Goal: Transaction & Acquisition: Purchase product/service

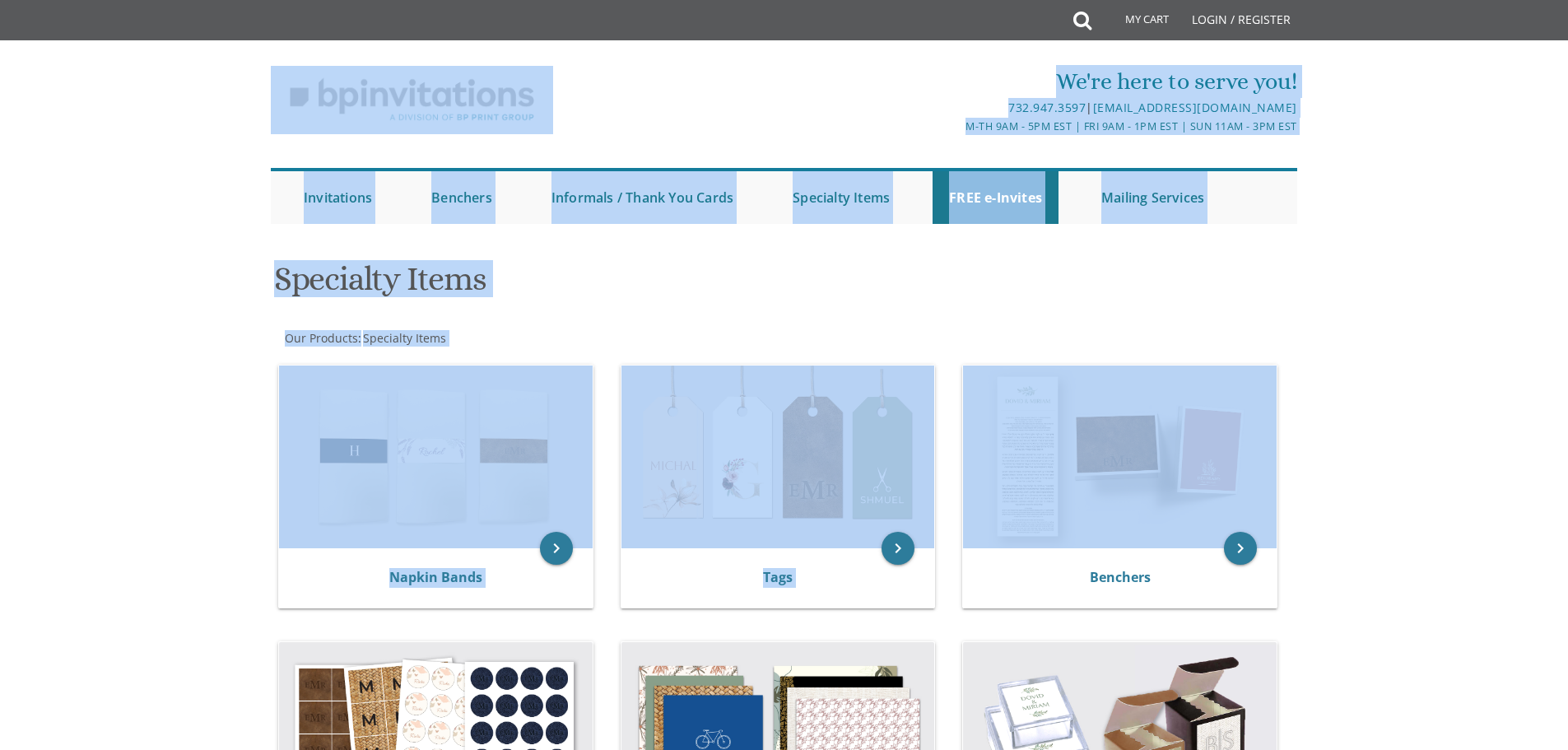
drag, startPoint x: 134, startPoint y: 81, endPoint x: 1501, endPoint y: 387, distance: 1400.8
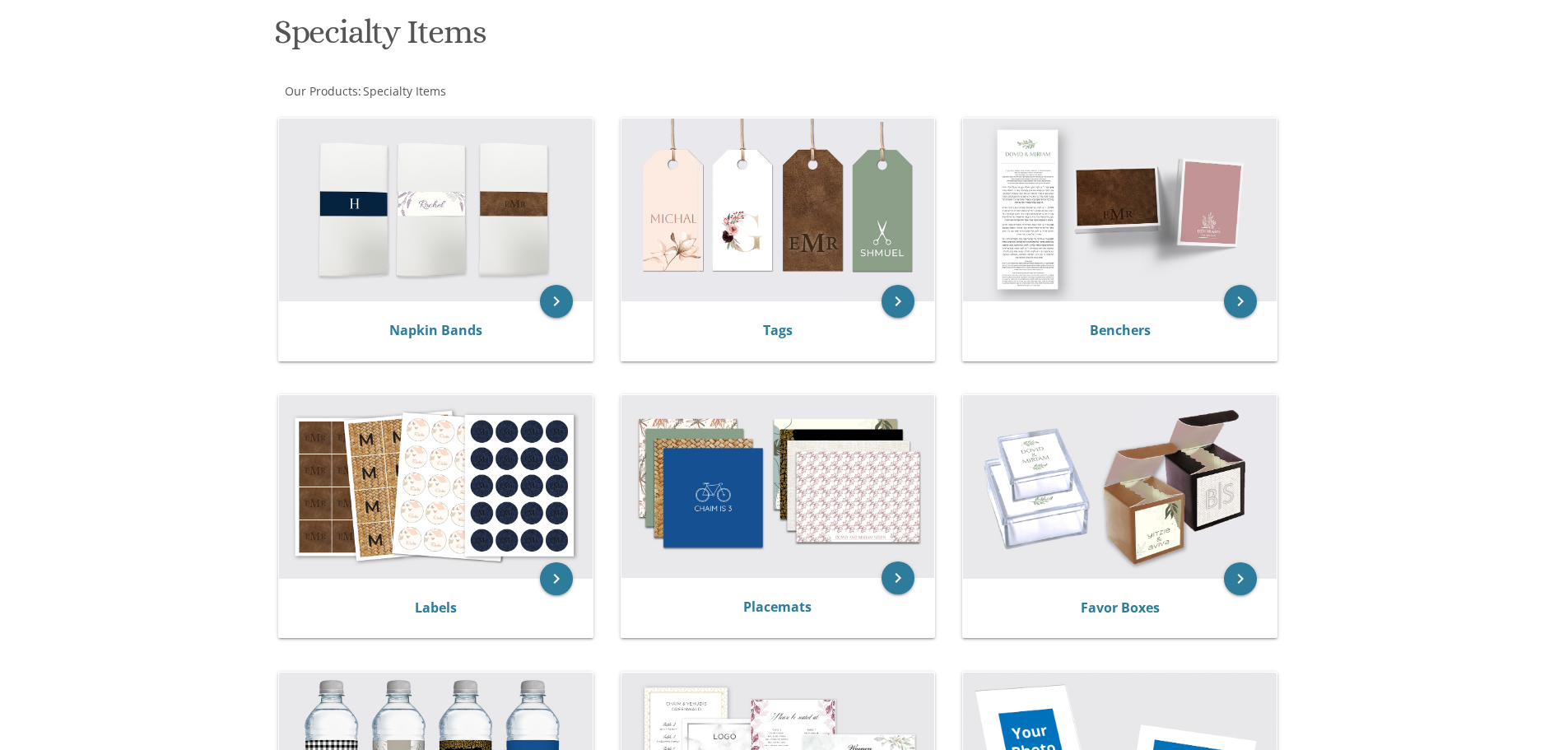
scroll to position [329, 0]
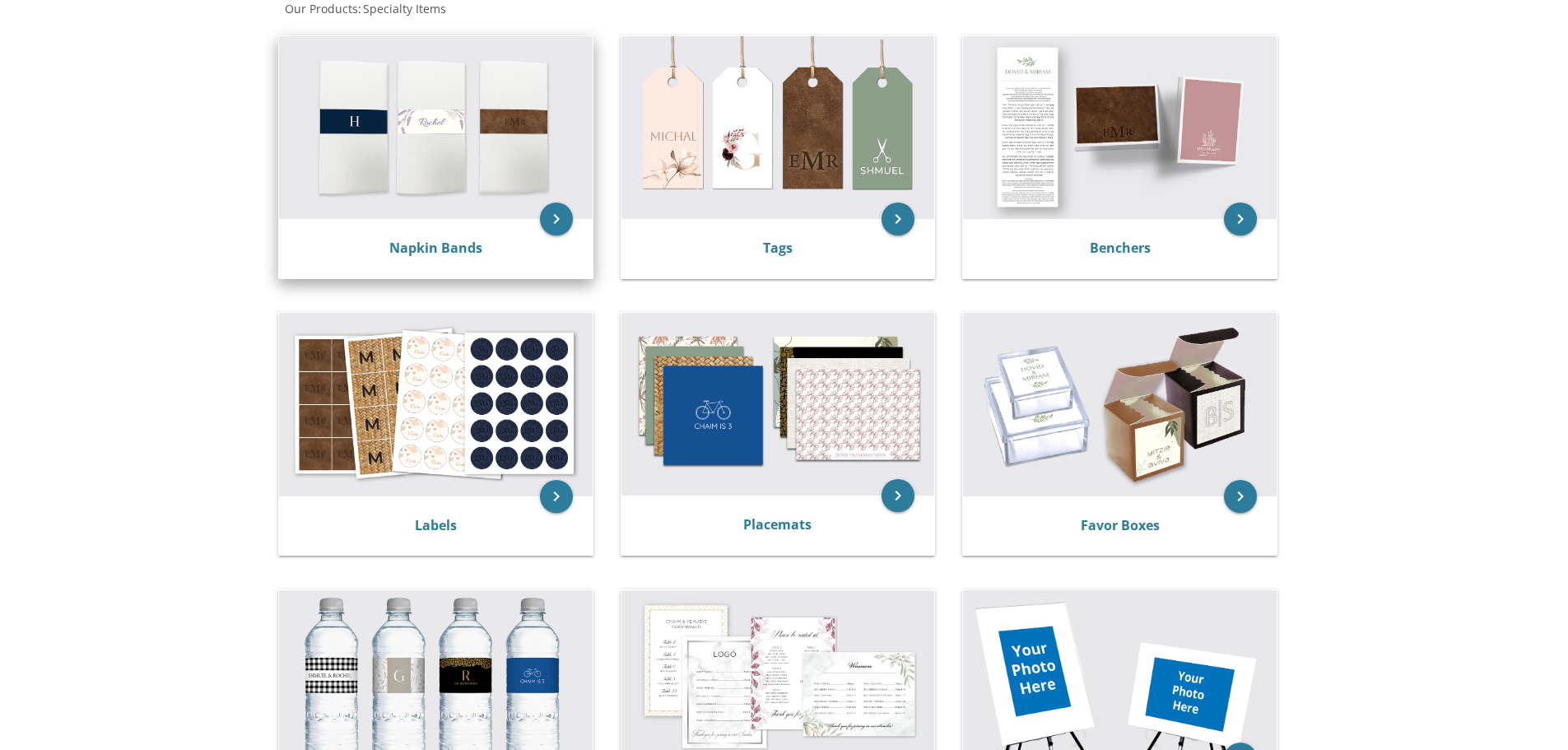
click at [403, 214] on img at bounding box center [435, 128] width 314 height 183
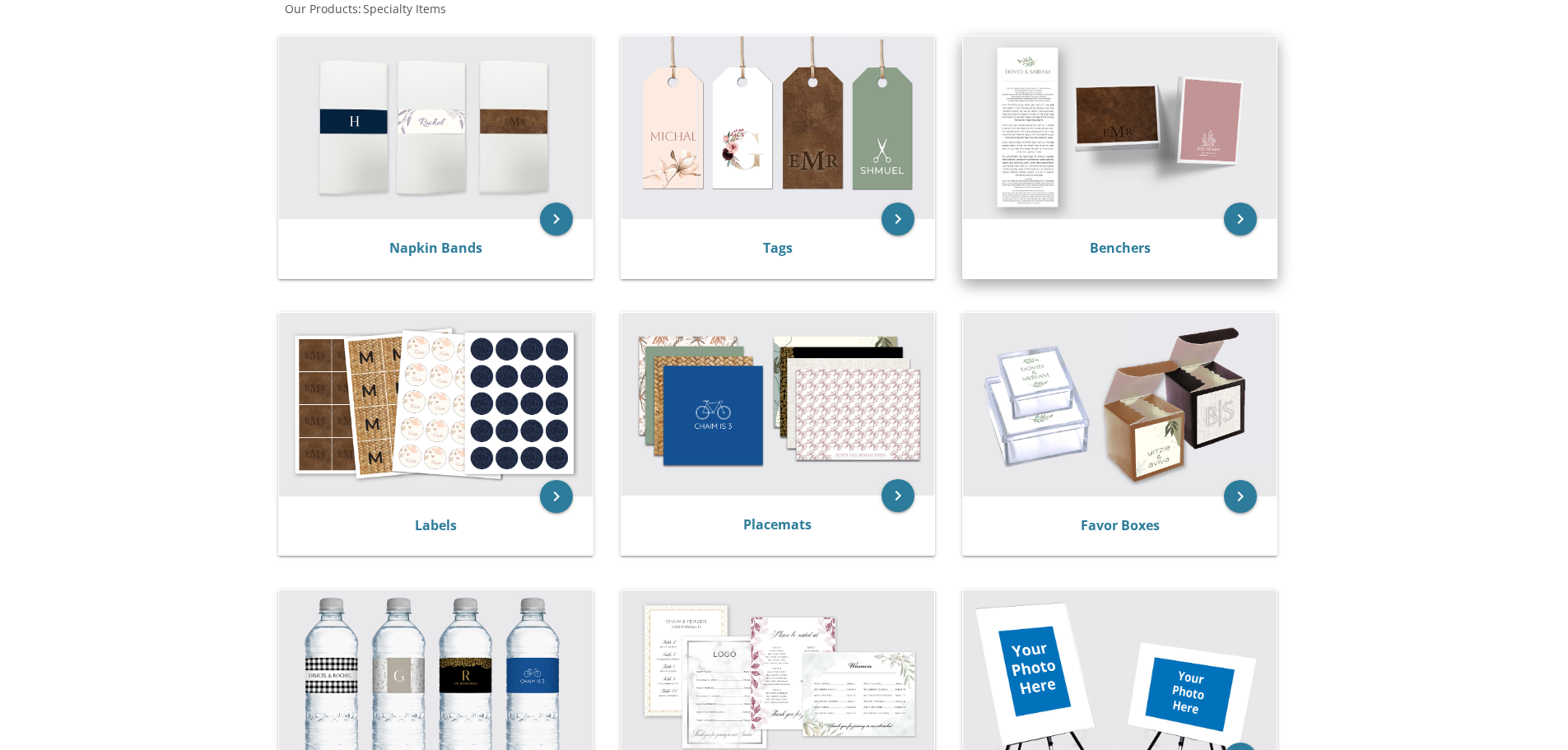
click at [1083, 169] on img at bounding box center [1119, 128] width 314 height 183
click at [1240, 219] on icon "keyboard_arrow_right" at bounding box center [1240, 219] width 33 height 33
click at [1179, 164] on img at bounding box center [1119, 128] width 314 height 183
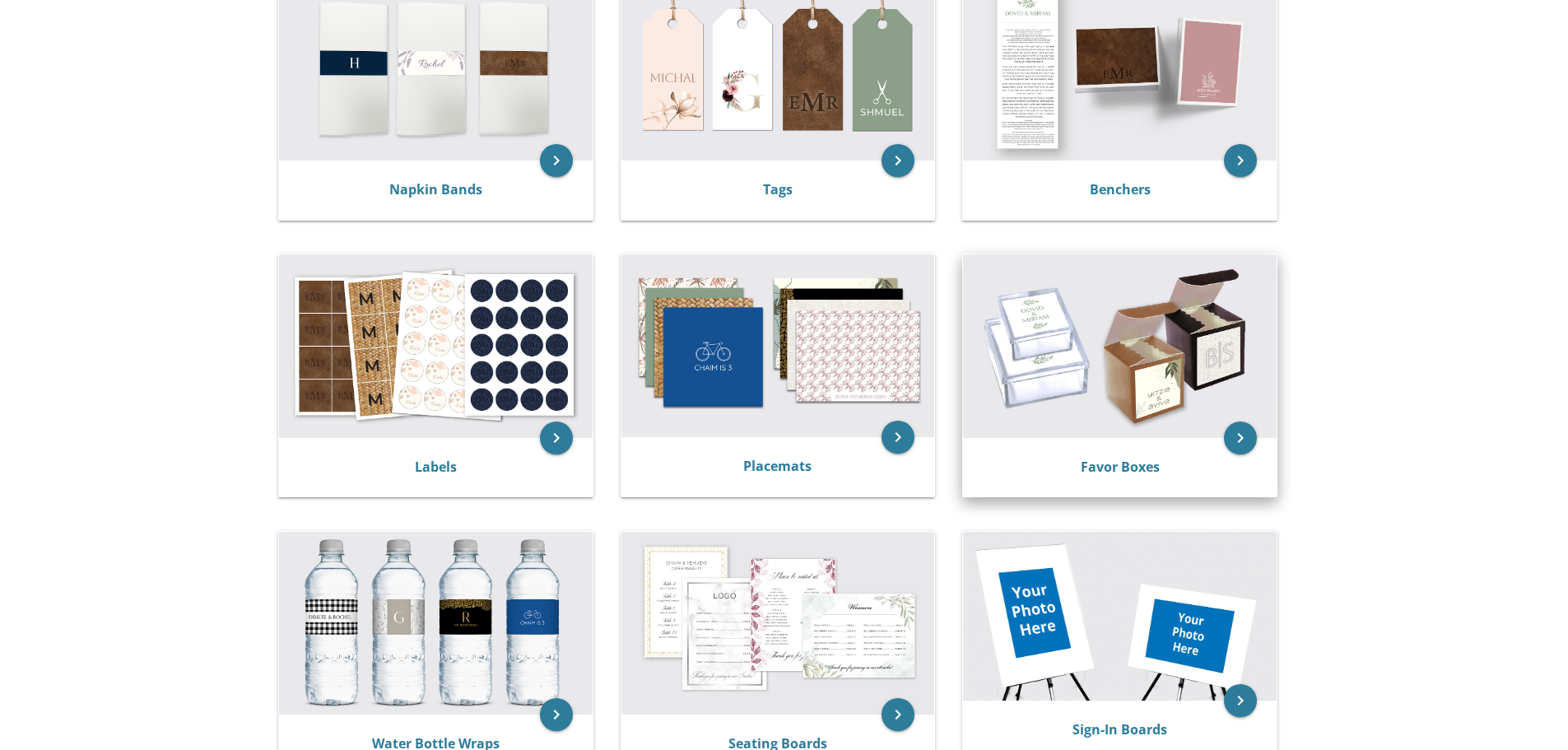
scroll to position [411, 0]
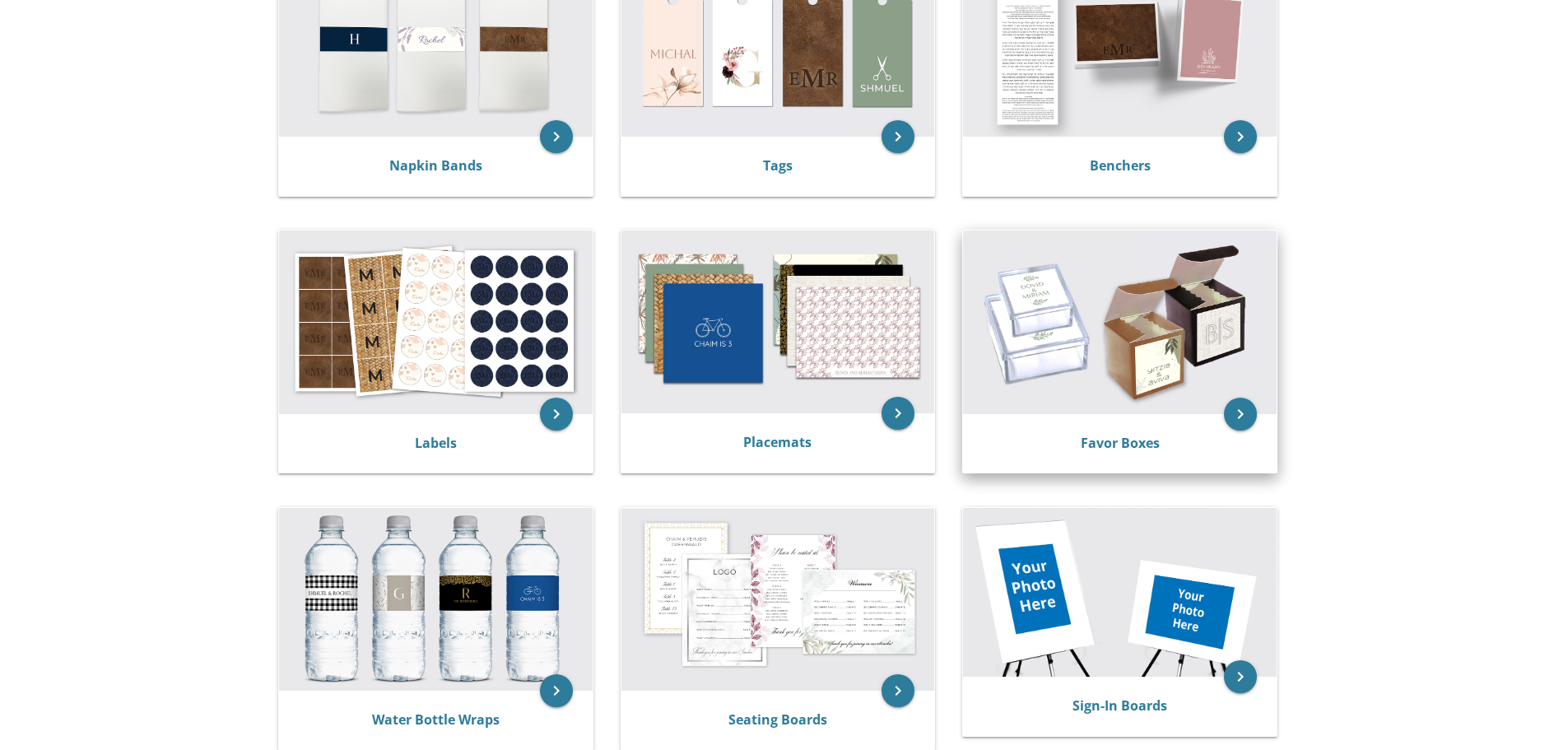
click at [1110, 405] on img at bounding box center [1119, 323] width 314 height 183
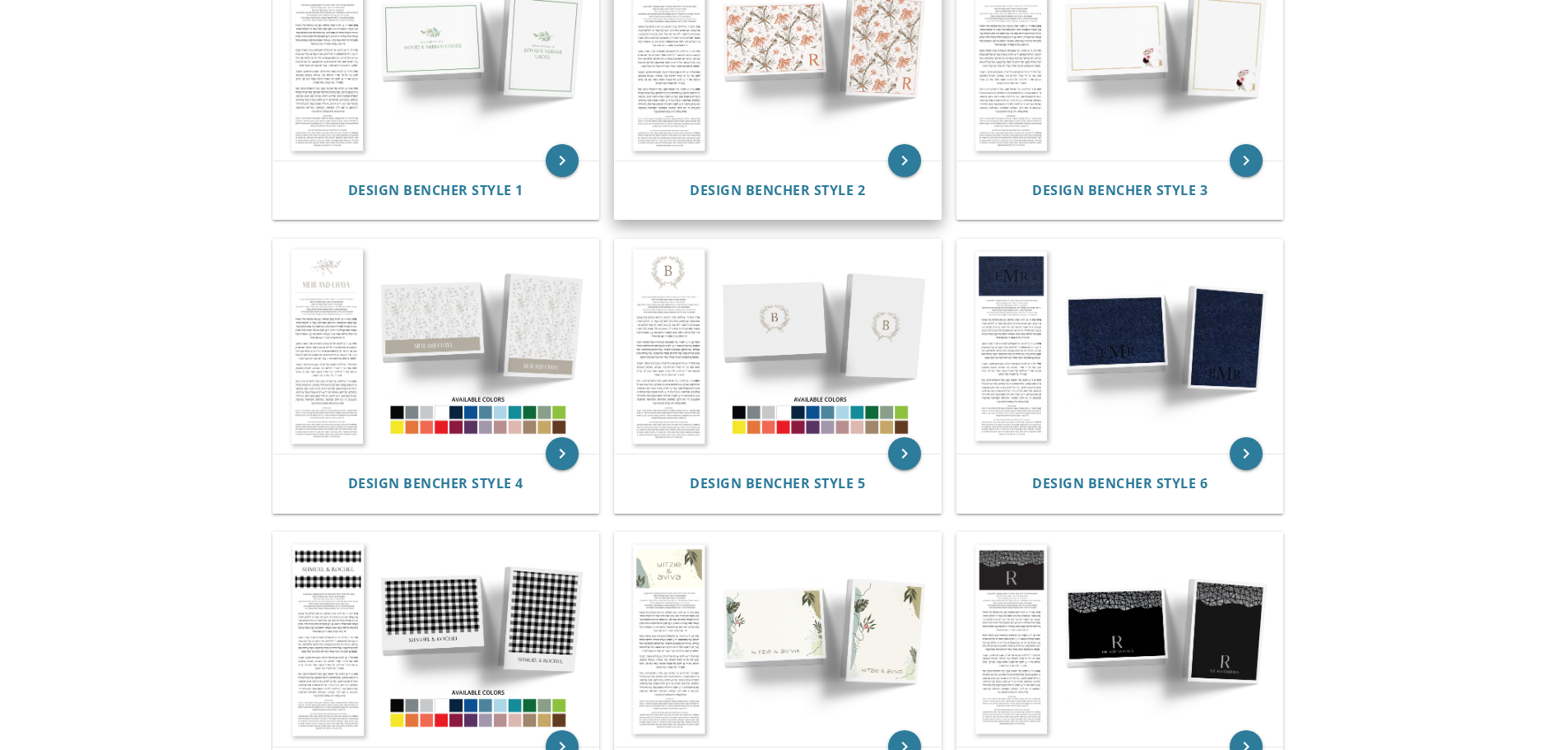
scroll to position [247, 0]
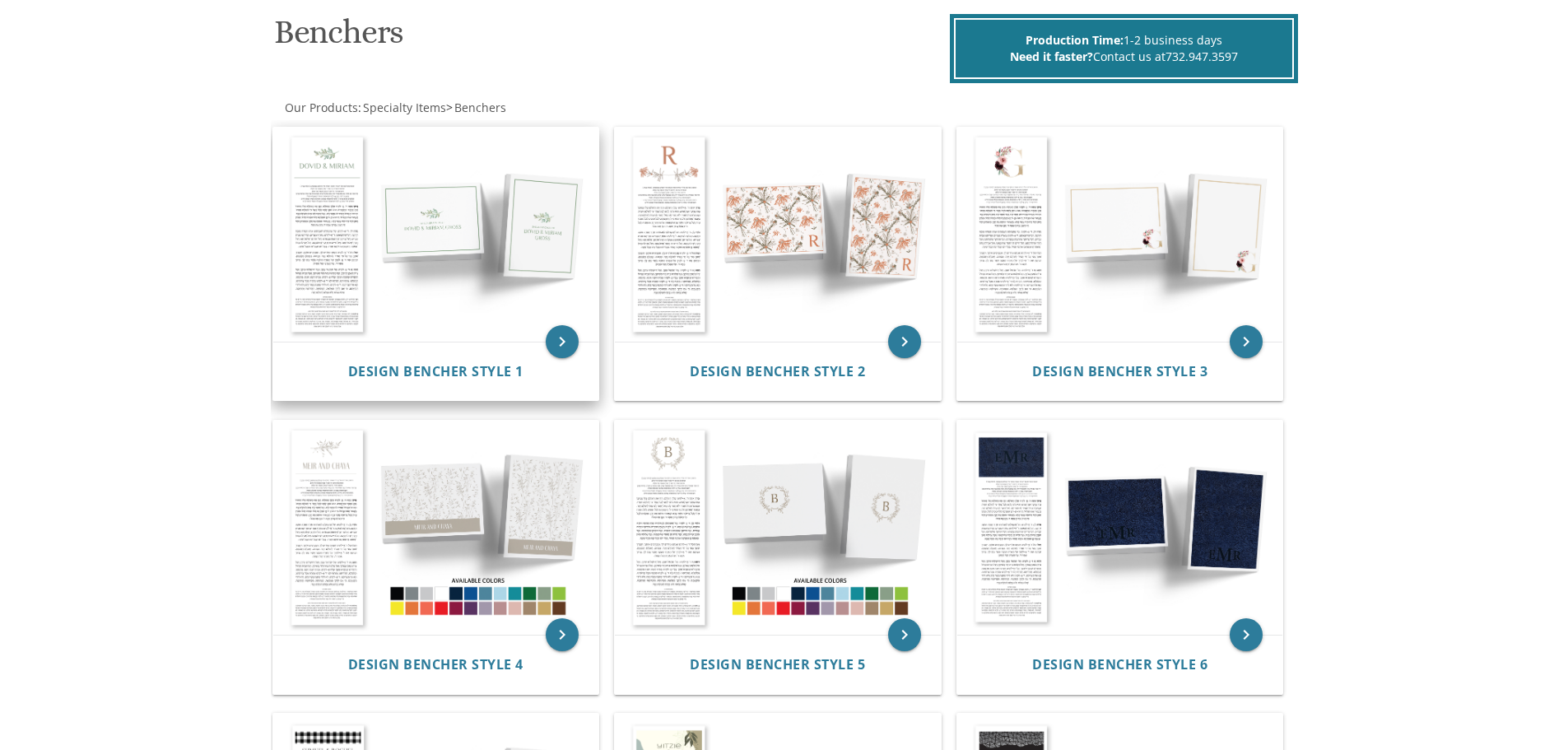
click at [463, 231] on img at bounding box center [436, 235] width 326 height 214
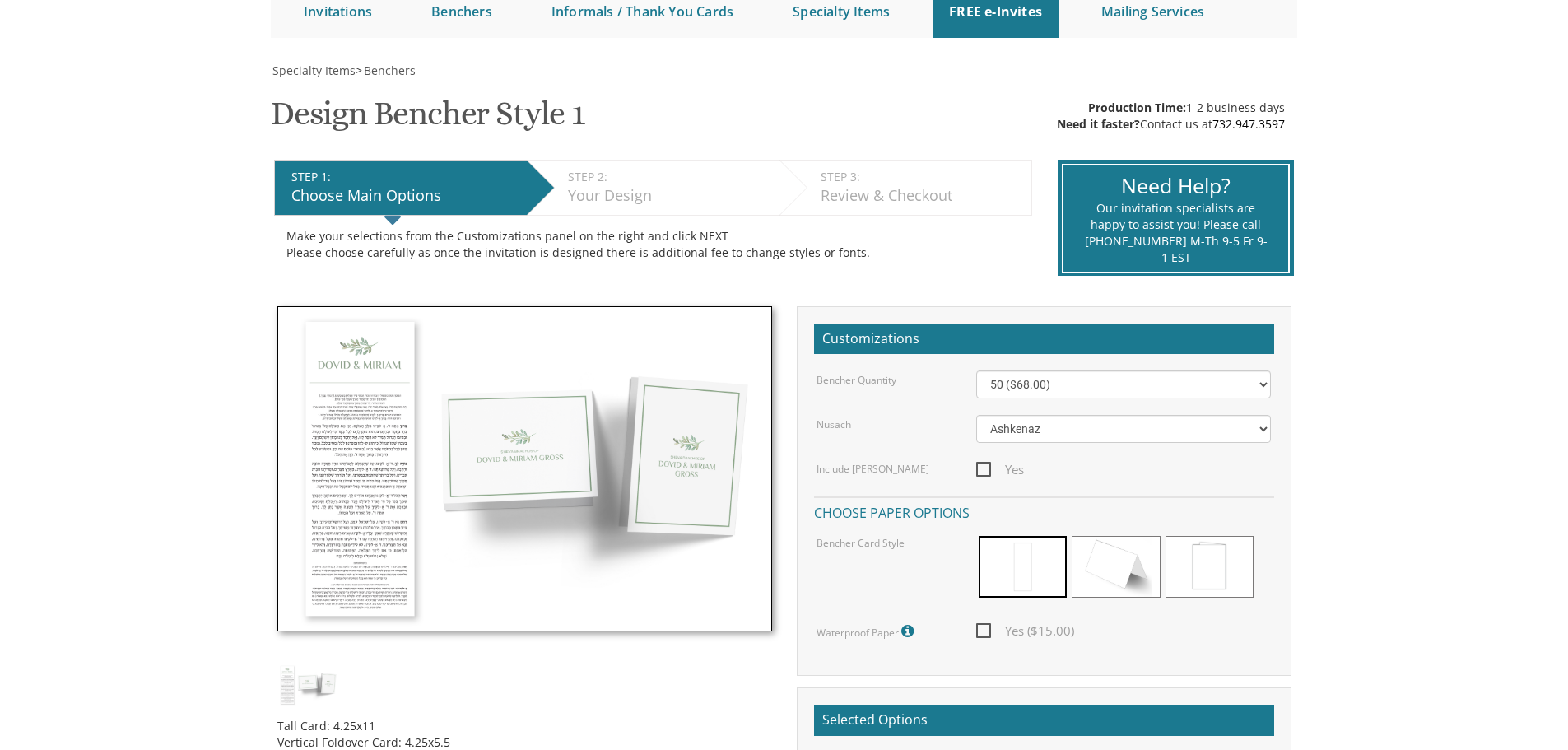
scroll to position [329, 0]
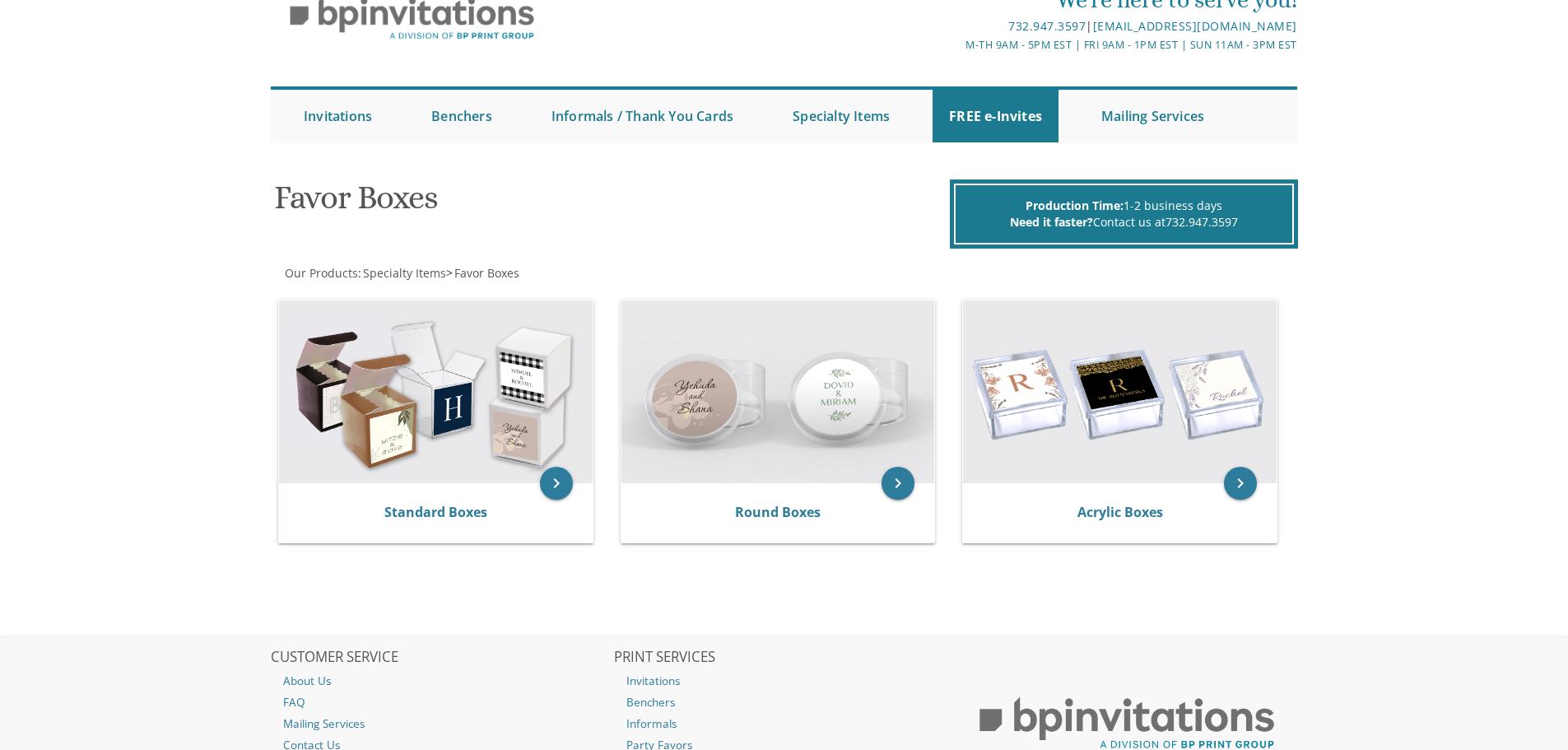
scroll to position [82, 0]
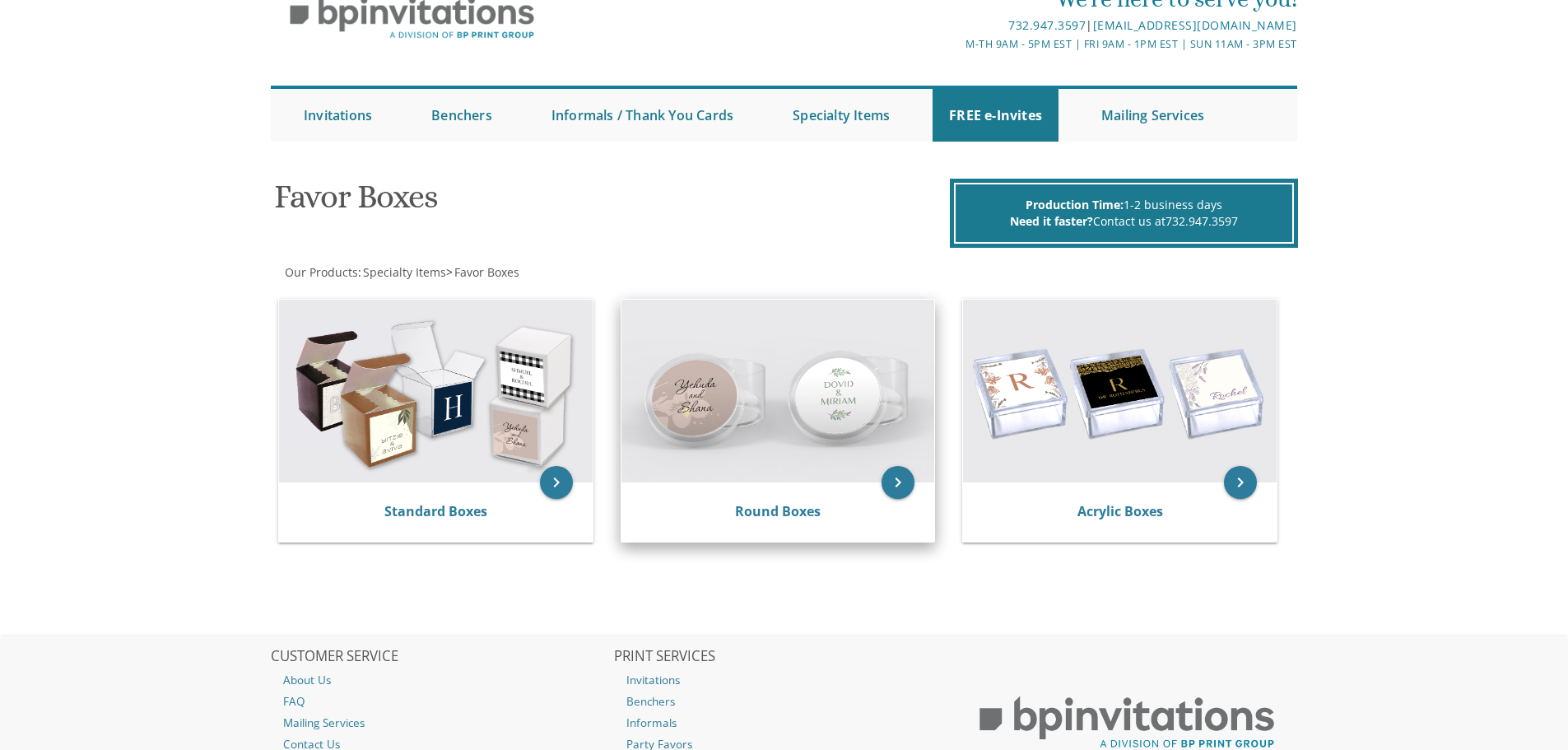
click at [862, 433] on img at bounding box center [777, 391] width 314 height 183
click at [799, 409] on img at bounding box center [777, 391] width 314 height 183
click at [903, 488] on icon "keyboard_arrow_right" at bounding box center [897, 482] width 33 height 33
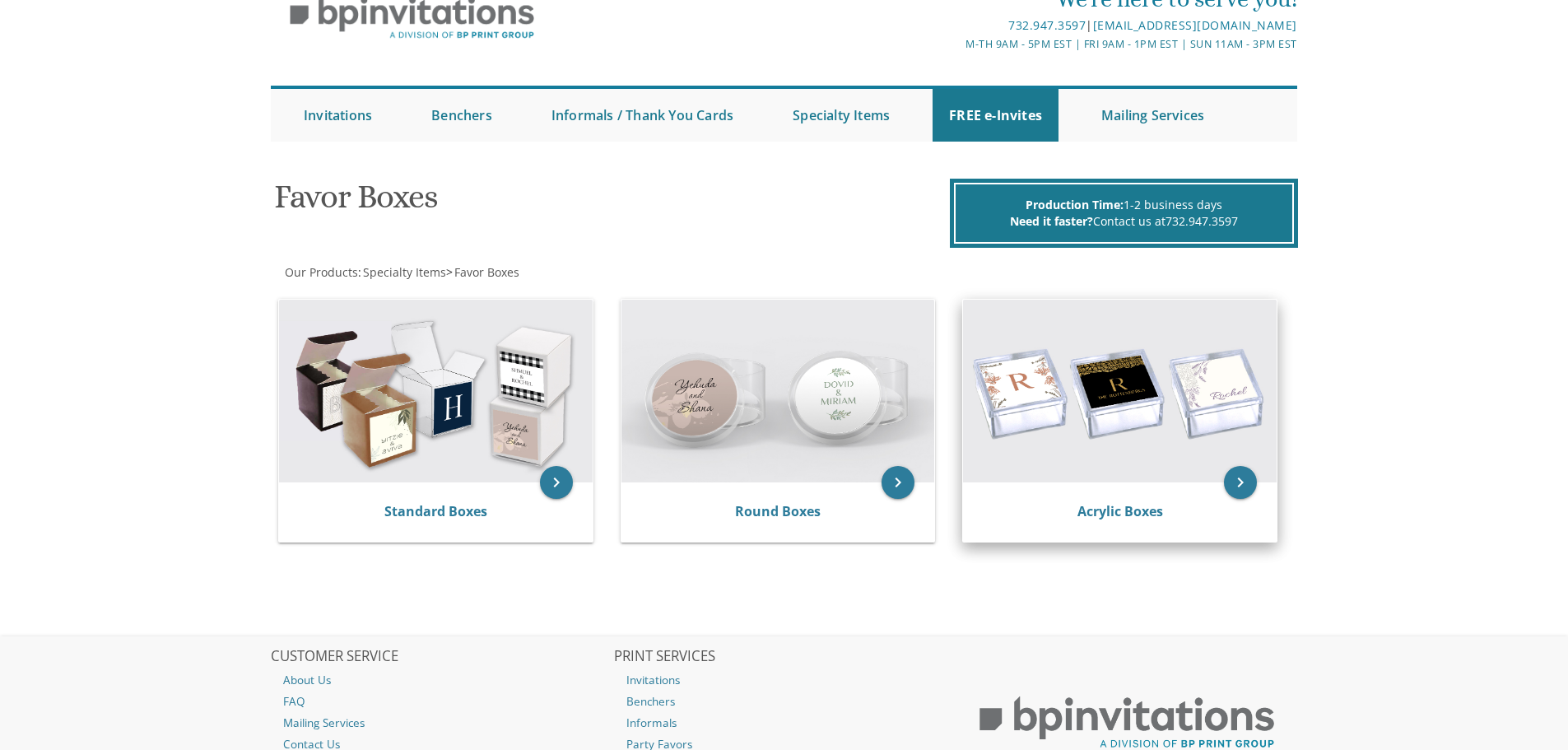
click at [1071, 373] on img at bounding box center [1119, 391] width 314 height 183
click at [1245, 480] on icon "keyboard_arrow_right" at bounding box center [1240, 482] width 33 height 33
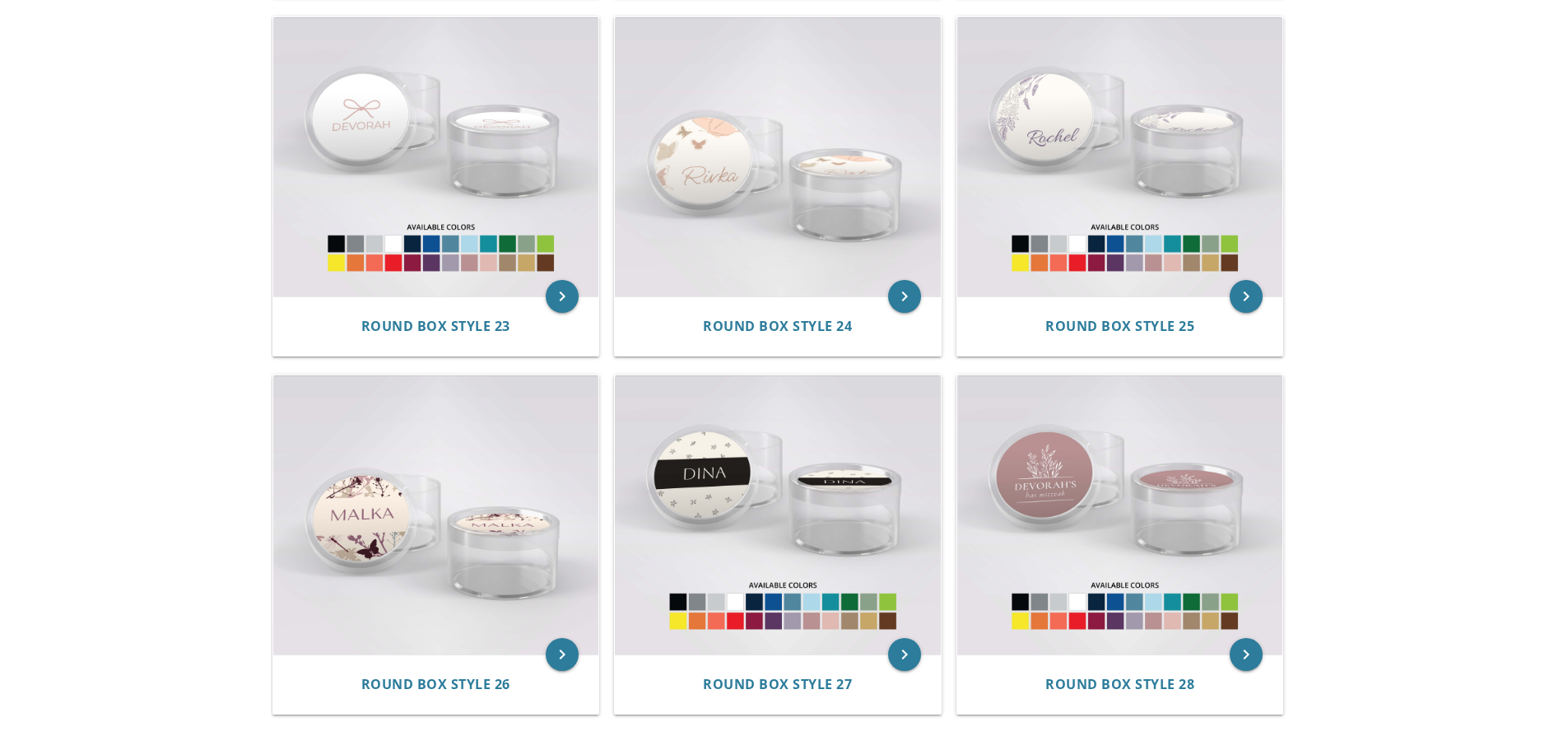
scroll to position [2882, 0]
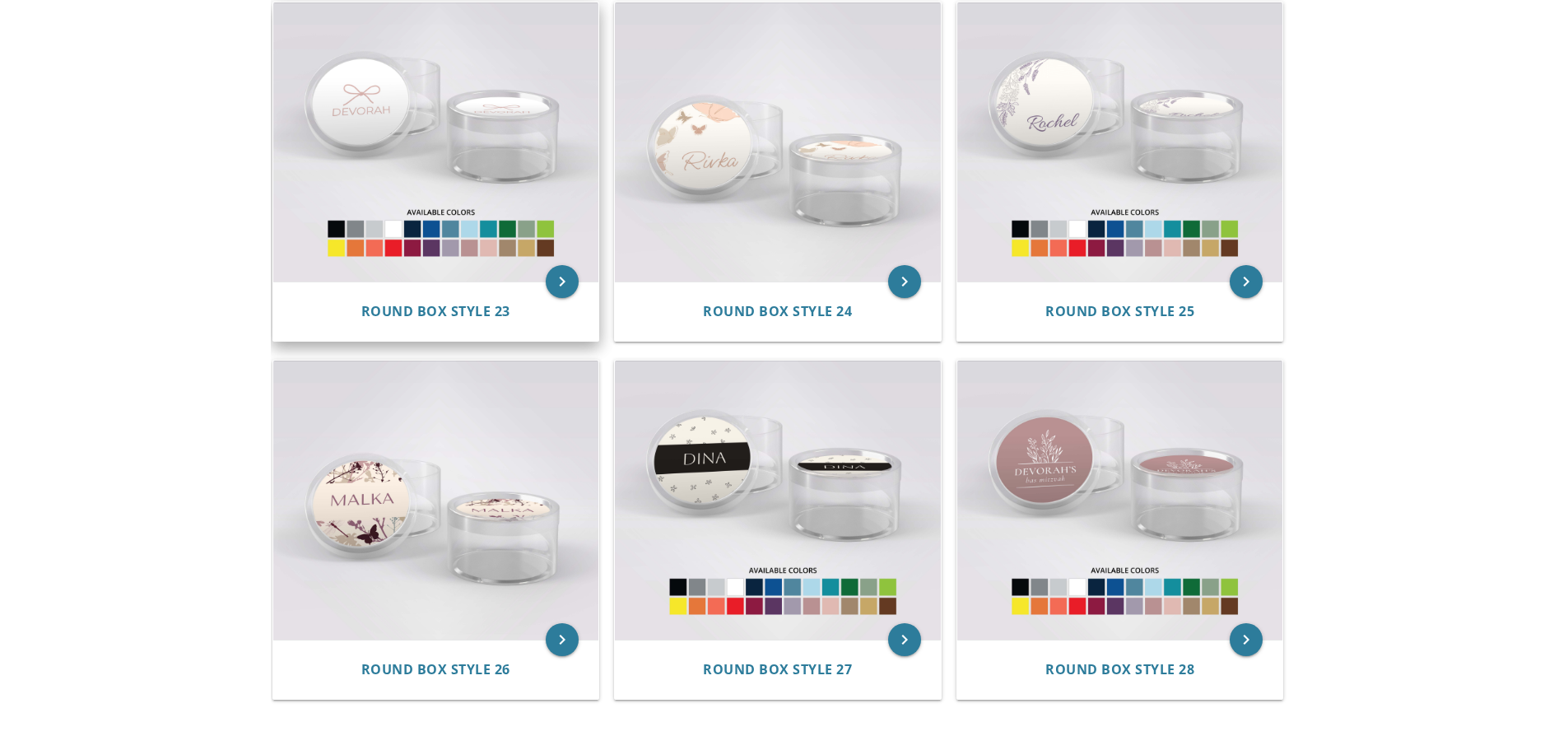
click at [399, 163] on img at bounding box center [436, 142] width 326 height 279
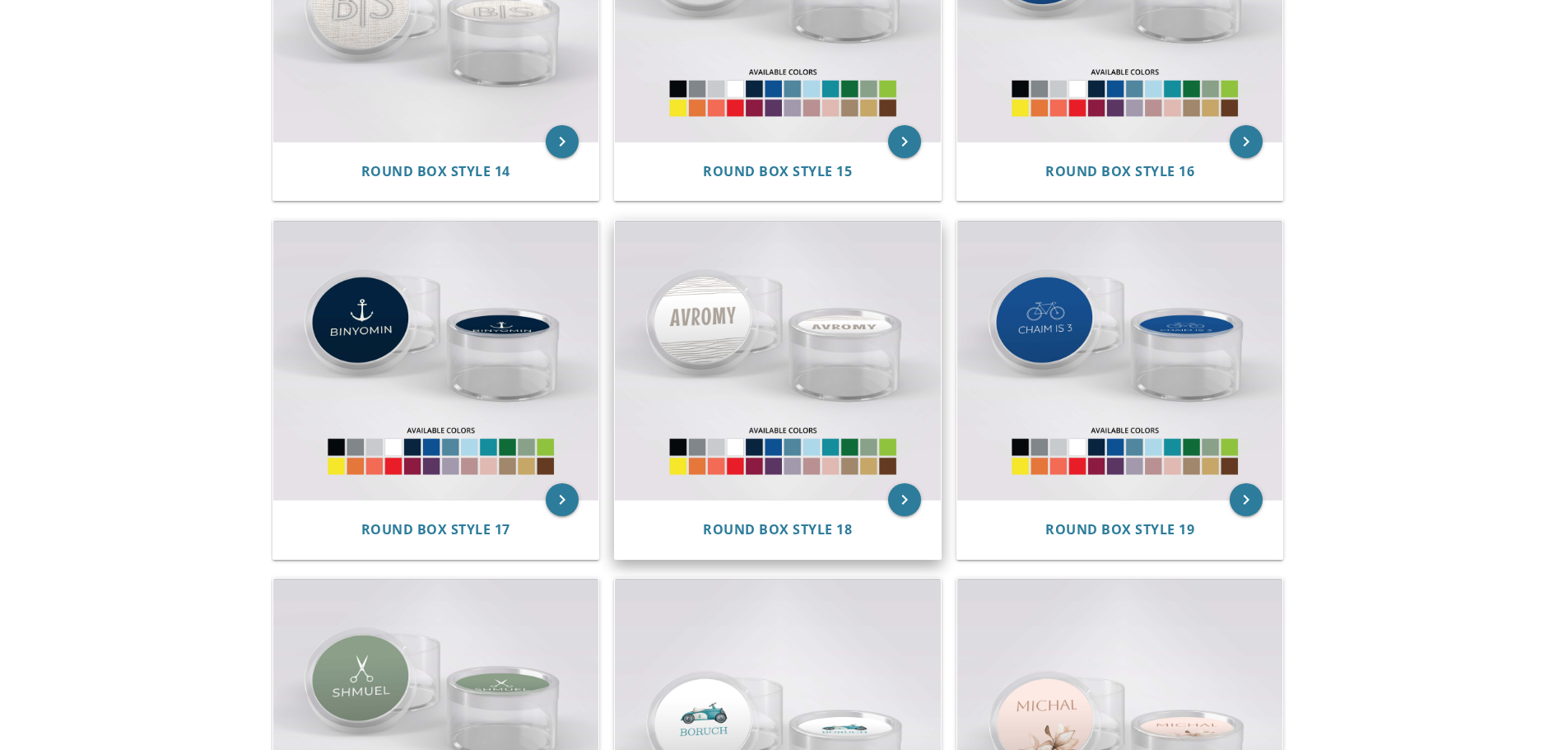
scroll to position [1287, 0]
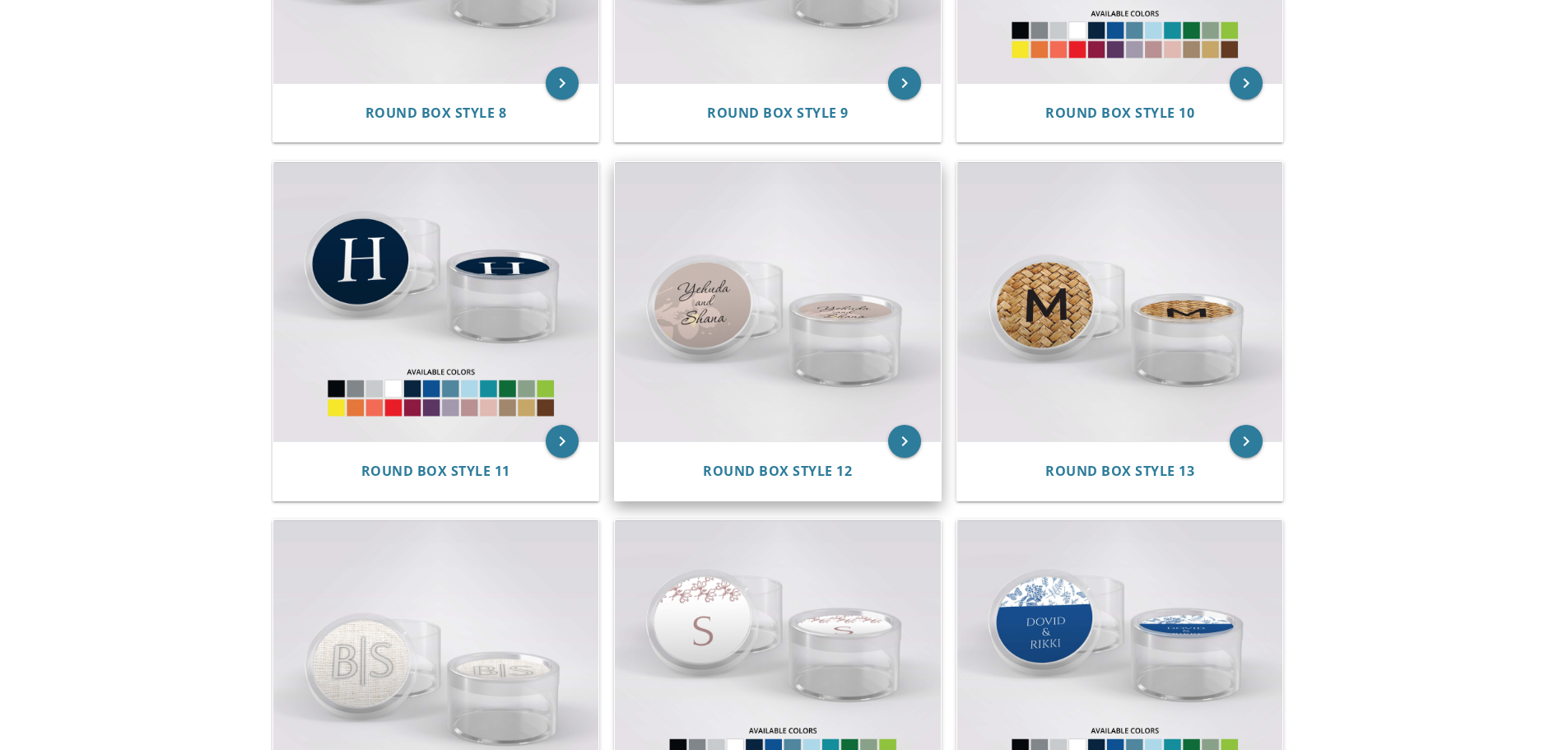
click at [789, 271] on img at bounding box center [778, 302] width 326 height 279
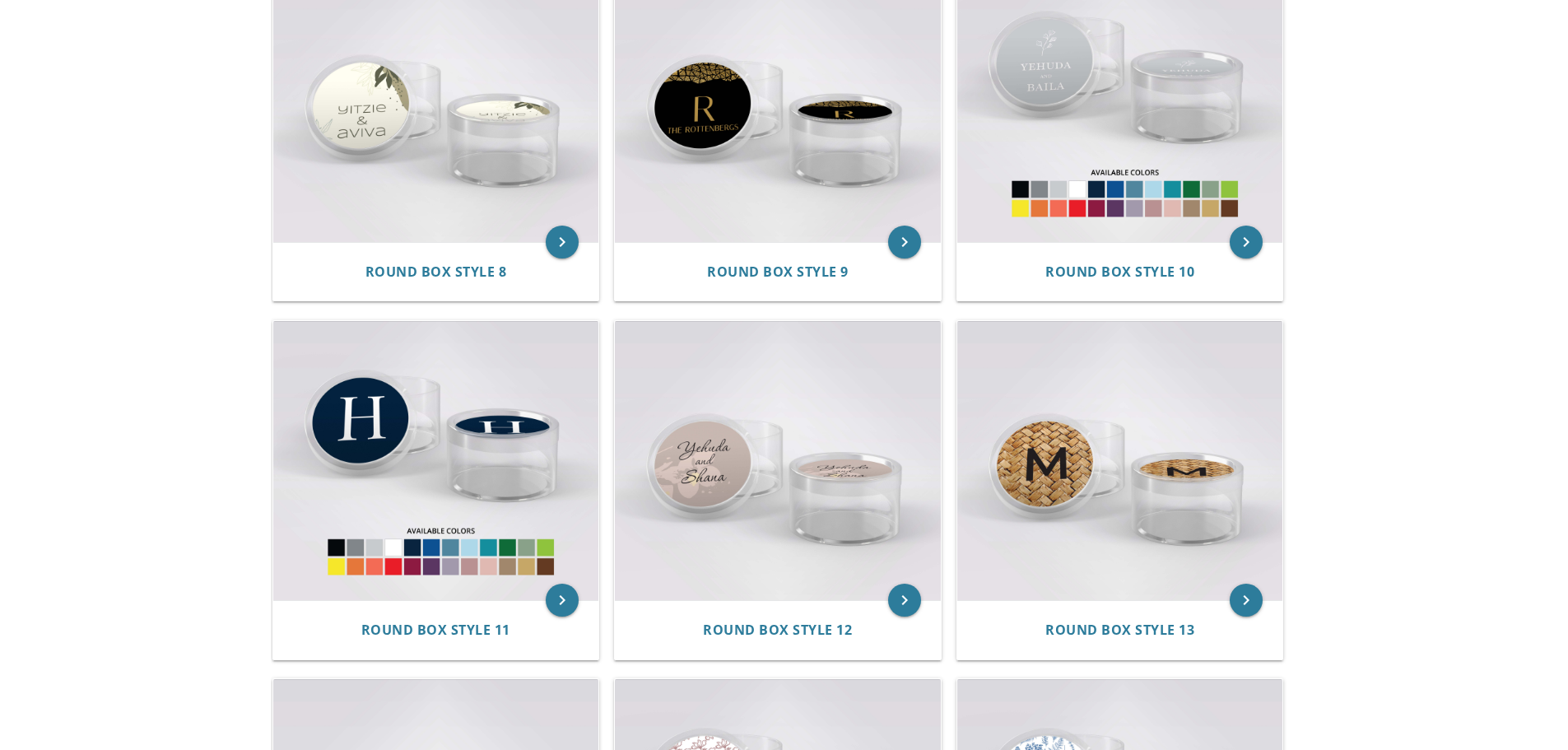
scroll to position [958, 0]
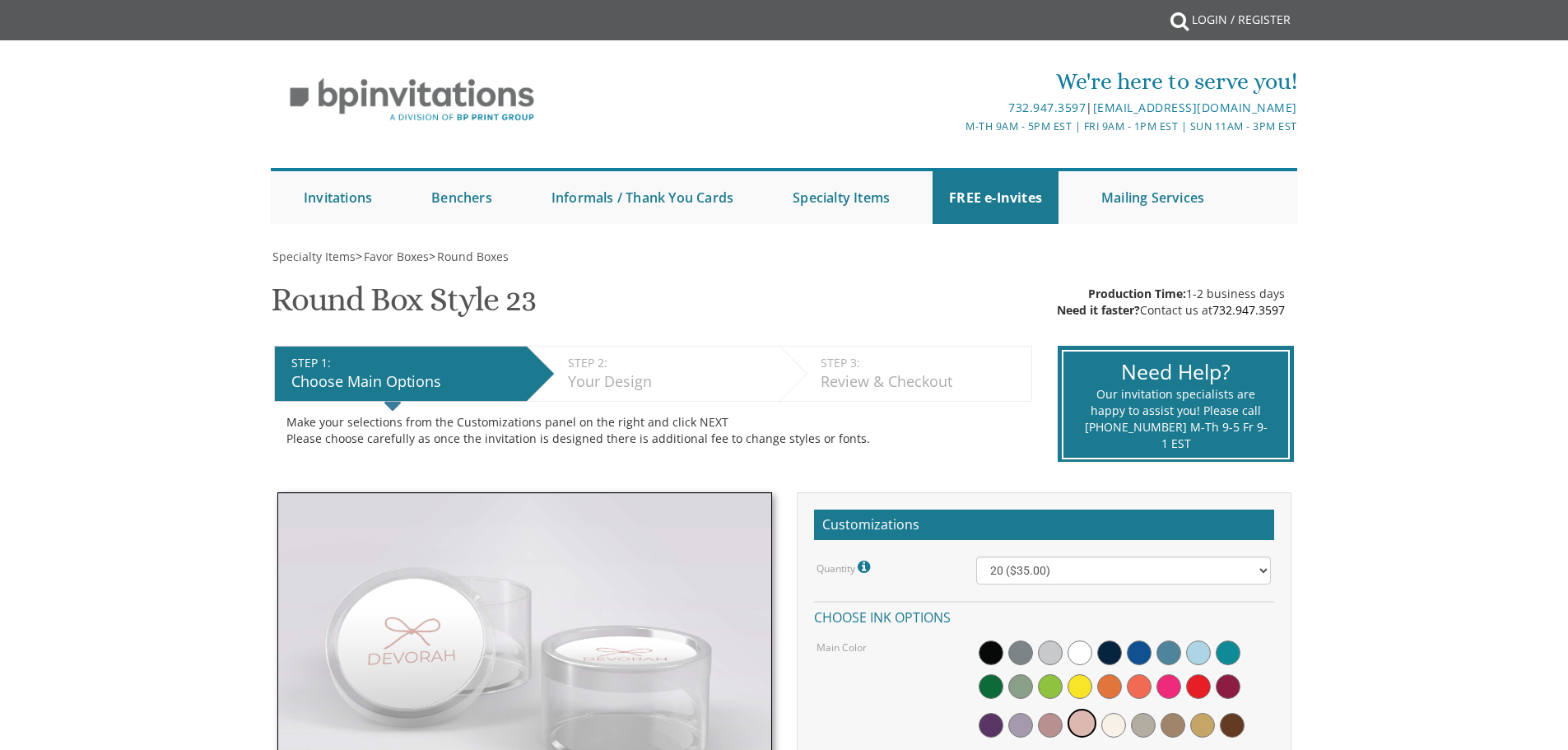
scroll to position [247, 0]
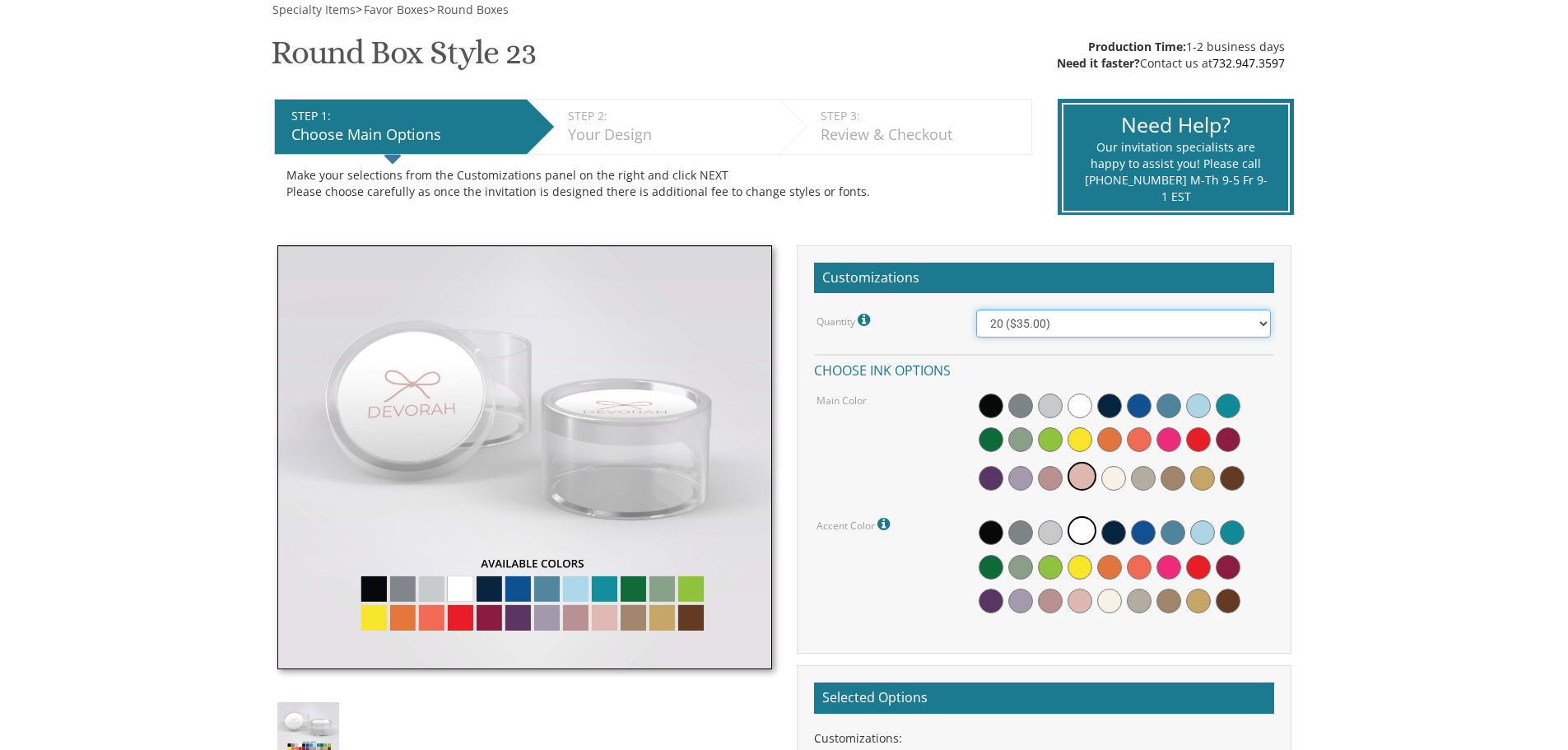
click at [1148, 332] on select "20 ($35.00) 40 ($53.00) 60 ($65.00) 80 ($75.00) 100 ($85.00)" at bounding box center [1123, 323] width 295 height 28
click at [976, 309] on select "20 ($35.00) 40 ($53.00) 60 ($65.00) 80 ($75.00) 100 ($85.00)" at bounding box center [1123, 323] width 295 height 28
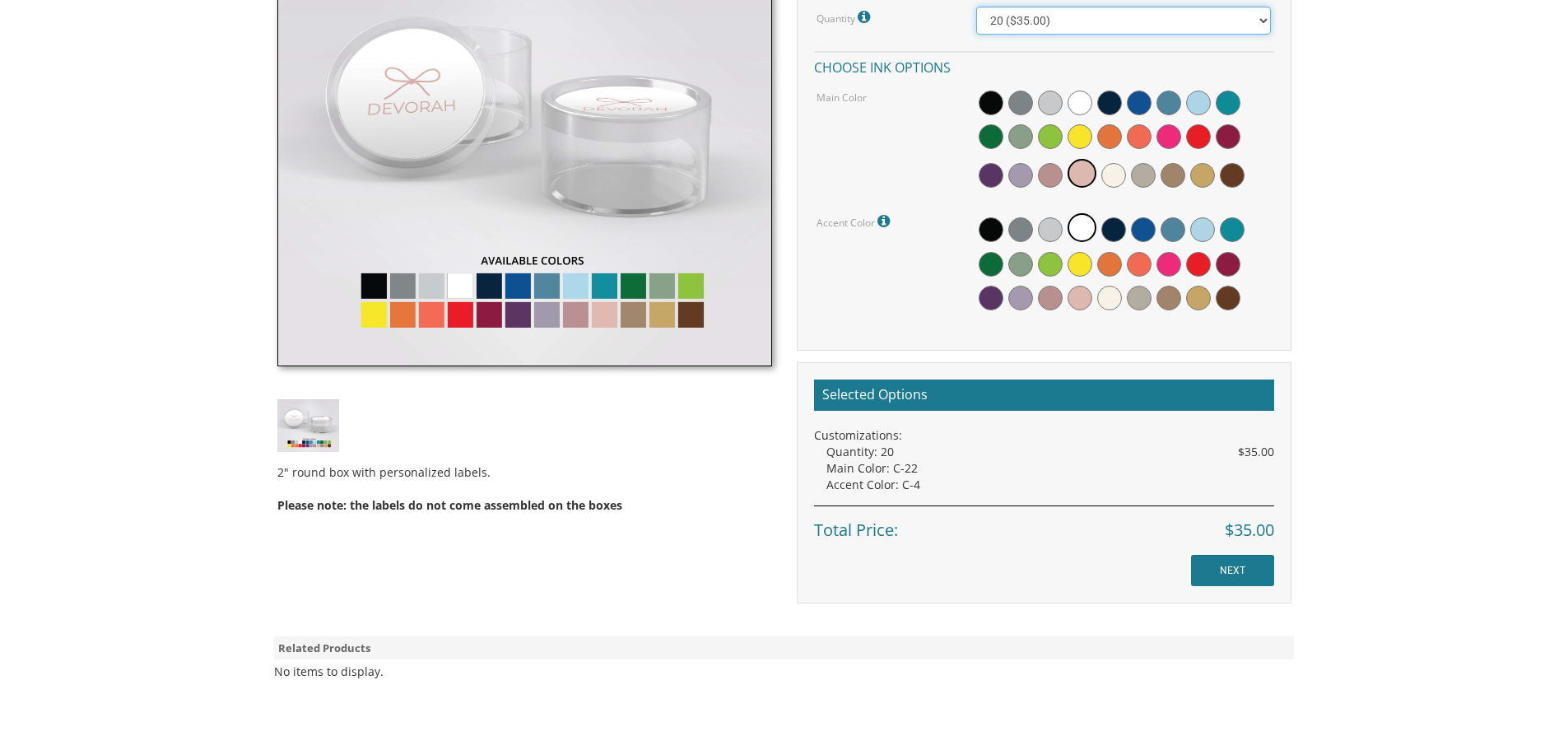
scroll to position [576, 0]
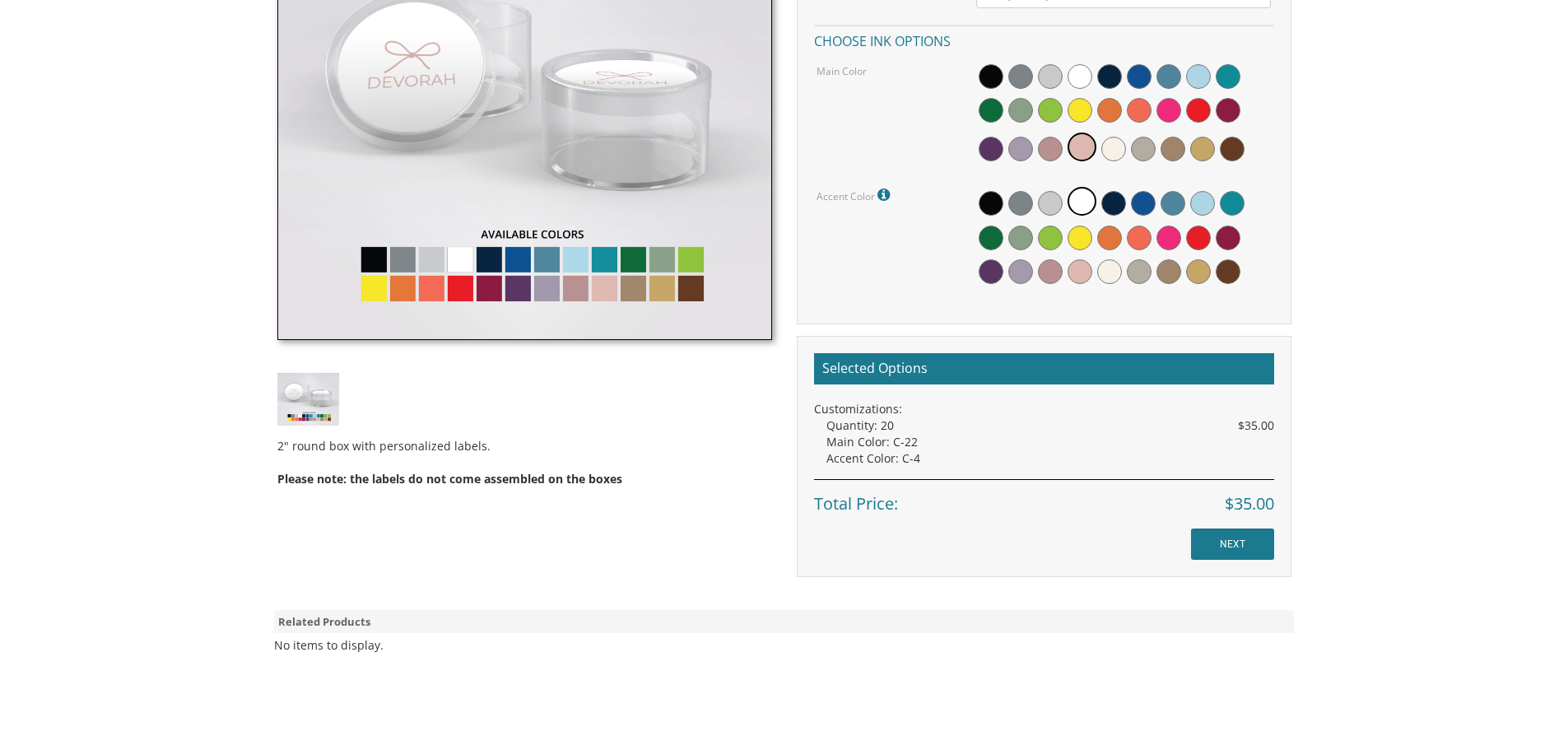
click at [315, 402] on img at bounding box center [308, 399] width 62 height 52
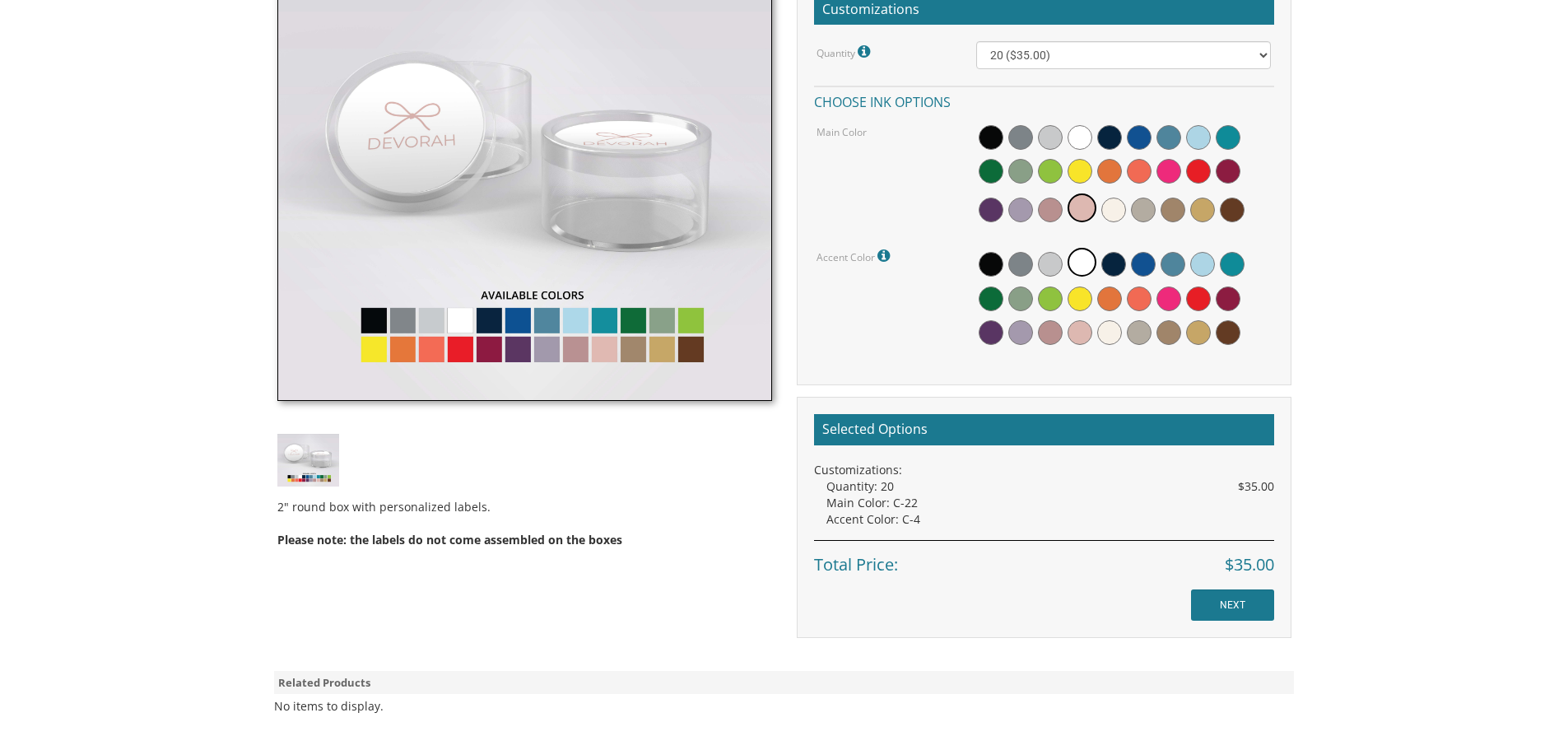
scroll to position [411, 0]
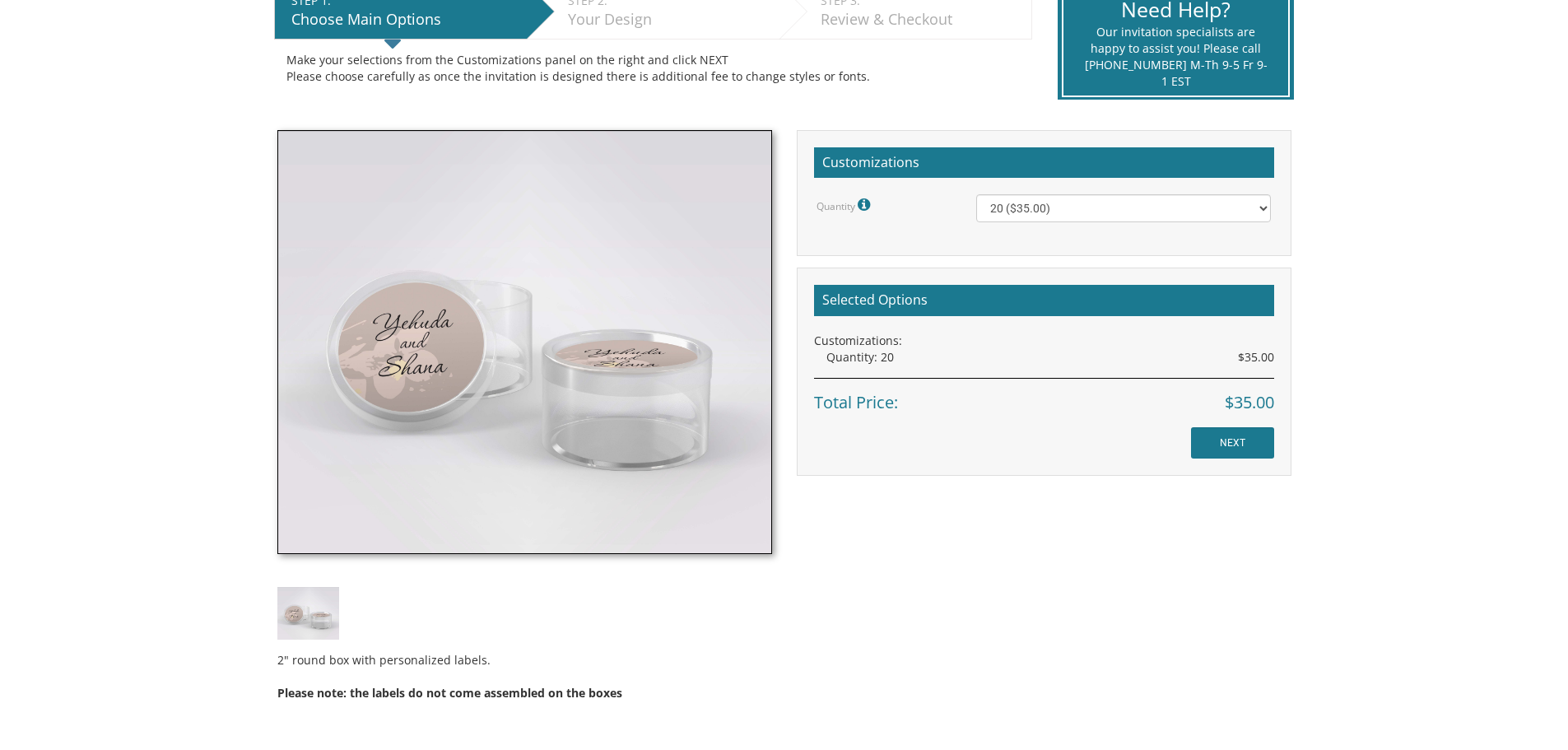
scroll to position [411, 0]
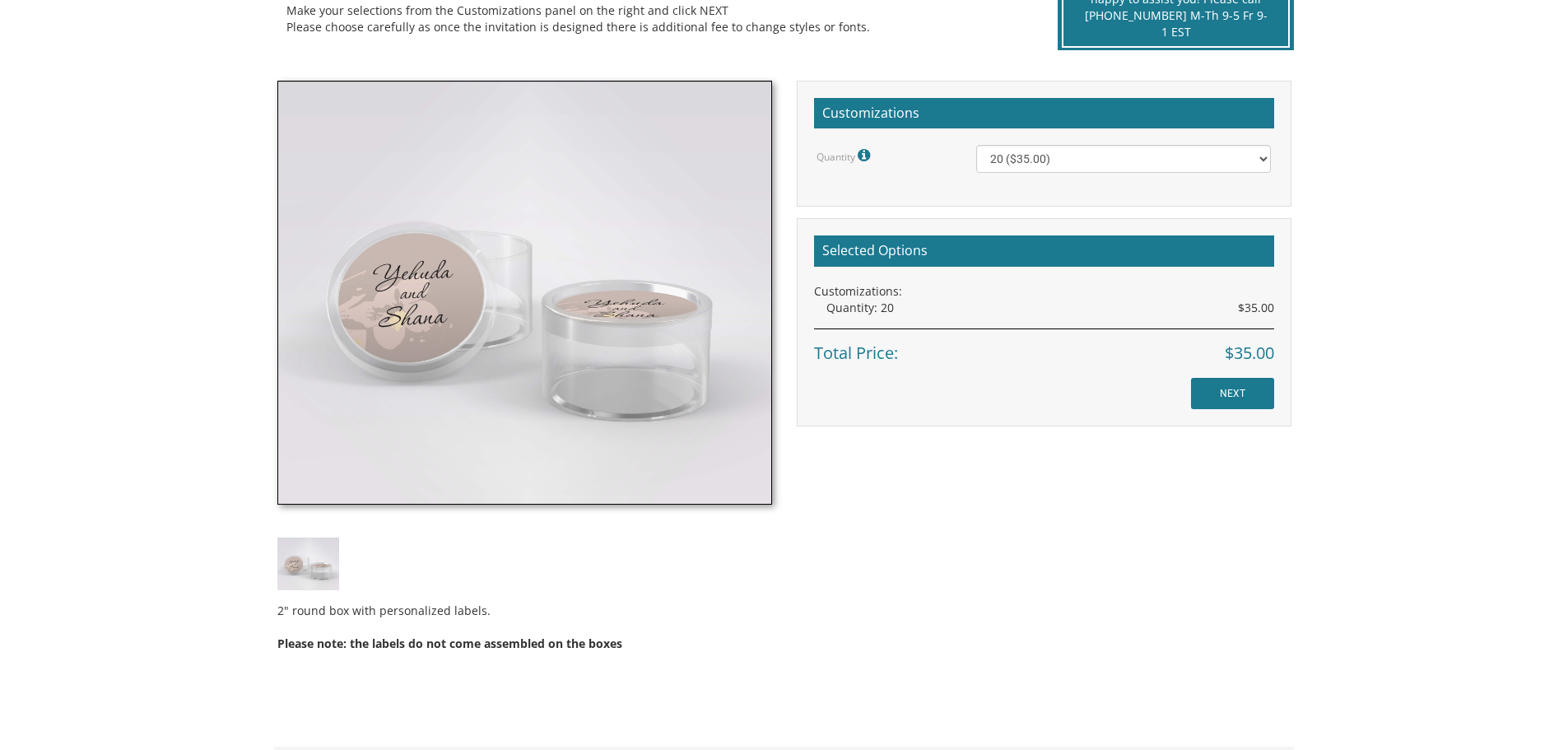
click at [310, 564] on img at bounding box center [308, 563] width 62 height 52
click at [588, 378] on img at bounding box center [525, 293] width 495 height 424
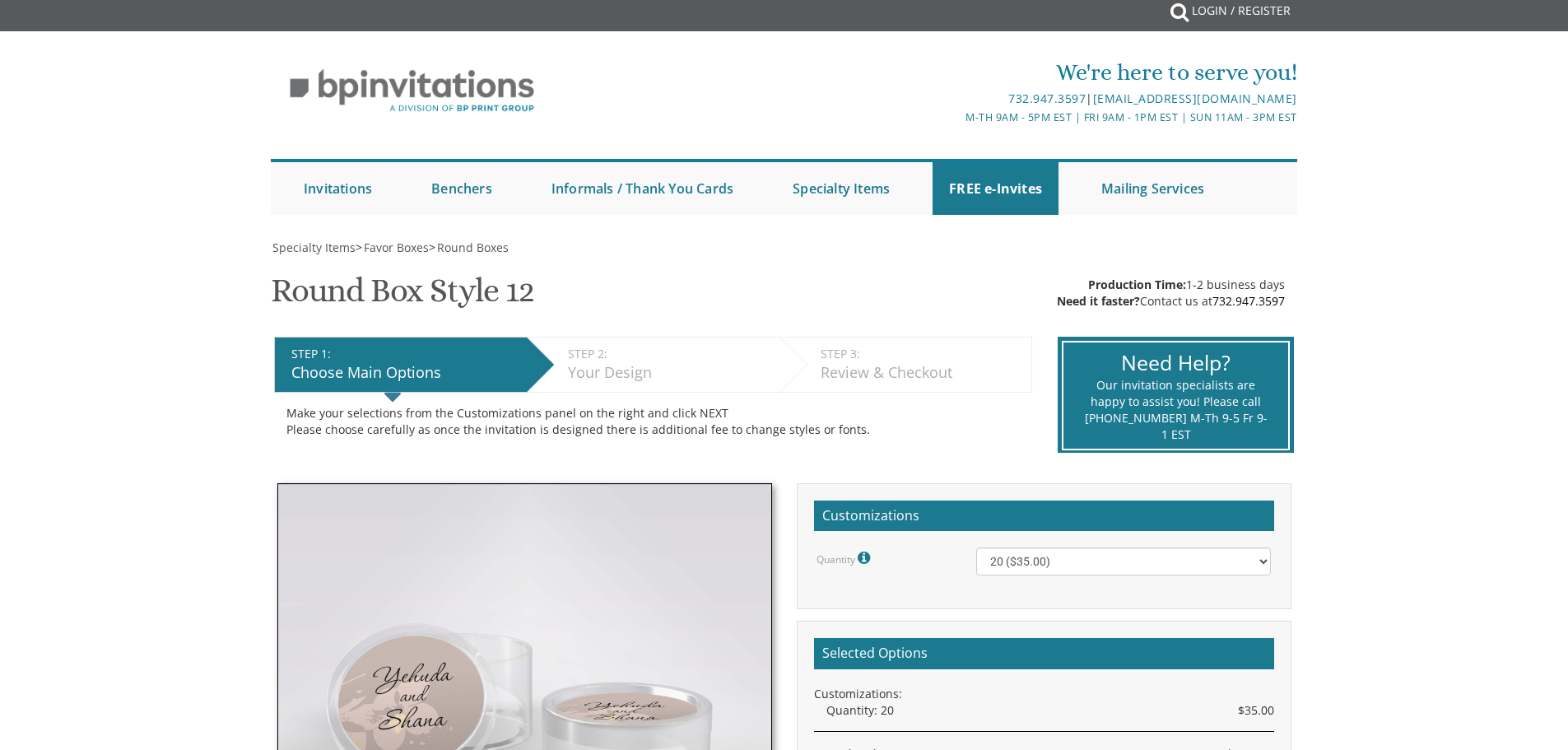
scroll to position [0, 0]
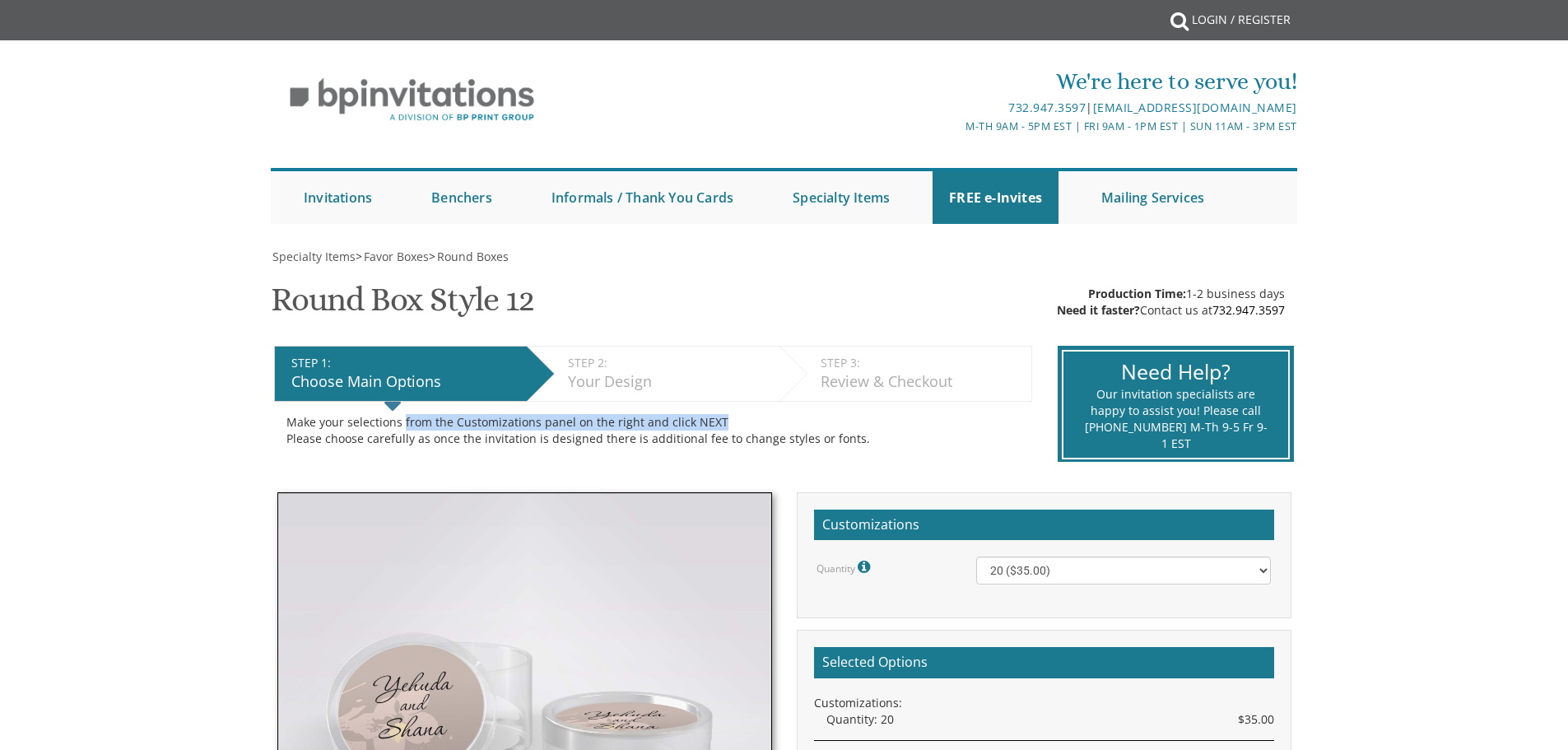
drag, startPoint x: 505, startPoint y: 424, endPoint x: 858, endPoint y: 427, distance: 353.0
click at [858, 427] on div "Make your selections from the Customizations panel on the right and click NEXT …" at bounding box center [652, 430] width 733 height 33
click at [903, 424] on div "Make your selections from the Customizations panel on the right and click NEXT …" at bounding box center [652, 430] width 733 height 33
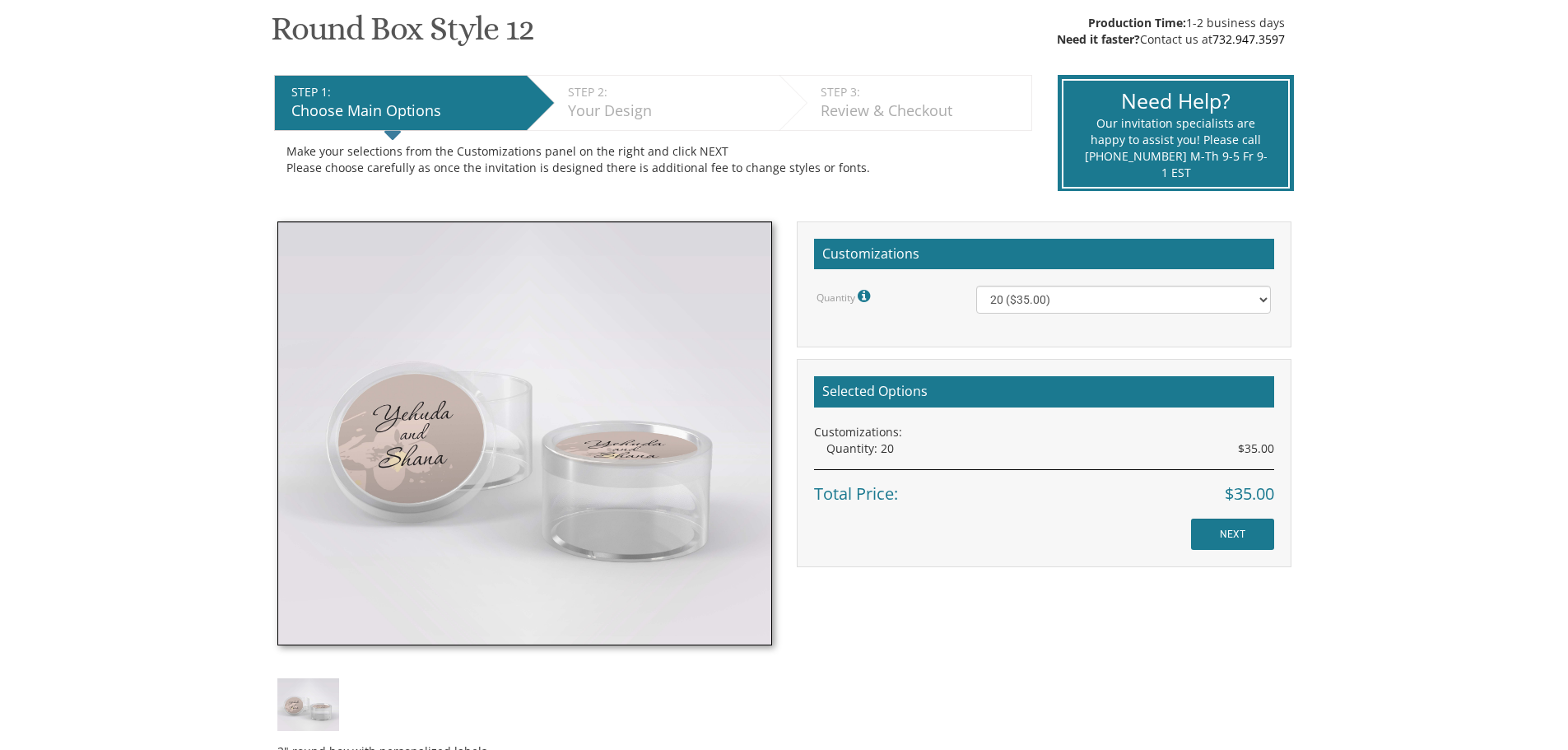
scroll to position [329, 0]
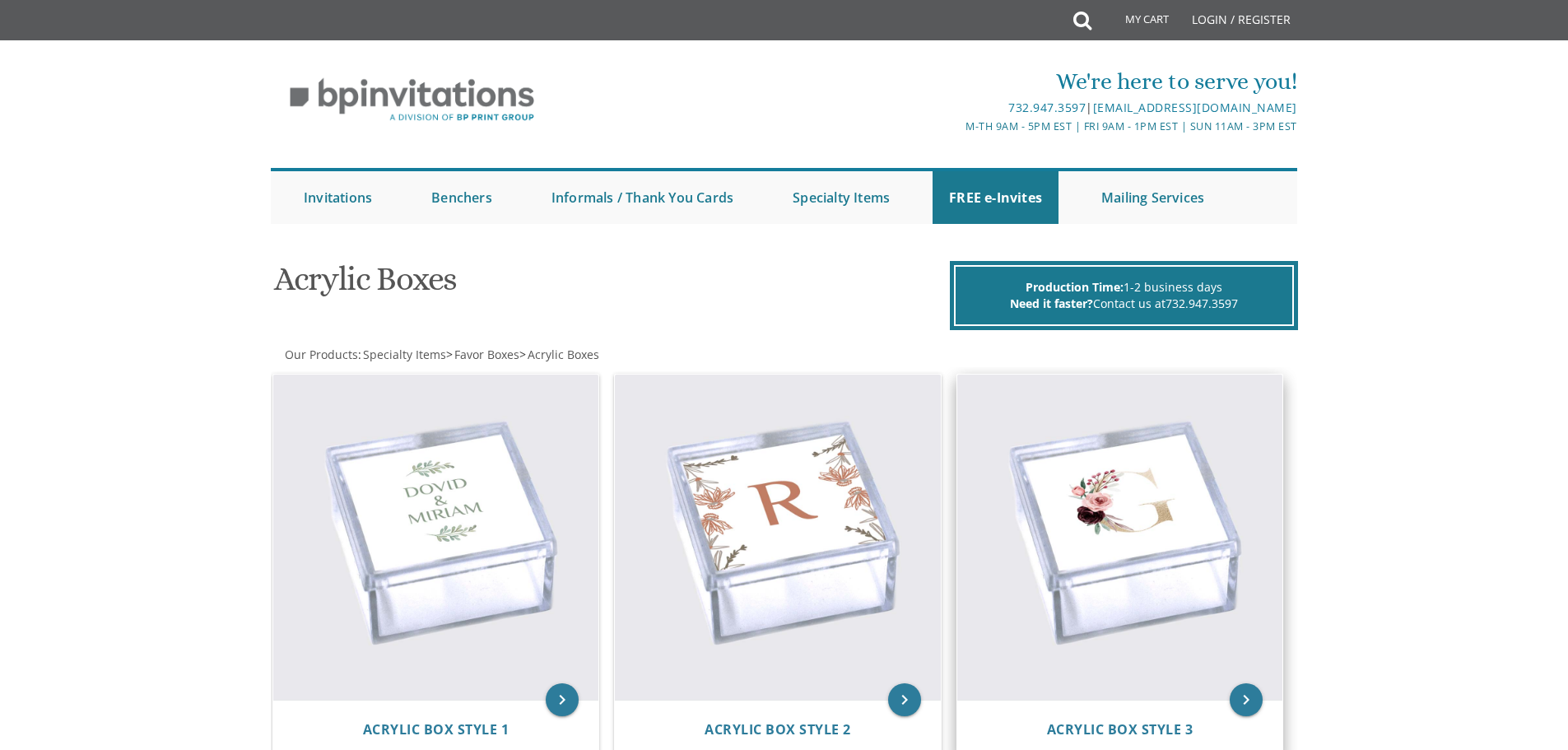
click at [1210, 451] on img at bounding box center [1120, 538] width 326 height 326
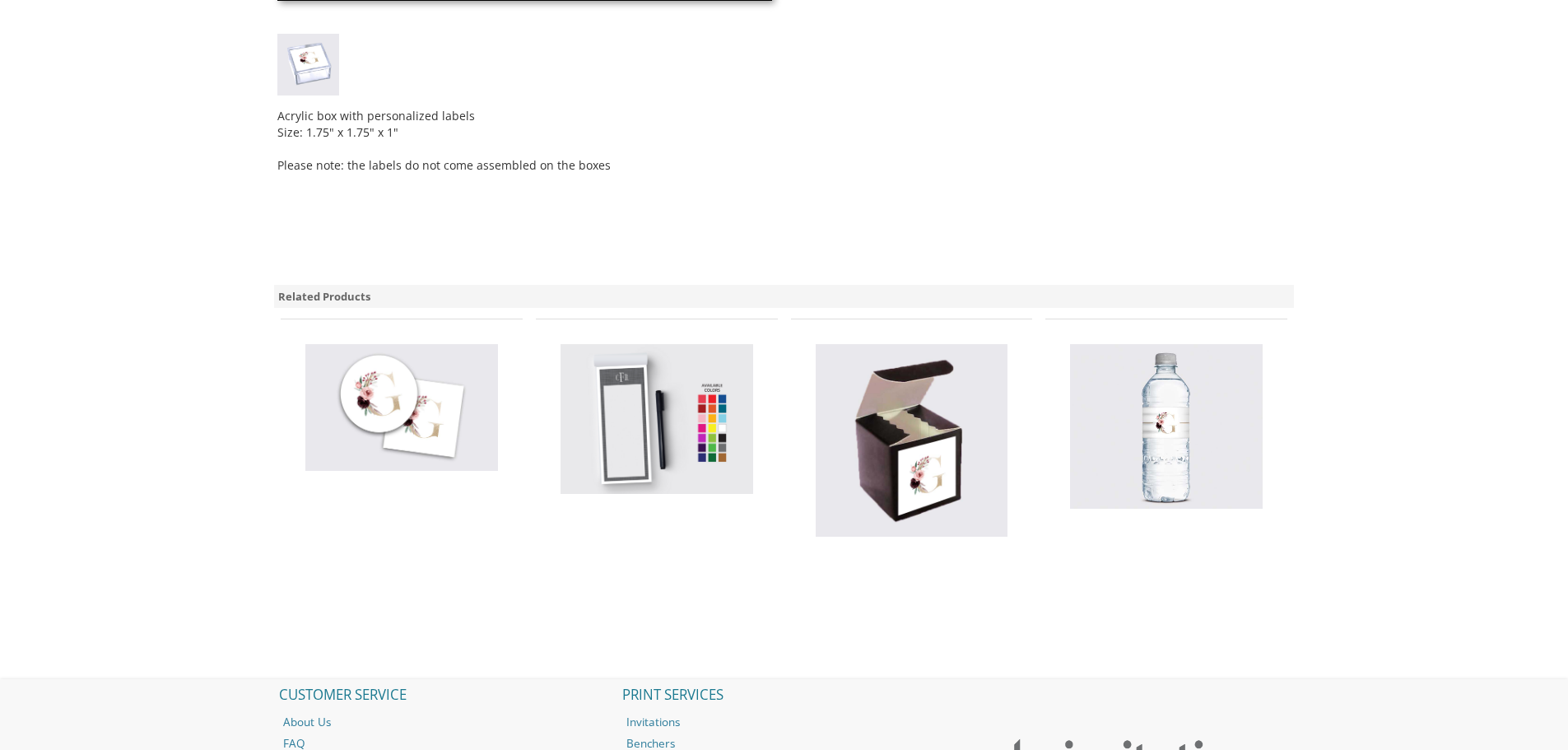
scroll to position [988, 0]
click at [645, 417] on img at bounding box center [657, 417] width 193 height 150
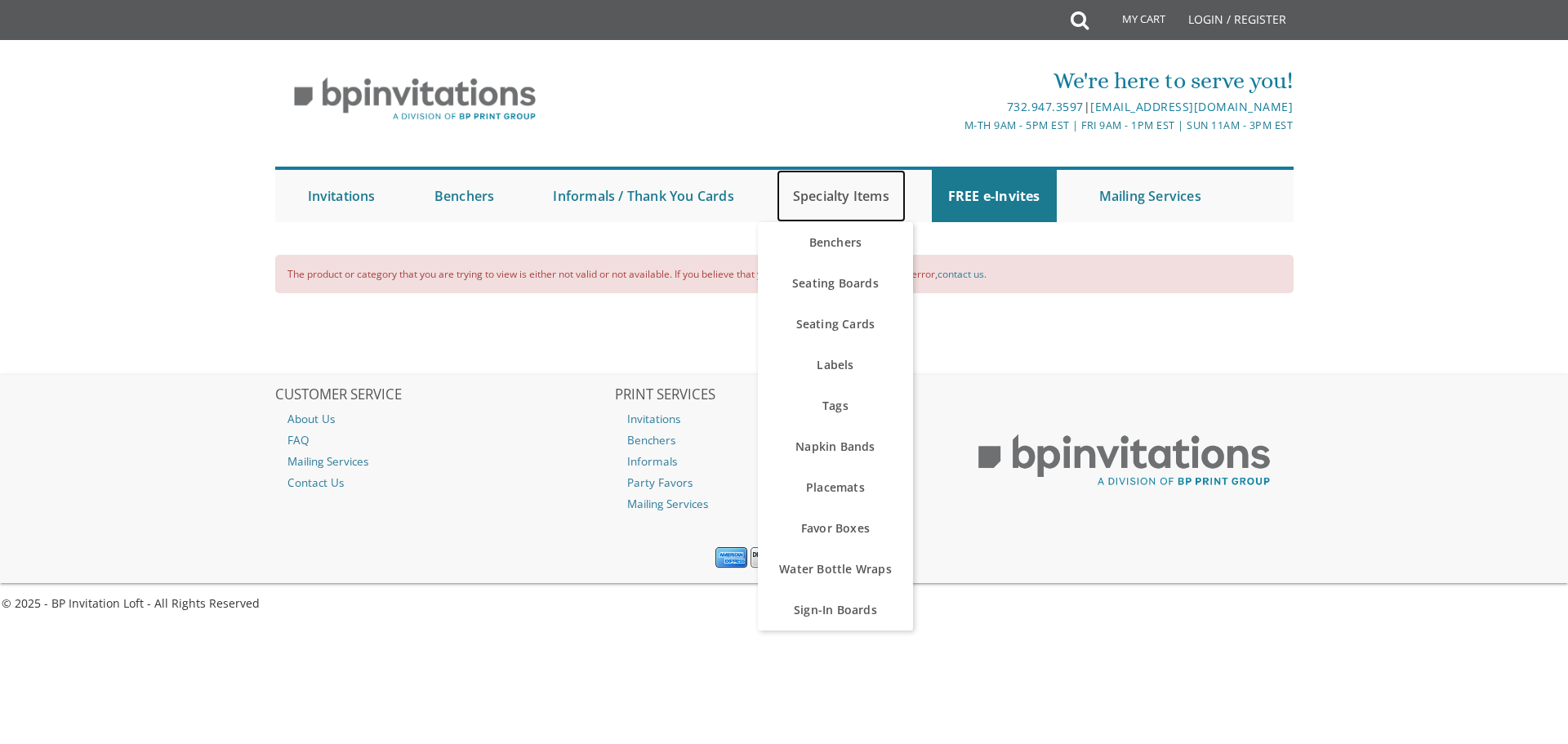
click at [853, 200] on link "Specialty Items" at bounding box center [841, 195] width 129 height 52
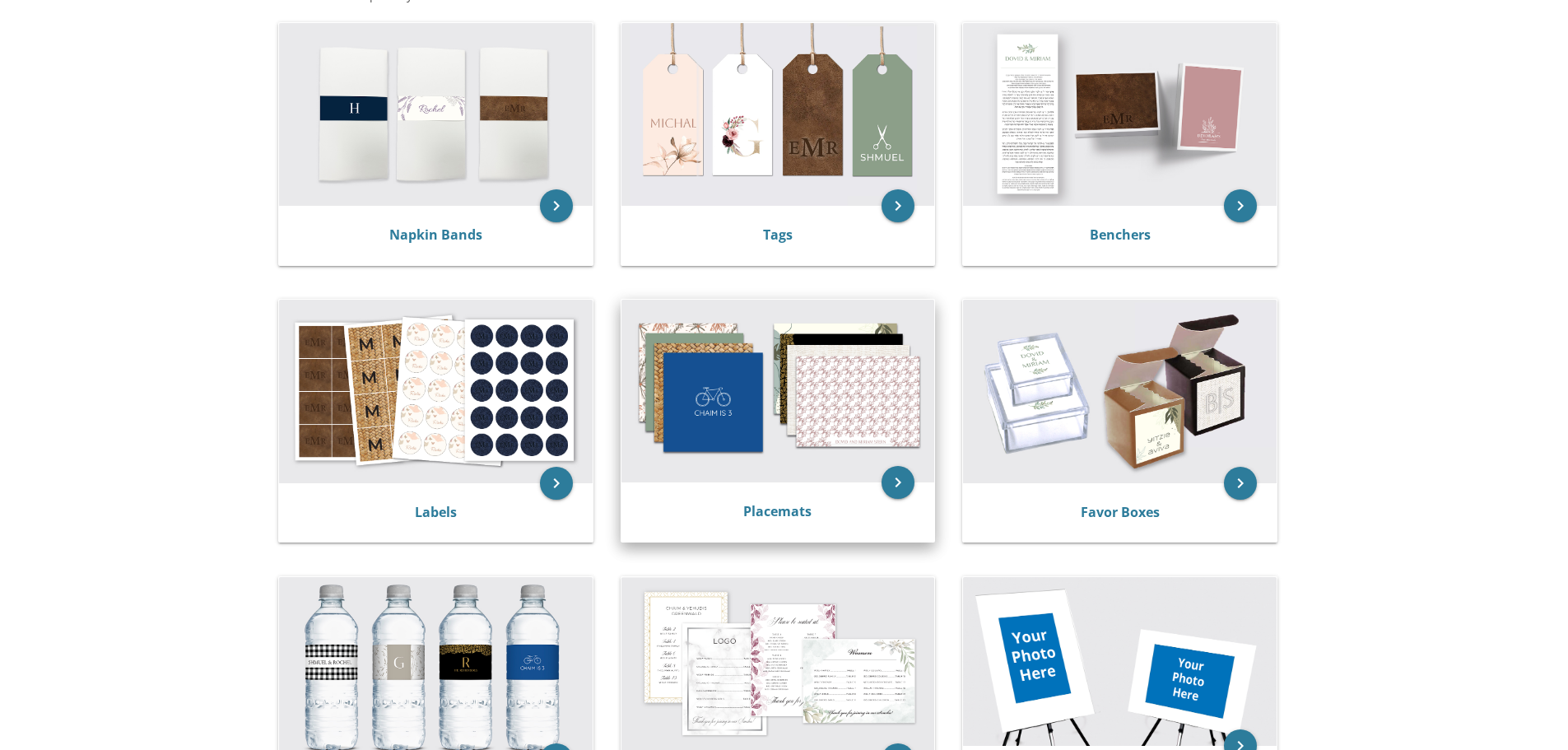
scroll to position [329, 0]
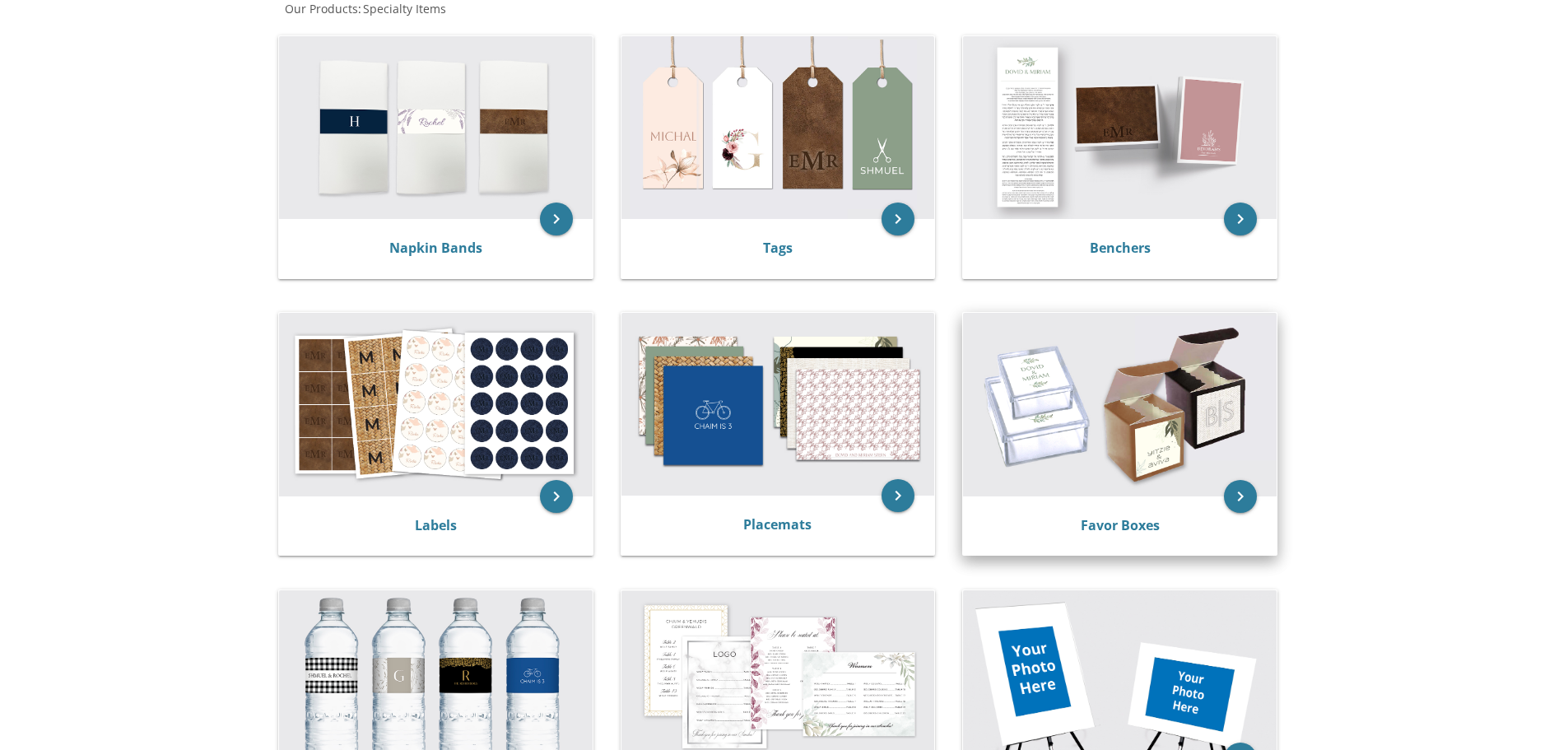
click at [1146, 381] on img at bounding box center [1119, 405] width 314 height 183
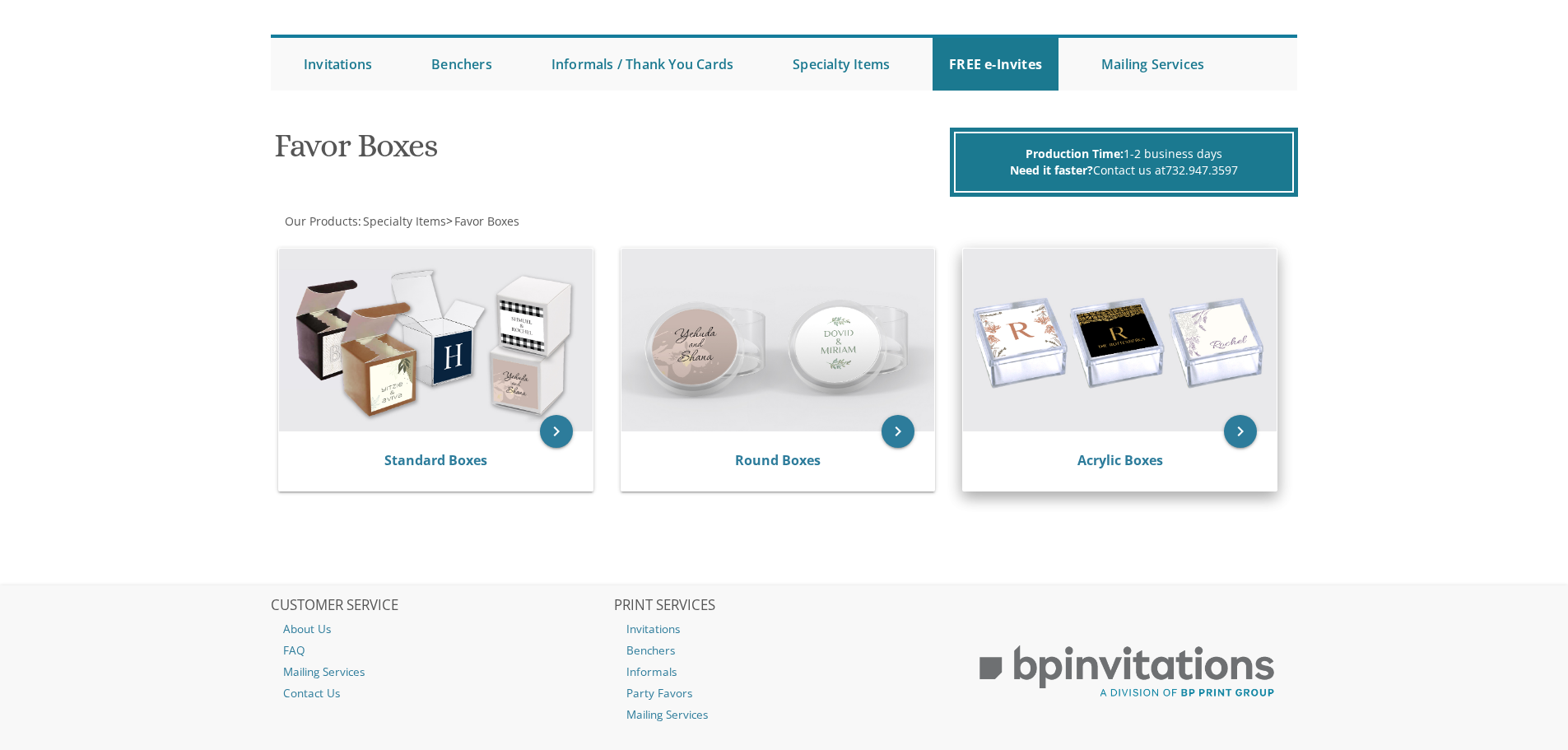
scroll to position [223, 0]
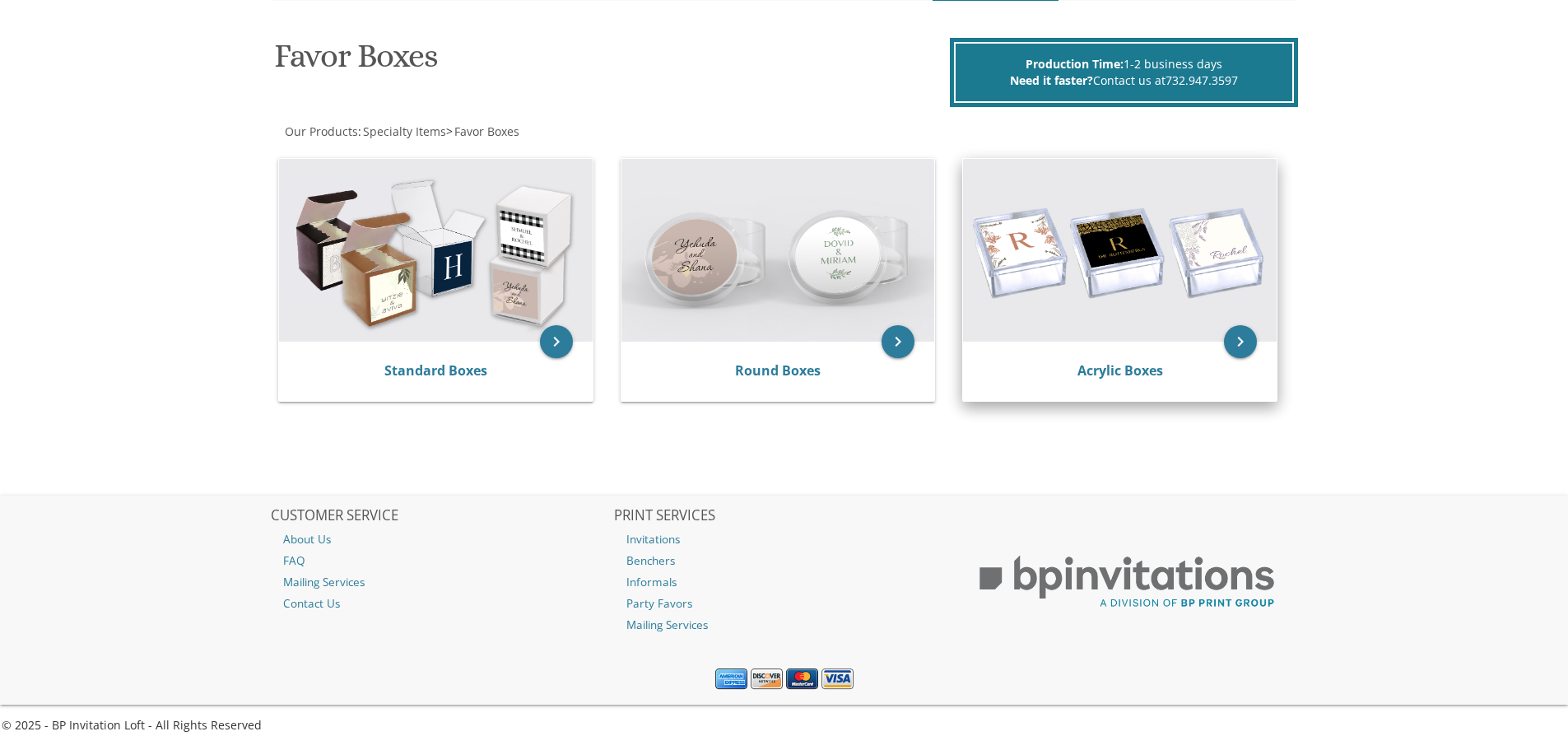
click at [1129, 213] on img at bounding box center [1119, 251] width 314 height 183
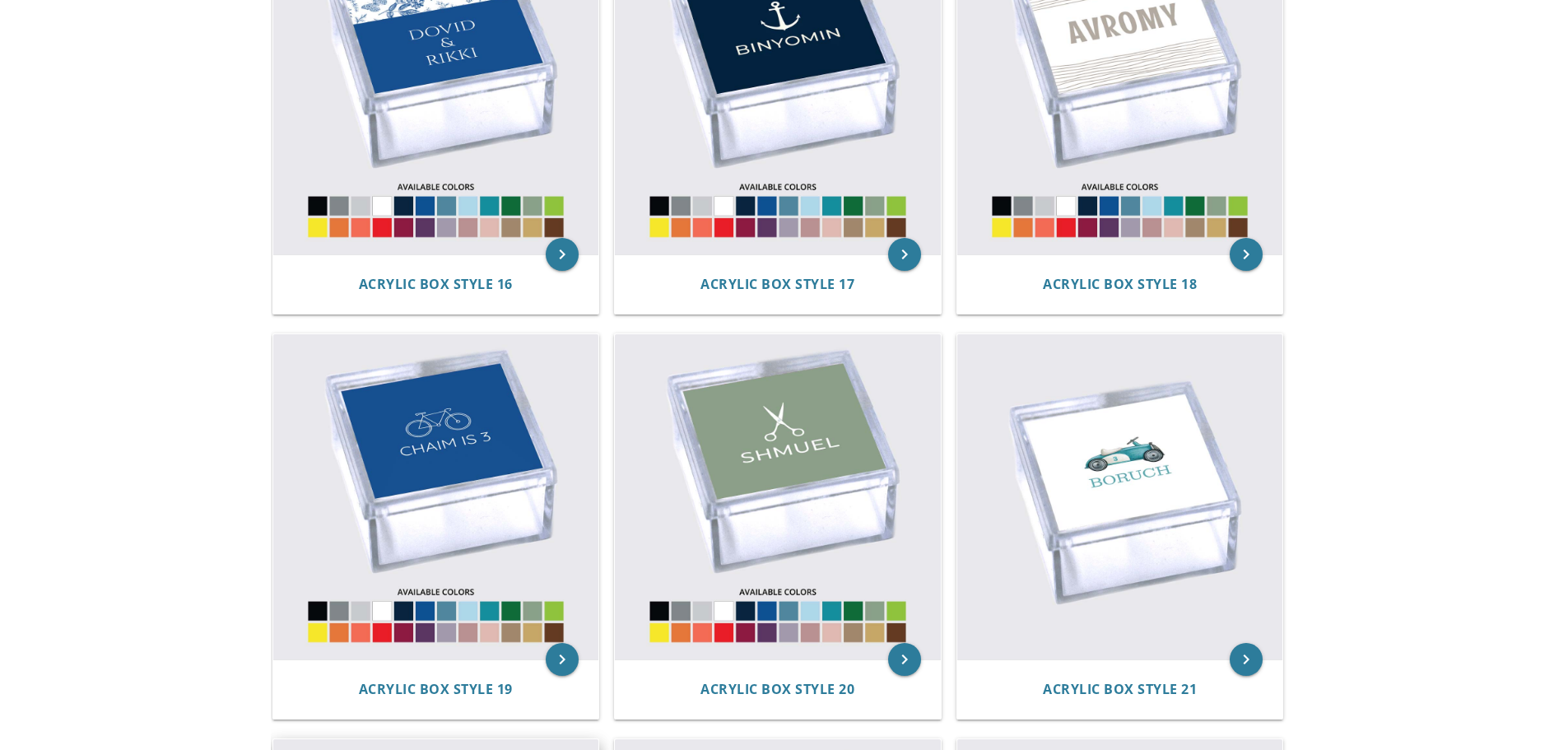
scroll to position [2469, 0]
click at [459, 87] on img at bounding box center [436, 94] width 326 height 326
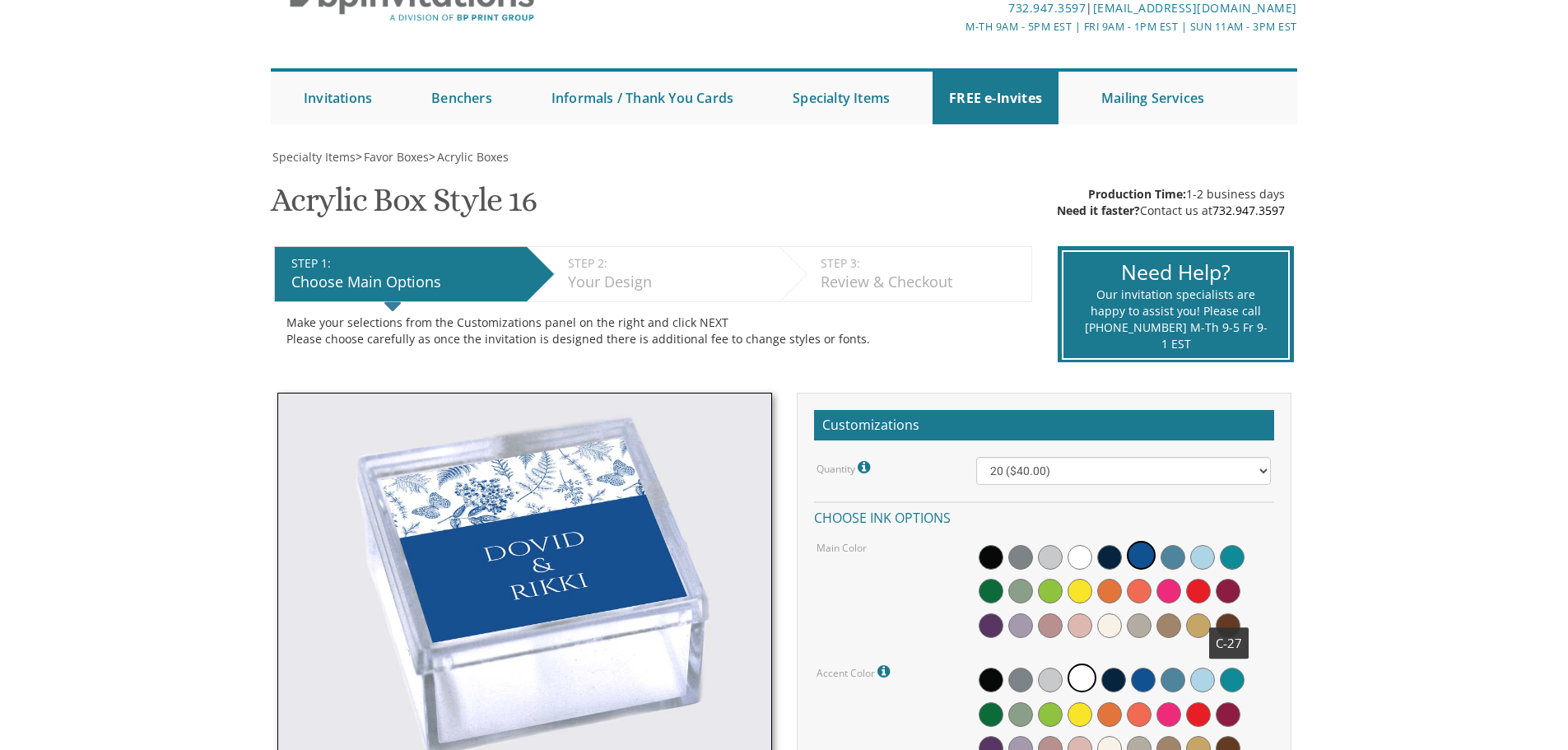
scroll to position [247, 0]
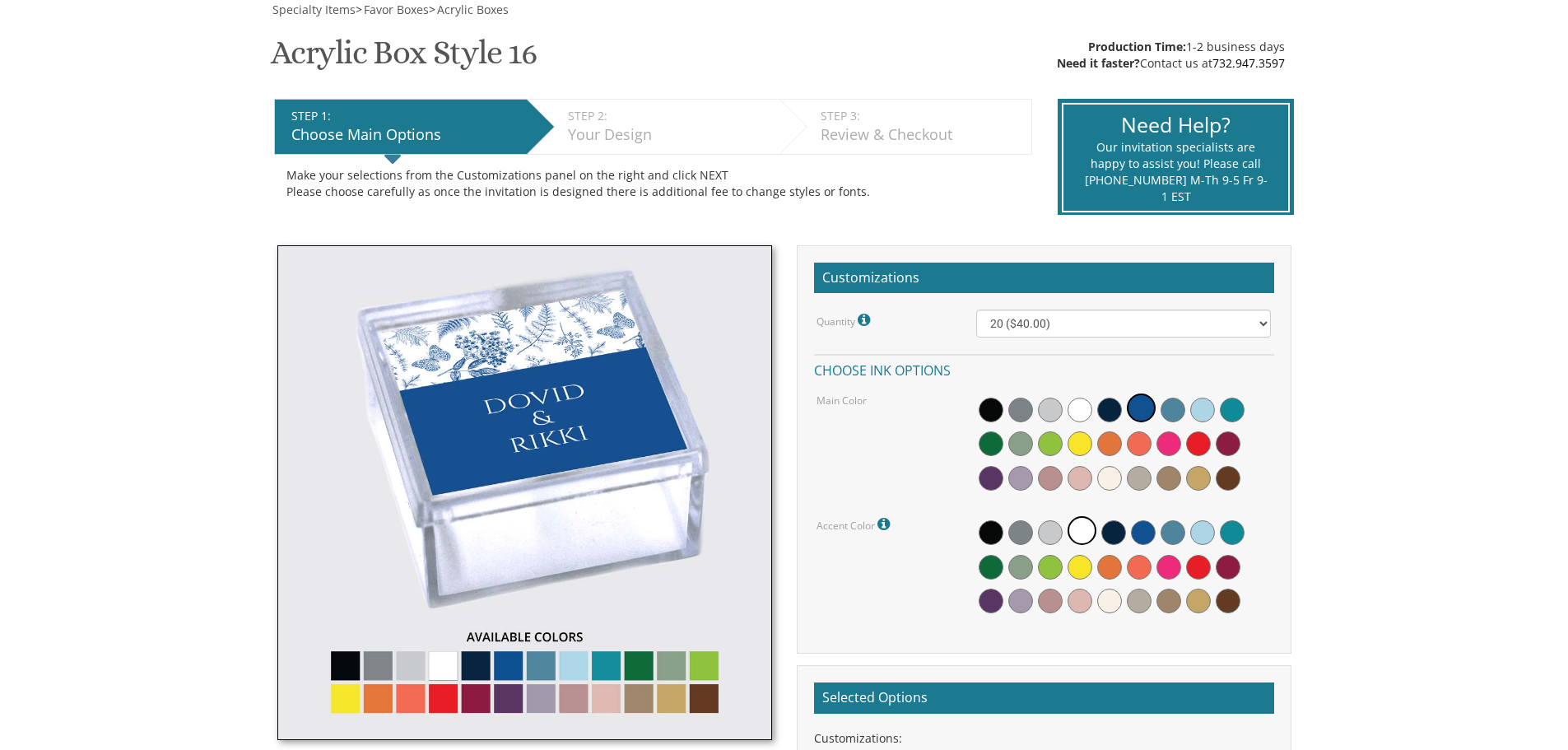
click at [609, 673] on img at bounding box center [525, 492] width 495 height 495
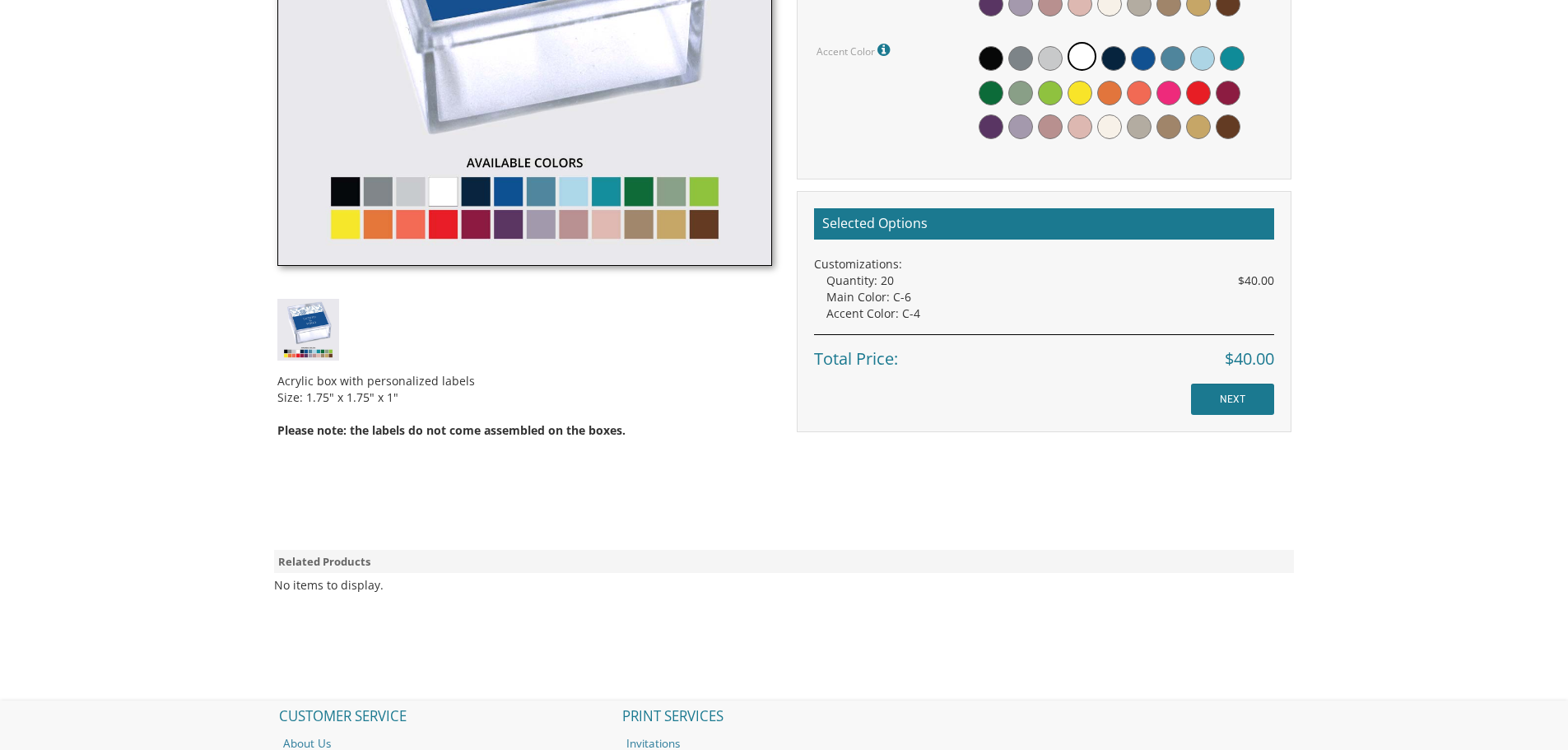
scroll to position [576, 0]
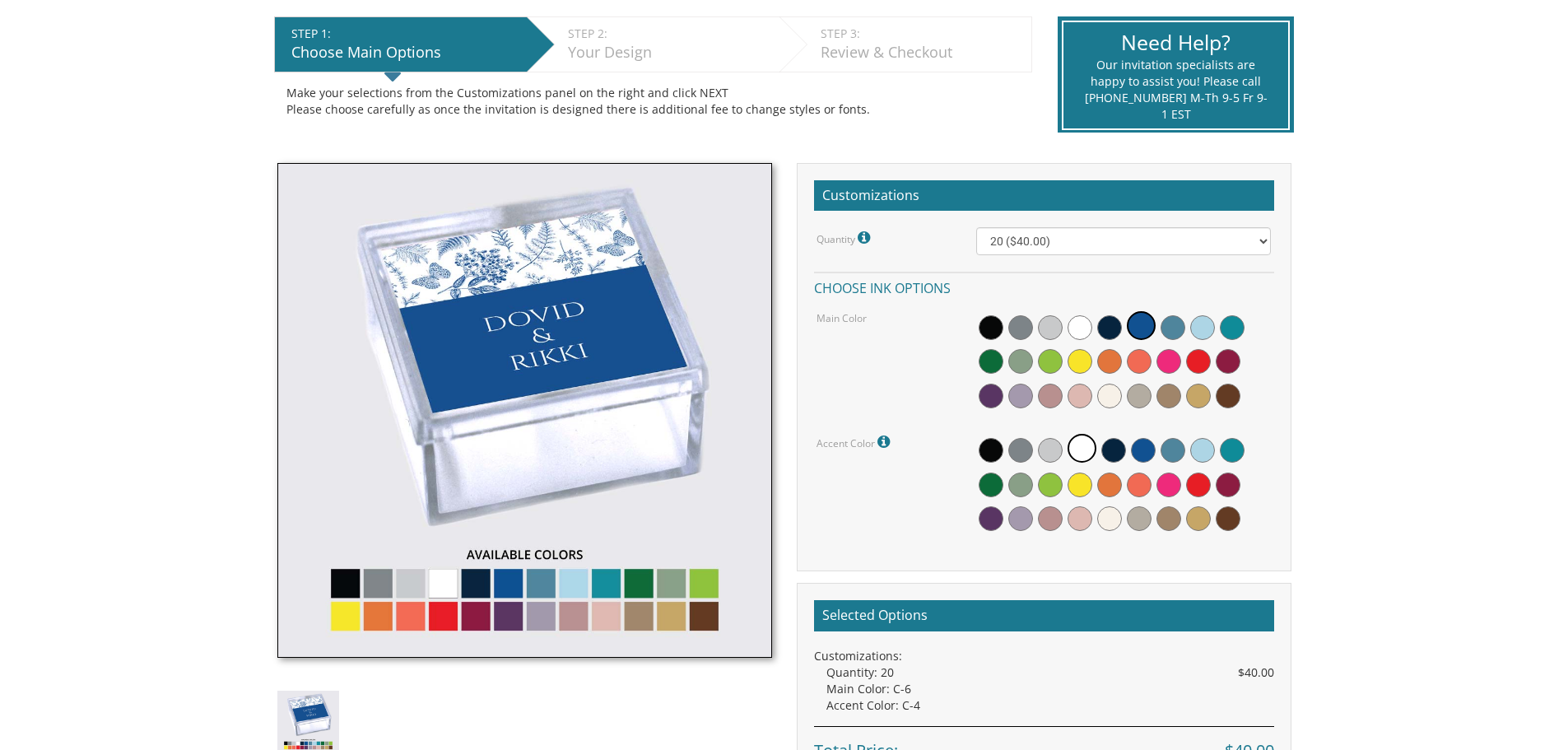
click at [588, 379] on img at bounding box center [525, 410] width 495 height 495
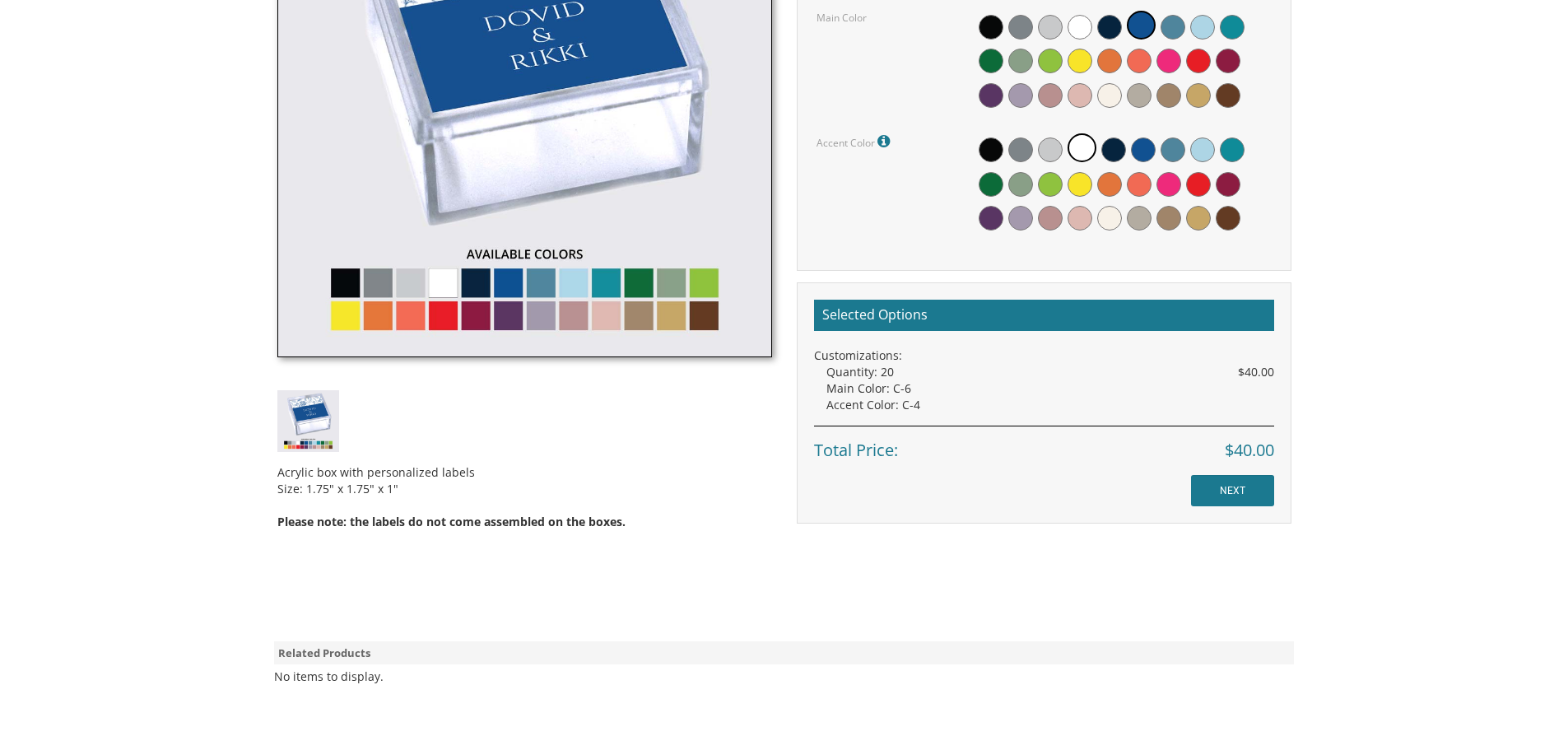
scroll to position [658, 0]
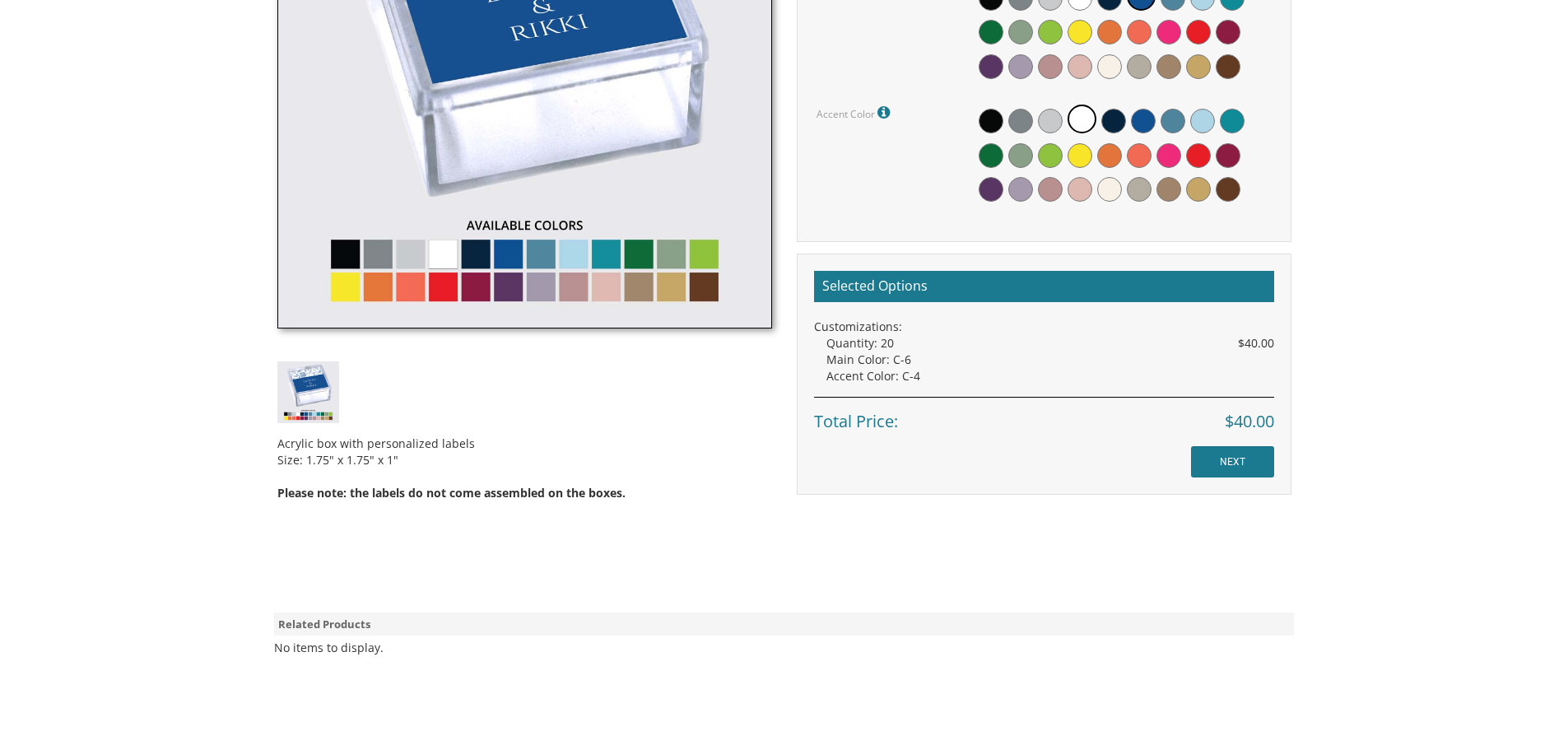
click at [314, 370] on img at bounding box center [308, 392] width 62 height 62
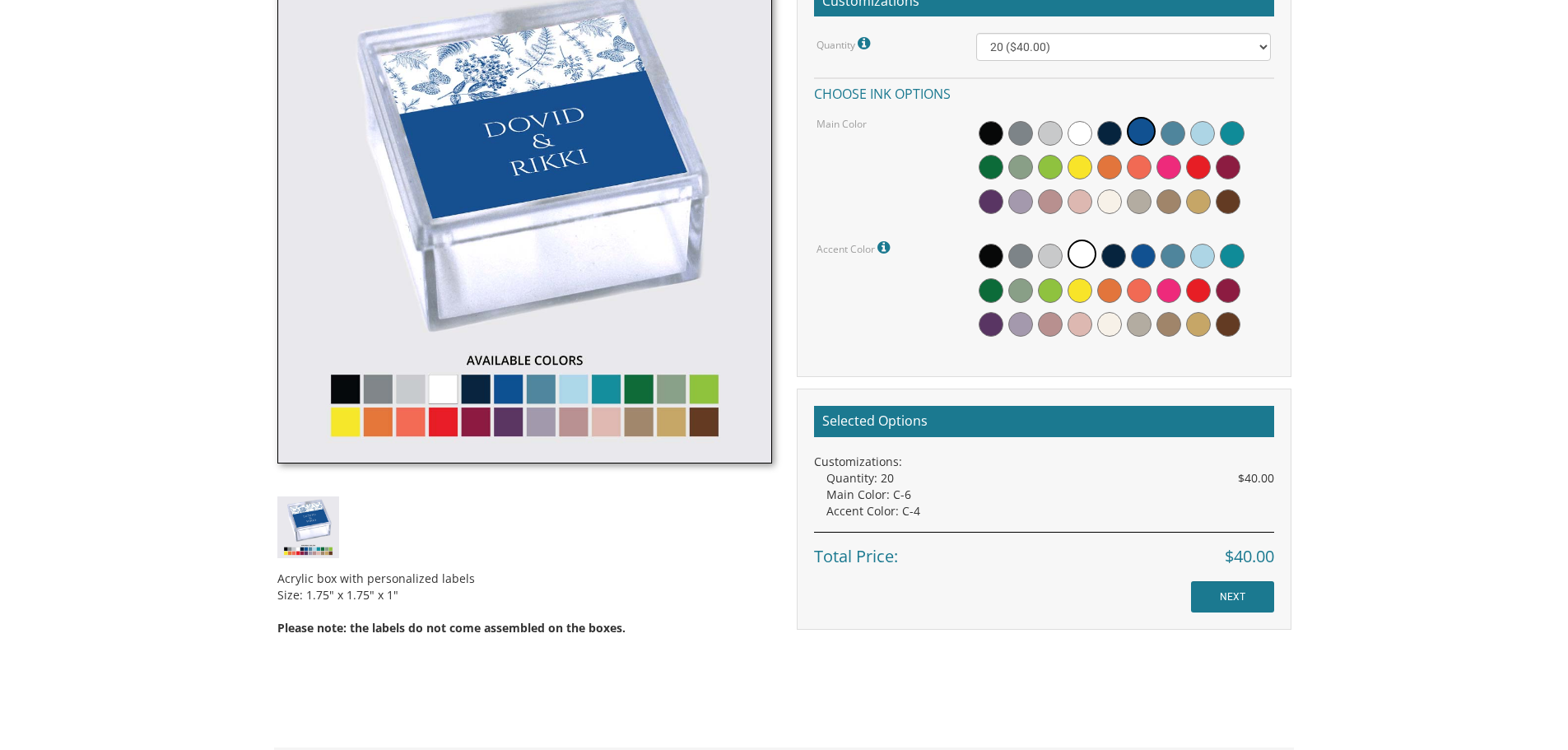
scroll to position [411, 0]
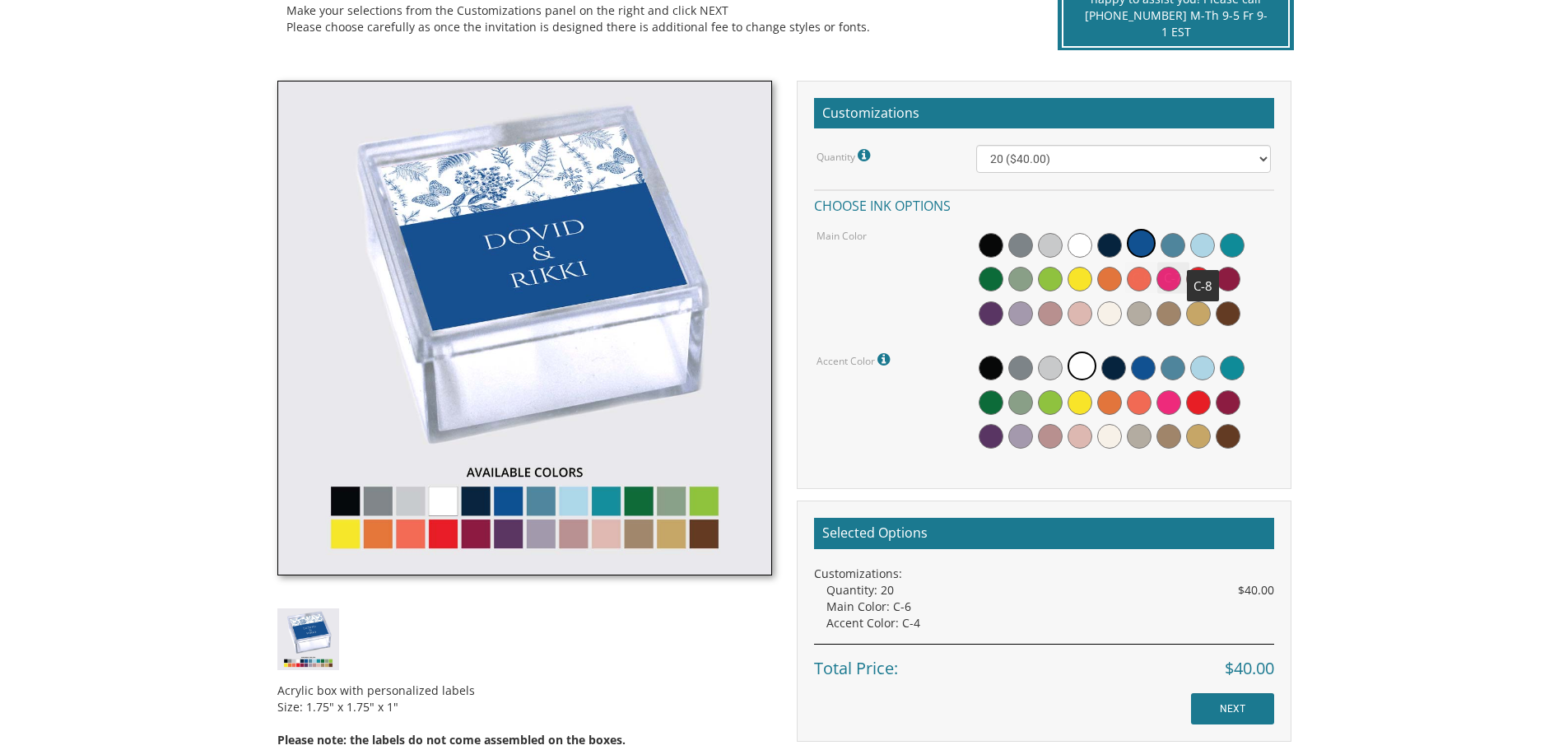
click at [1203, 247] on span at bounding box center [1203, 245] width 25 height 25
click at [1048, 315] on span at bounding box center [1050, 314] width 25 height 25
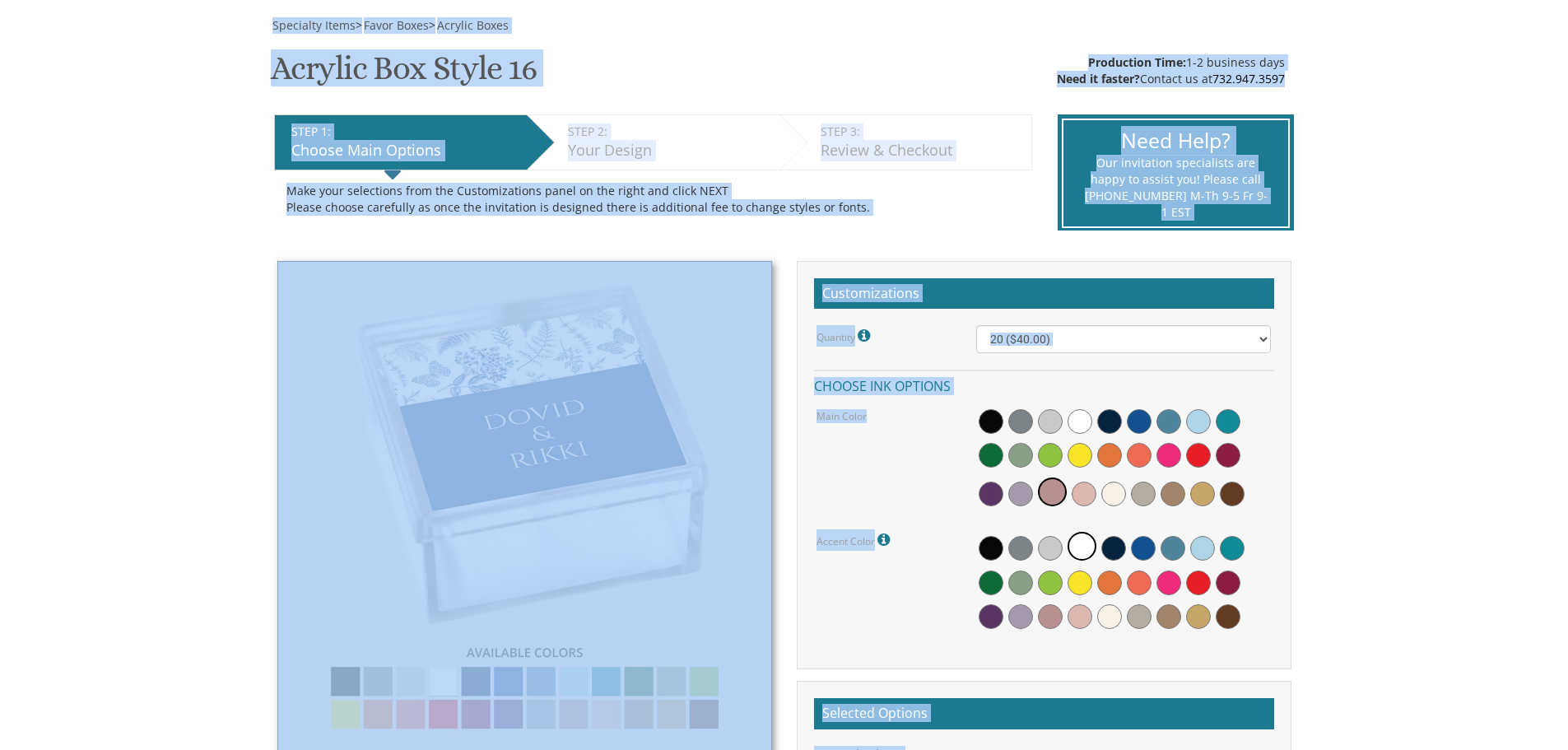
scroll to position [467, 0]
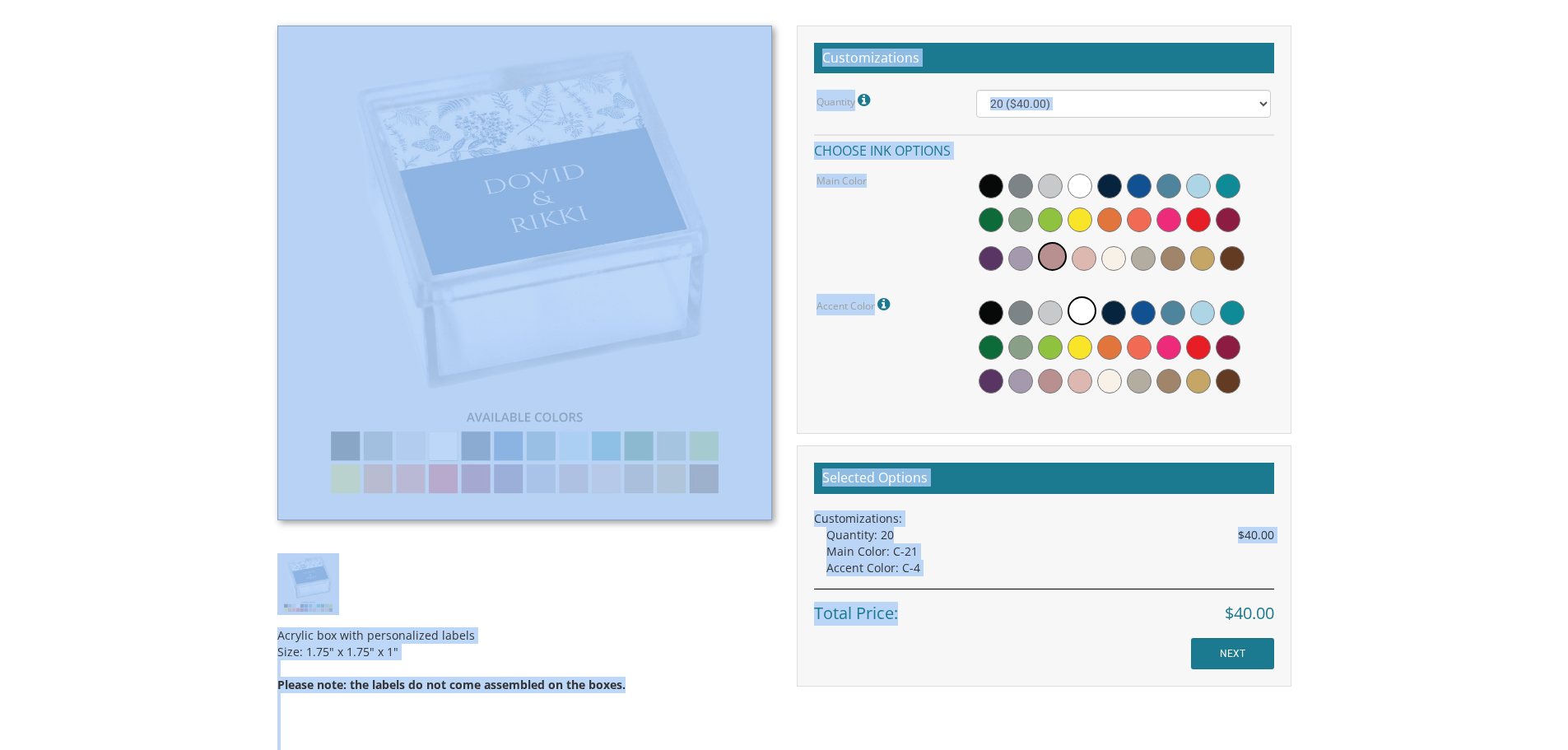
drag, startPoint x: 184, startPoint y: 63, endPoint x: 1458, endPoint y: 477, distance: 1339.6
click at [1463, 528] on body "My Cart {{shoppingcart.totalQuantityDisplay}} Total: {{shoppingcart.subtotal}} …" at bounding box center [784, 371] width 1568 height 1676
click at [1453, 447] on body "My Cart {{shoppingcart.totalQuantityDisplay}} Total: {{shoppingcart.subtotal}} …" at bounding box center [784, 371] width 1568 height 1676
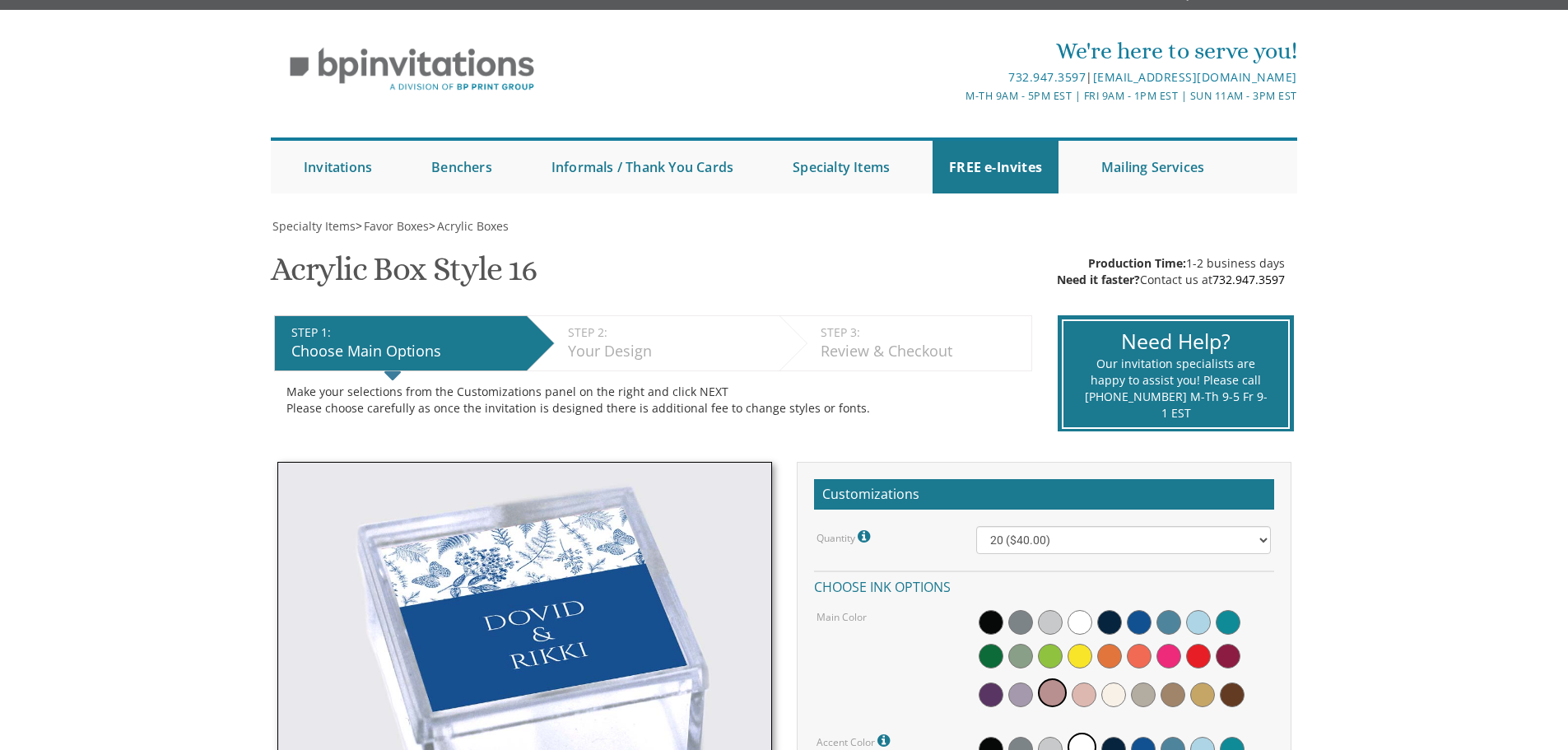
scroll to position [0, 0]
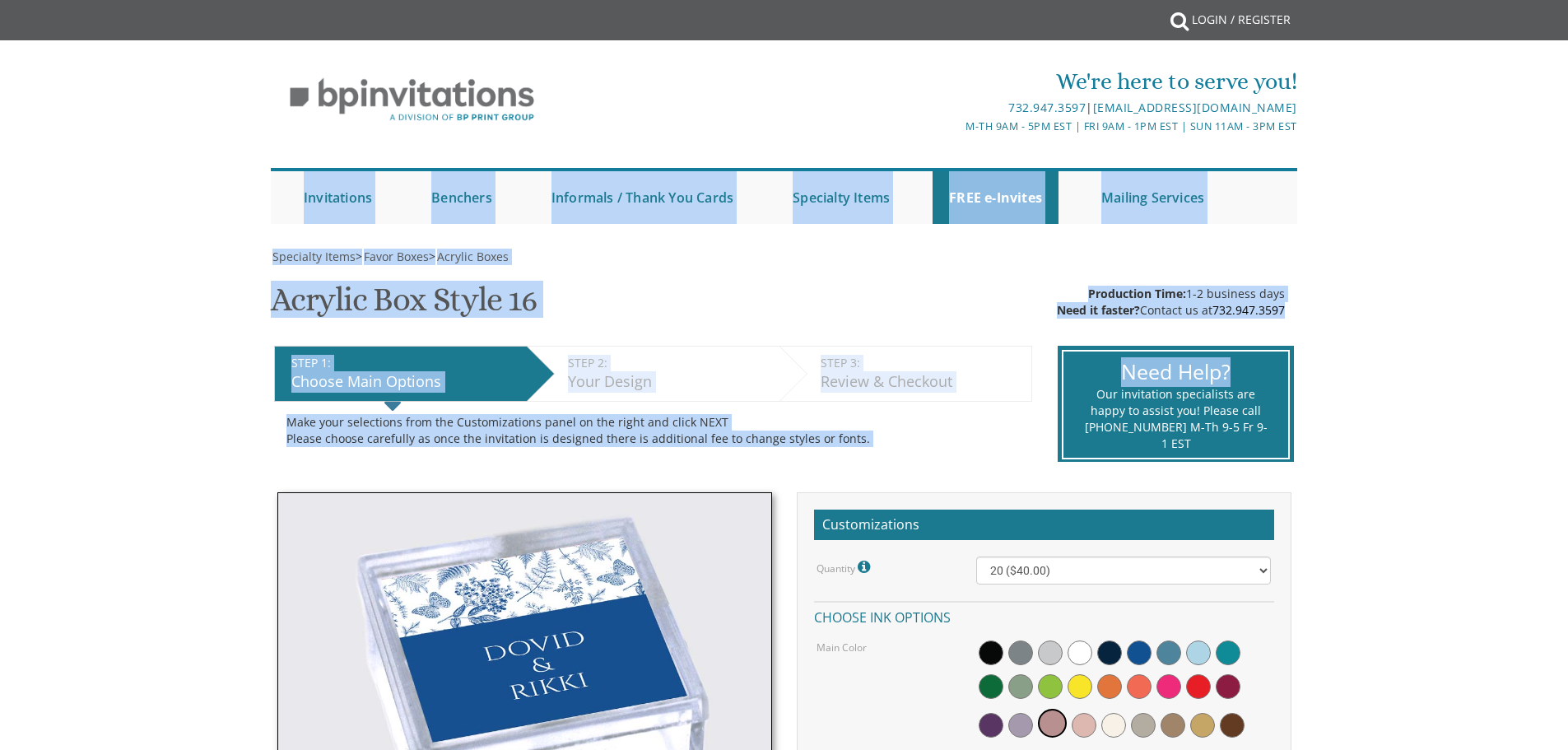
drag, startPoint x: 225, startPoint y: 135, endPoint x: 1461, endPoint y: 394, distance: 1262.8
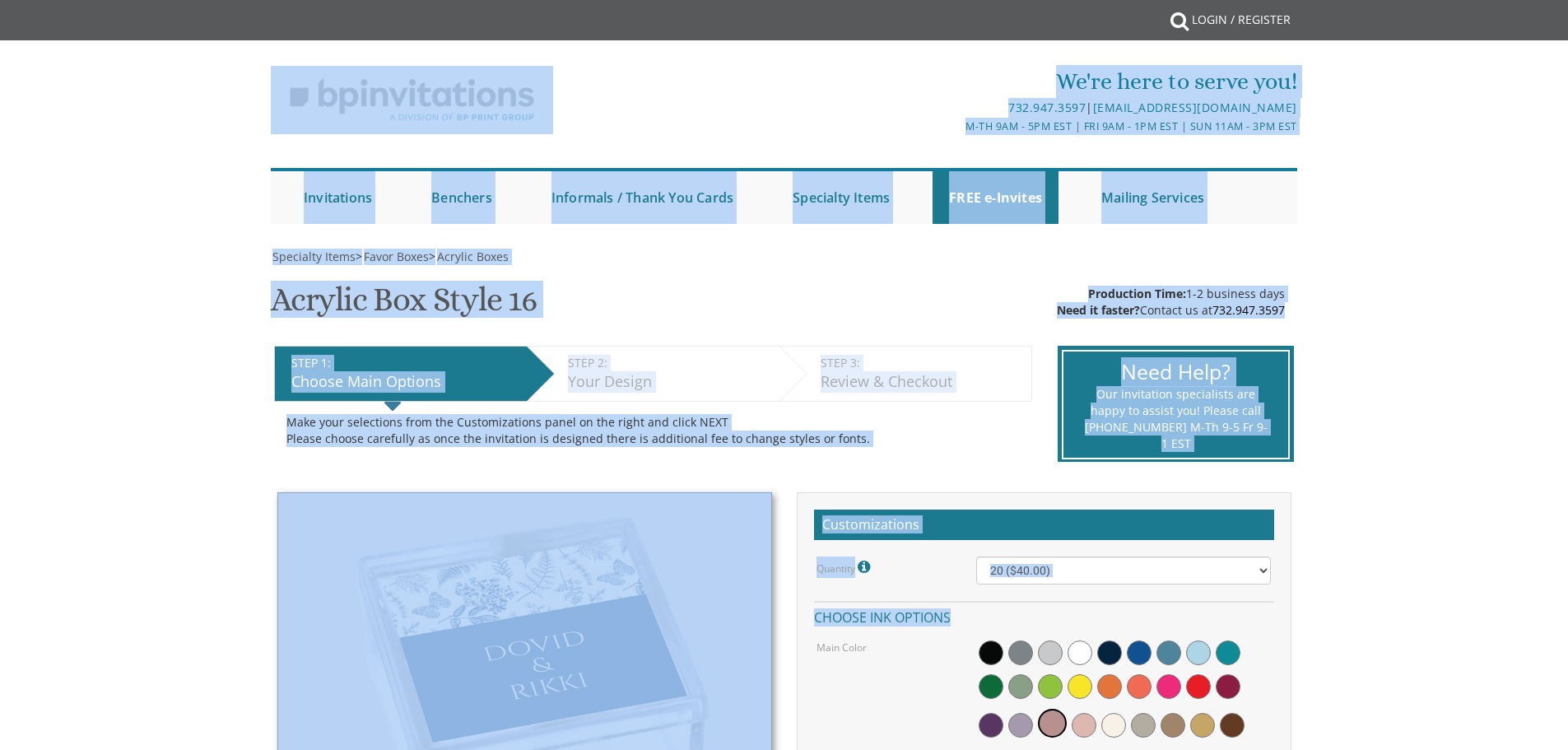
drag, startPoint x: 205, startPoint y: 86, endPoint x: 1478, endPoint y: 403, distance: 1311.9
drag, startPoint x: 179, startPoint y: 95, endPoint x: 1564, endPoint y: 560, distance: 1461.0
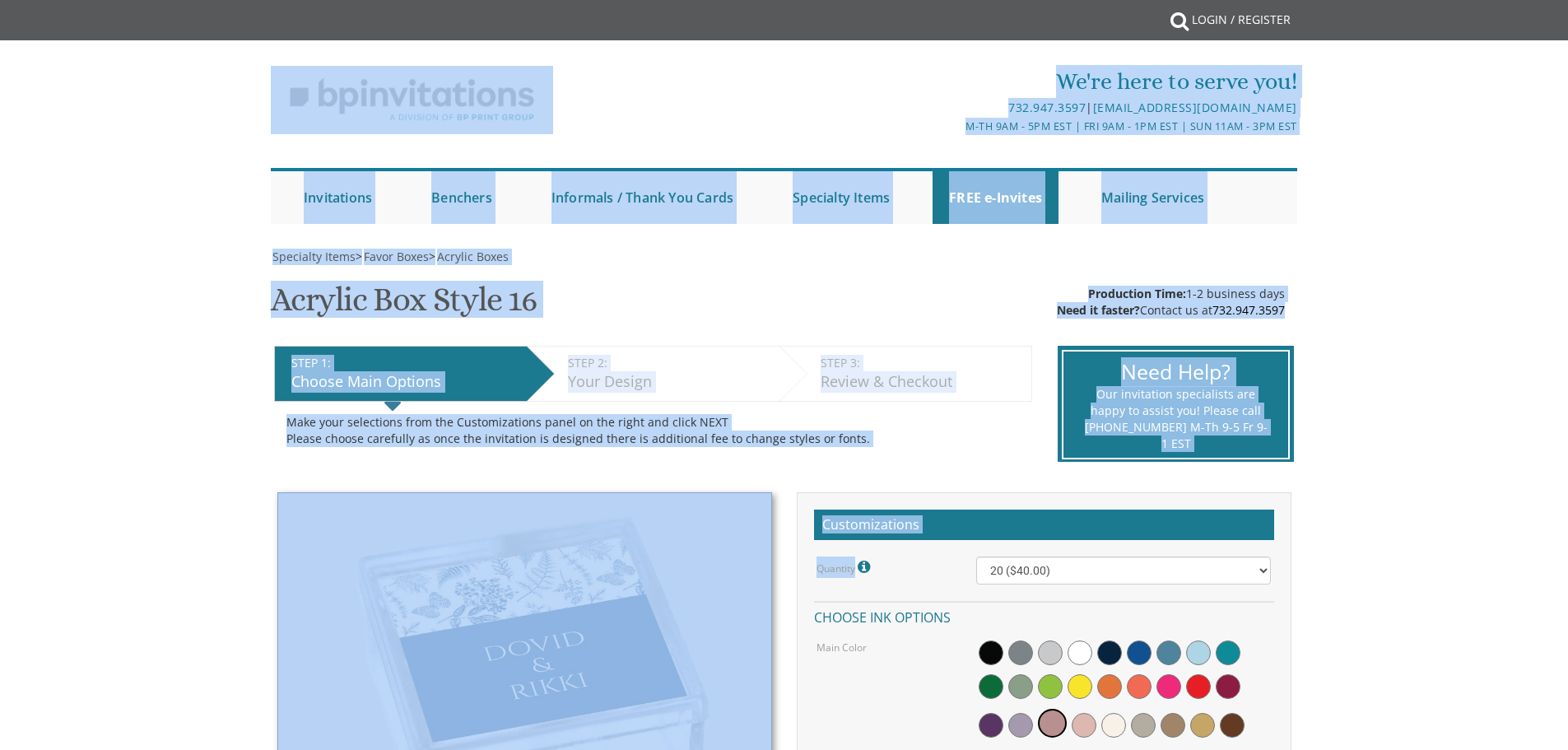
drag, startPoint x: 197, startPoint y: 97, endPoint x: 1579, endPoint y: 547, distance: 1453.4
click at [1567, 547] on html "My Cart {{shoppingcart.totalQuantityDisplay}} Total: {{shoppingcart.subtotal}} …" at bounding box center [784, 375] width 1568 height 750
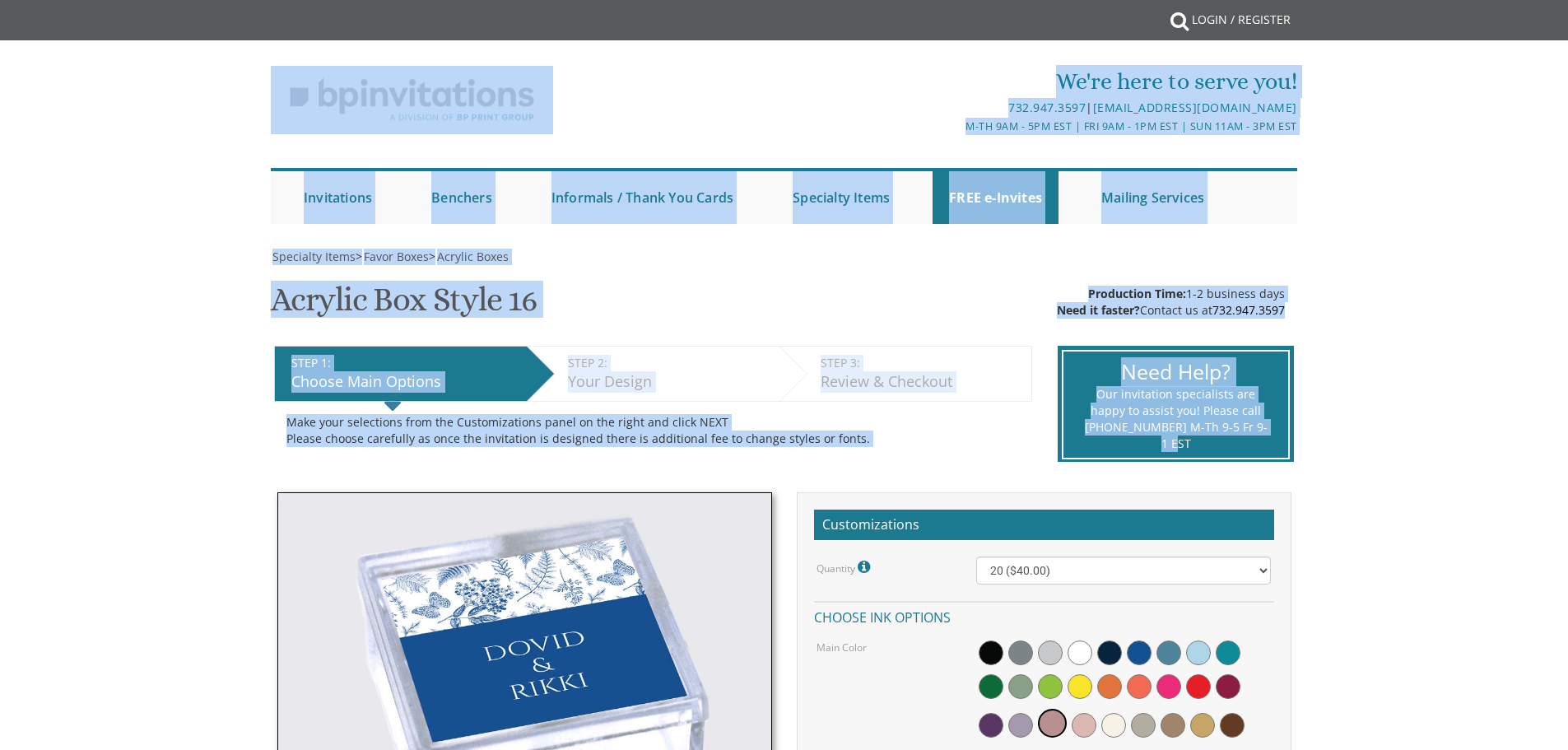
drag, startPoint x: 234, startPoint y: 77, endPoint x: 1425, endPoint y: 288, distance: 1209.5
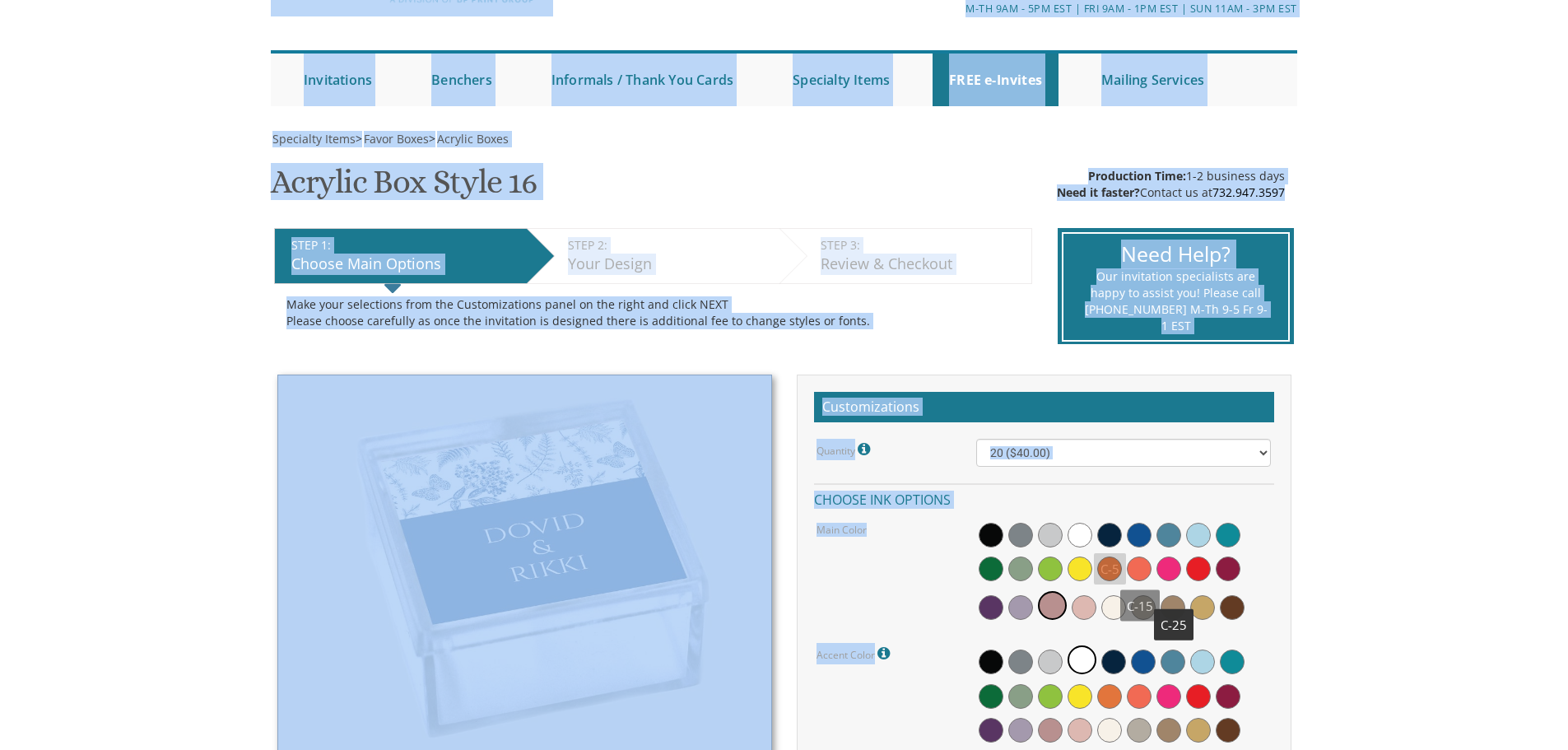
scroll to position [123, 0]
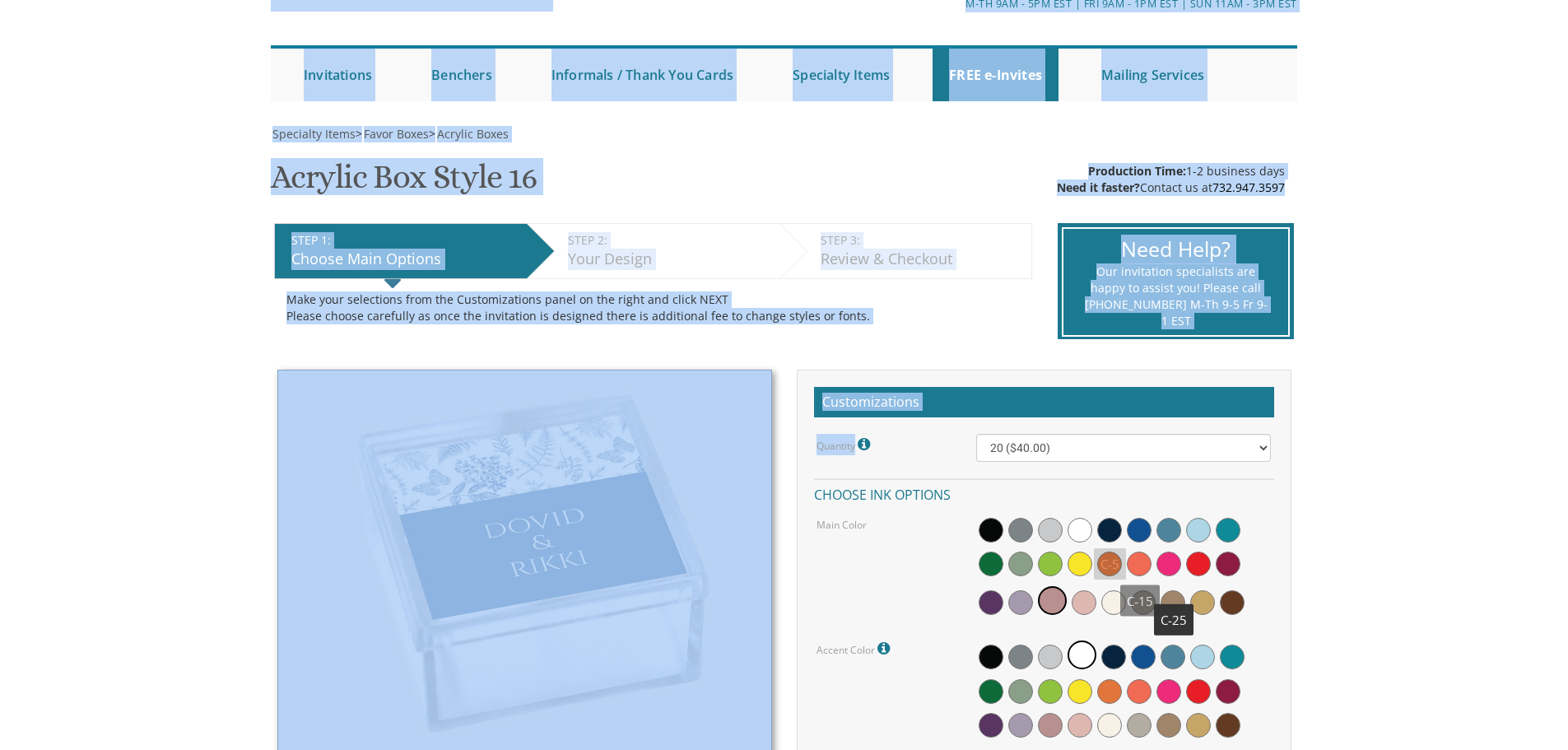
drag, startPoint x: 90, startPoint y: 82, endPoint x: 1479, endPoint y: 355, distance: 1415.6
click at [1470, 416] on body "My Cart {{shoppingcart.totalQuantityDisplay}} Total: {{shoppingcart.subtotal}} …" at bounding box center [784, 715] width 1568 height 1676
click at [1479, 351] on body "My Cart {{shoppingcart.totalQuantityDisplay}} Total: {{shoppingcart.subtotal}} …" at bounding box center [784, 715] width 1568 height 1676
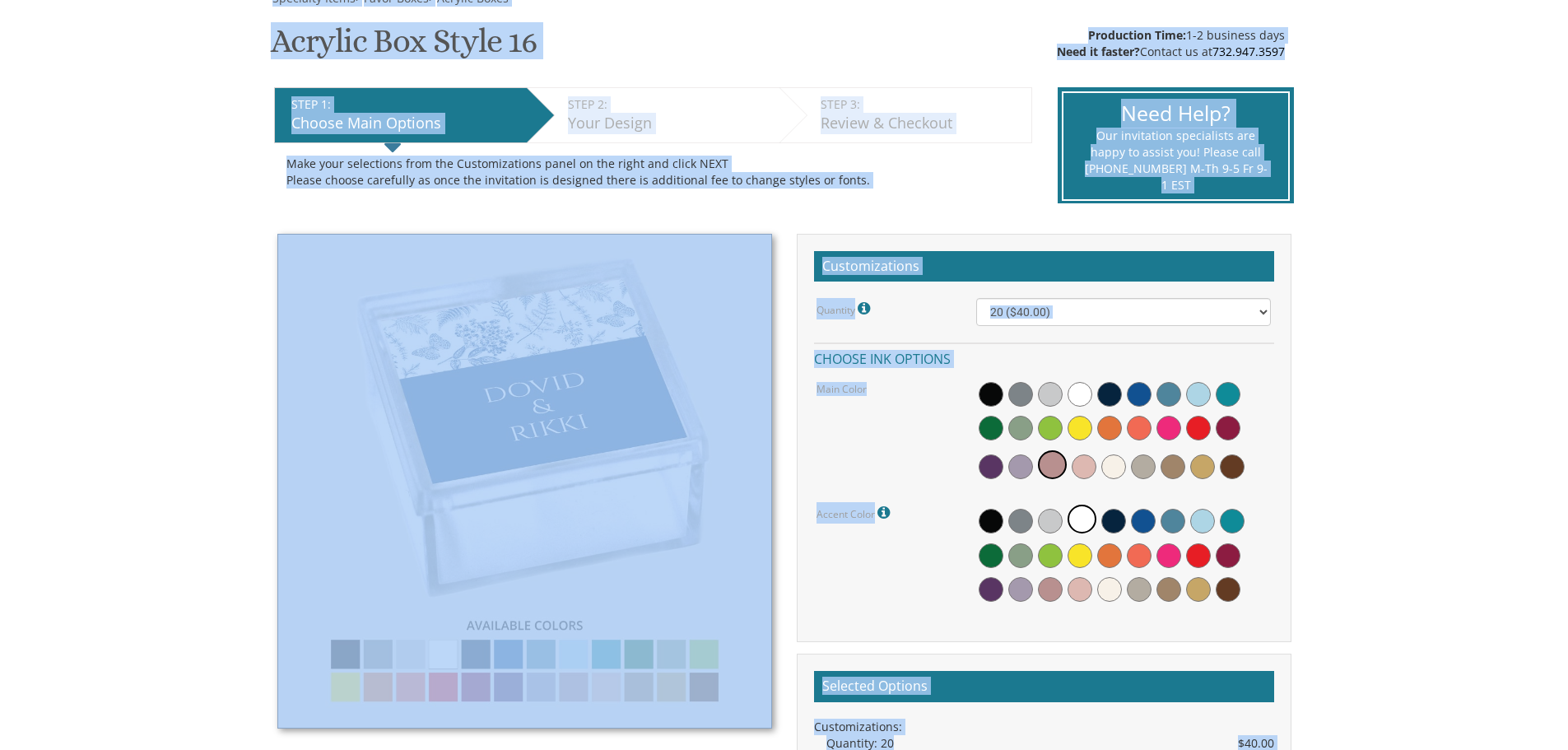
scroll to position [440, 0]
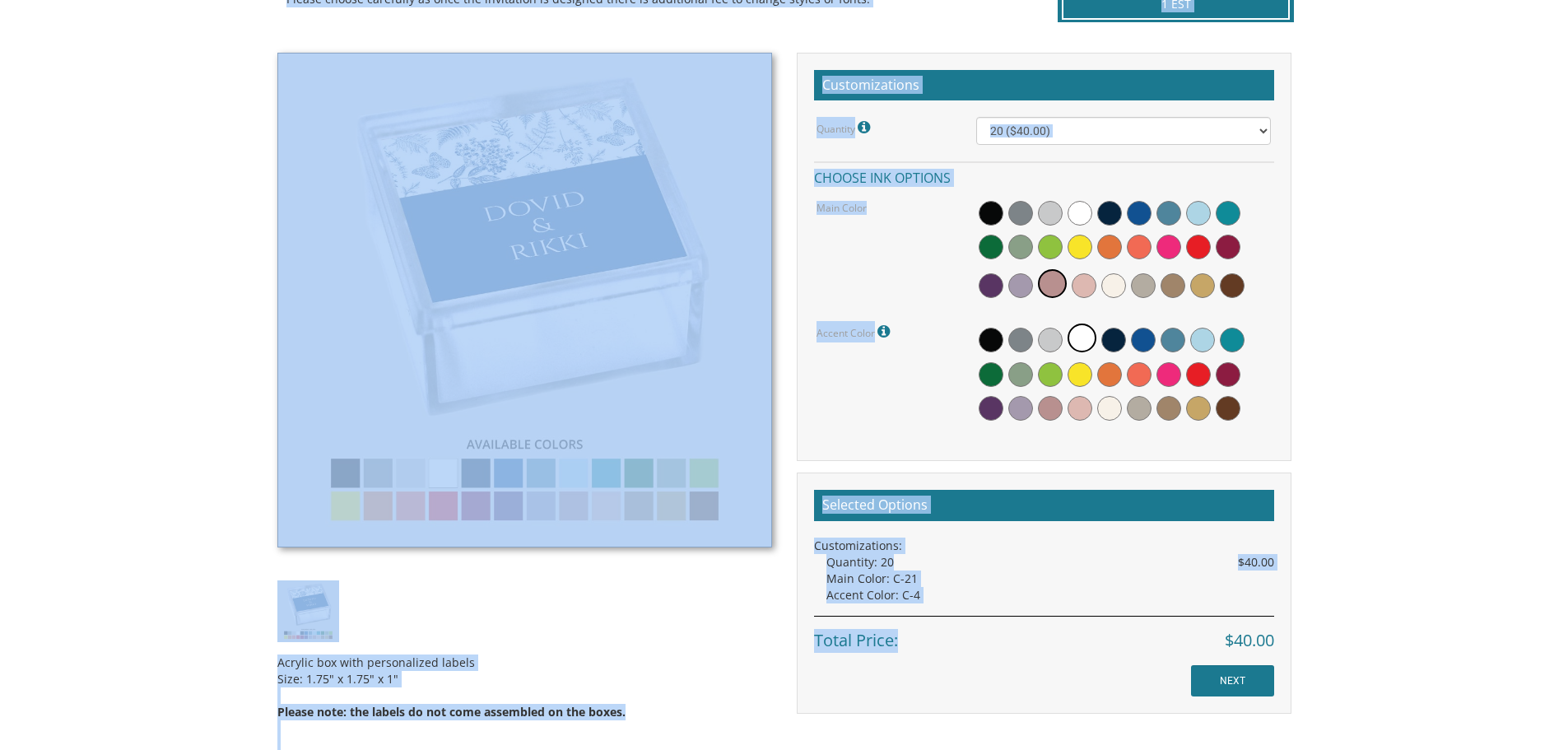
drag, startPoint x: 37, startPoint y: 60, endPoint x: 1456, endPoint y: 192, distance: 1425.1
click at [1258, 639] on body "My Cart {{shoppingcart.totalQuantityDisplay}} Total: {{shoppingcart.subtotal}} …" at bounding box center [784, 398] width 1568 height 1676
click at [1475, 159] on body "My Cart {{shoppingcart.totalQuantityDisplay}} Total: {{shoppingcart.subtotal}} …" at bounding box center [784, 398] width 1568 height 1676
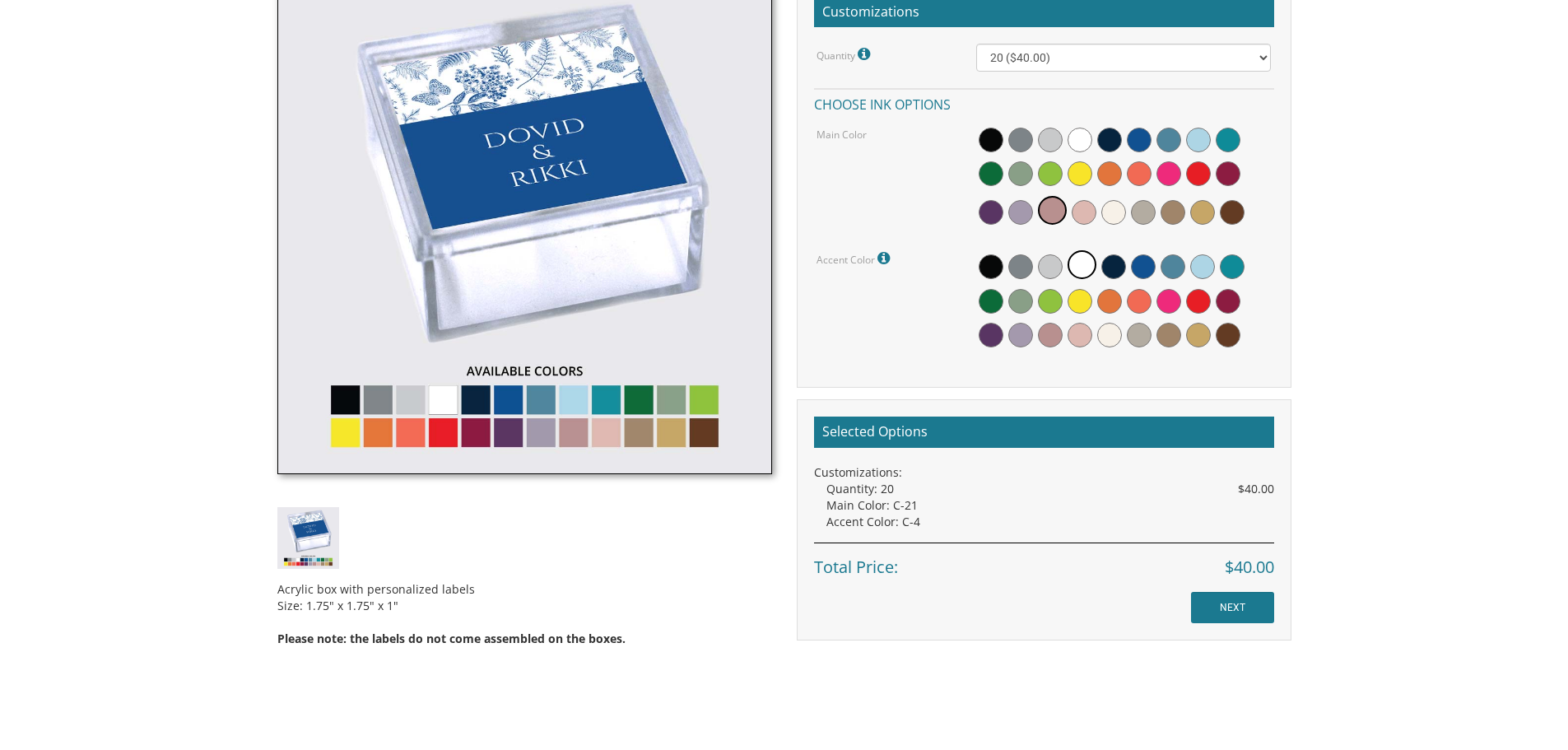
scroll to position [576, 0]
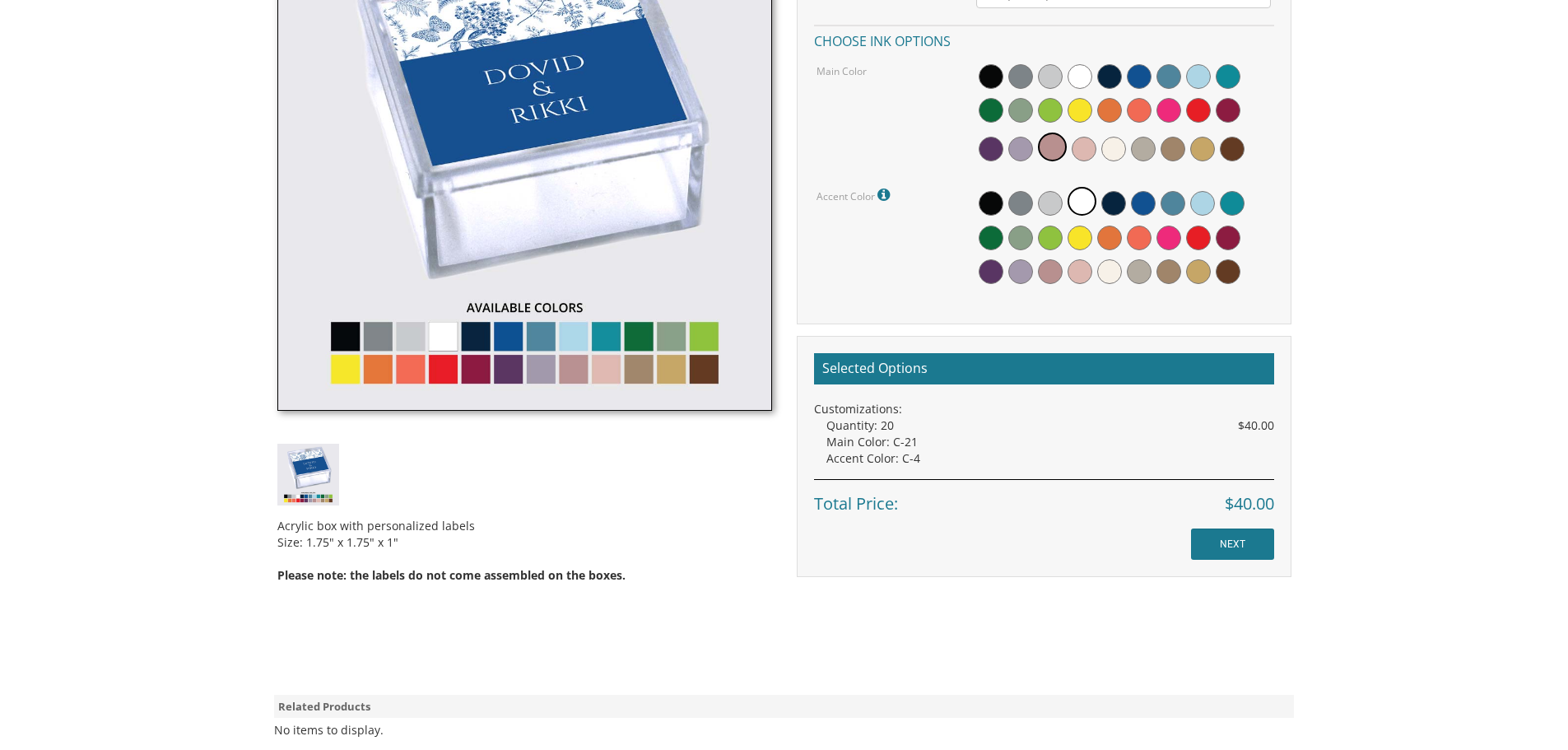
drag, startPoint x: 1434, startPoint y: 614, endPoint x: 1579, endPoint y: 540, distance: 162.8
click at [1418, 225] on body "My Cart {{shoppingcart.totalQuantityDisplay}} Total: {{shoppingcart.subtotal}} …" at bounding box center [784, 261] width 1568 height 1676
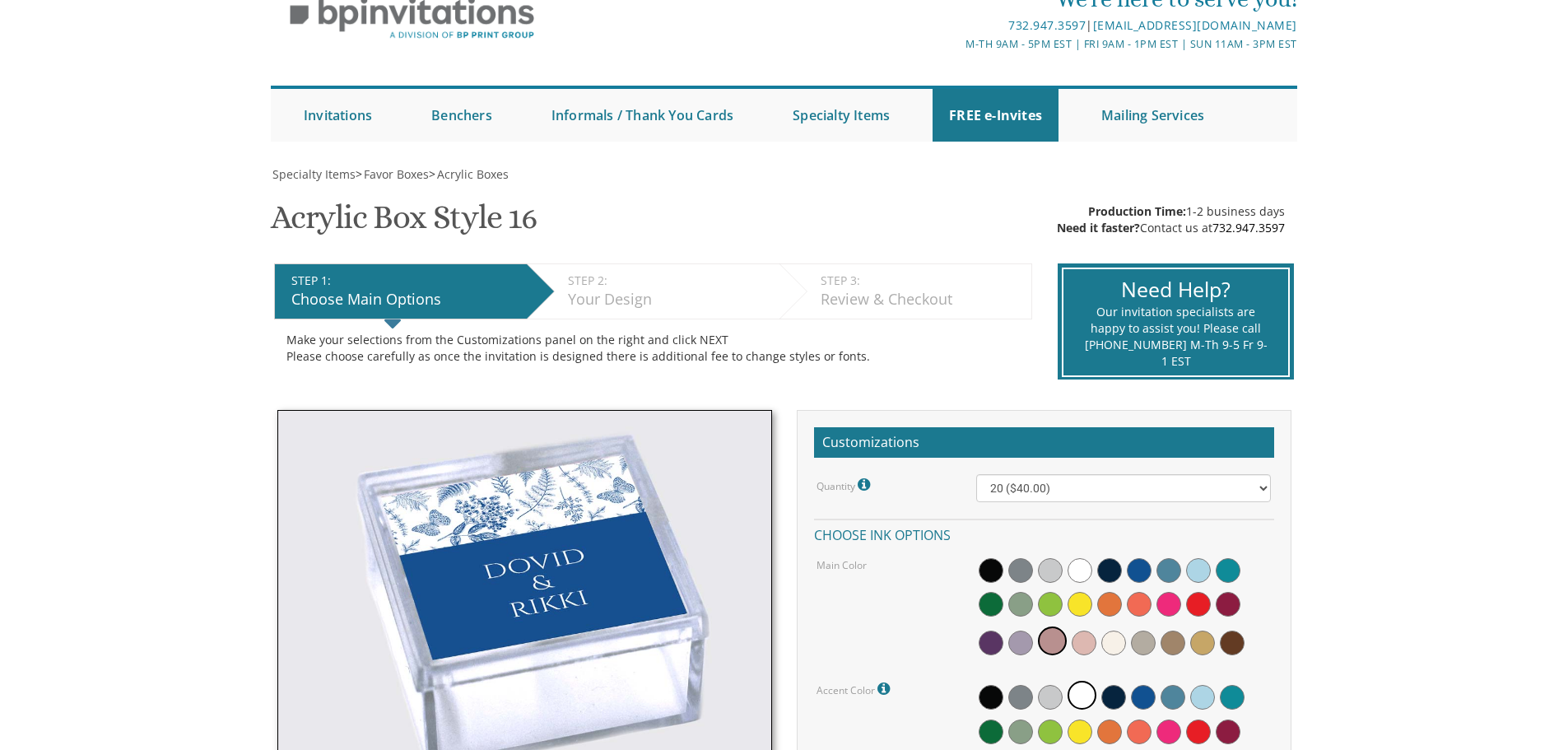
scroll to position [0, 0]
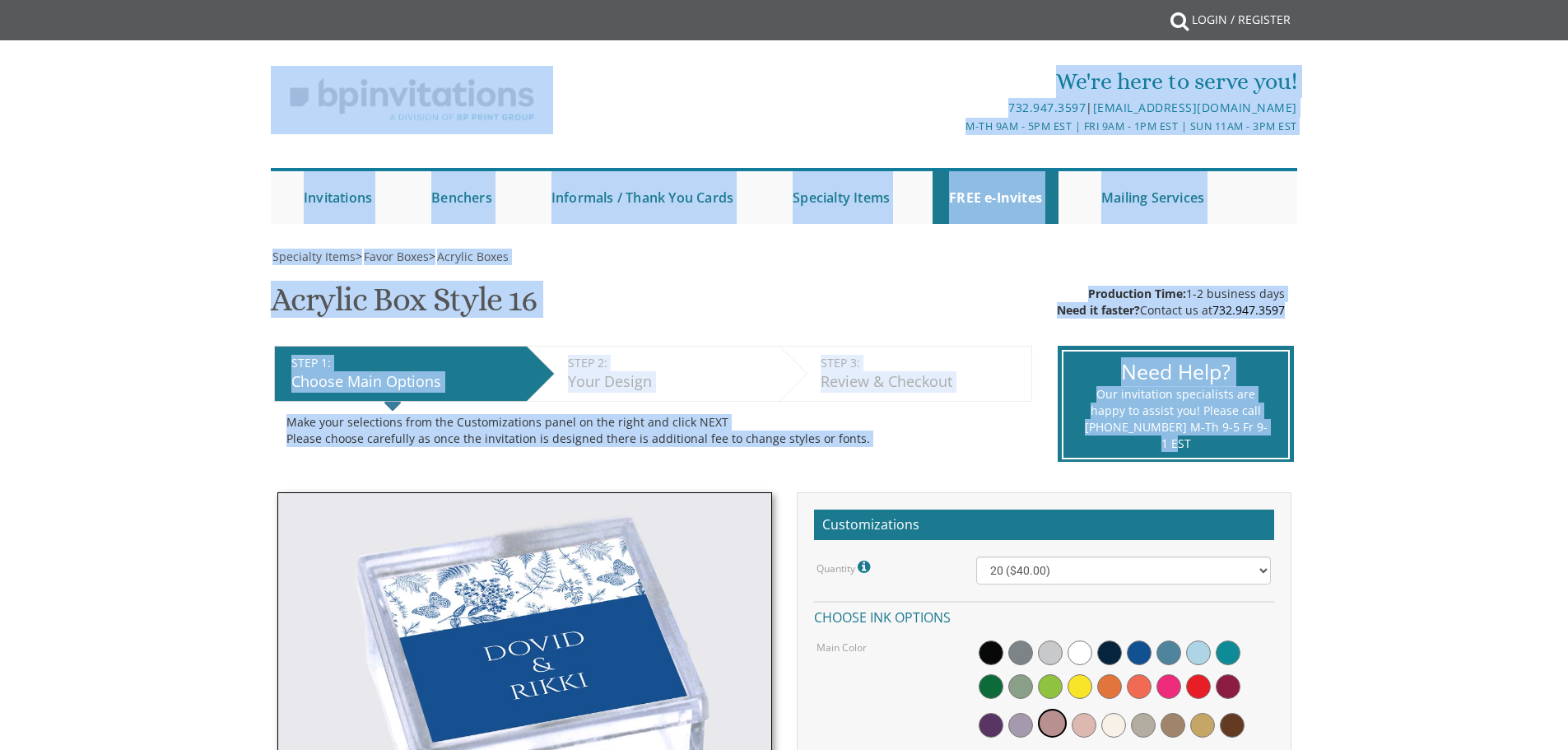
drag, startPoint x: 217, startPoint y: 104, endPoint x: 1549, endPoint y: 458, distance: 1378.2
click at [1567, 464] on html "My Cart {{shoppingcart.totalQuantityDisplay}} Total: {{shoppingcart.subtotal}} …" at bounding box center [784, 375] width 1568 height 750
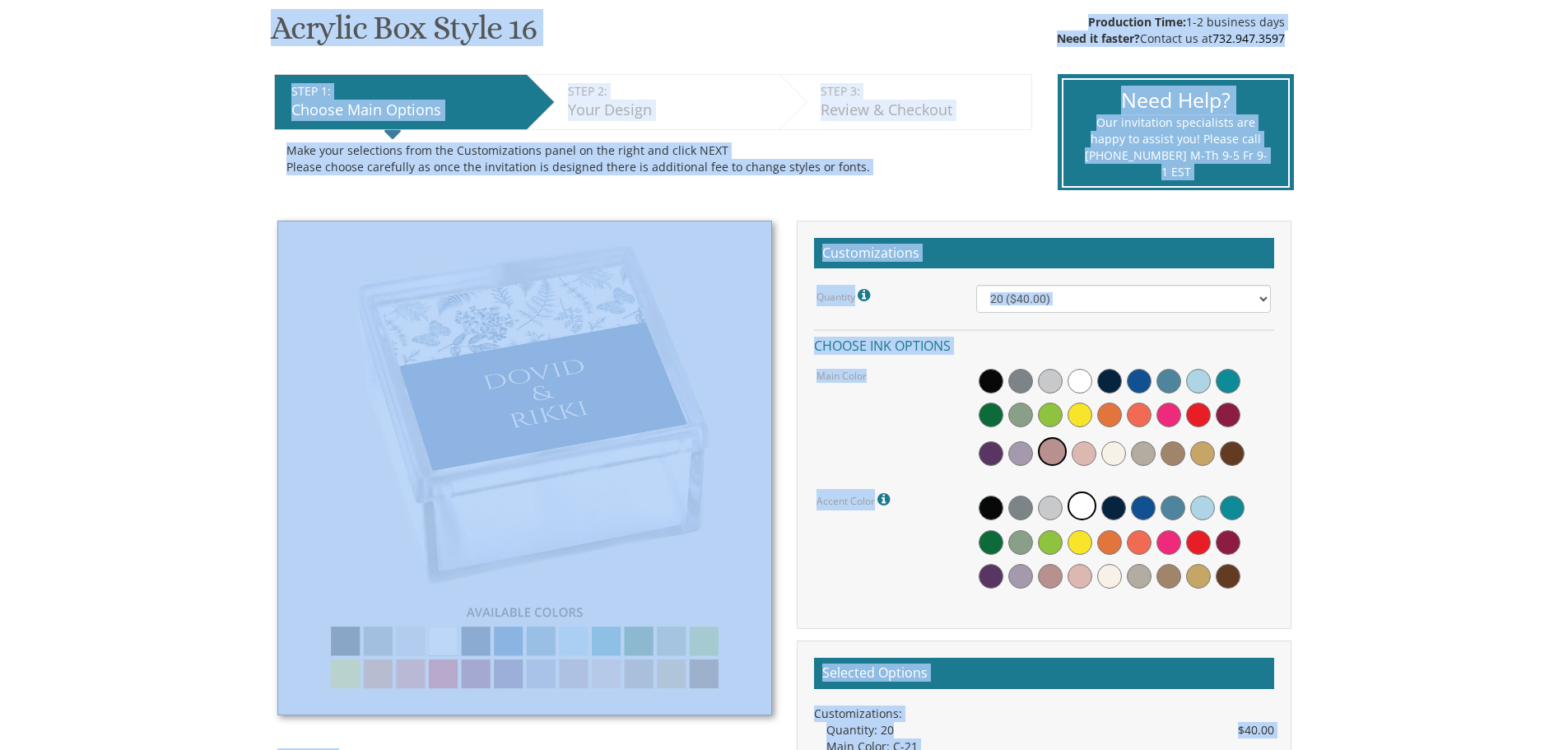
scroll to position [658, 0]
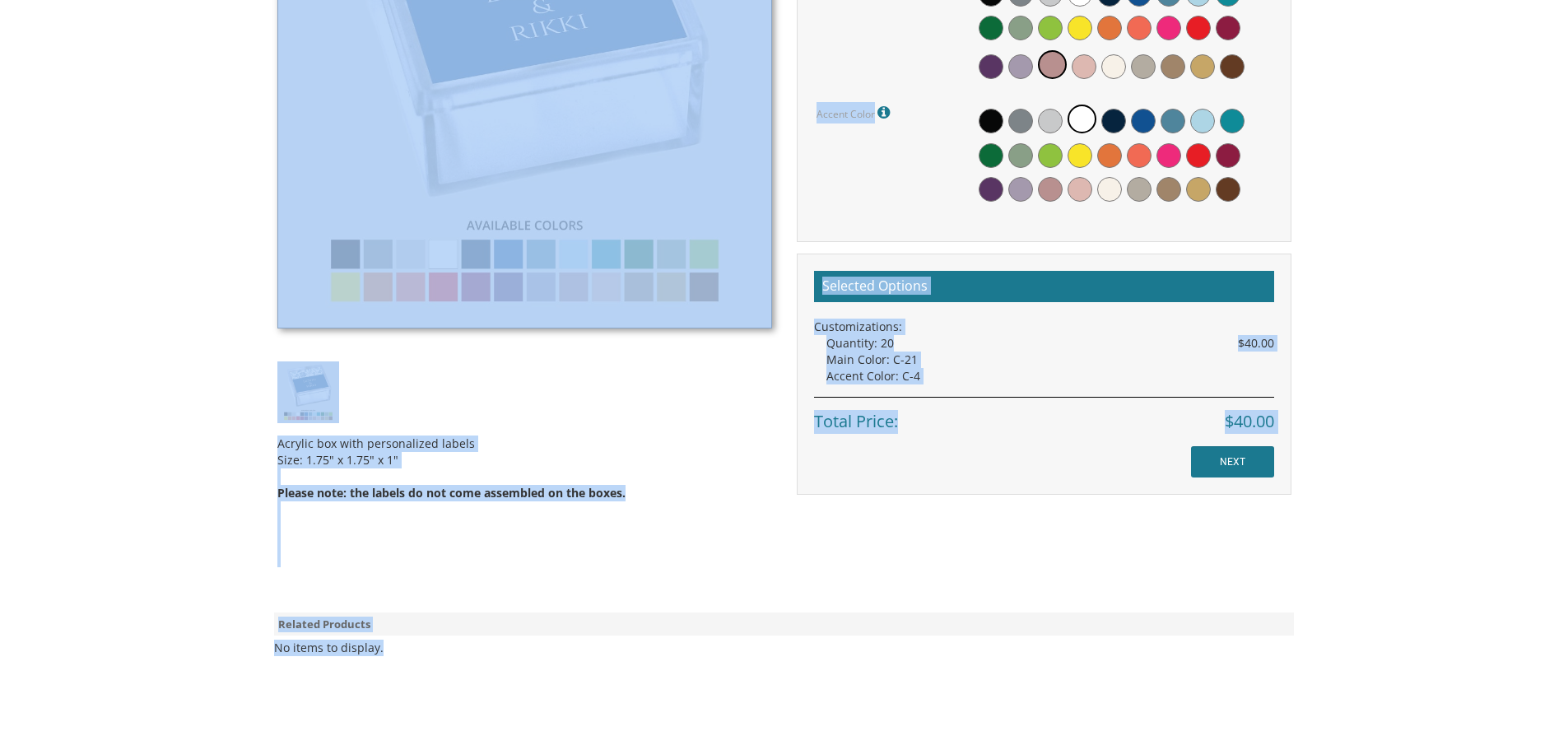
drag, startPoint x: 132, startPoint y: 225, endPoint x: 1197, endPoint y: 595, distance: 1127.4
click at [1489, 170] on body "My Cart {{shoppingcart.totalQuantityDisplay}} Total: {{shoppingcart.subtotal}} …" at bounding box center [784, 179] width 1568 height 1676
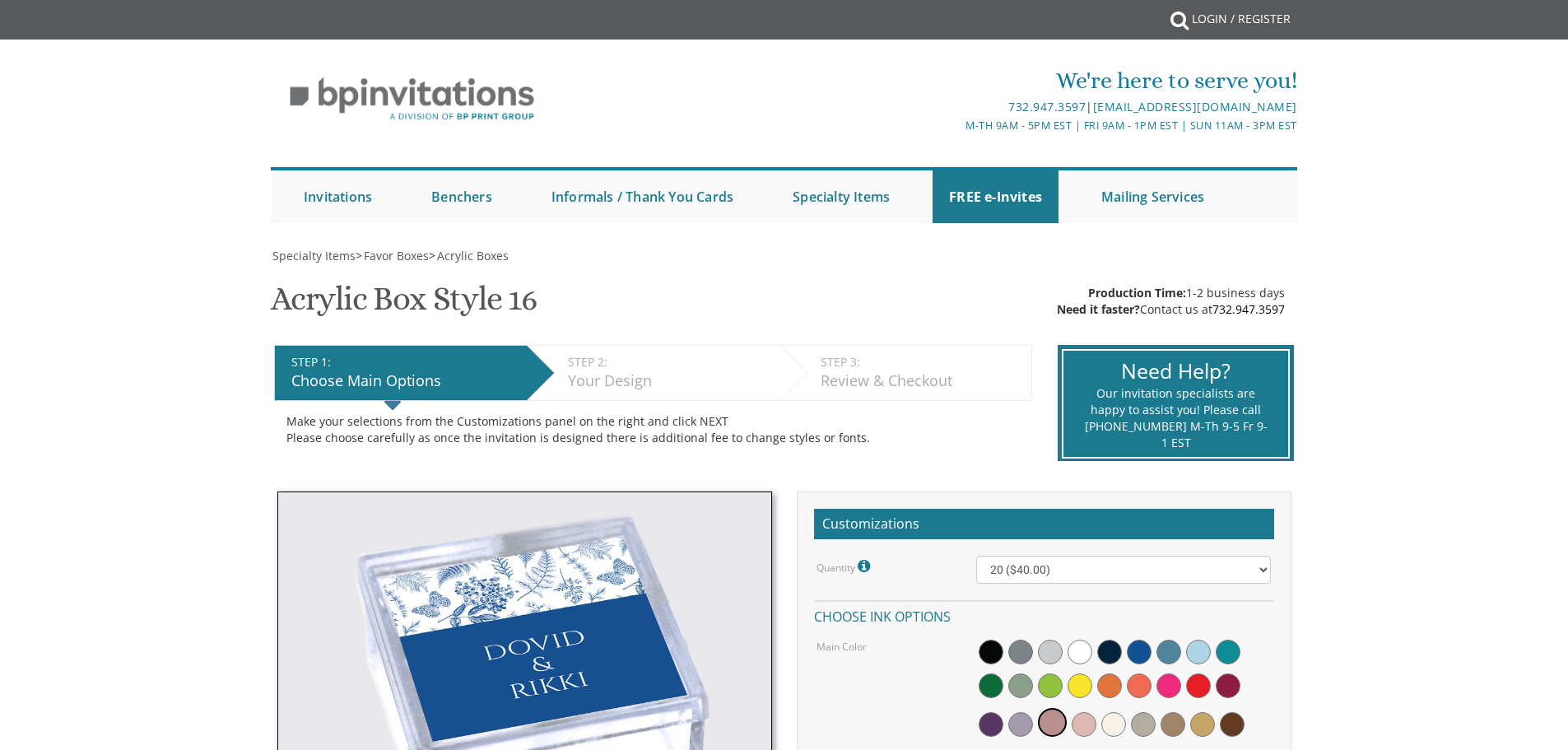
scroll to position [0, 0]
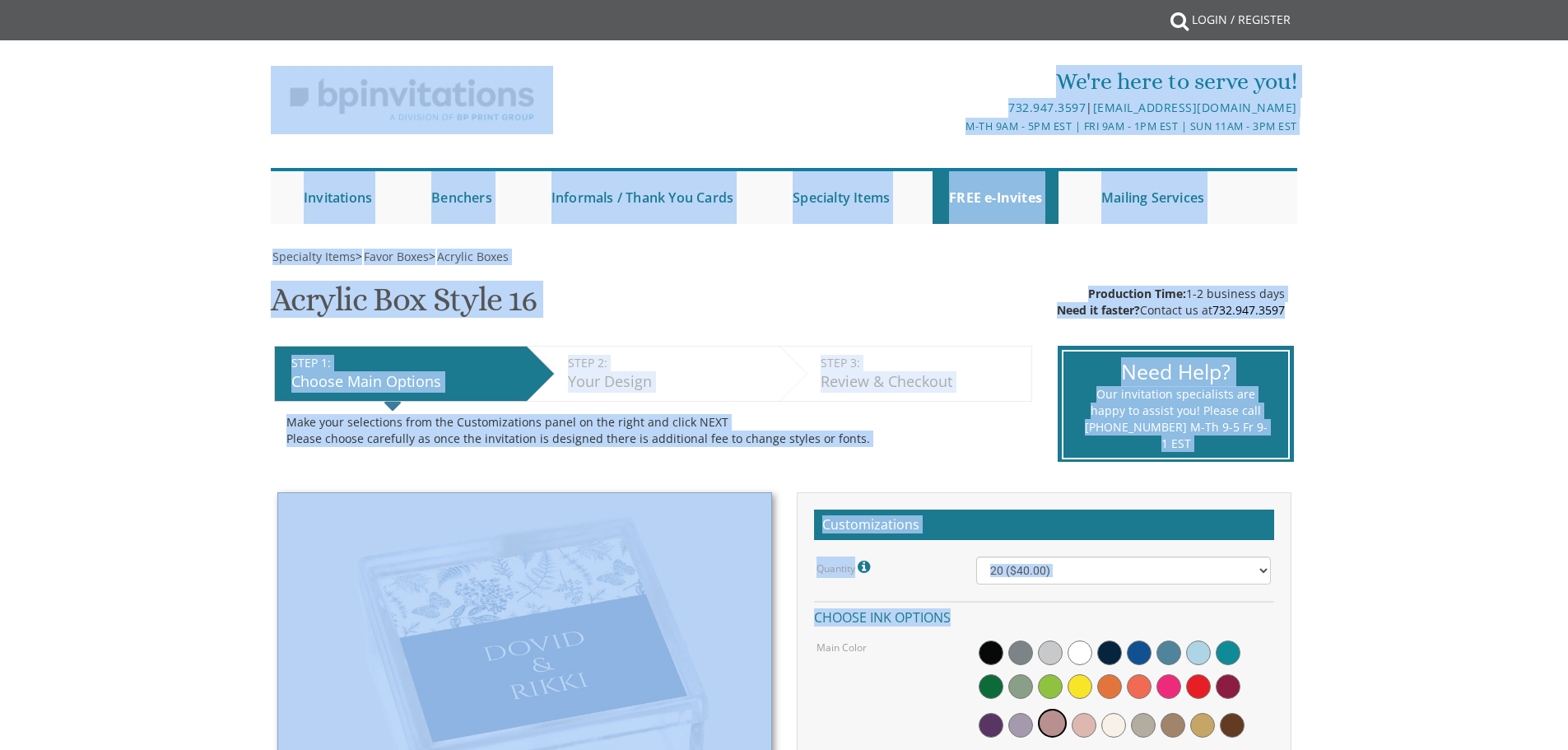
drag, startPoint x: 81, startPoint y: 102, endPoint x: 1579, endPoint y: 614, distance: 1583.1
click at [1567, 614] on html "My Cart {{shoppingcart.totalQuantityDisplay}} Total: {{shoppingcart.subtotal}} …" at bounding box center [784, 375] width 1568 height 750
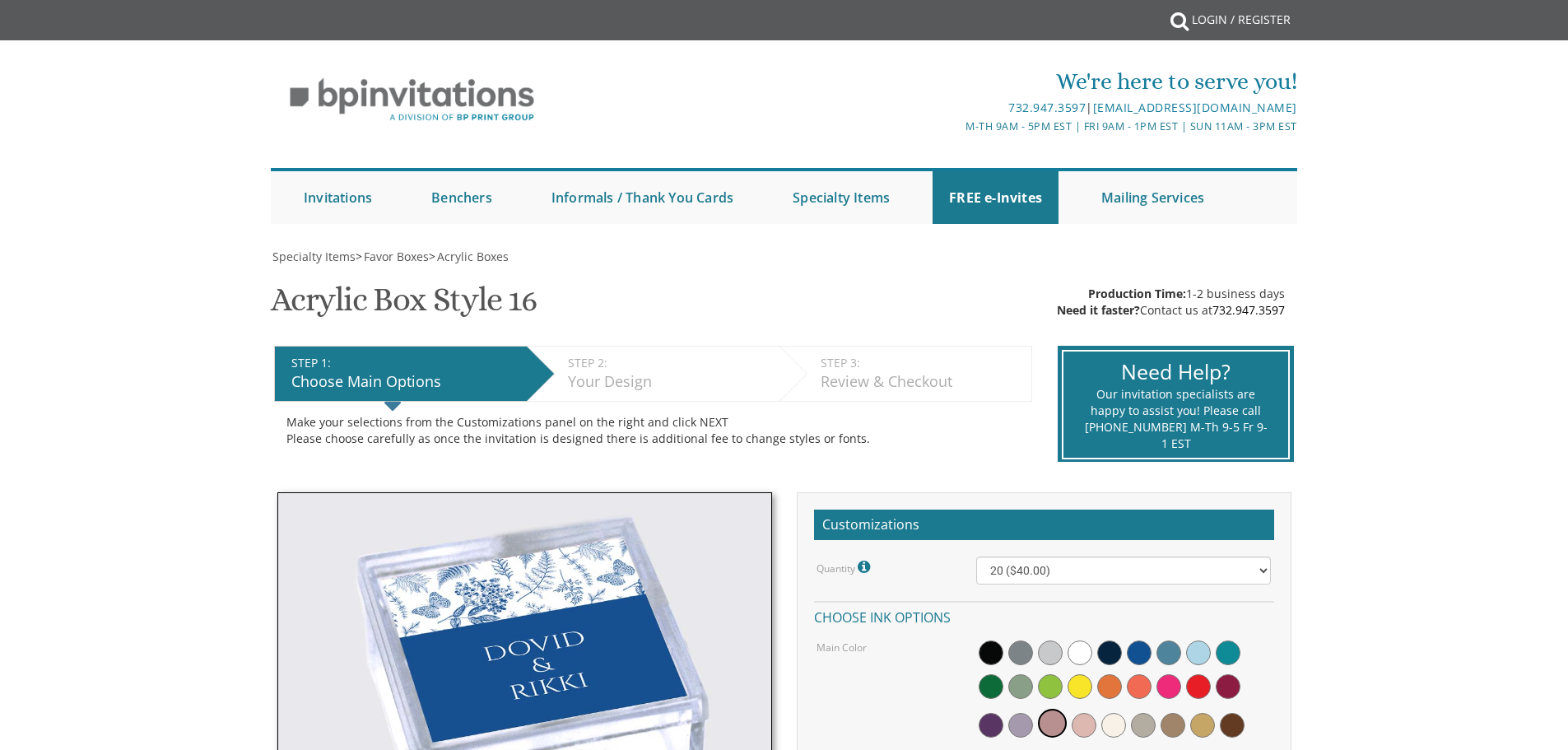
drag, startPoint x: 304, startPoint y: 118, endPoint x: 1491, endPoint y: 447, distance: 1231.8
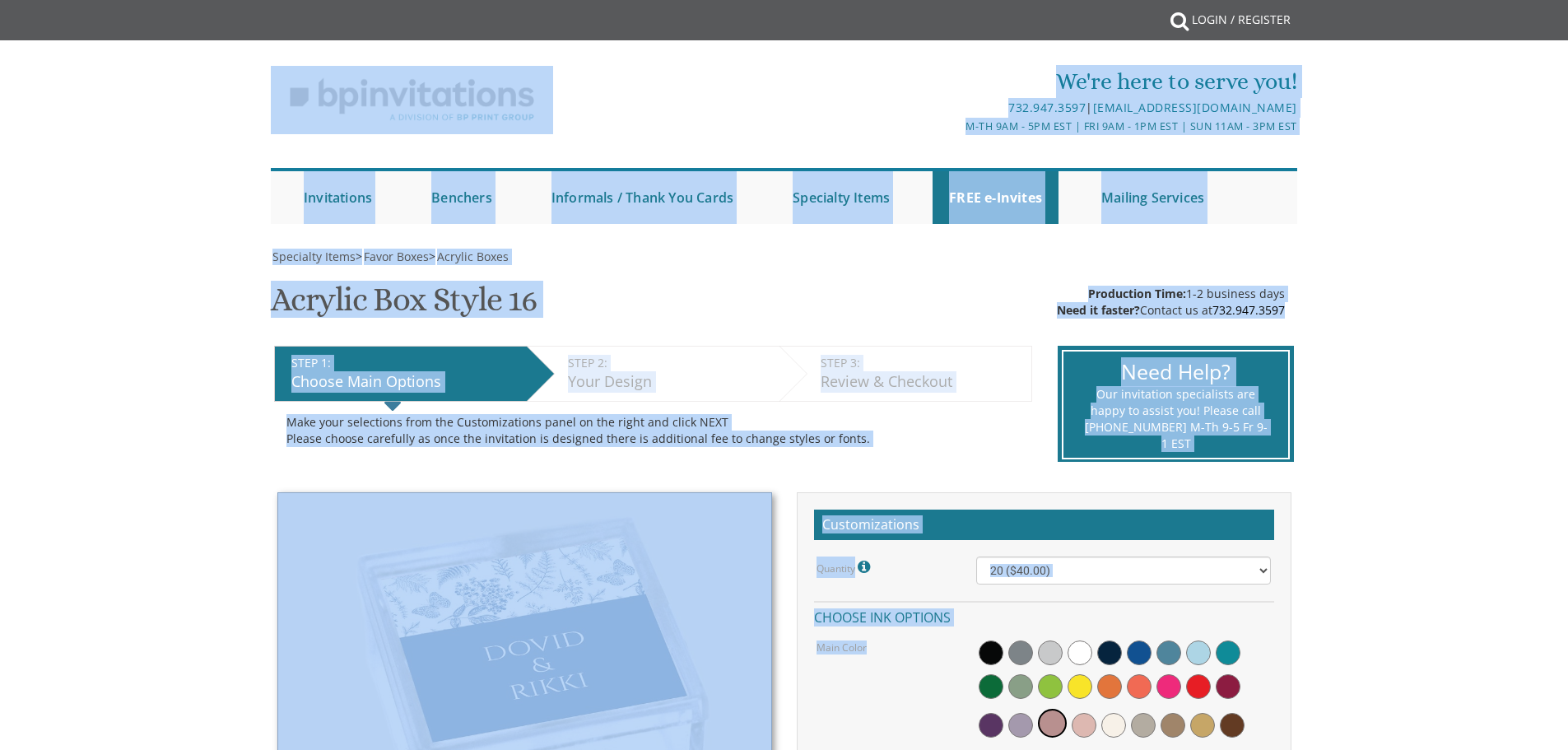
drag, startPoint x: 111, startPoint y: 86, endPoint x: 1420, endPoint y: 338, distance: 1333.0
click at [1567, 666] on html "My Cart {{shoppingcart.totalQuantityDisplay}} Total: {{shoppingcart.subtotal}} …" at bounding box center [784, 375] width 1568 height 750
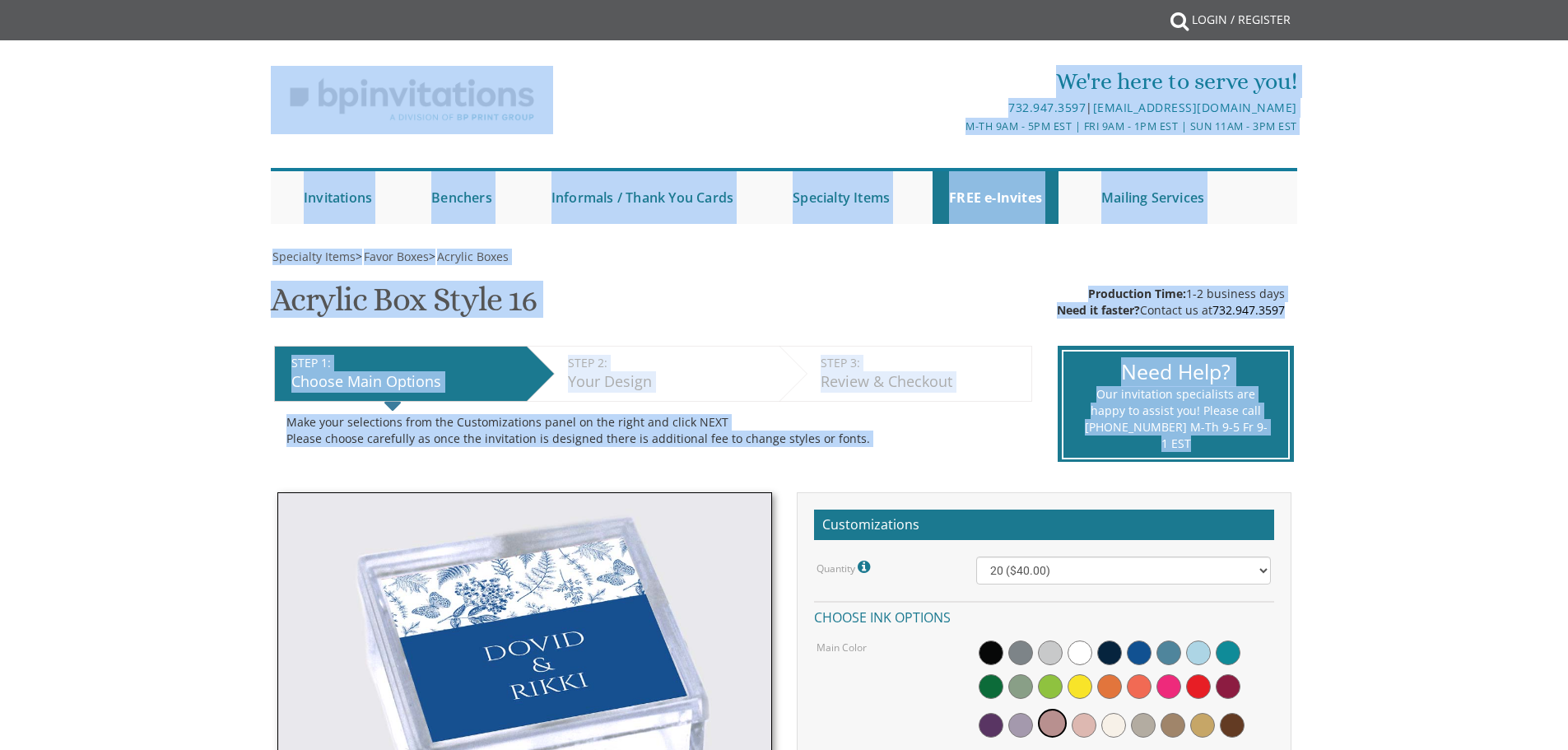
drag, startPoint x: 143, startPoint y: 51, endPoint x: 96, endPoint y: 304, distance: 257.3
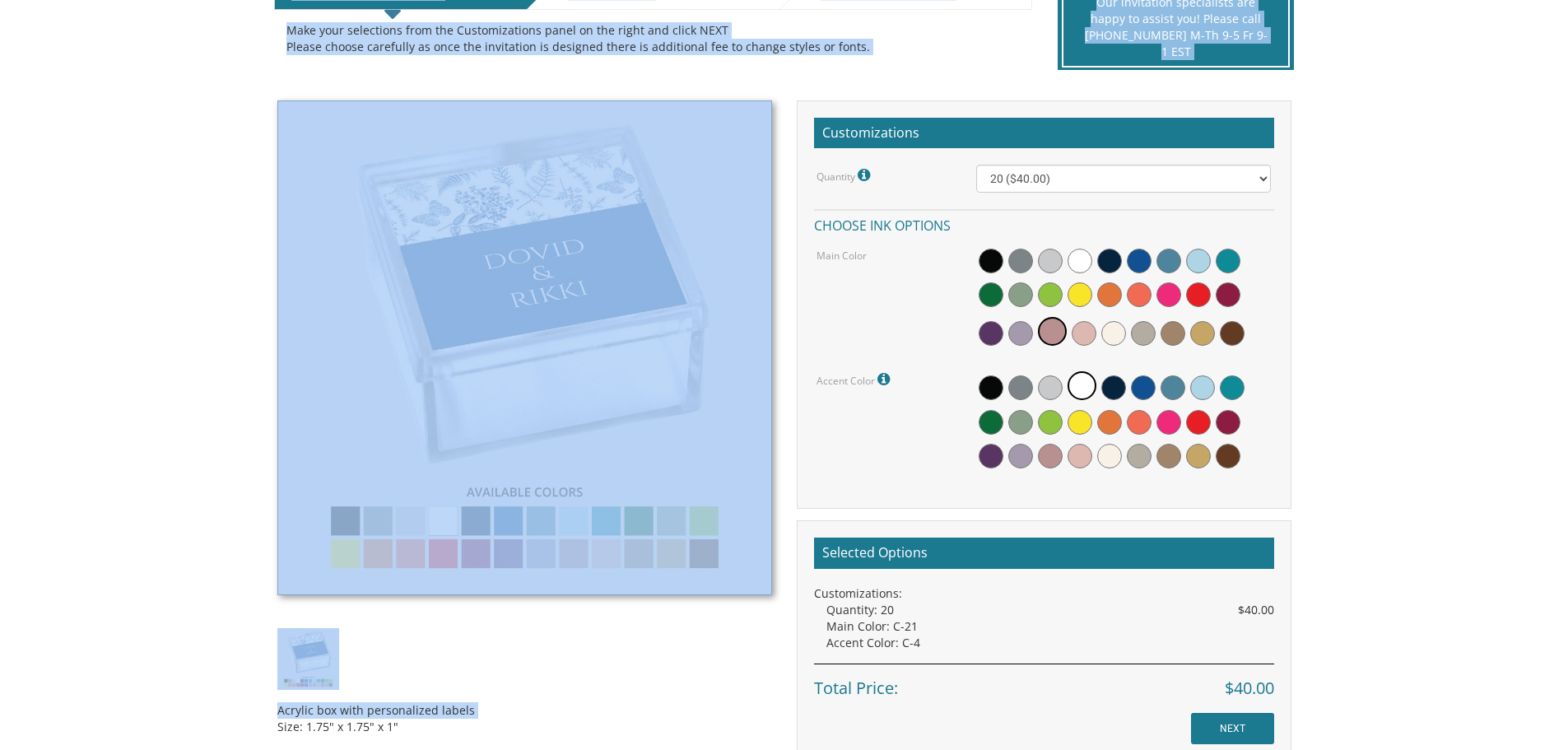
drag, startPoint x: 155, startPoint y: 75, endPoint x: 57, endPoint y: 325, distance: 268.5
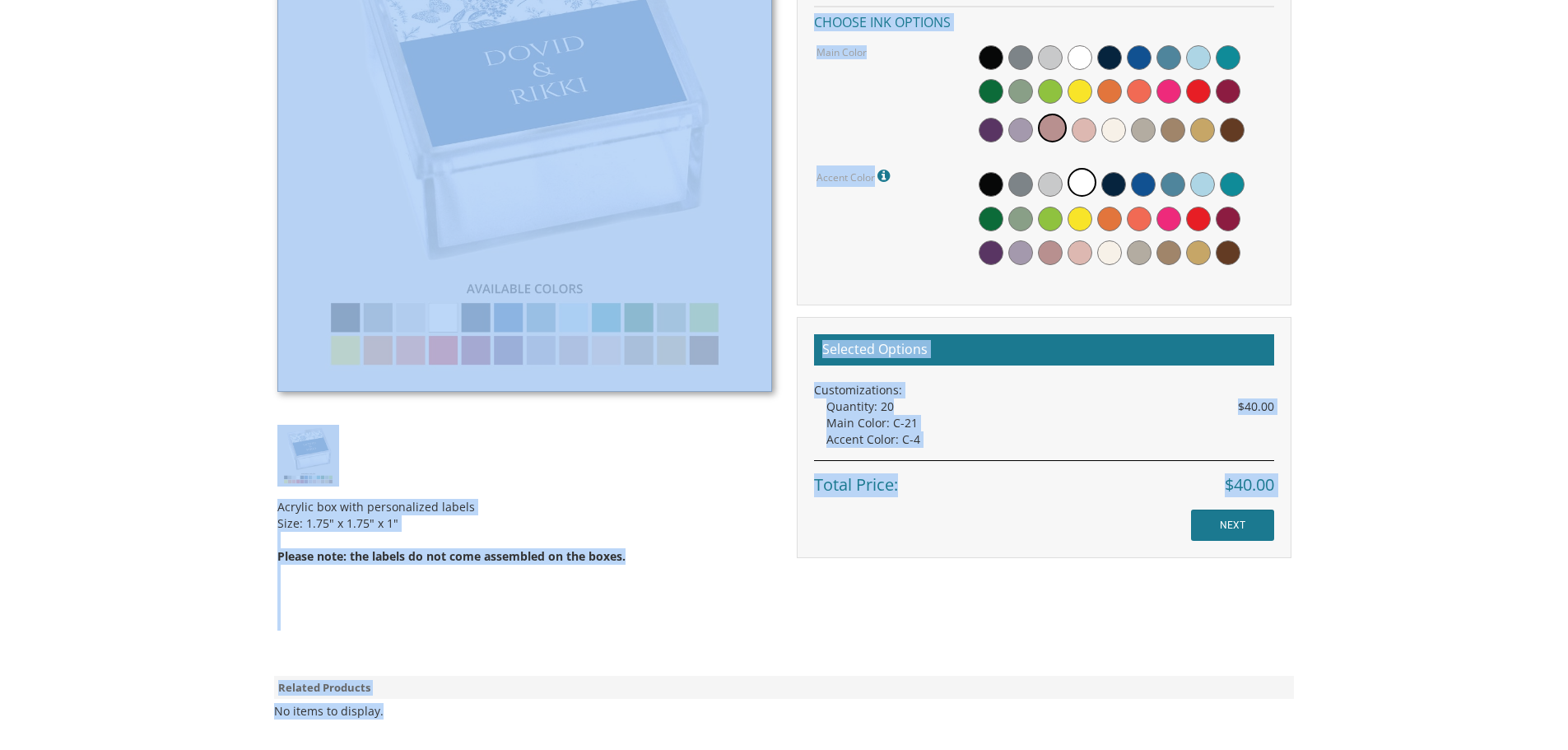
click at [165, 730] on body "My Cart {{shoppingcart.totalQuantityDisplay}} Total: {{shoppingcart.subtotal}} …" at bounding box center [784, 242] width 1568 height 1676
click at [57, 325] on body "My Cart {{shoppingcart.totalQuantityDisplay}} Total: {{shoppingcart.subtotal}} …" at bounding box center [784, 242] width 1568 height 1676
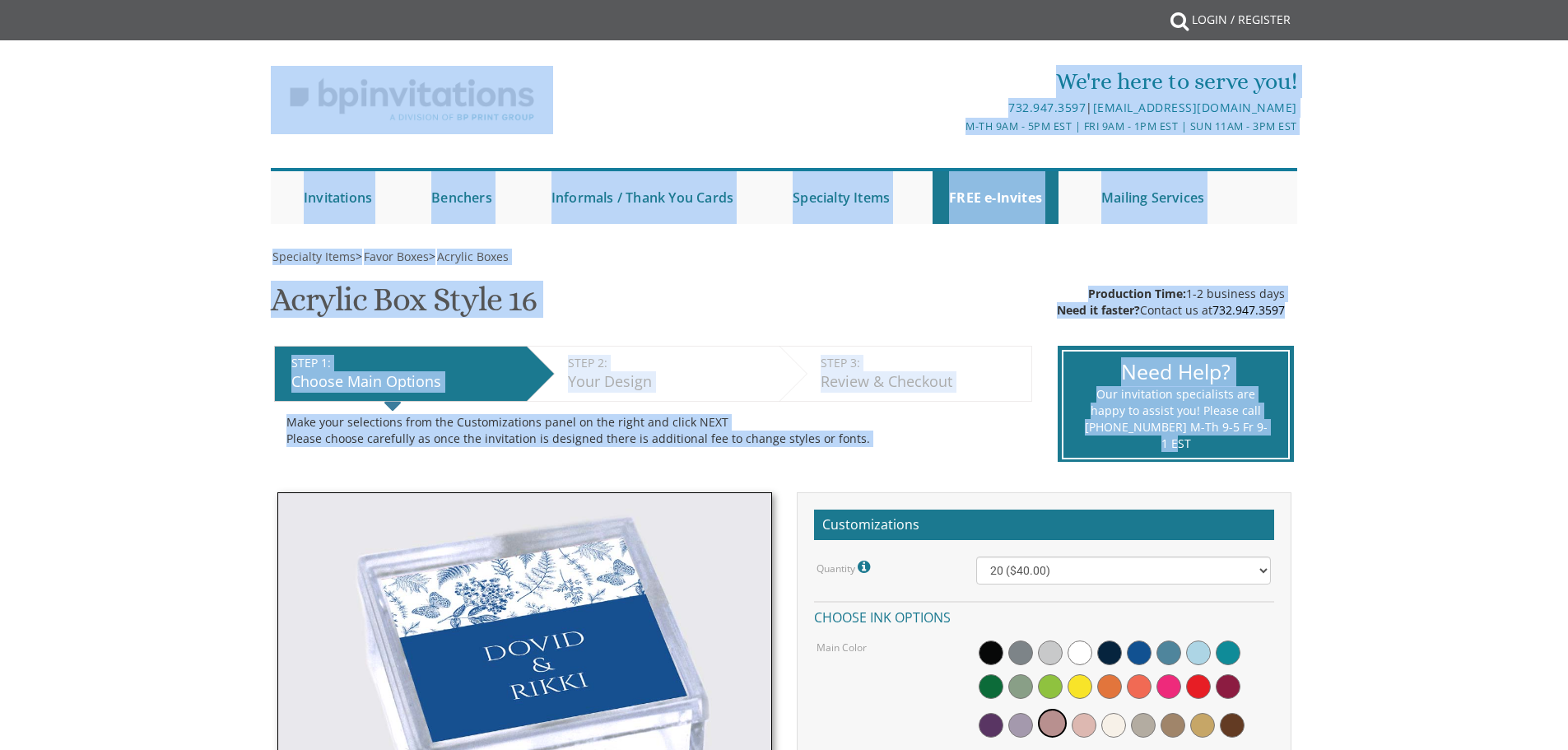
drag, startPoint x: 138, startPoint y: 51, endPoint x: 1434, endPoint y: 323, distance: 1324.2
click at [1407, 225] on div "We're here to serve you! 732.947.3597 | invitations@bpprintgroup.com M-Th 9am -…" at bounding box center [784, 140] width 1568 height 183
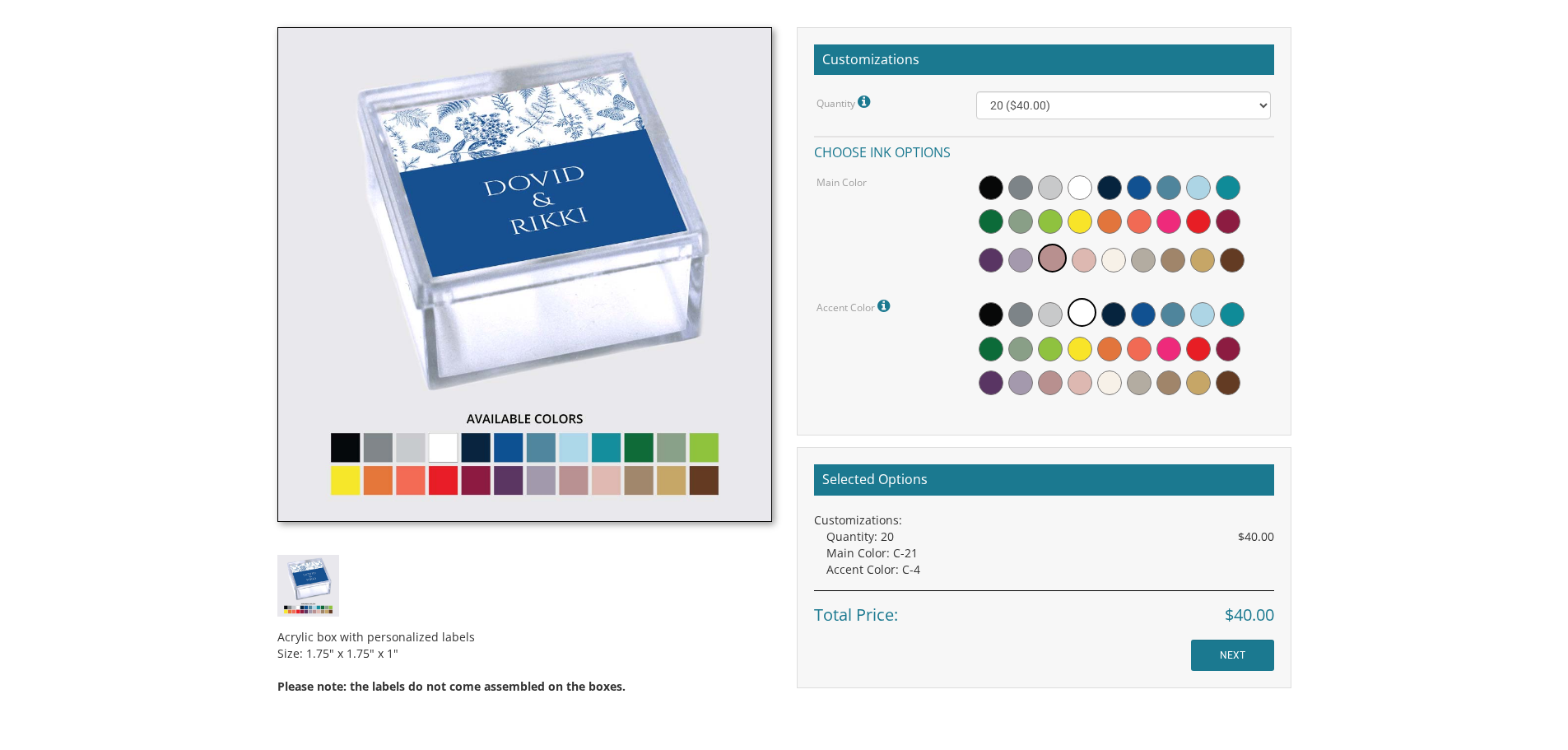
scroll to position [494, 0]
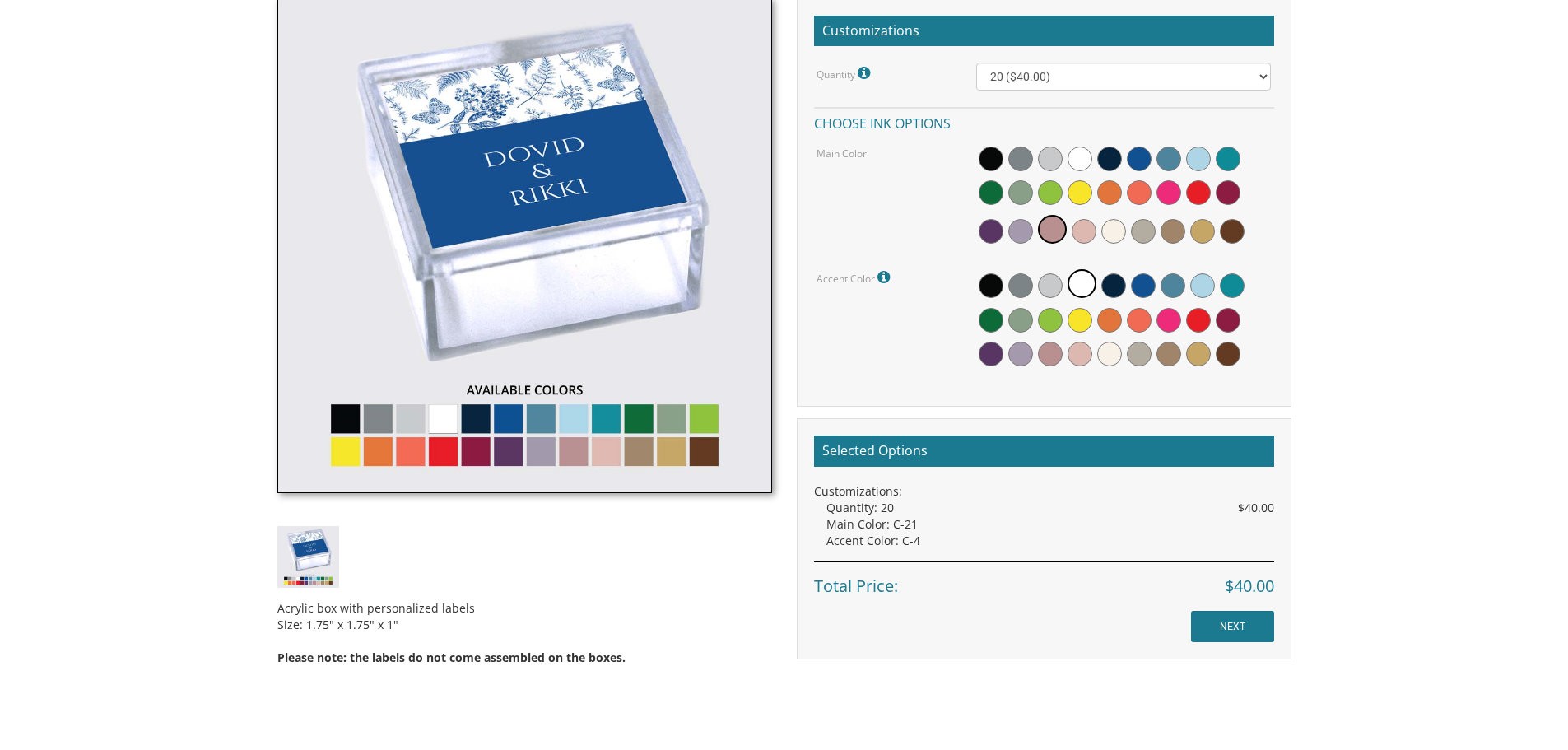
click at [632, 427] on img at bounding box center [525, 245] width 495 height 495
click at [597, 427] on img at bounding box center [525, 245] width 495 height 495
drag, startPoint x: 533, startPoint y: 441, endPoint x: 489, endPoint y: 490, distance: 65.9
click at [532, 441] on img at bounding box center [525, 245] width 495 height 495
click at [299, 583] on img at bounding box center [308, 556] width 62 height 62
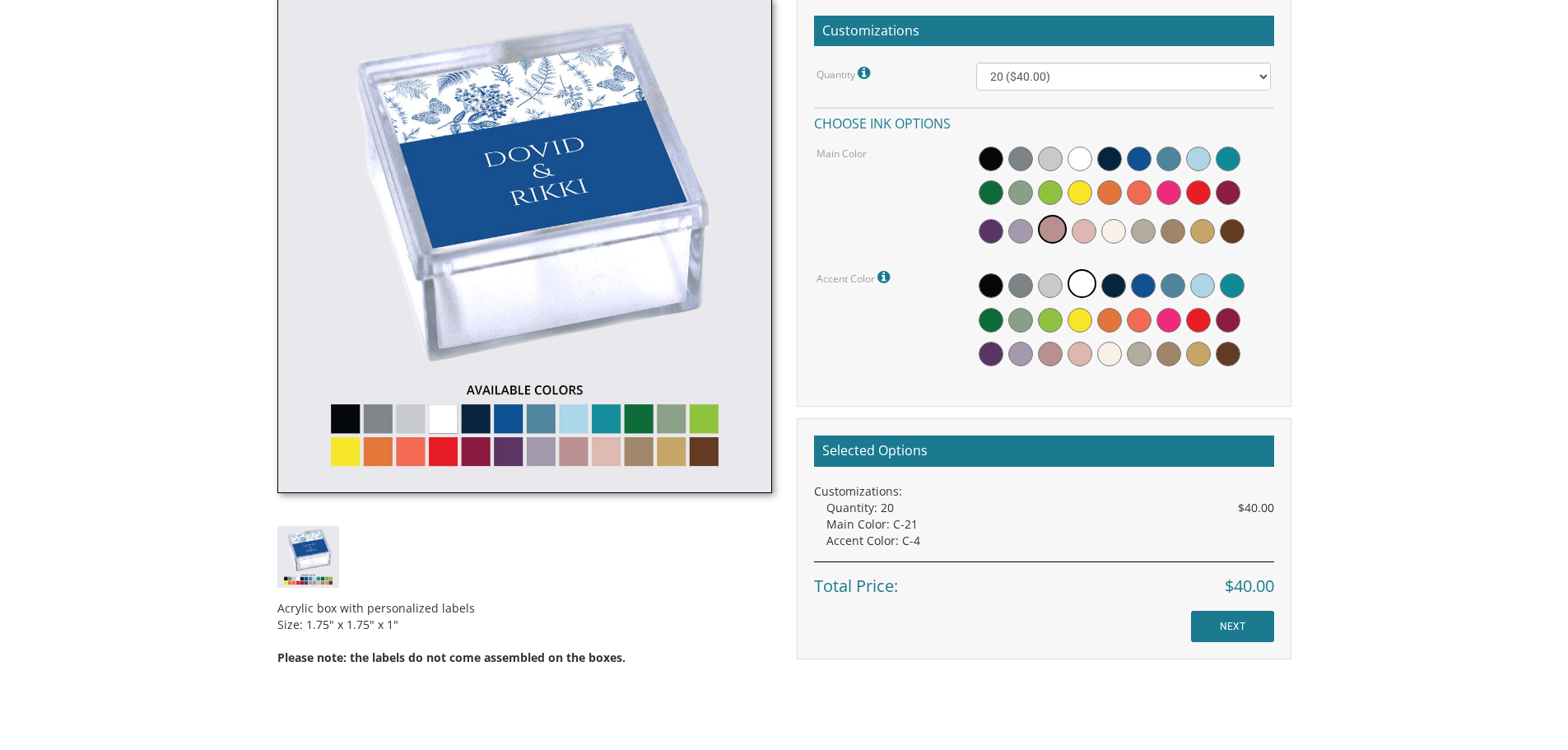
click at [570, 263] on img at bounding box center [525, 245] width 495 height 495
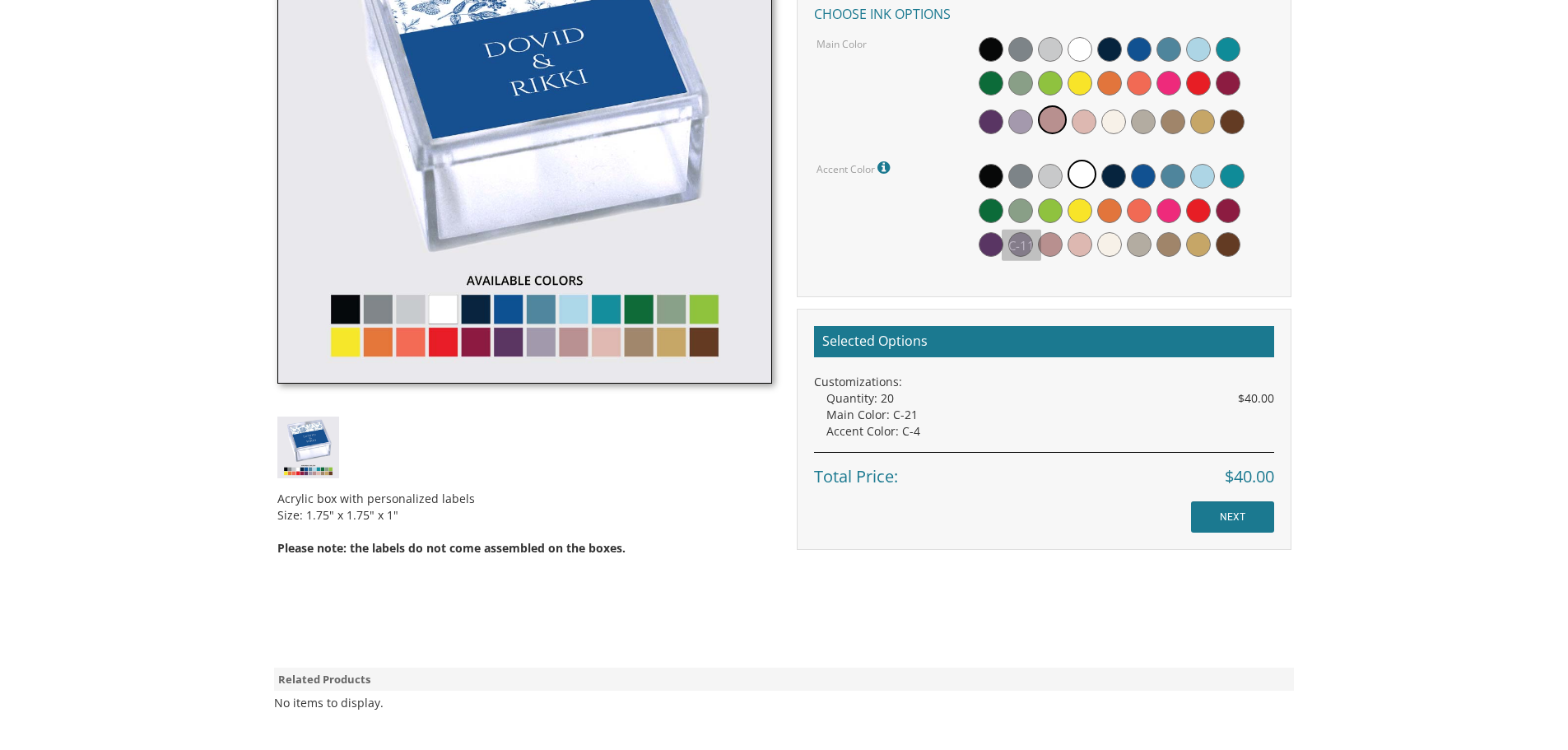
scroll to position [411, 0]
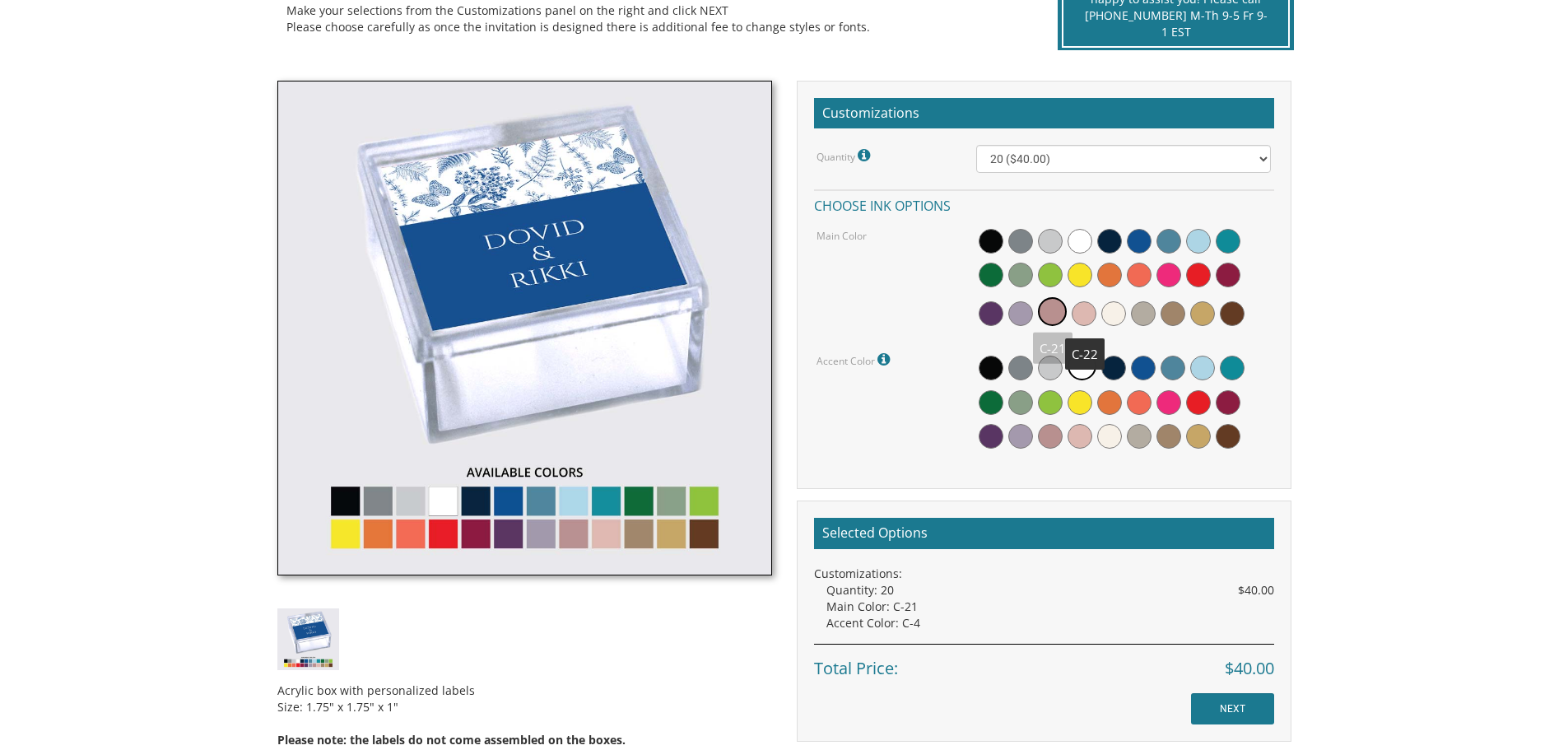
click at [1083, 312] on span at bounding box center [1083, 314] width 25 height 25
click at [1052, 314] on span at bounding box center [1050, 314] width 25 height 25
click at [999, 298] on div at bounding box center [1123, 279] width 295 height 106
click at [999, 310] on span at bounding box center [991, 314] width 25 height 25
click at [1041, 320] on div at bounding box center [1123, 279] width 295 height 106
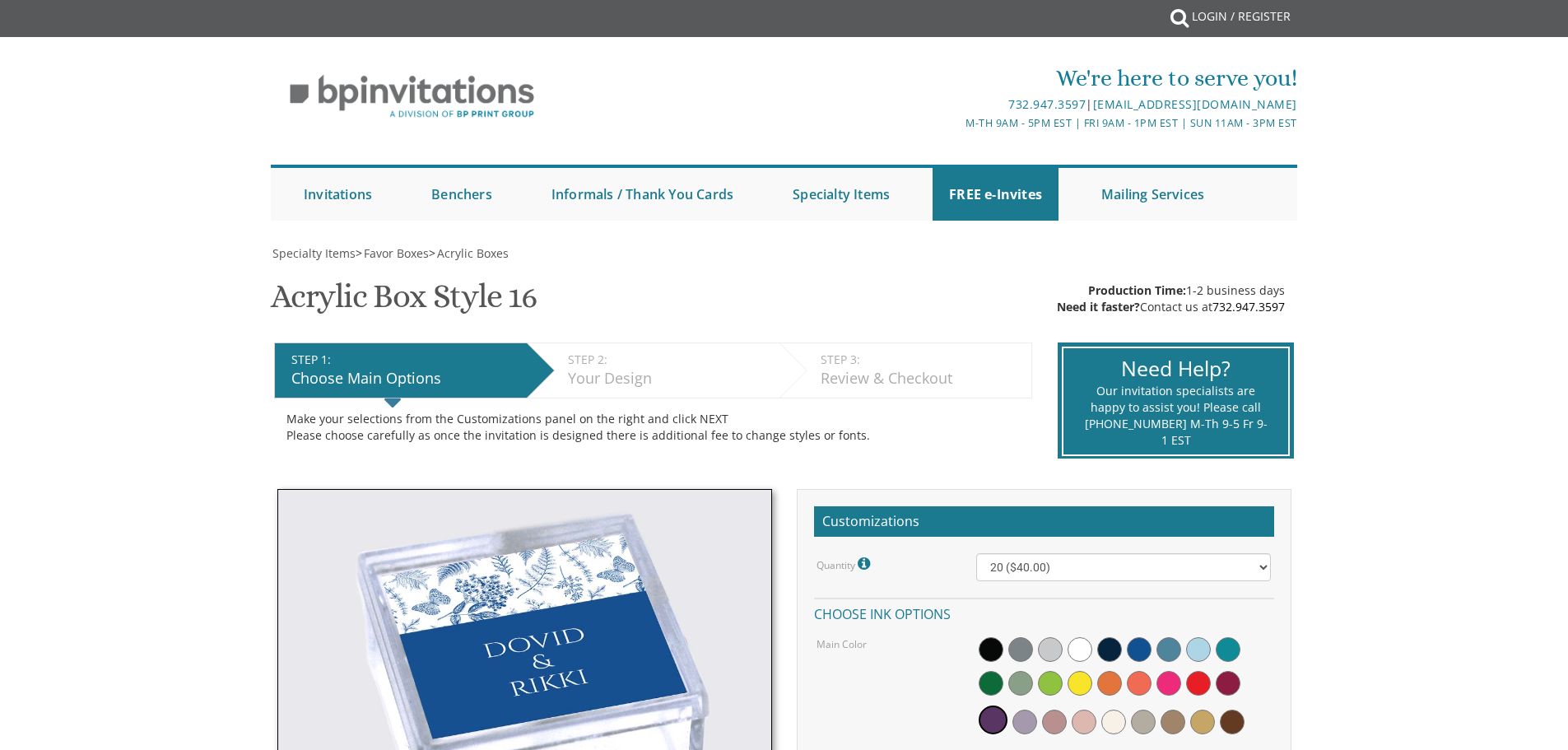
scroll to position [0, 0]
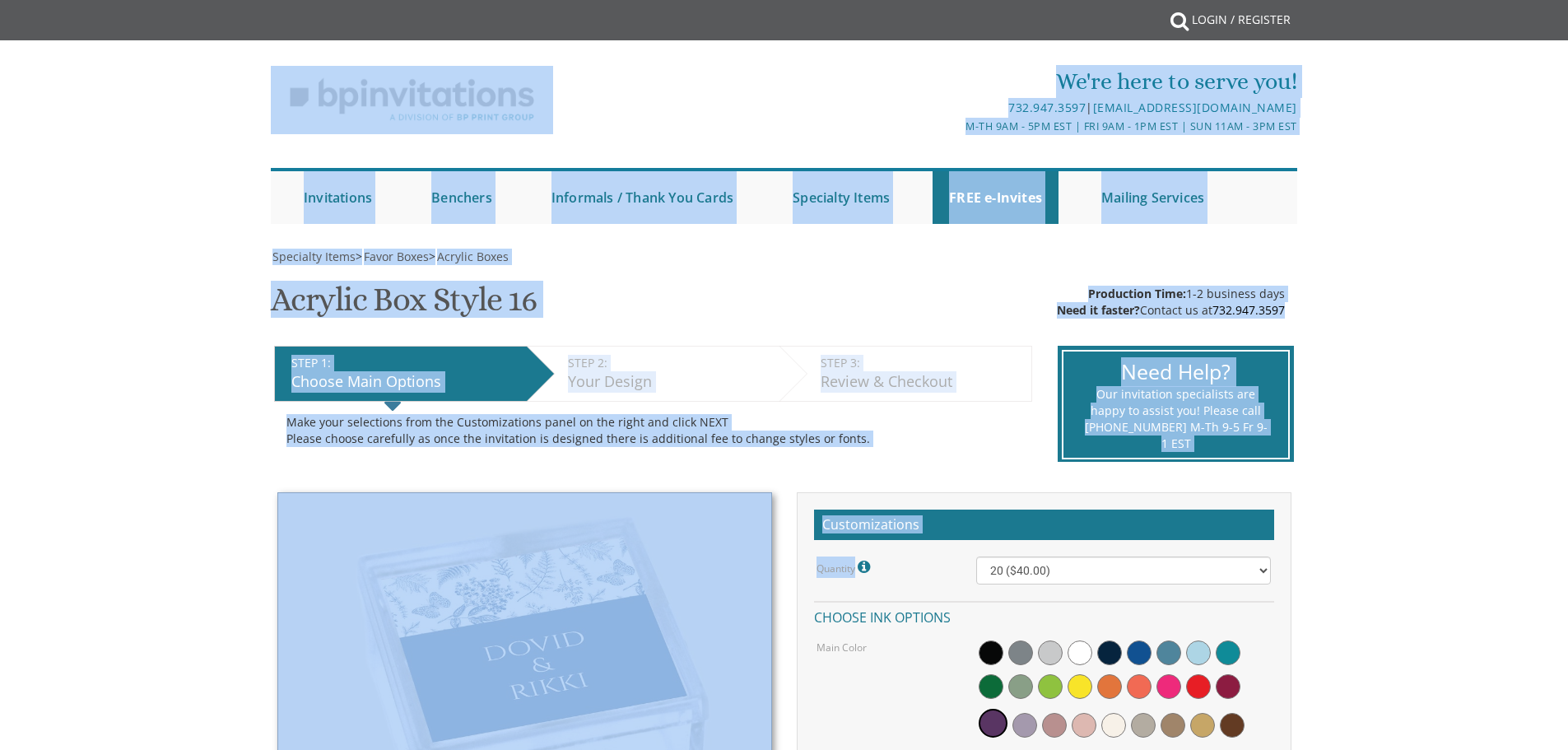
drag, startPoint x: 277, startPoint y: 107, endPoint x: 1460, endPoint y: 557, distance: 1265.7
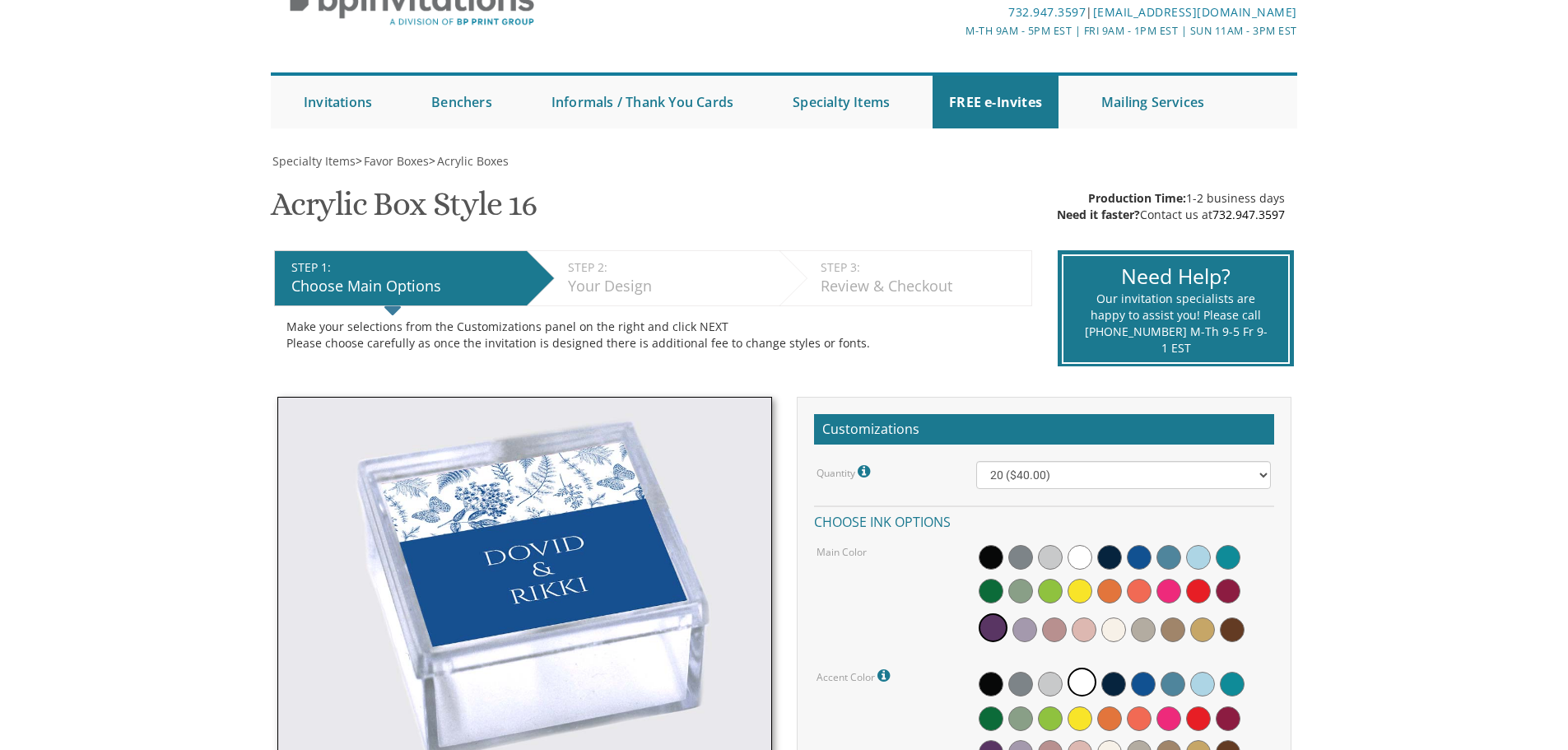
scroll to position [247, 0]
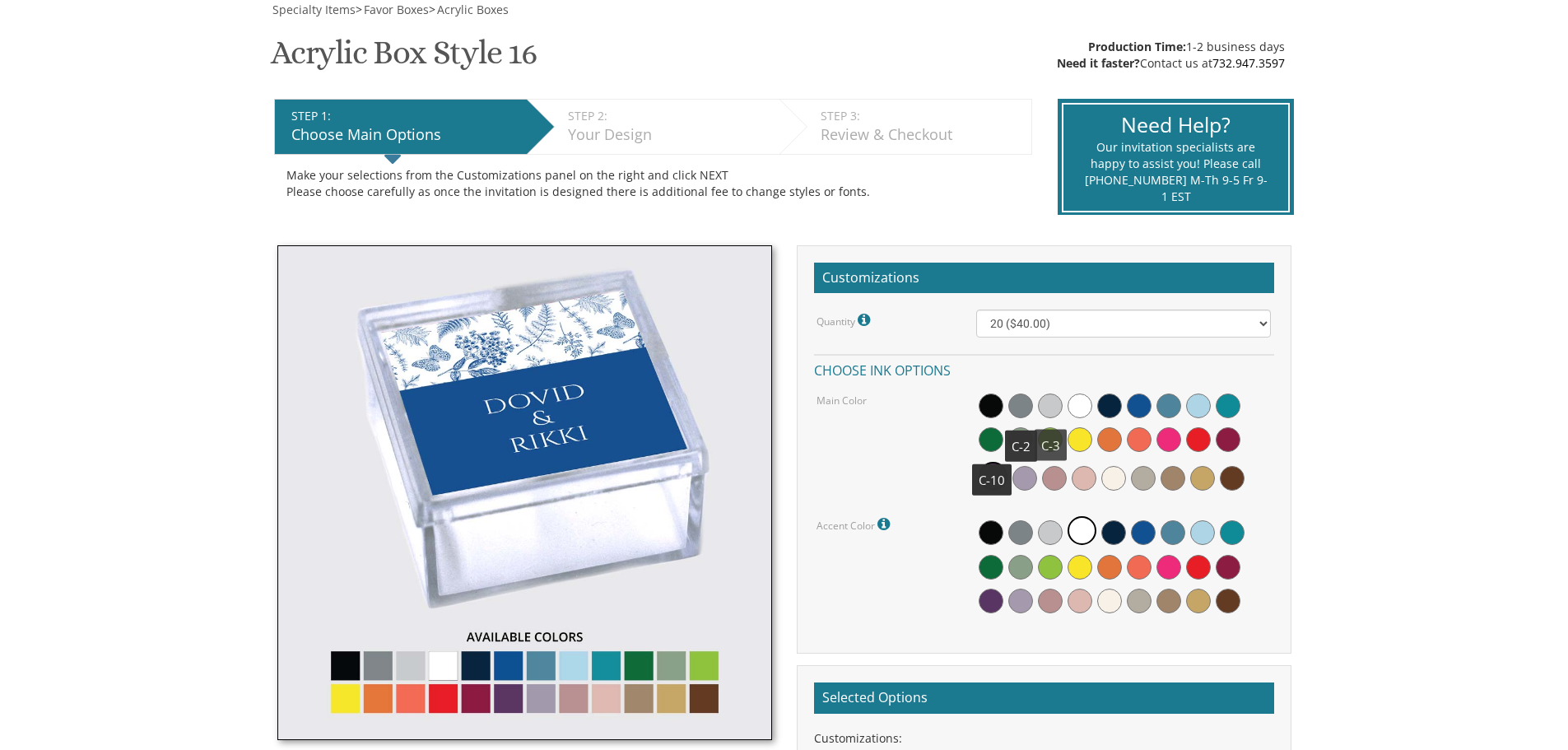
click at [1048, 406] on span at bounding box center [1050, 406] width 25 height 25
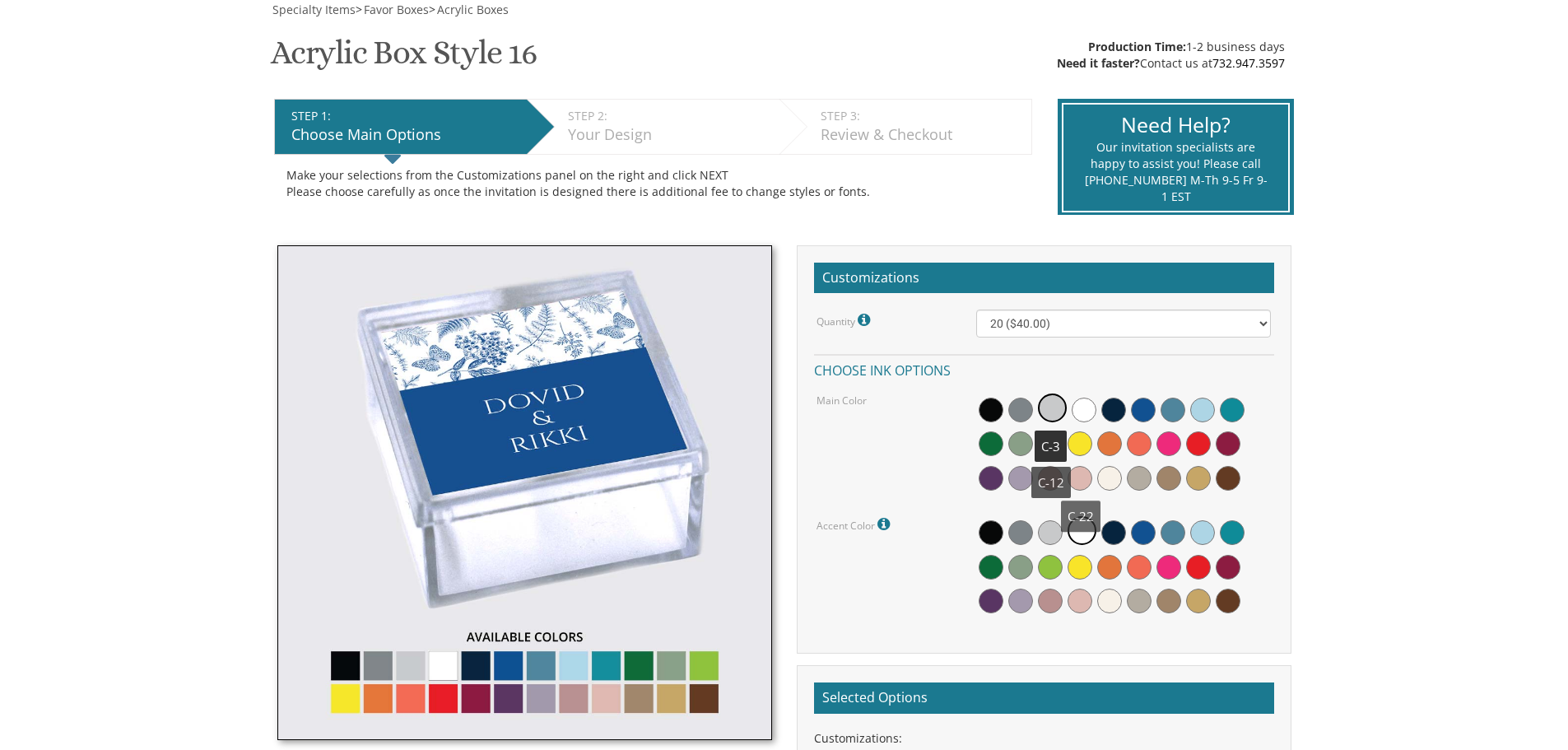
click at [1134, 473] on span at bounding box center [1139, 478] width 25 height 25
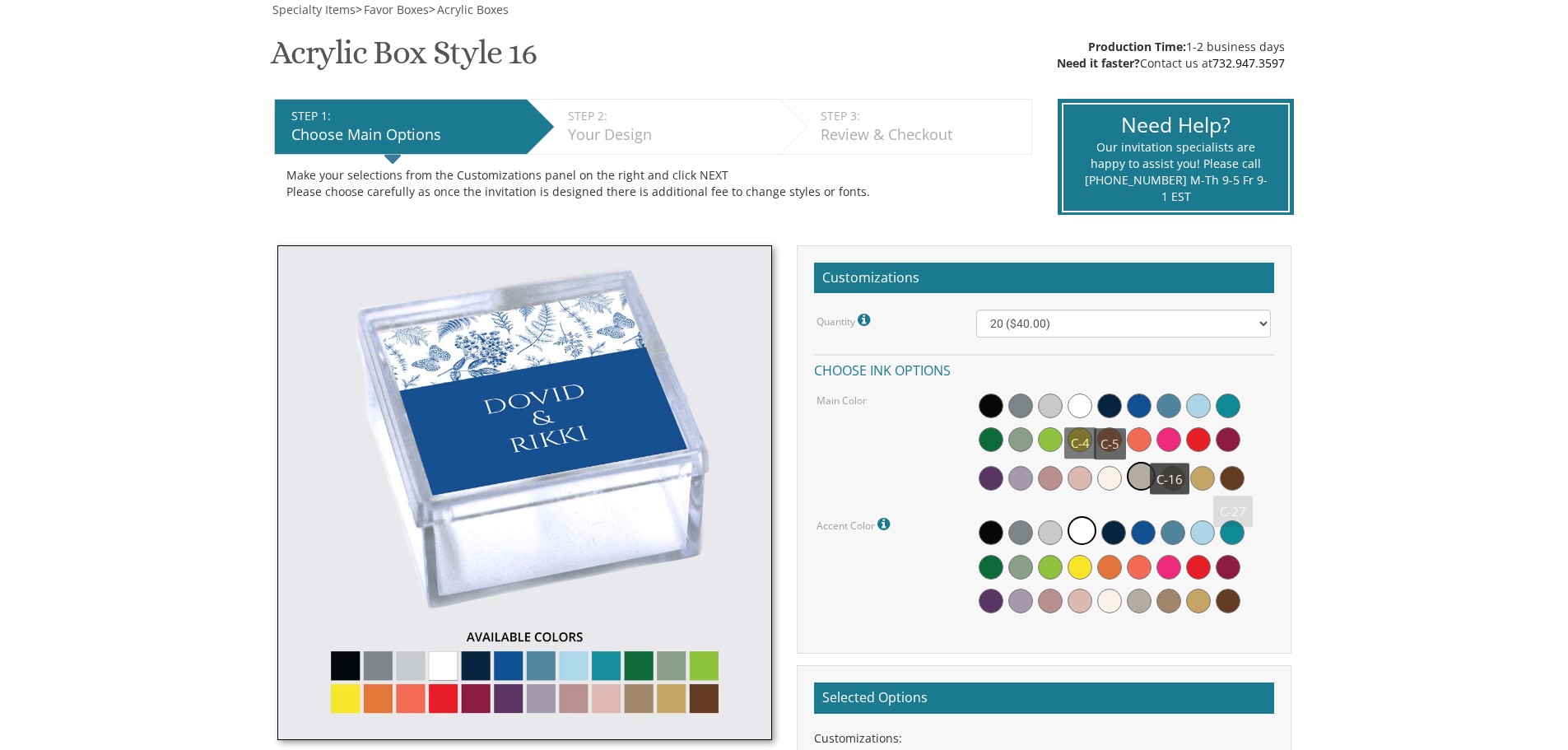
click at [1078, 398] on span at bounding box center [1080, 406] width 25 height 25
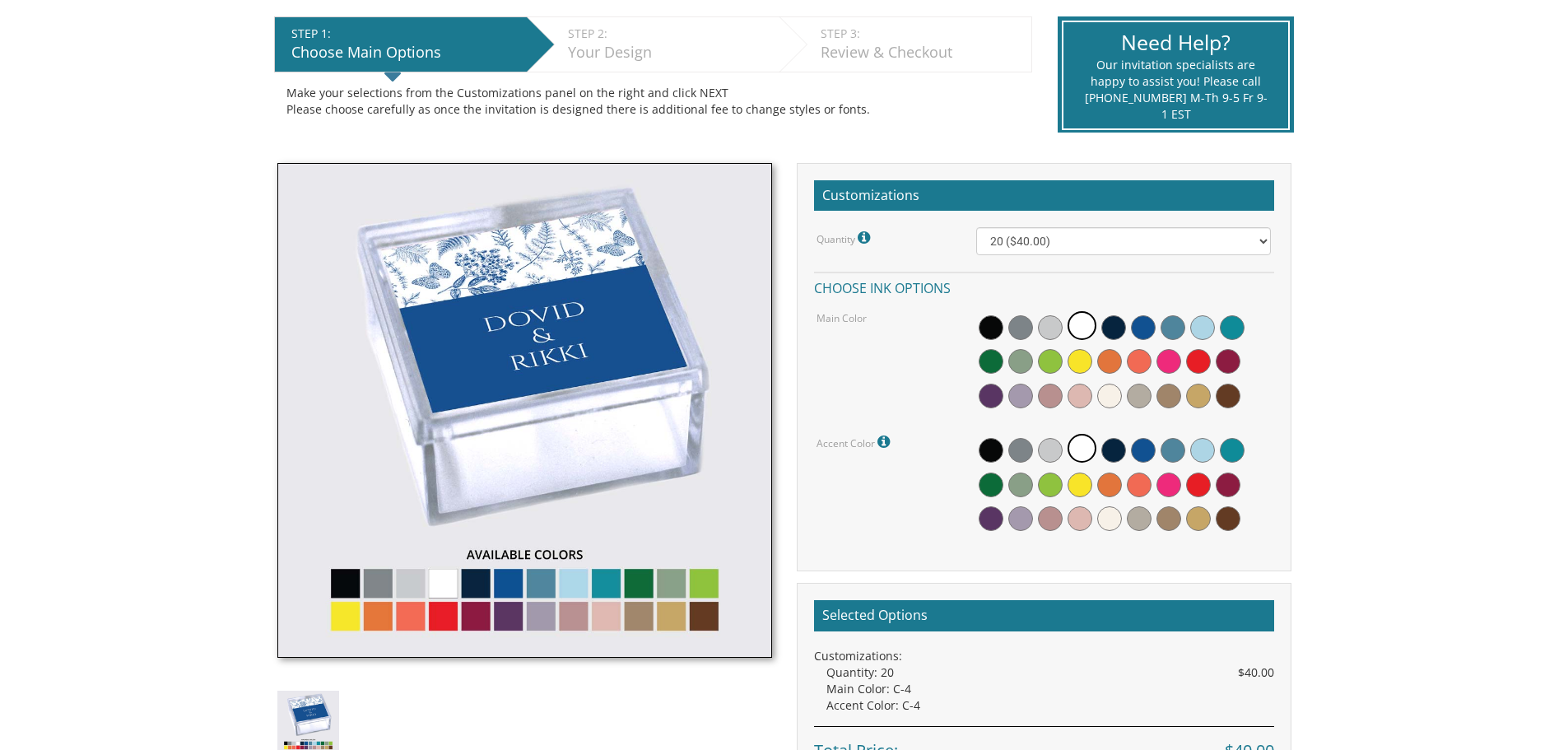
drag, startPoint x: 565, startPoint y: 213, endPoint x: 693, endPoint y: 326, distance: 170.7
click at [566, 213] on img at bounding box center [525, 410] width 495 height 495
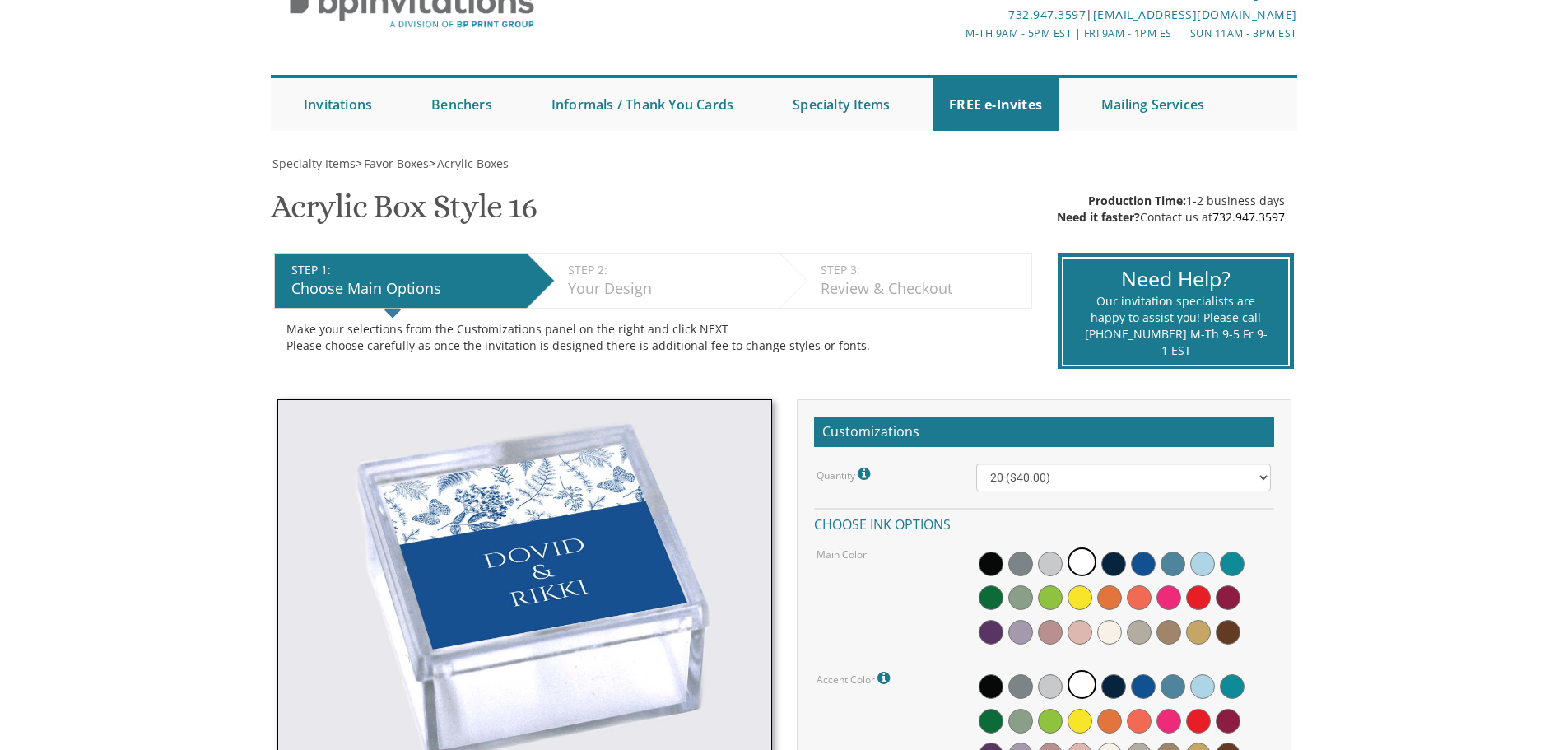
scroll to position [411, 0]
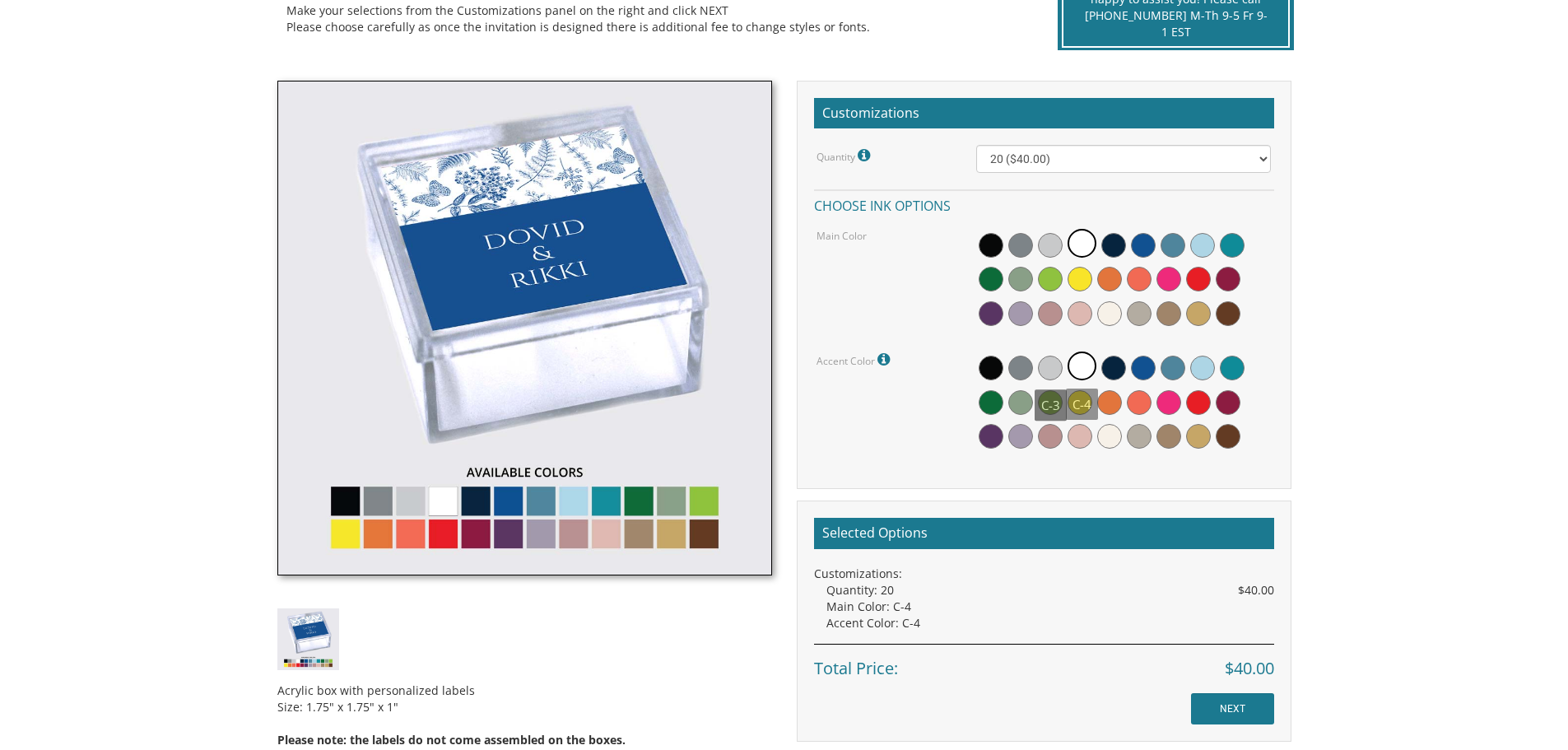
click at [1082, 365] on span at bounding box center [1082, 365] width 29 height 29
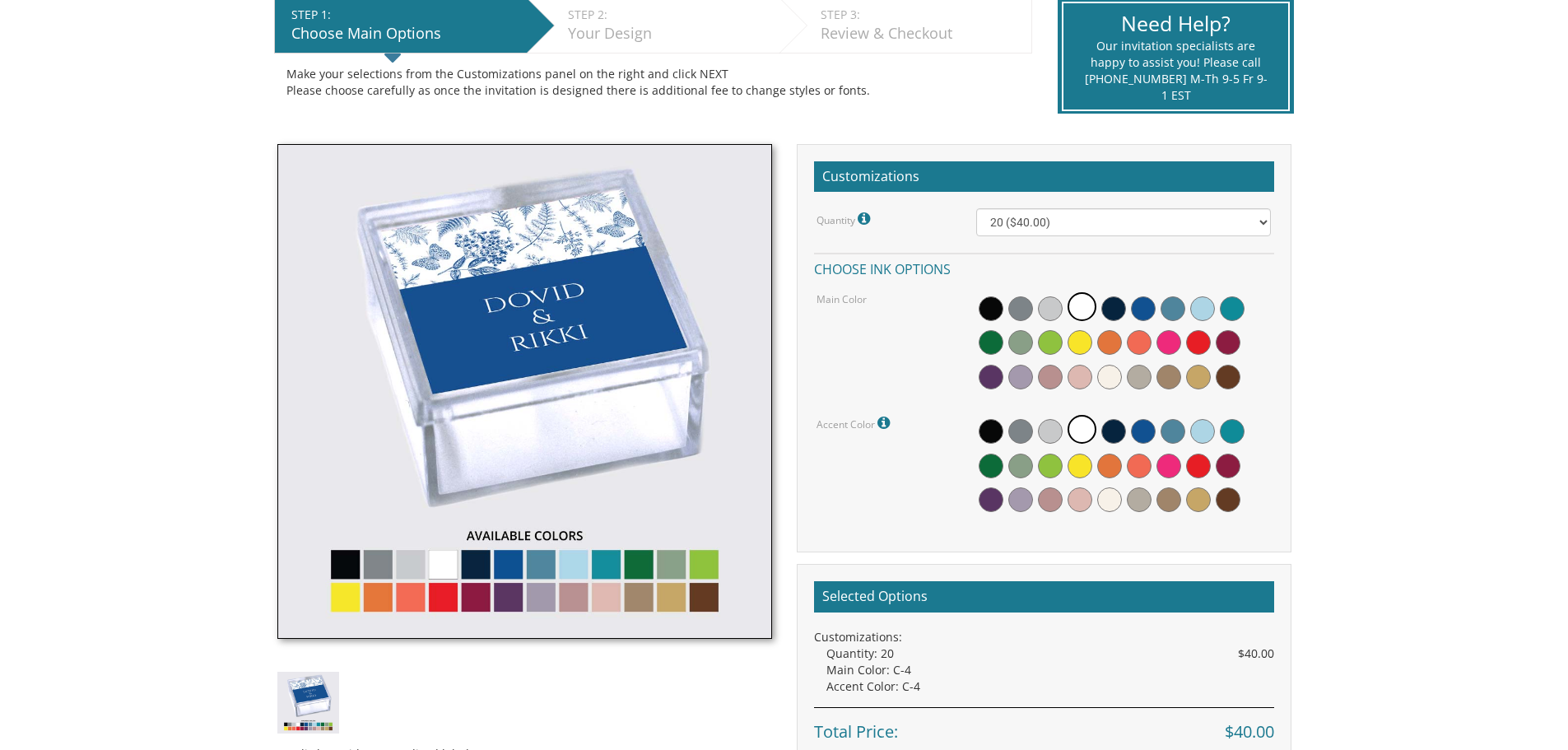
scroll to position [517, 0]
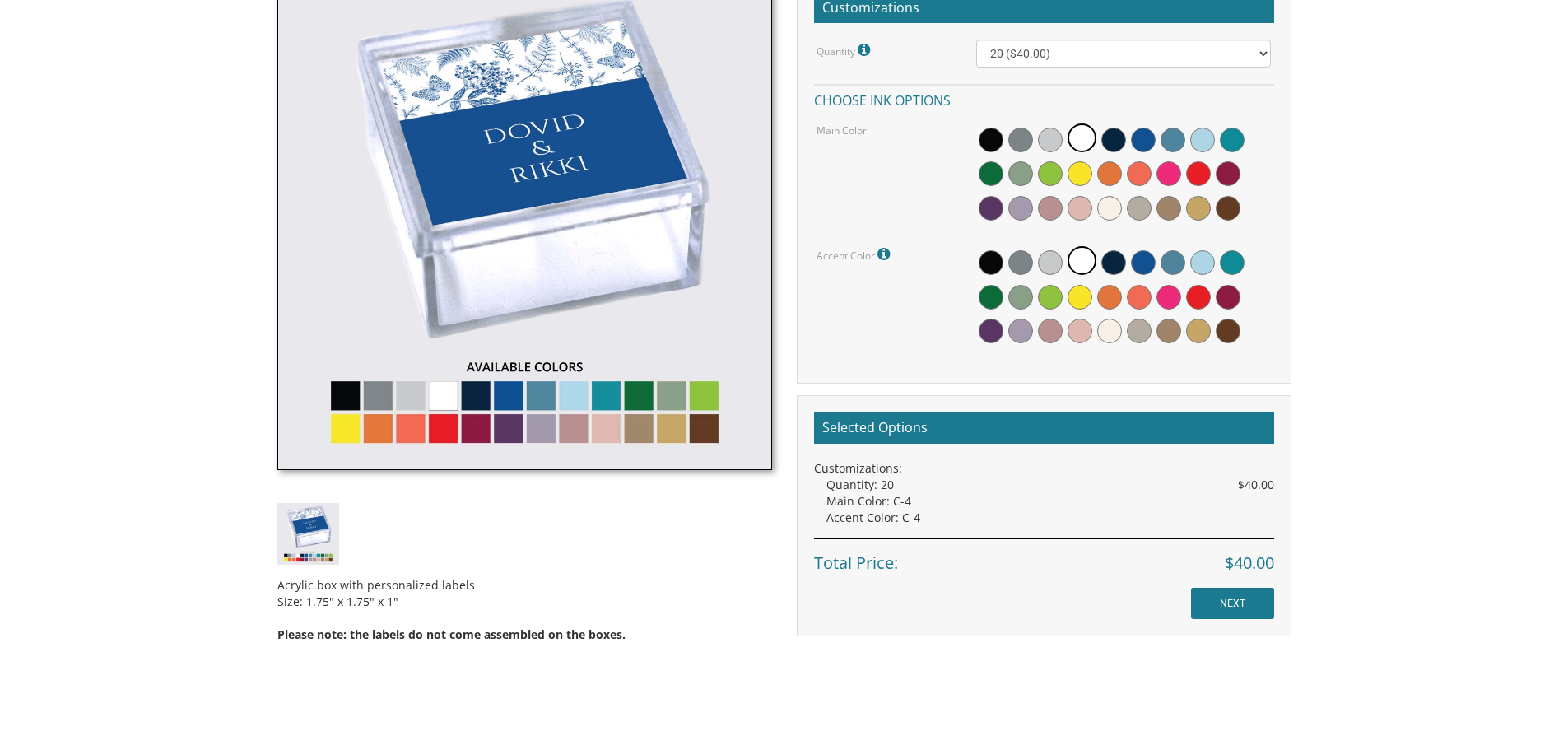
drag, startPoint x: 118, startPoint y: 138, endPoint x: 1551, endPoint y: 585, distance: 1501.1
click at [1549, 602] on body "My Cart {{shoppingcart.totalQuantityDisplay}} Total: {{shoppingcart.subtotal}} …" at bounding box center [784, 321] width 1568 height 1676
click at [1470, 148] on body "My Cart {{shoppingcart.totalQuantityDisplay}} Total: {{shoppingcart.subtotal}} …" at bounding box center [784, 321] width 1568 height 1676
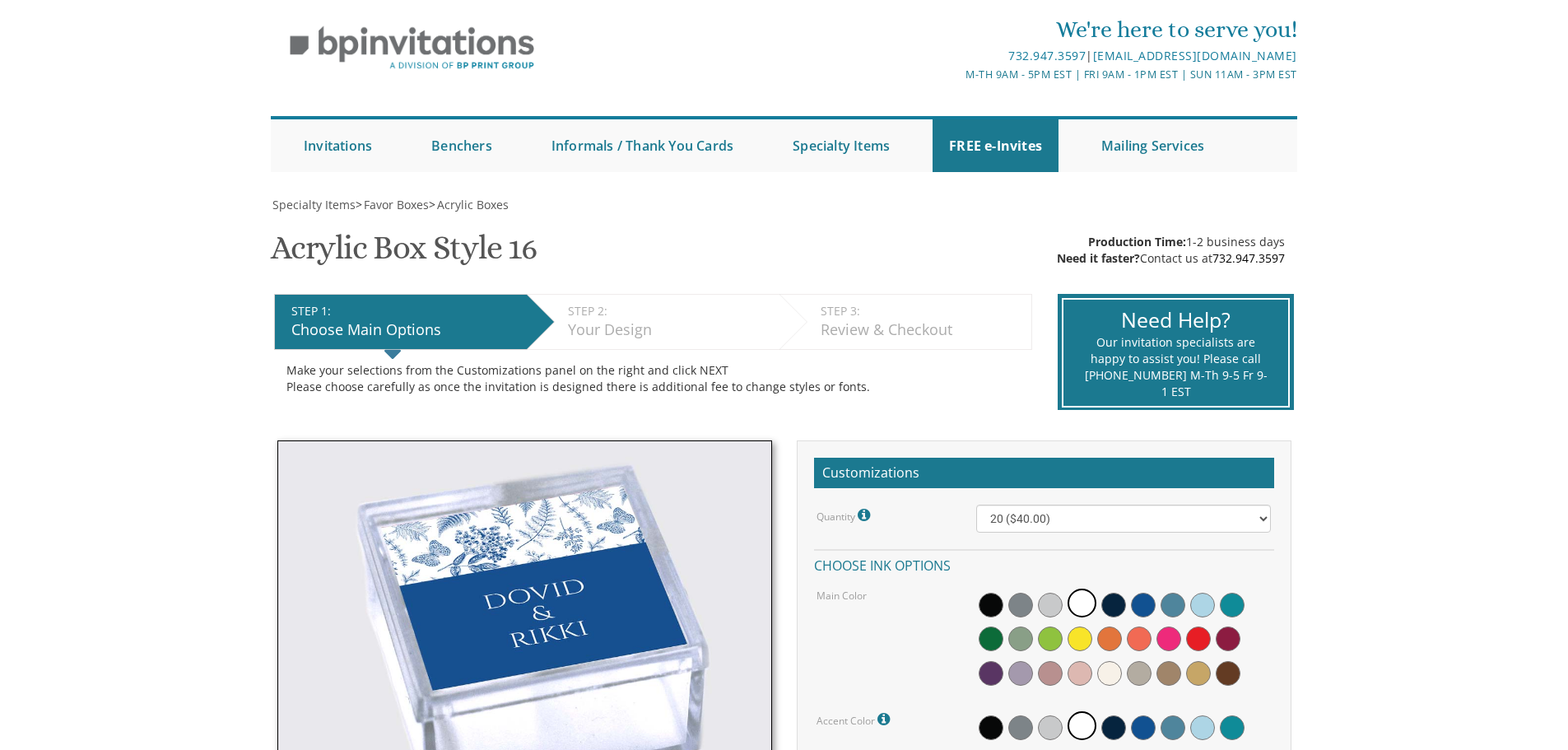
scroll to position [0, 0]
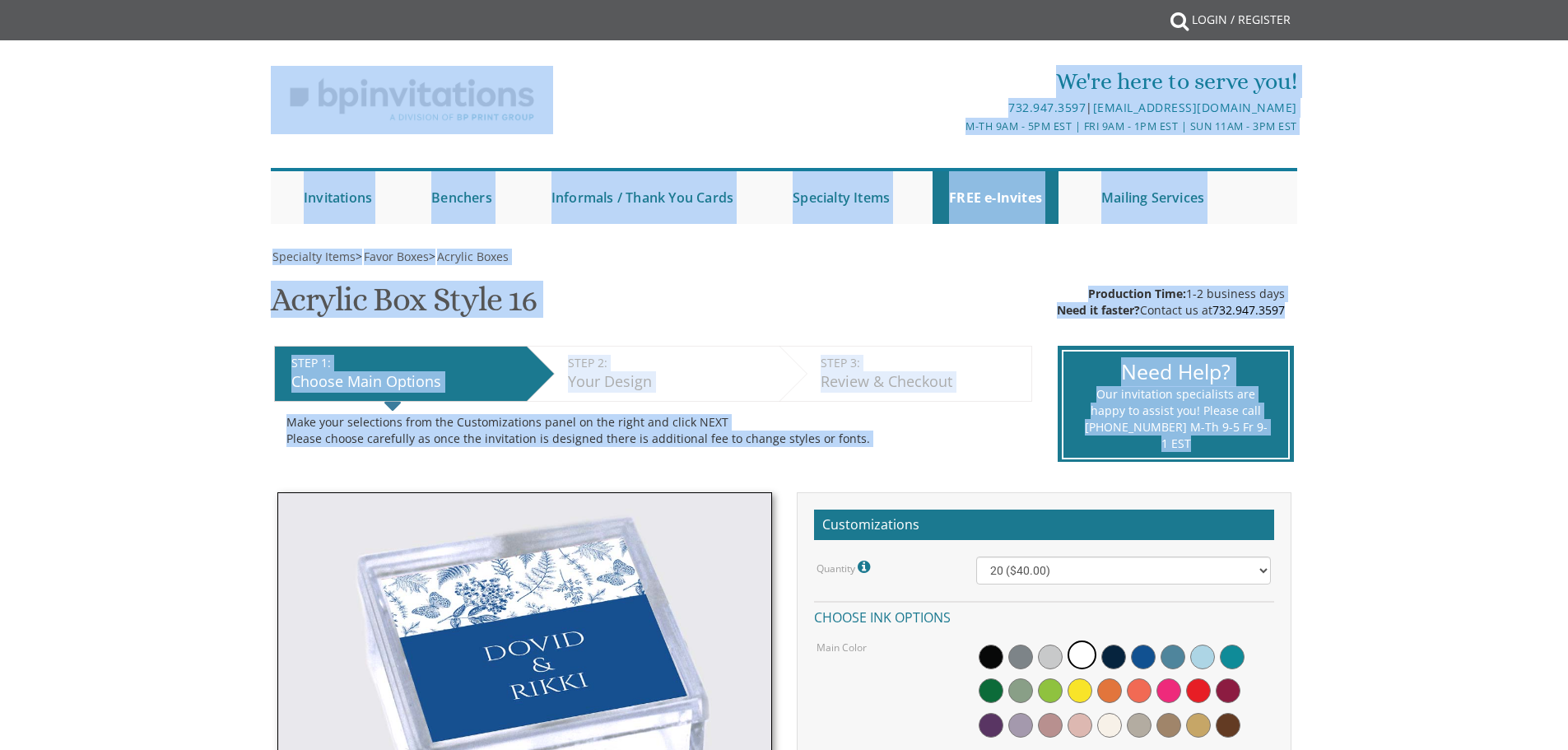
drag, startPoint x: 187, startPoint y: 77, endPoint x: 3, endPoint y: 353, distance: 331.7
drag, startPoint x: 30, startPoint y: 231, endPoint x: 48, endPoint y: 242, distance: 21.1
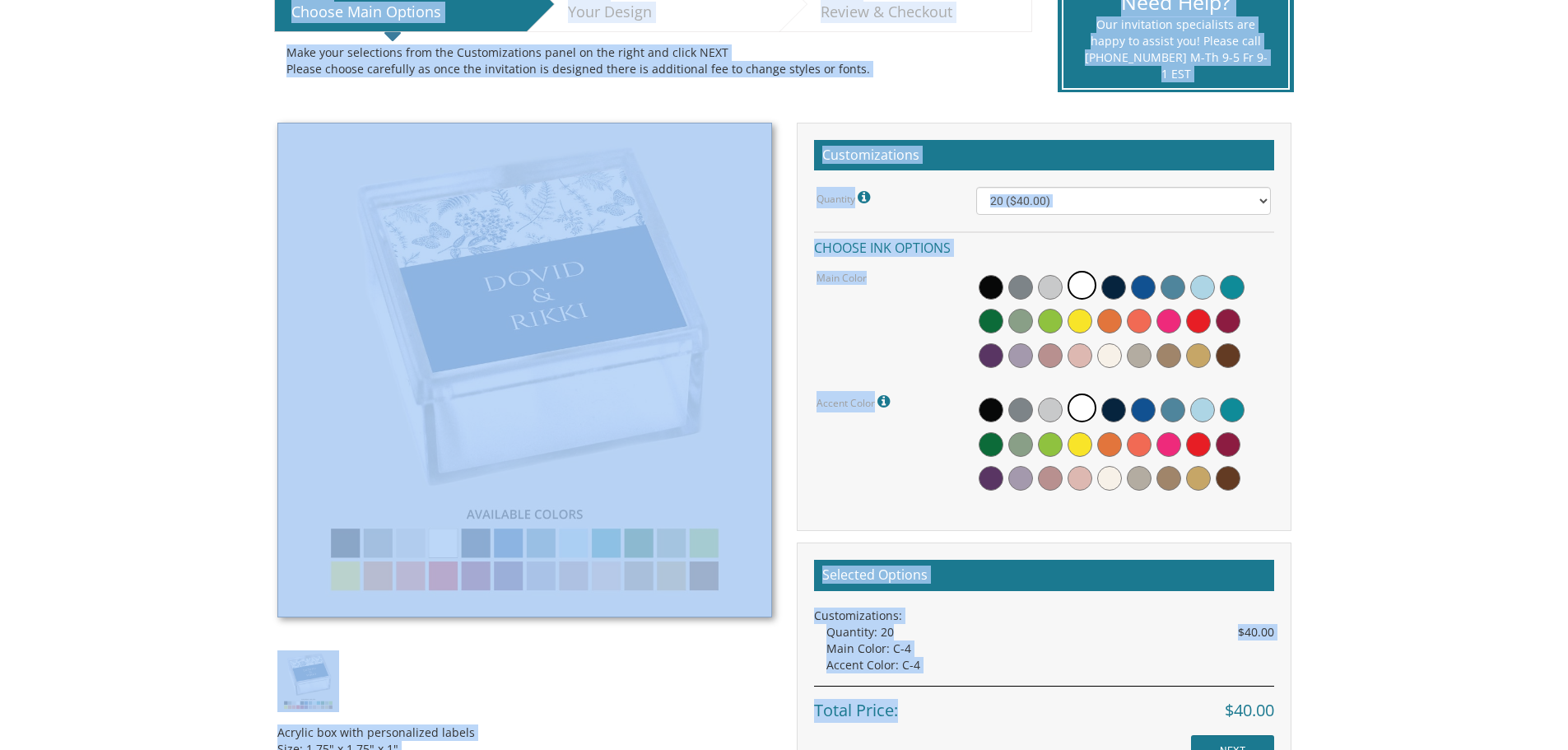
drag, startPoint x: 1496, startPoint y: 597, endPoint x: 1413, endPoint y: 361, distance: 250.2
click at [1456, 673] on body "My Cart {{shoppingcart.totalQuantityDisplay}} Total: {{shoppingcart.subtotal}} …" at bounding box center [784, 469] width 1568 height 1676
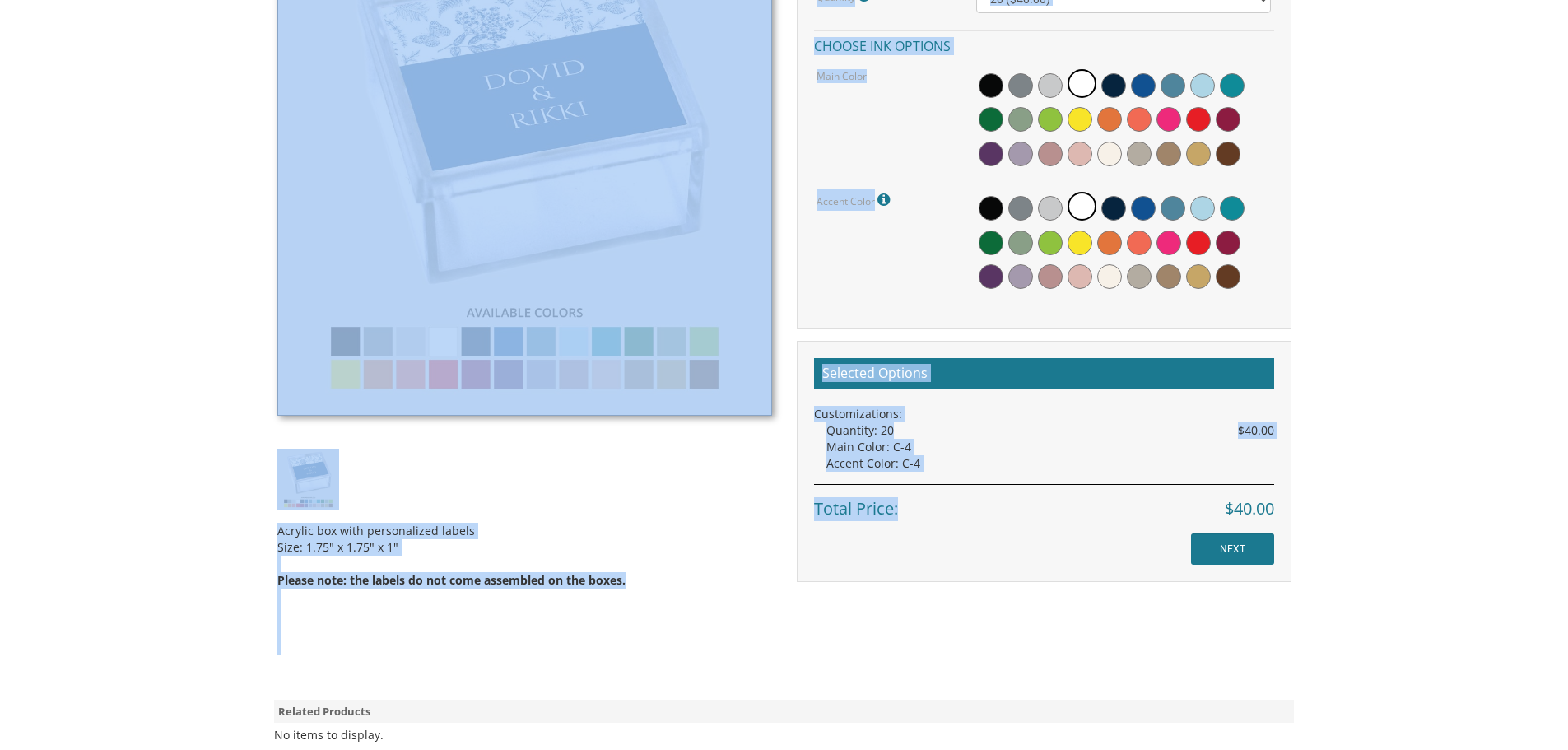
click at [1398, 273] on body "My Cart {{shoppingcart.totalQuantityDisplay}} Total: {{shoppingcart.subtotal}} …" at bounding box center [784, 266] width 1568 height 1676
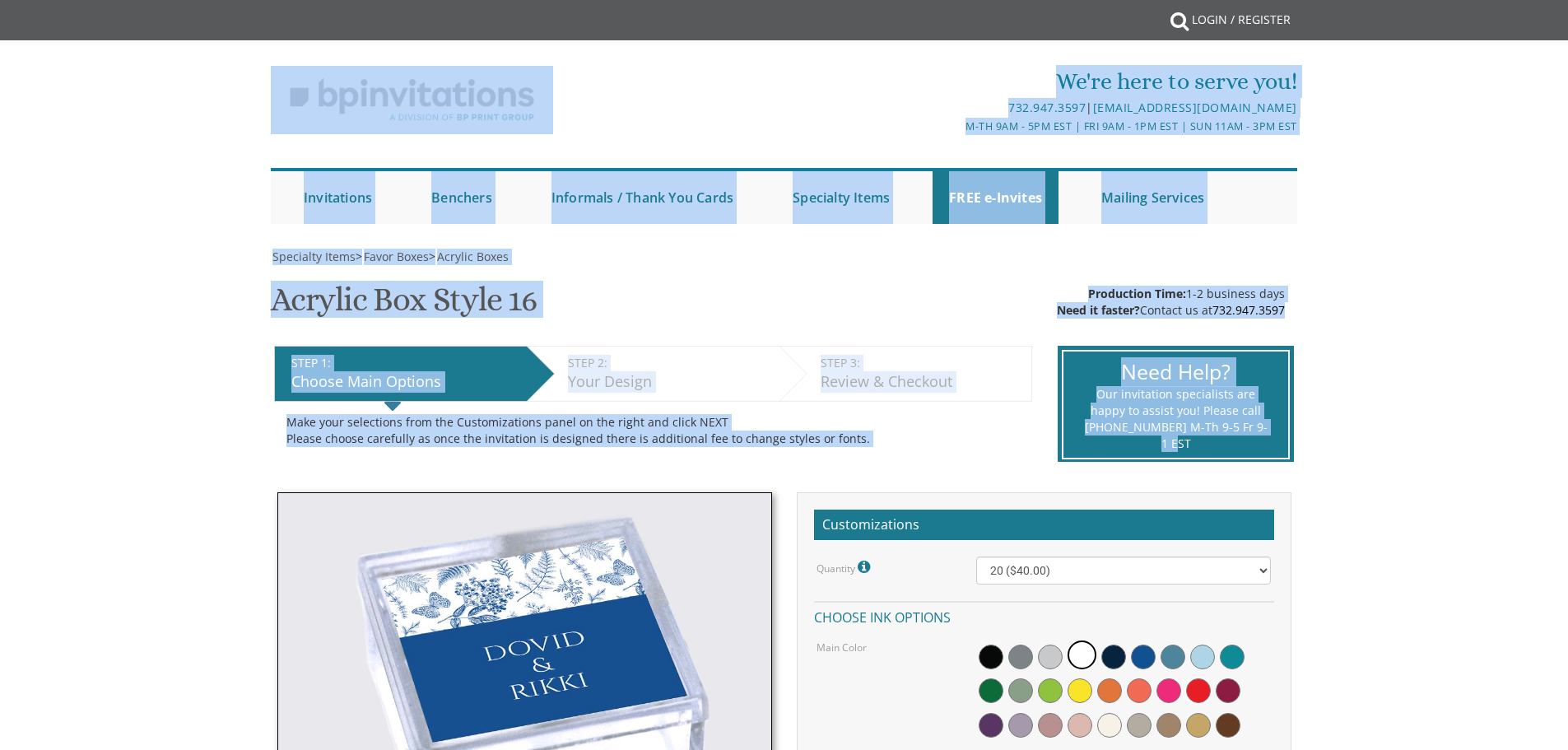
drag, startPoint x: 864, startPoint y: 146, endPoint x: 1352, endPoint y: 258, distance: 500.7
click at [1500, 145] on div "We're here to serve you! 732.947.3597 | invitations@bpprintgroup.com M-Th 9am -…" at bounding box center [784, 140] width 1568 height 183
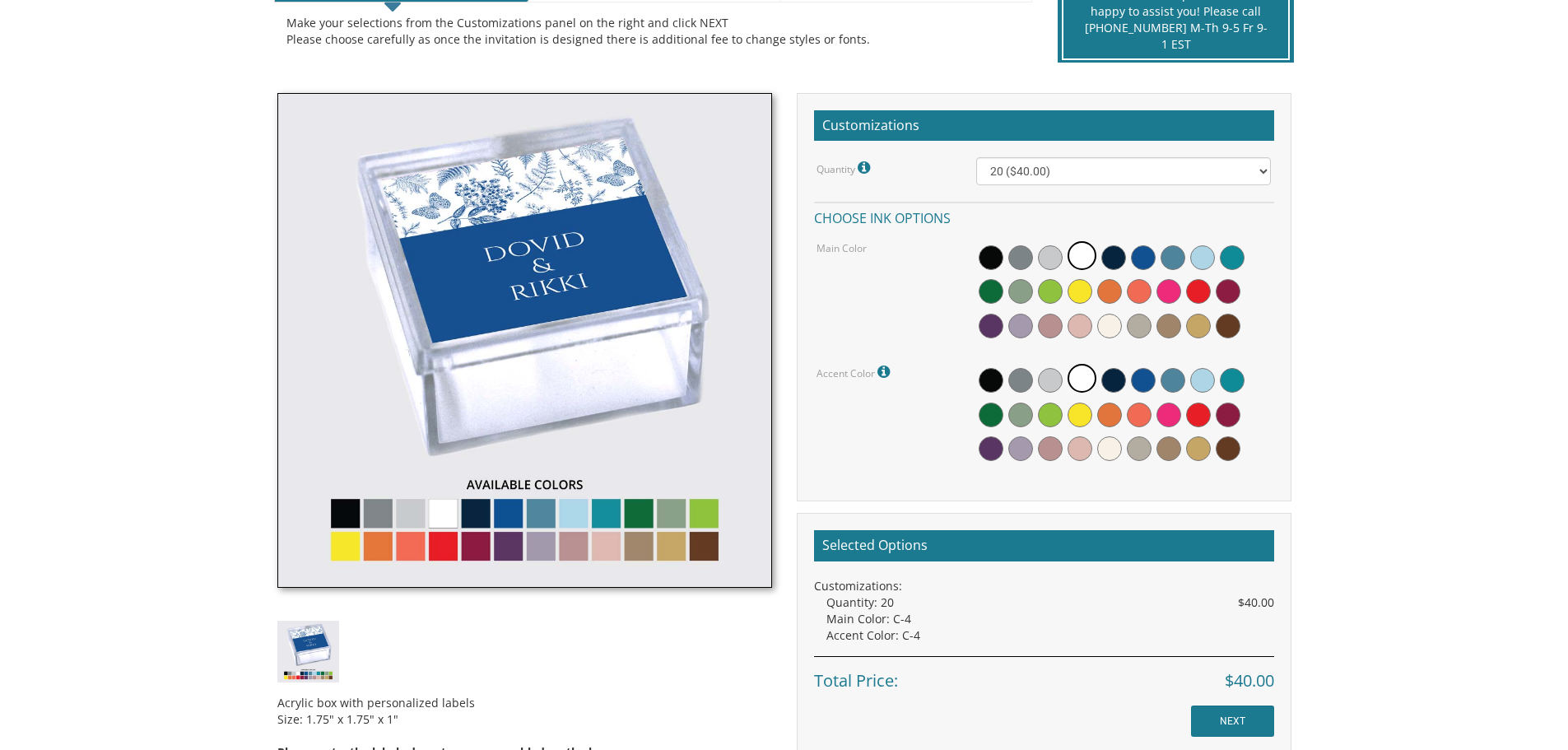
scroll to position [411, 0]
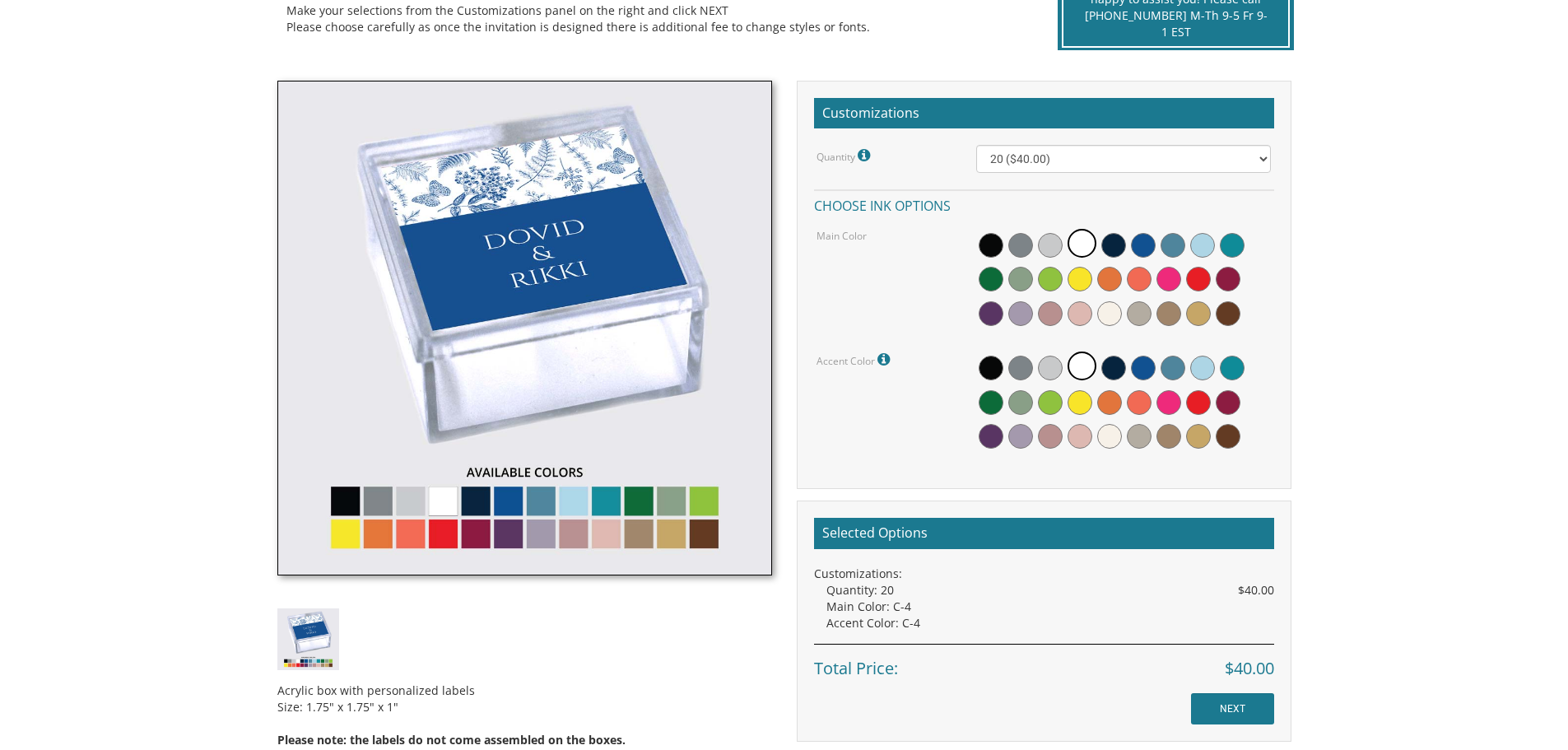
click at [553, 292] on img at bounding box center [525, 328] width 495 height 495
click at [542, 504] on img at bounding box center [525, 328] width 495 height 495
click at [592, 503] on img at bounding box center [525, 328] width 495 height 495
click at [673, 525] on img at bounding box center [525, 328] width 495 height 495
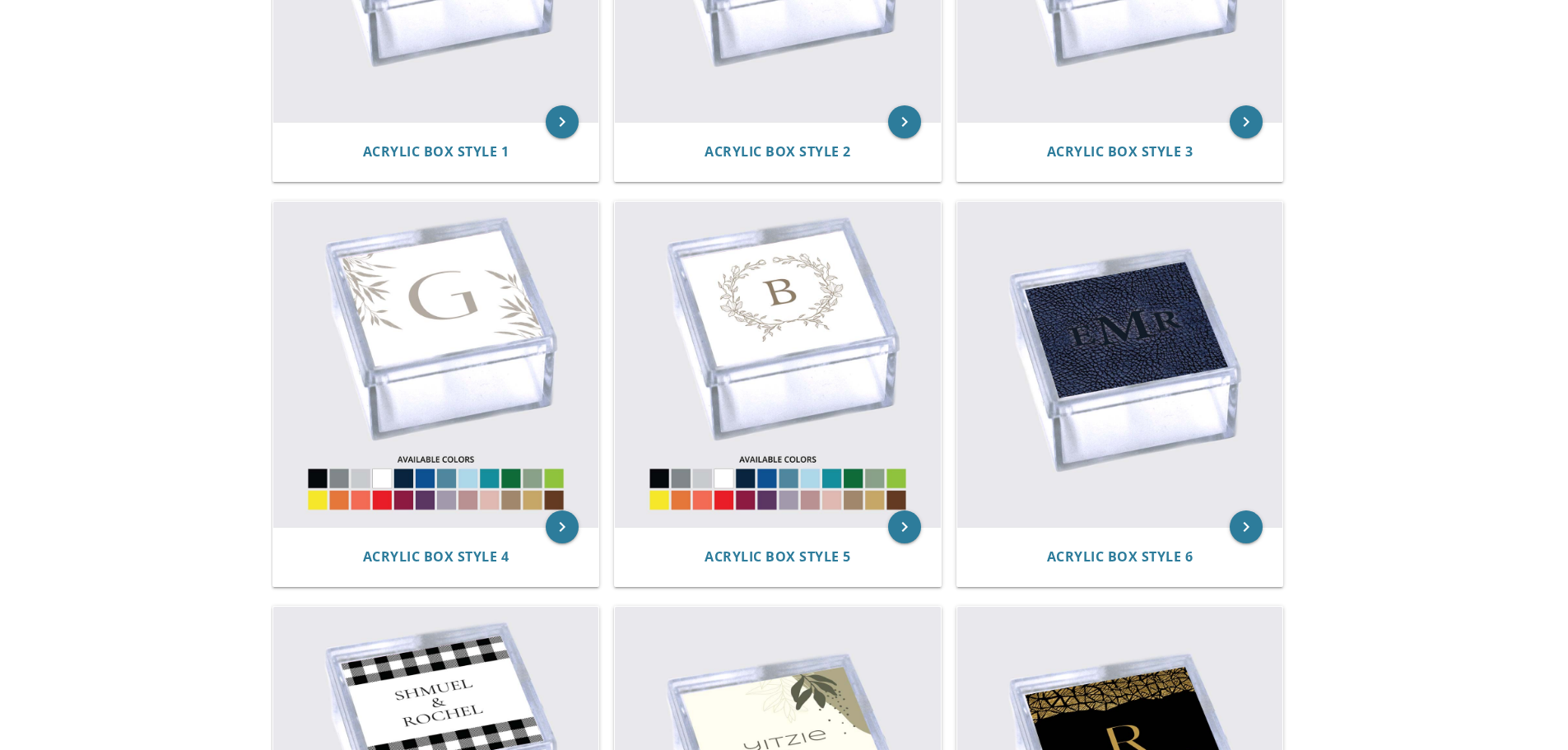
scroll to position [576, 0]
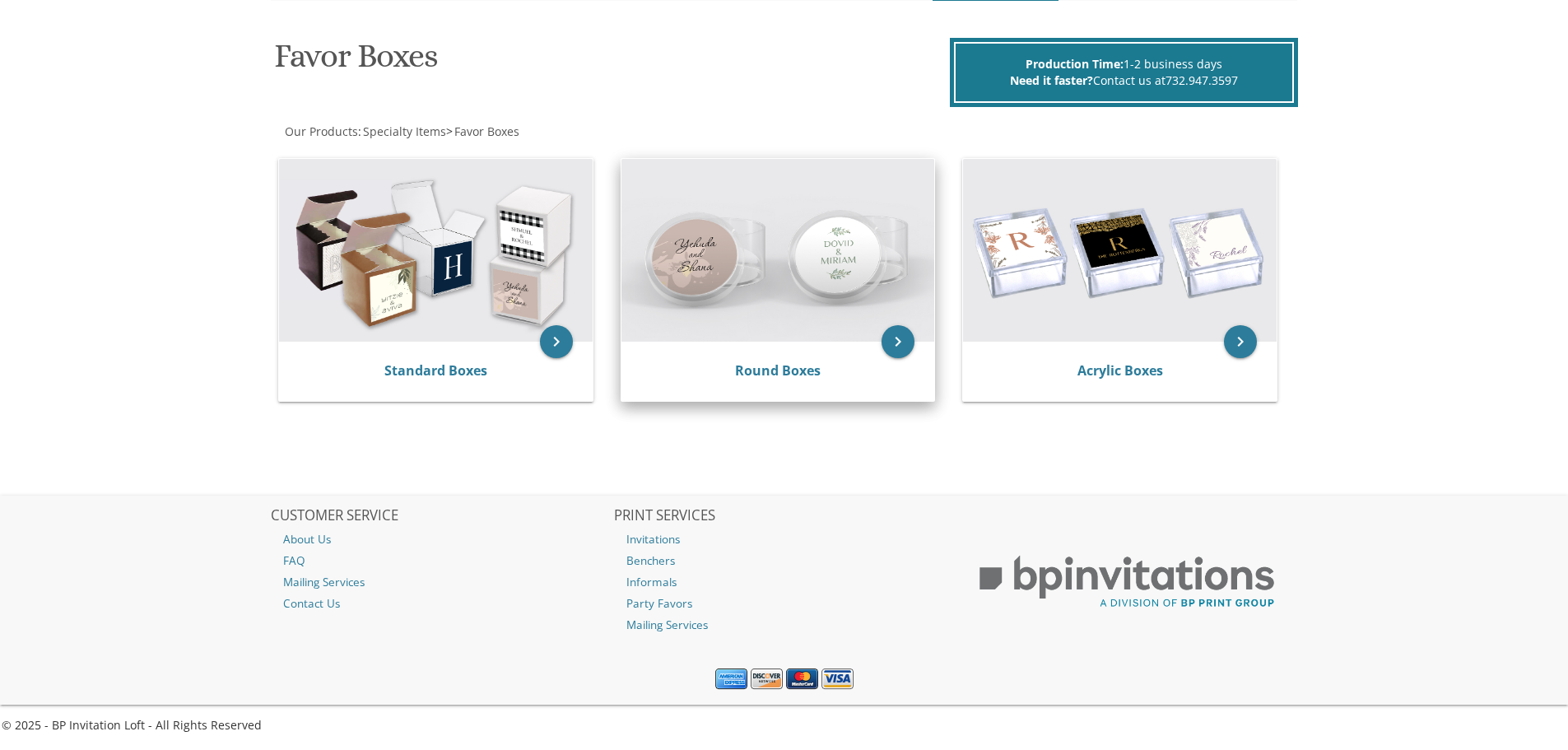
click at [717, 276] on img at bounding box center [777, 251] width 314 height 183
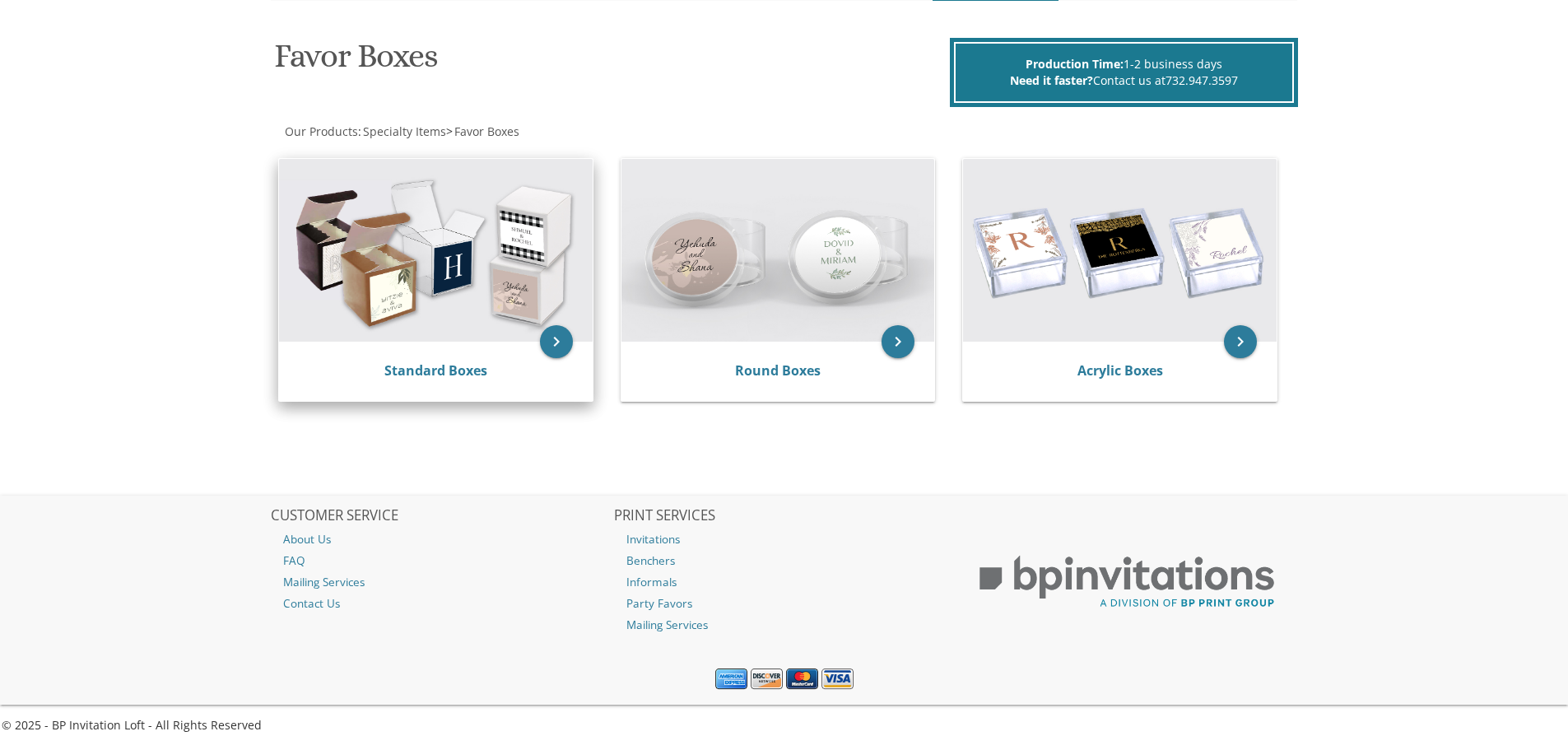
click at [442, 245] on img at bounding box center [435, 251] width 314 height 183
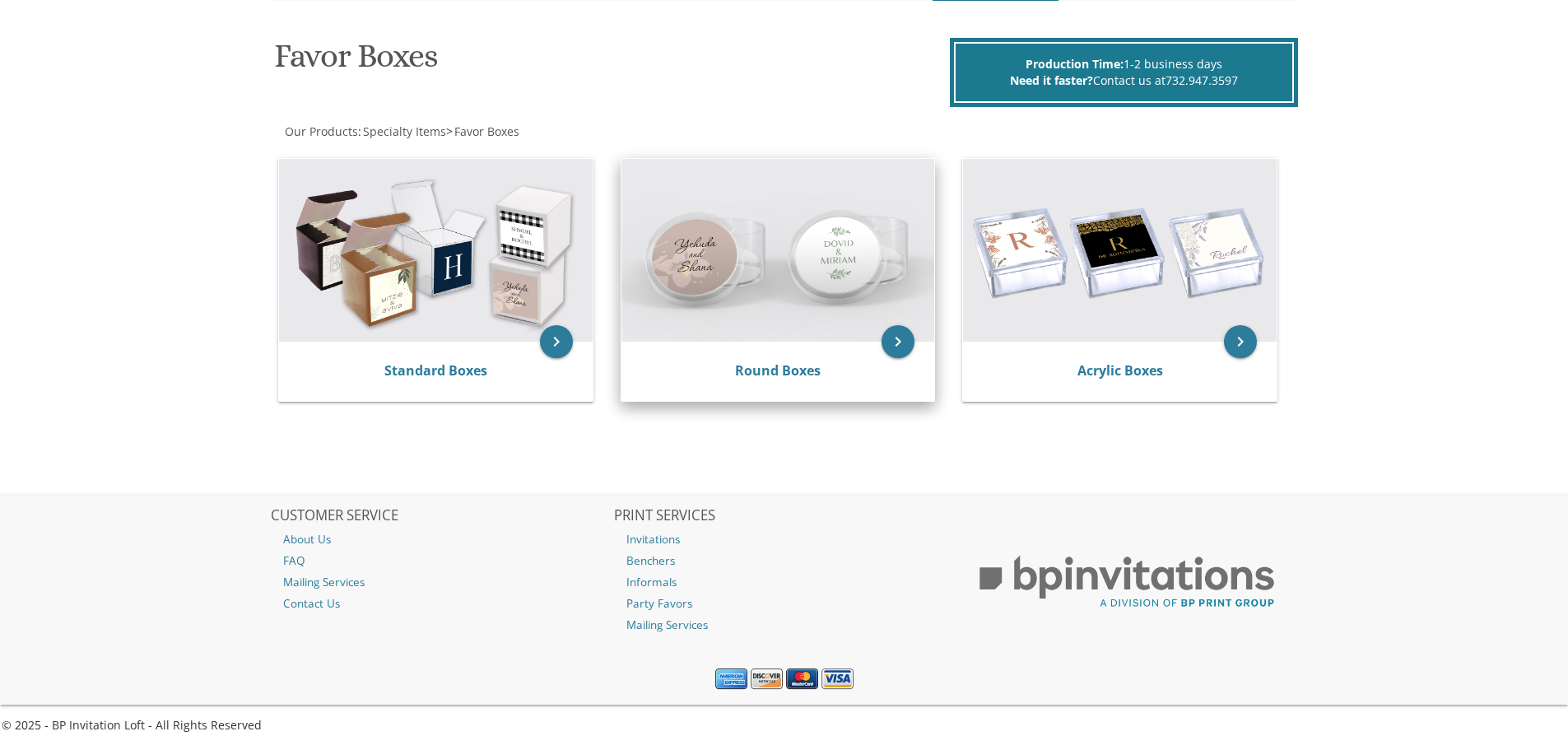
click at [818, 323] on img at bounding box center [777, 251] width 314 height 183
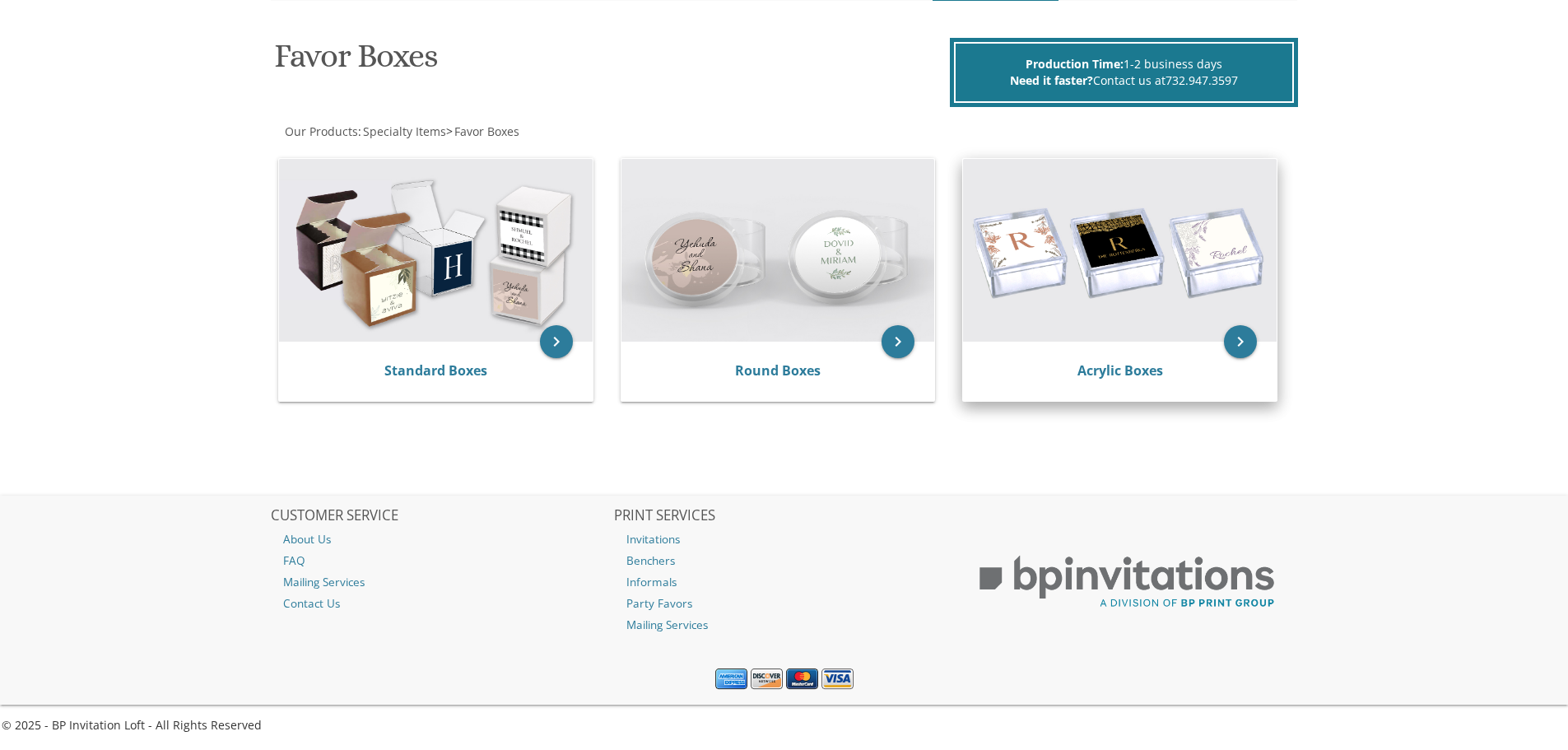
click at [1154, 291] on img at bounding box center [1119, 251] width 314 height 183
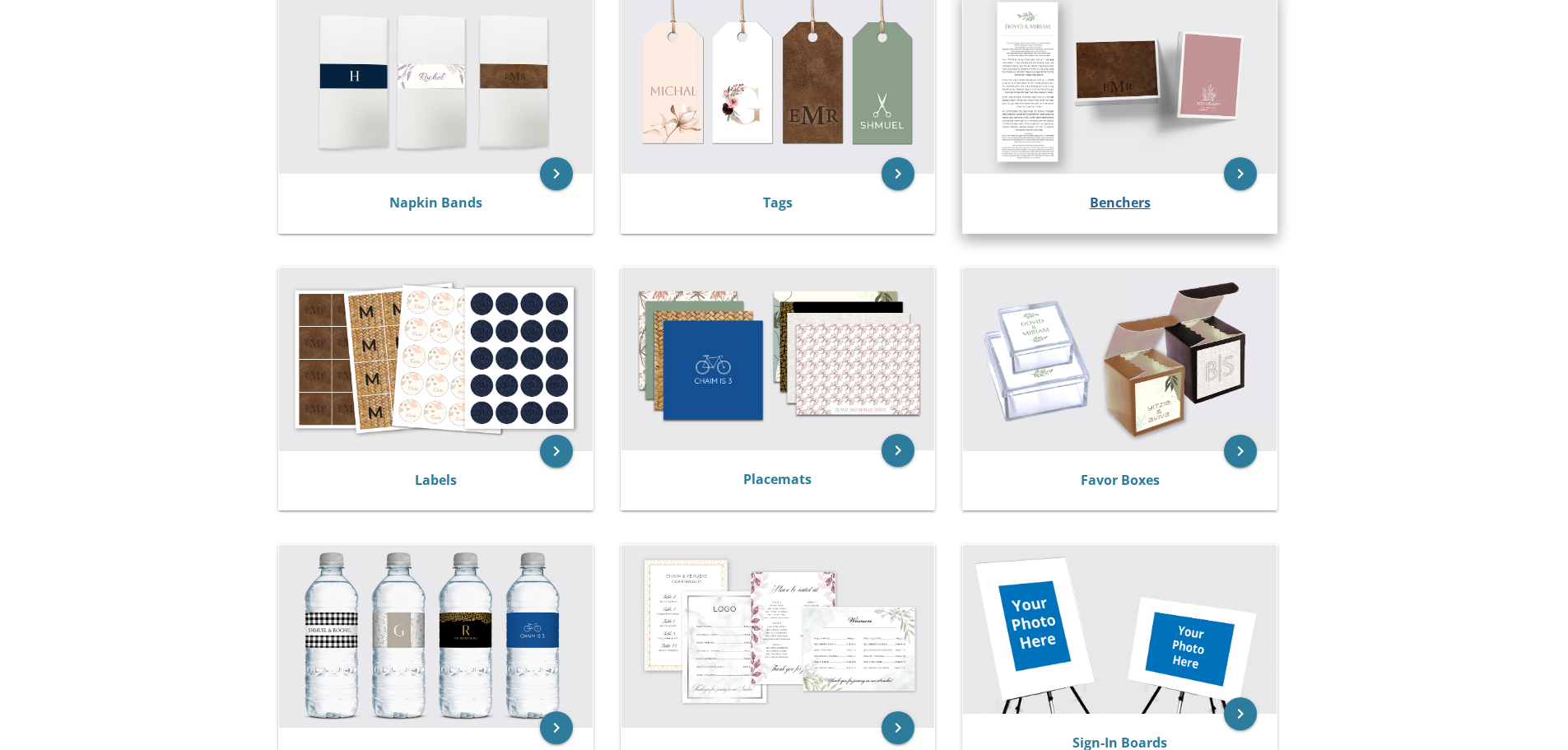
scroll to position [247, 0]
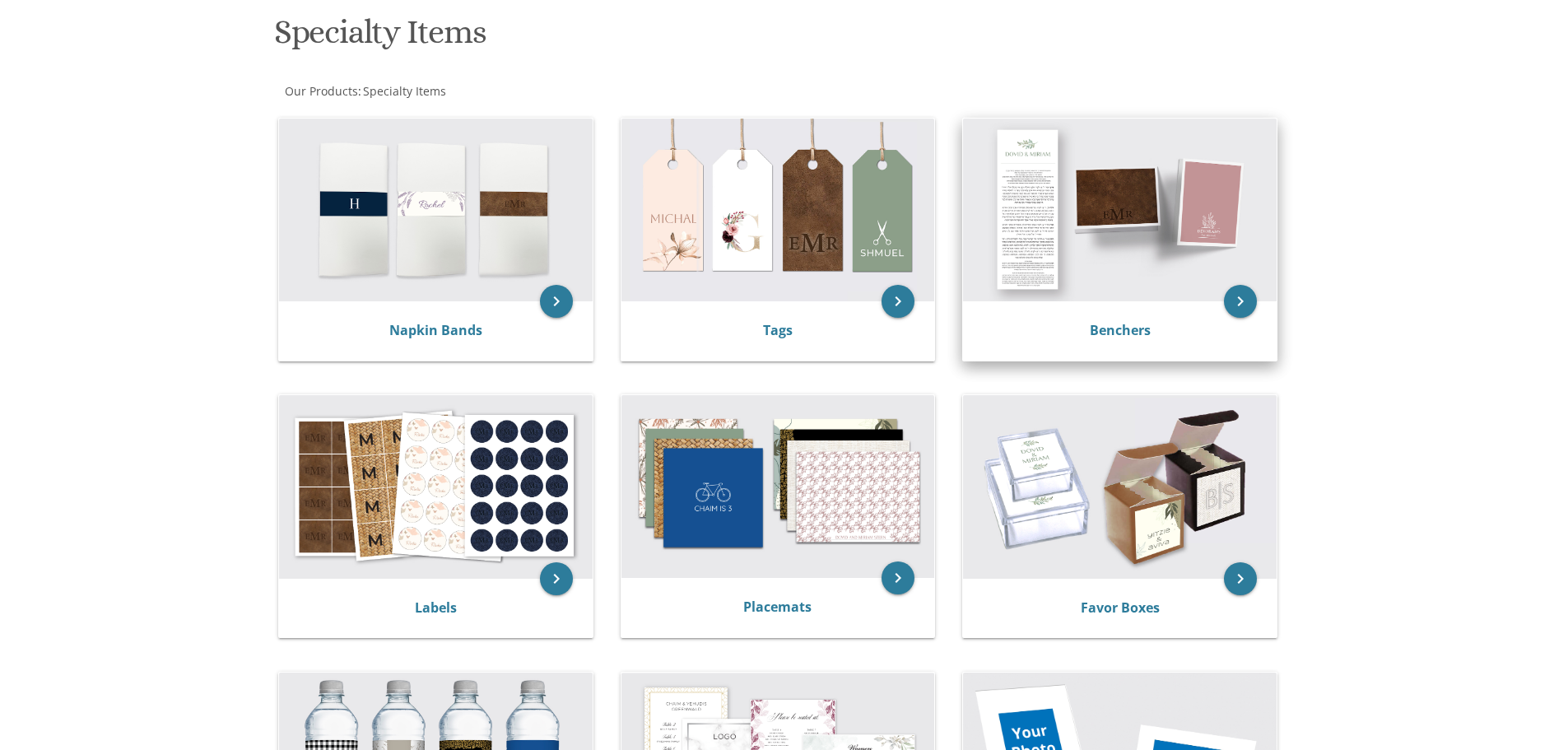
click at [1117, 289] on img at bounding box center [1119, 210] width 314 height 183
click at [1144, 205] on img at bounding box center [1119, 210] width 314 height 183
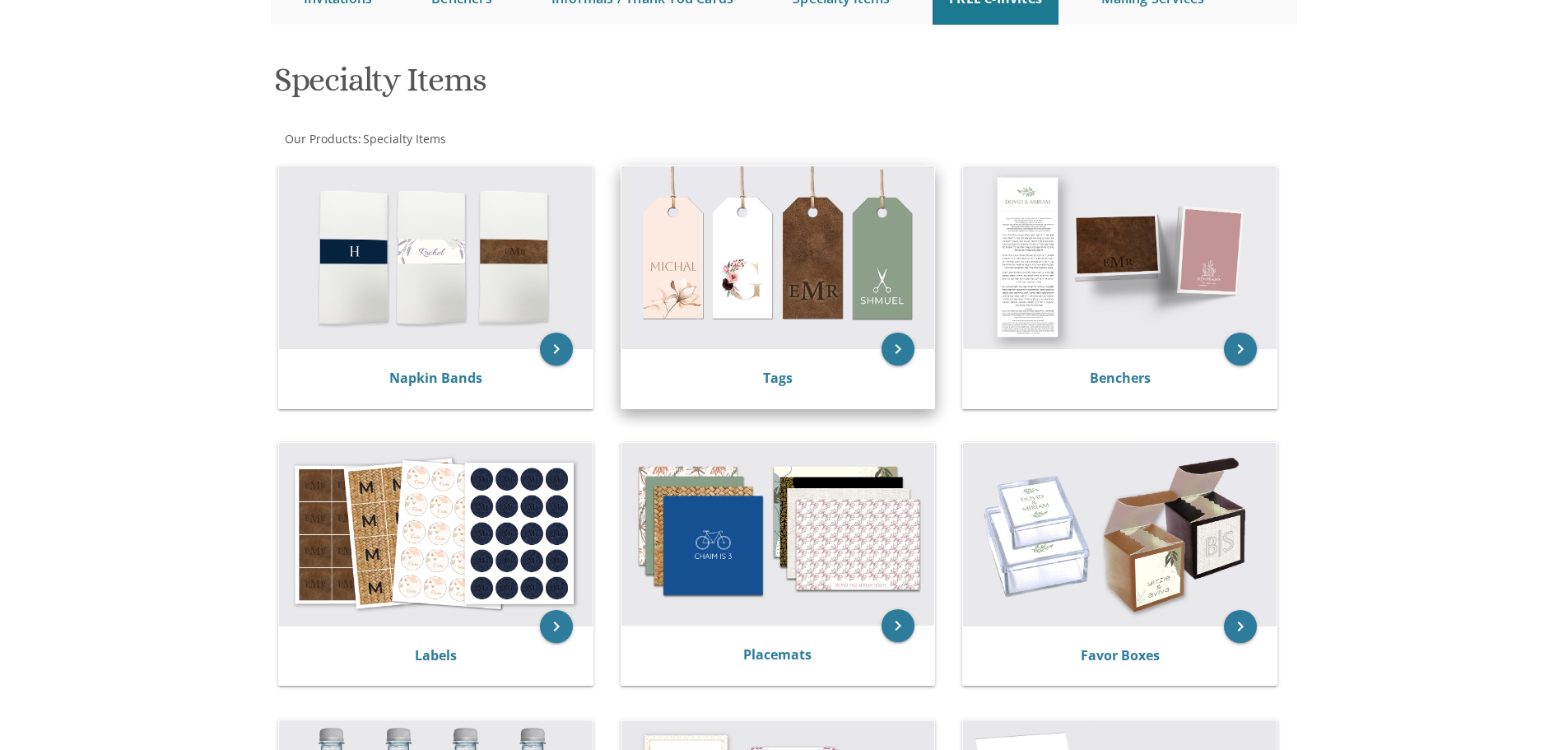
scroll to position [151, 0]
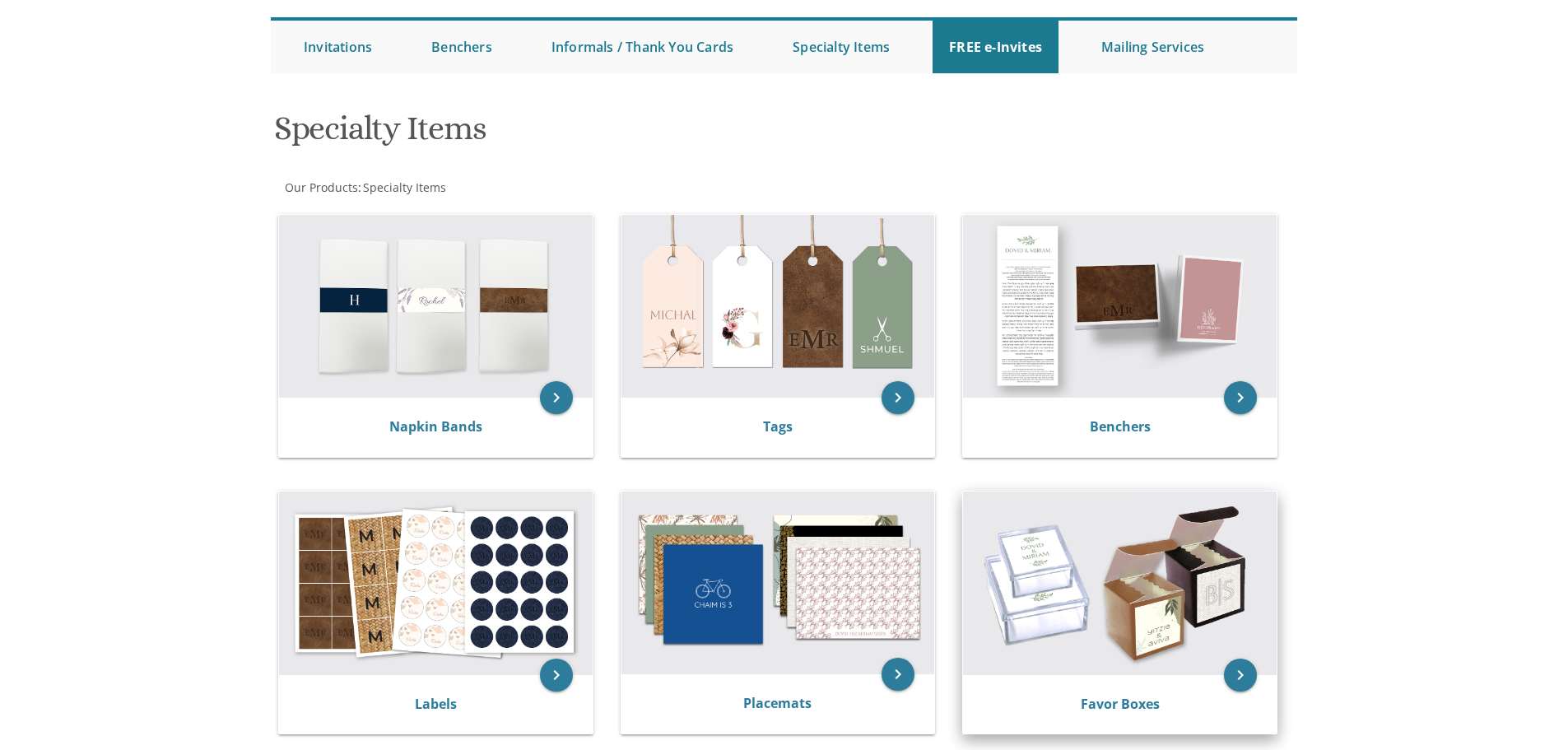
click at [1074, 550] on img at bounding box center [1119, 583] width 314 height 183
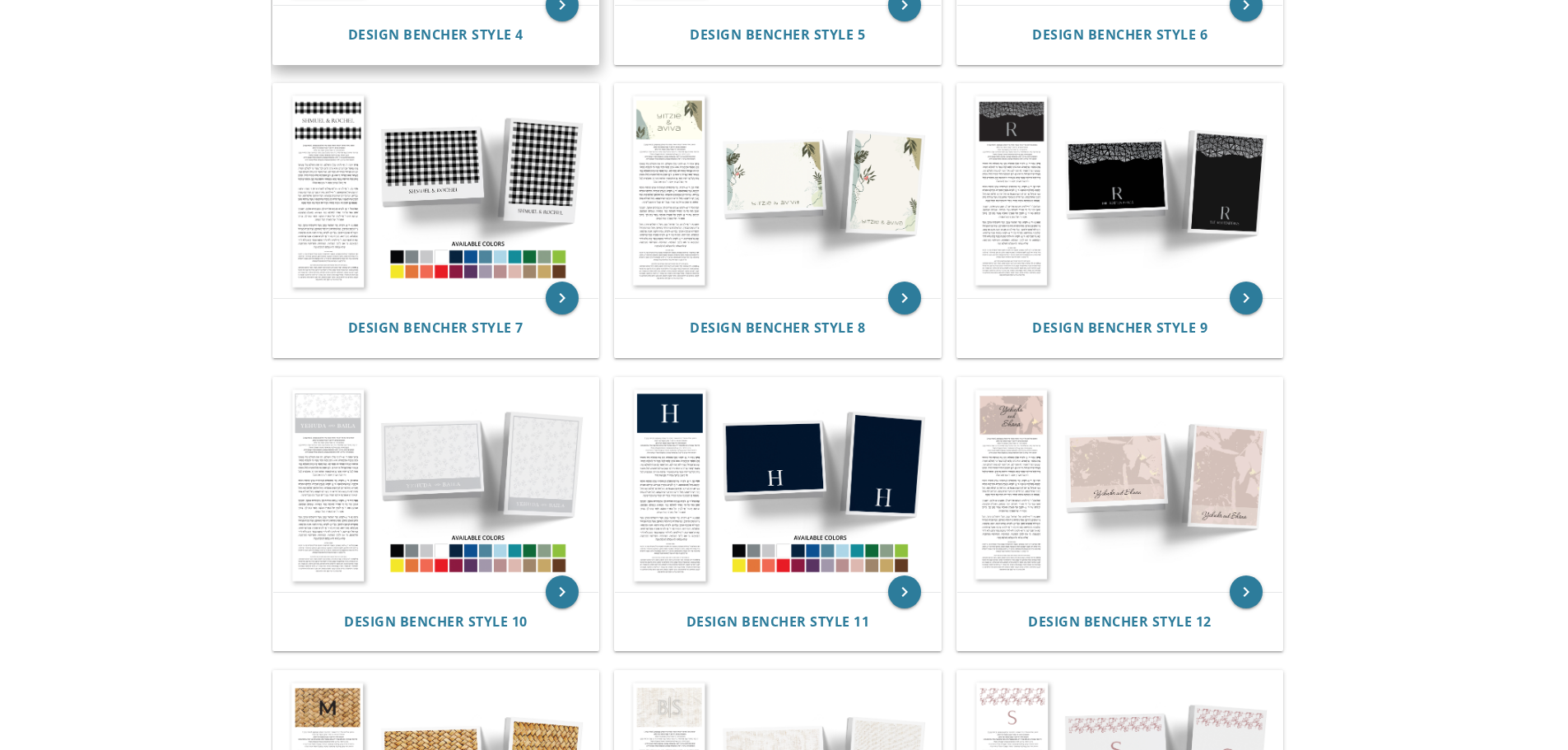
scroll to position [906, 0]
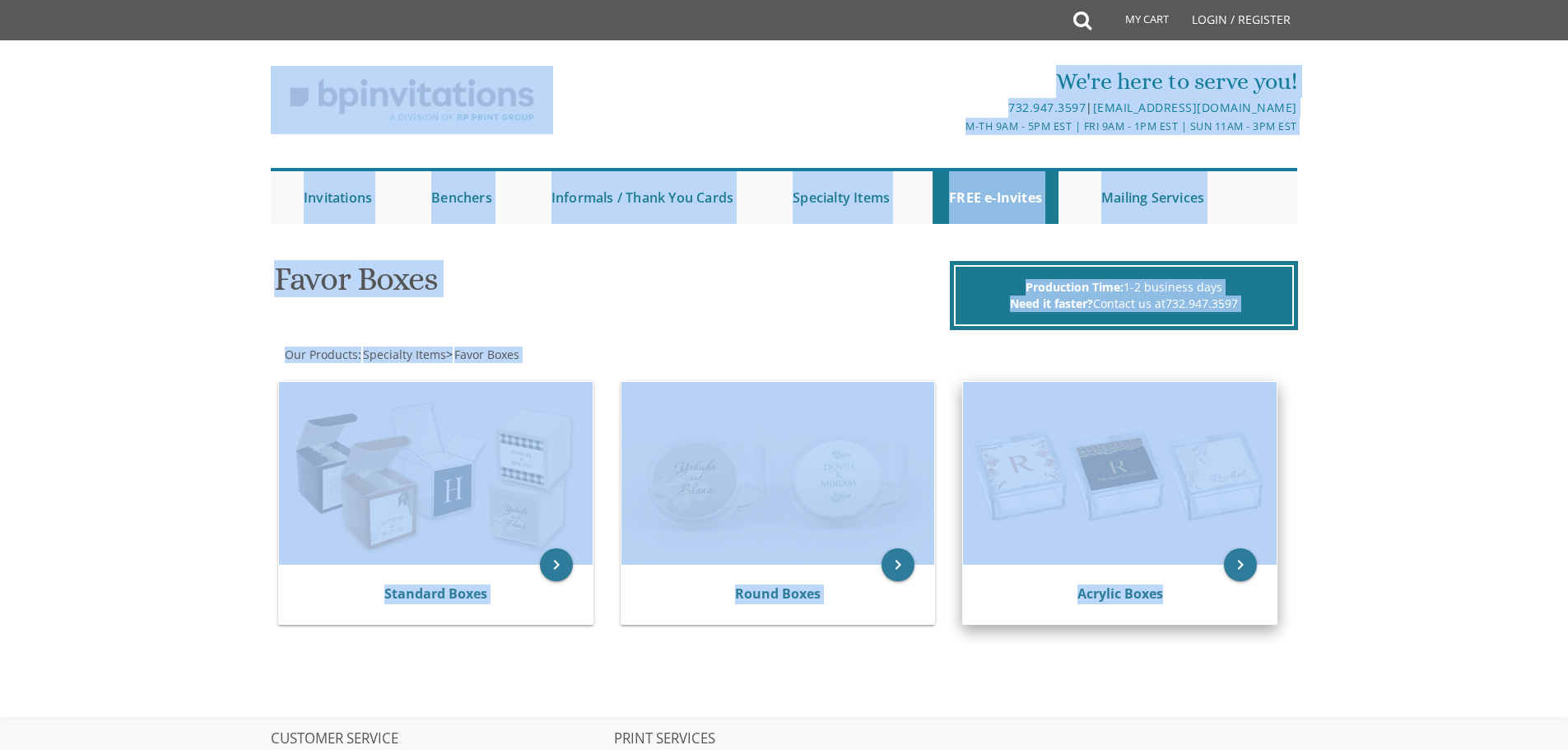
drag, startPoint x: 284, startPoint y: 143, endPoint x: 1143, endPoint y: 554, distance: 952.3
click at [1406, 636] on body "My Cart Total: View Cart Item(s) Submit My Cart Total: View Cart Item(s) Login …" at bounding box center [784, 487] width 1568 height 973
click at [115, 194] on div "We're here to serve you! 732.947.3597 | [EMAIL_ADDRESS][DOMAIN_NAME] M-Th 9am -…" at bounding box center [784, 140] width 1568 height 183
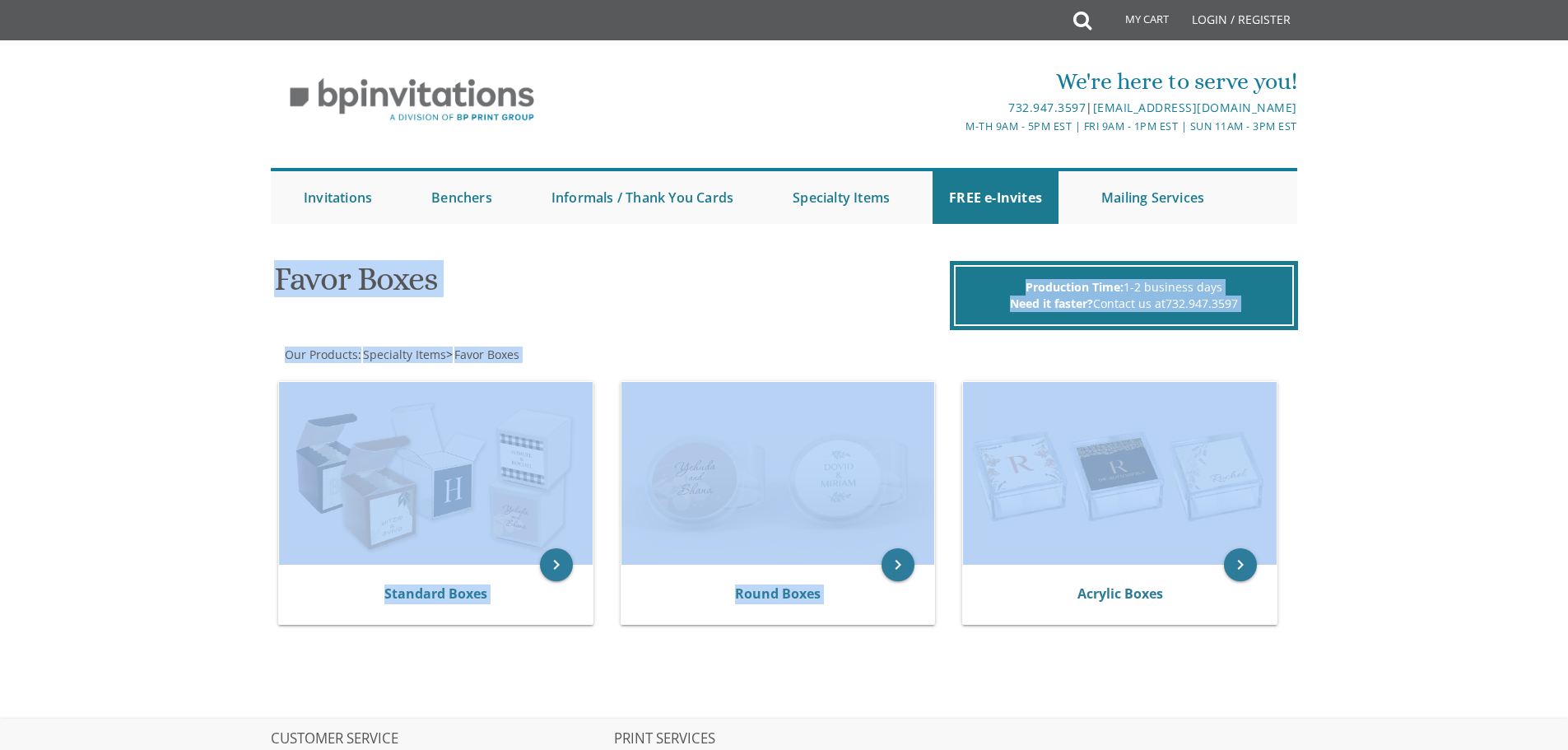
drag, startPoint x: 31, startPoint y: 234, endPoint x: 1416, endPoint y: 561, distance: 1423.1
click at [1416, 561] on body "My Cart Total: View Cart Item(s) Submit My Cart Total: View Cart Item(s) Login …" at bounding box center [784, 487] width 1568 height 973
click at [1381, 305] on body "My Cart Total: View Cart Item(s) Submit My Cart Total: View Cart Item(s) Login …" at bounding box center [784, 487] width 1568 height 973
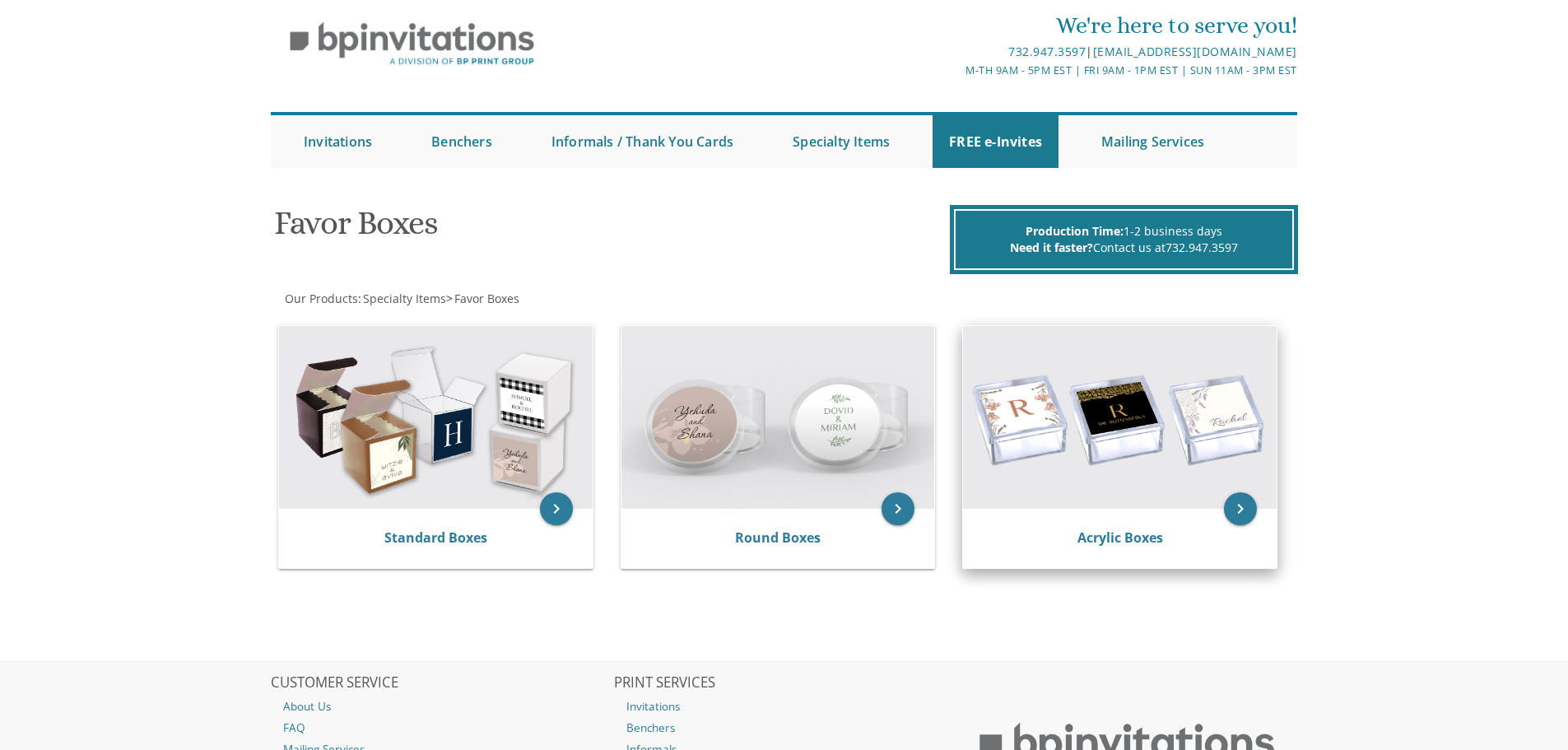
scroll to position [82, 0]
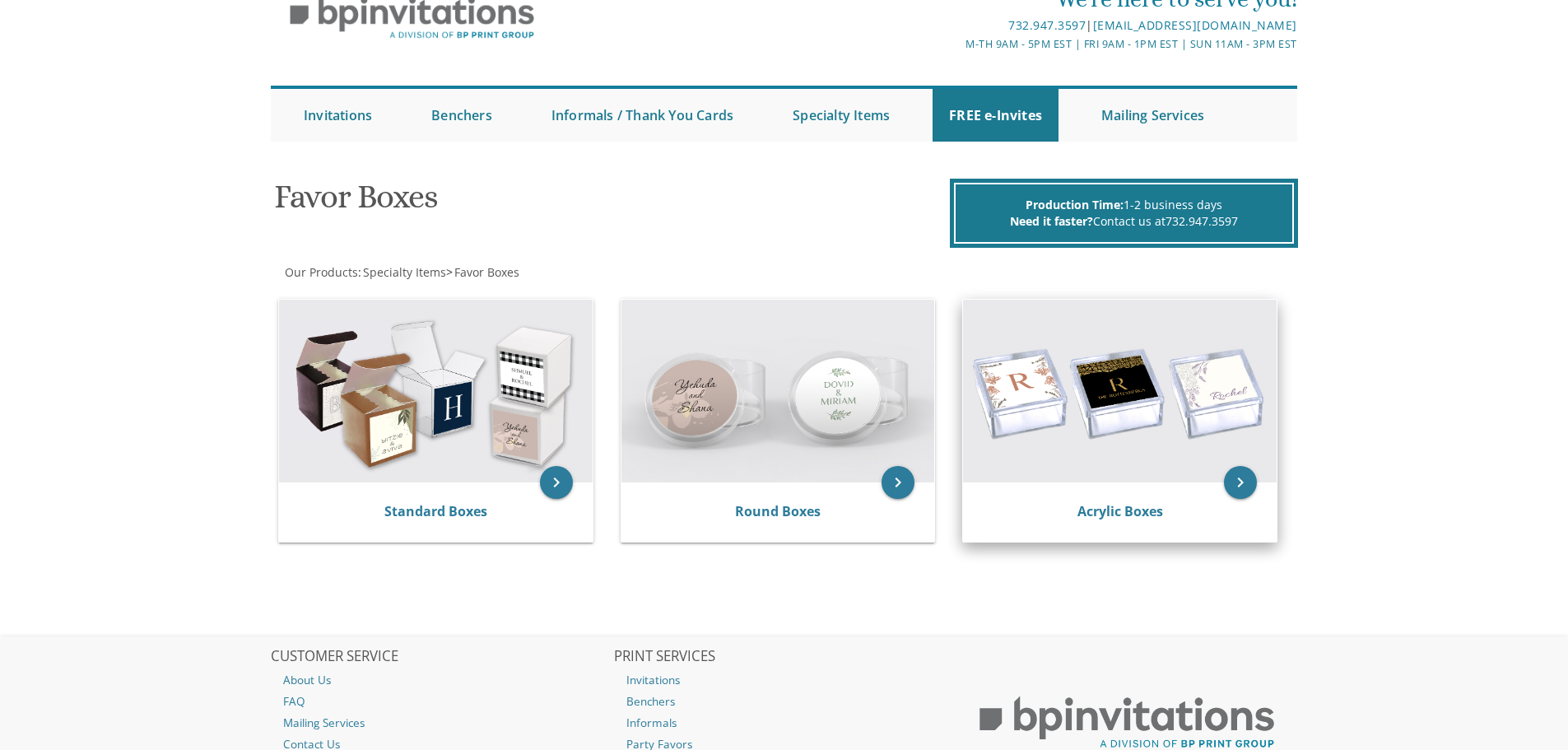
click at [1166, 411] on img at bounding box center [1119, 391] width 314 height 183
click at [1165, 422] on img at bounding box center [1119, 391] width 314 height 183
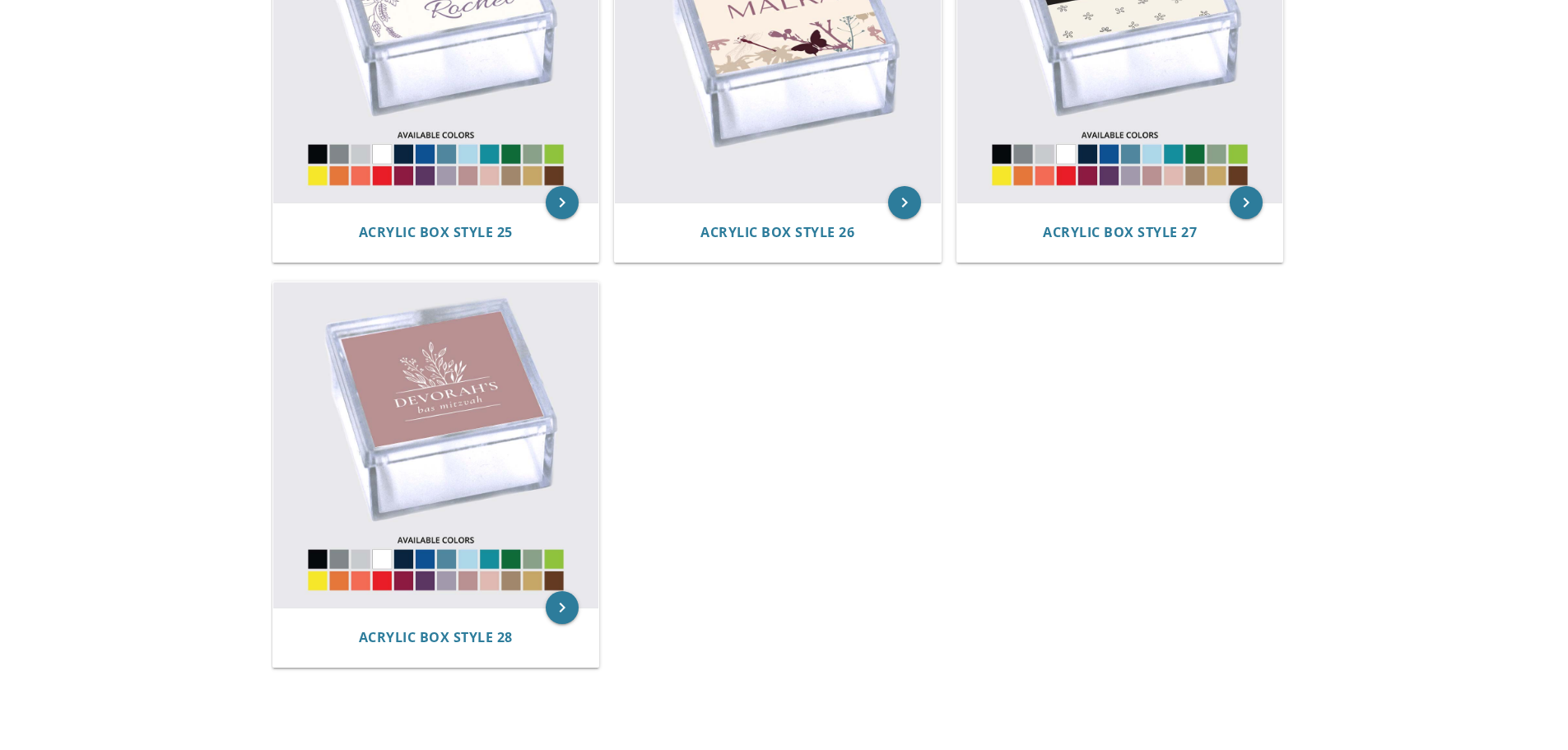
scroll to position [3759, 0]
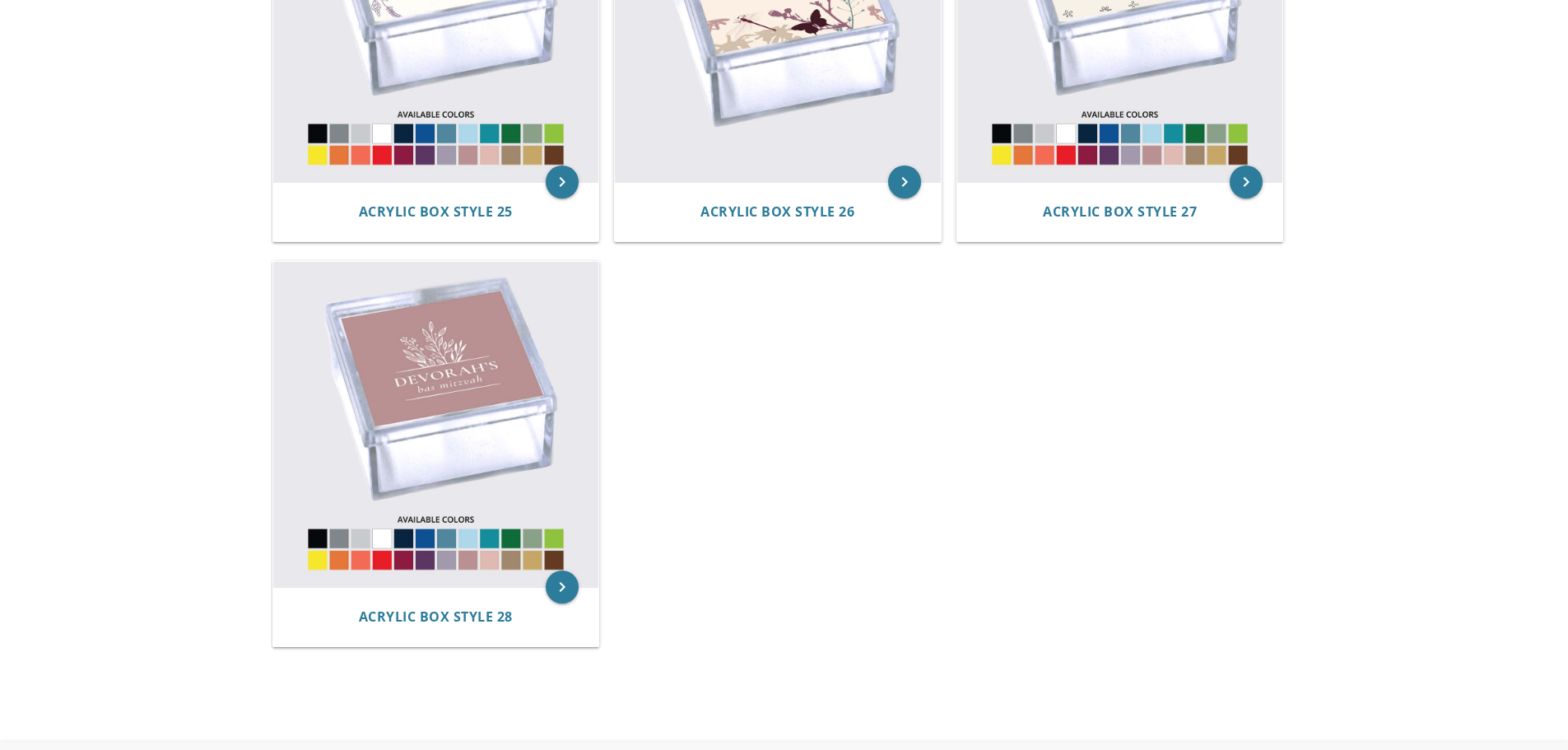
drag, startPoint x: 1239, startPoint y: 490, endPoint x: 1323, endPoint y: 656, distance: 186.0
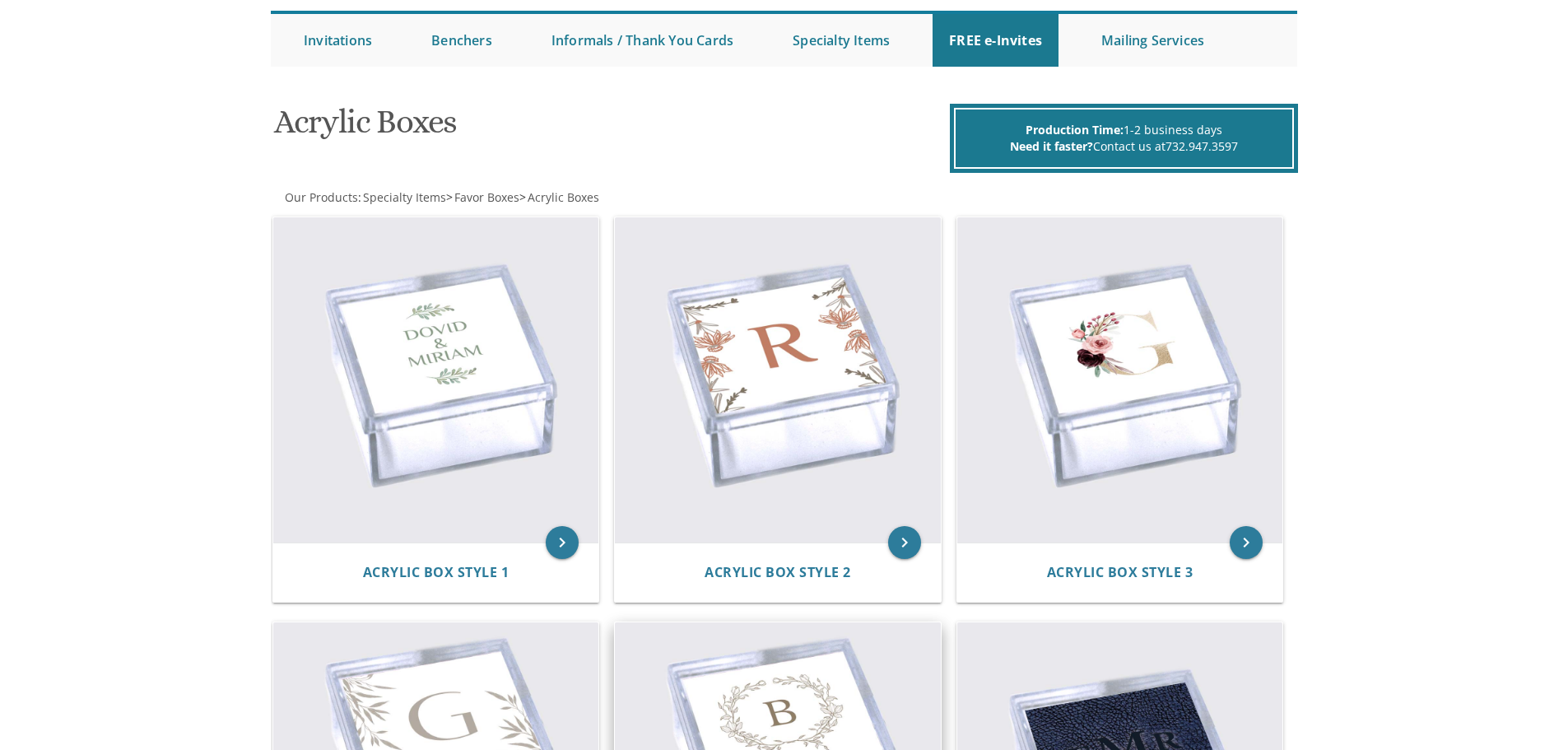
scroll to position [165, 0]
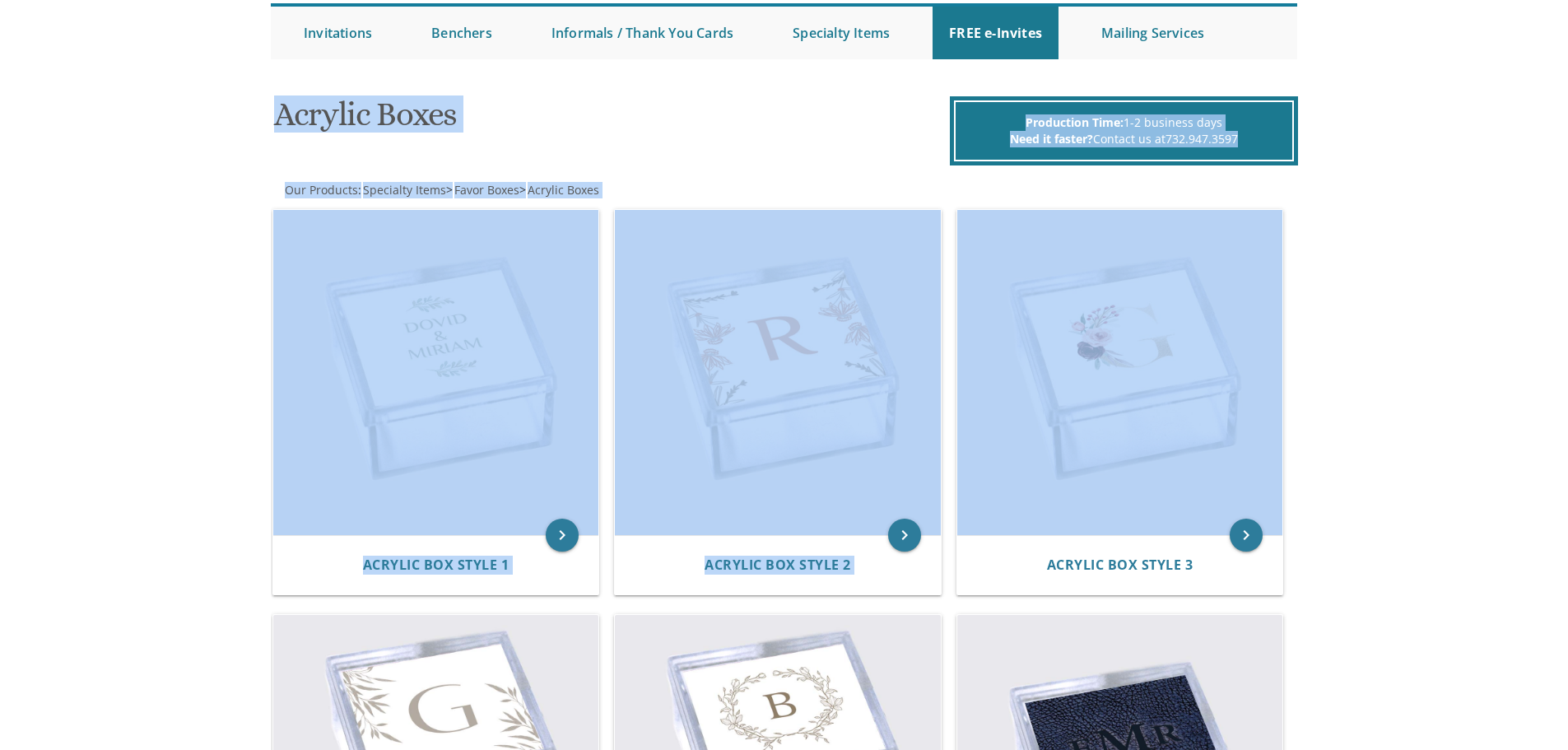
drag, startPoint x: 412, startPoint y: 183, endPoint x: 1378, endPoint y: 386, distance: 987.1
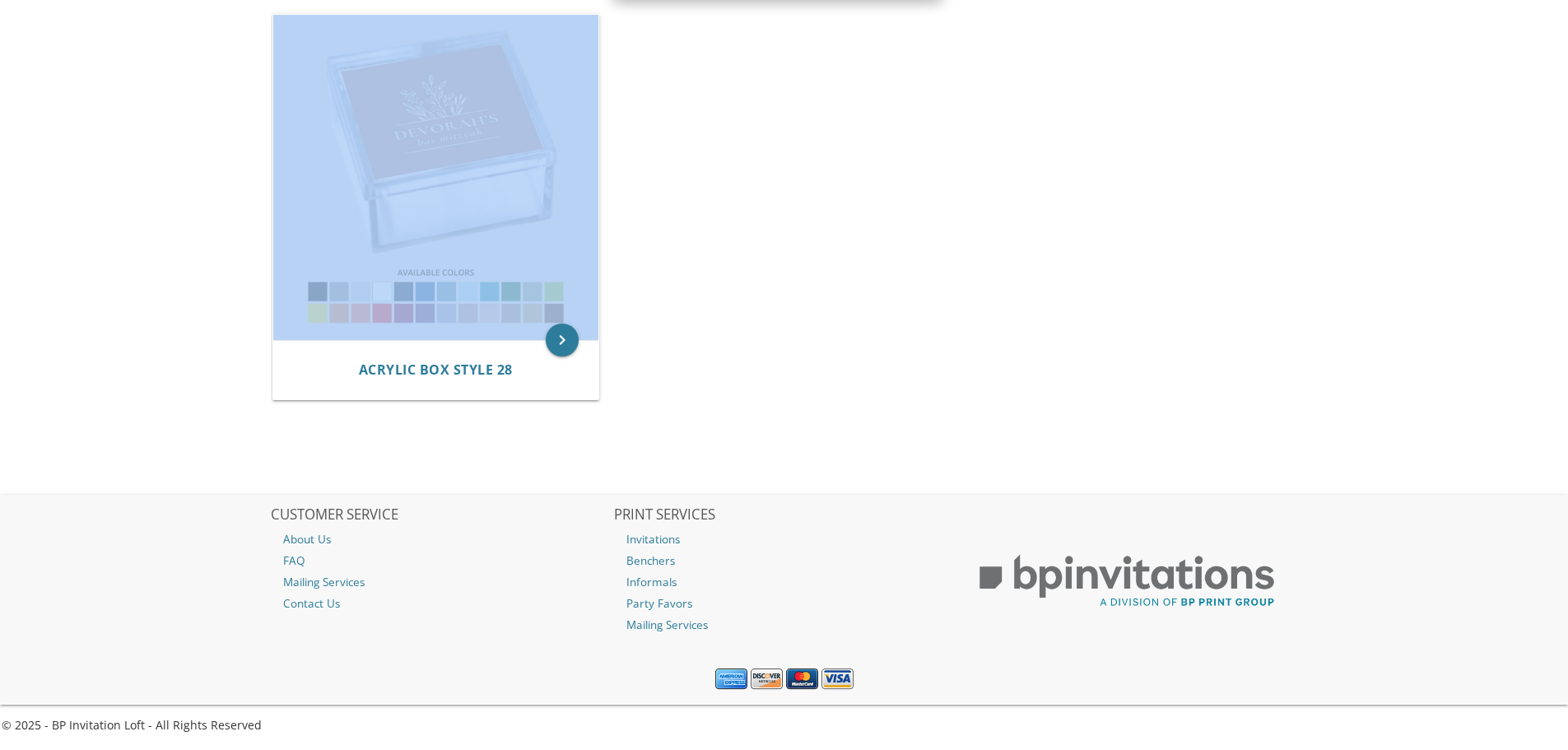
scroll to position [3582, 0]
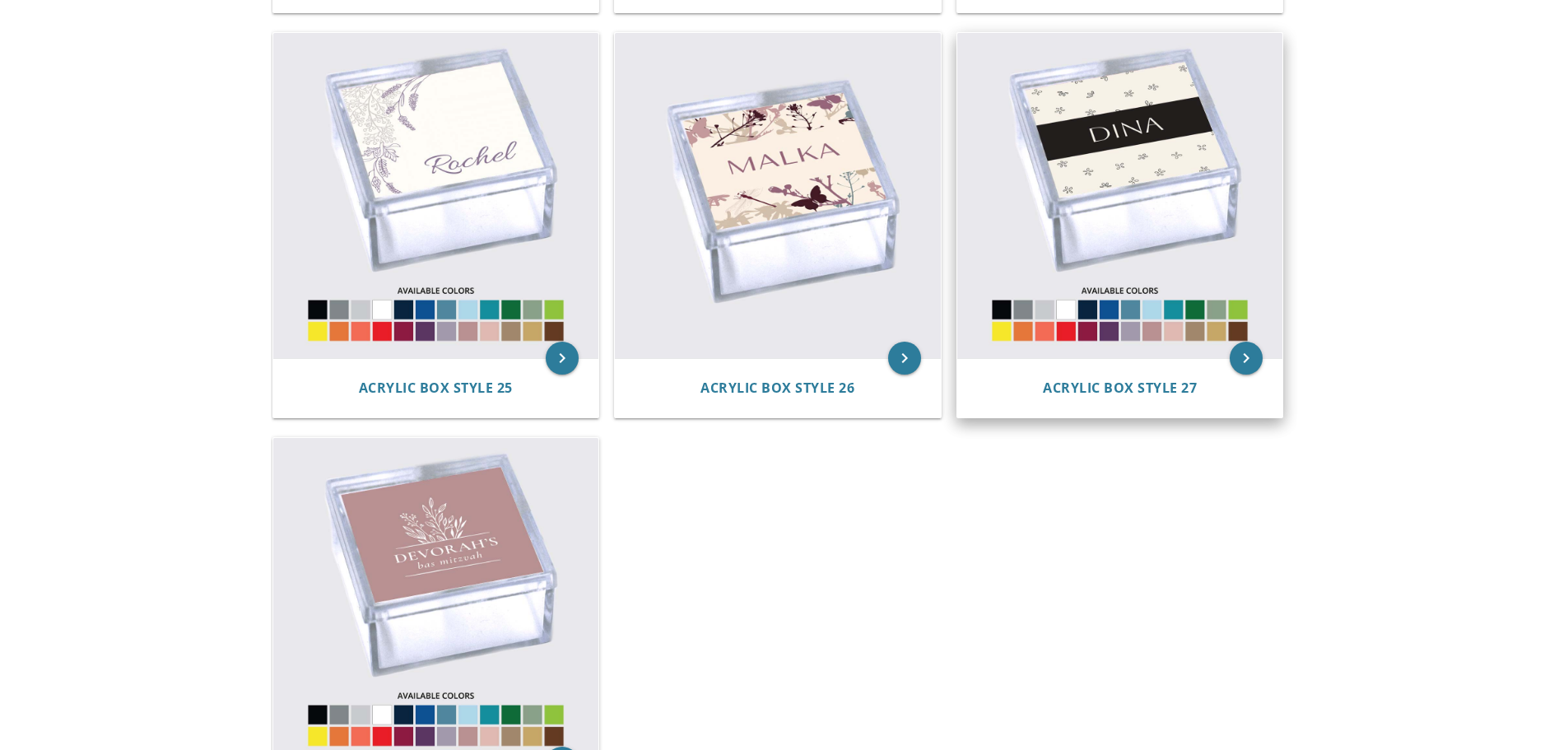
drag, startPoint x: 1445, startPoint y: 412, endPoint x: 1221, endPoint y: 359, distance: 230.2
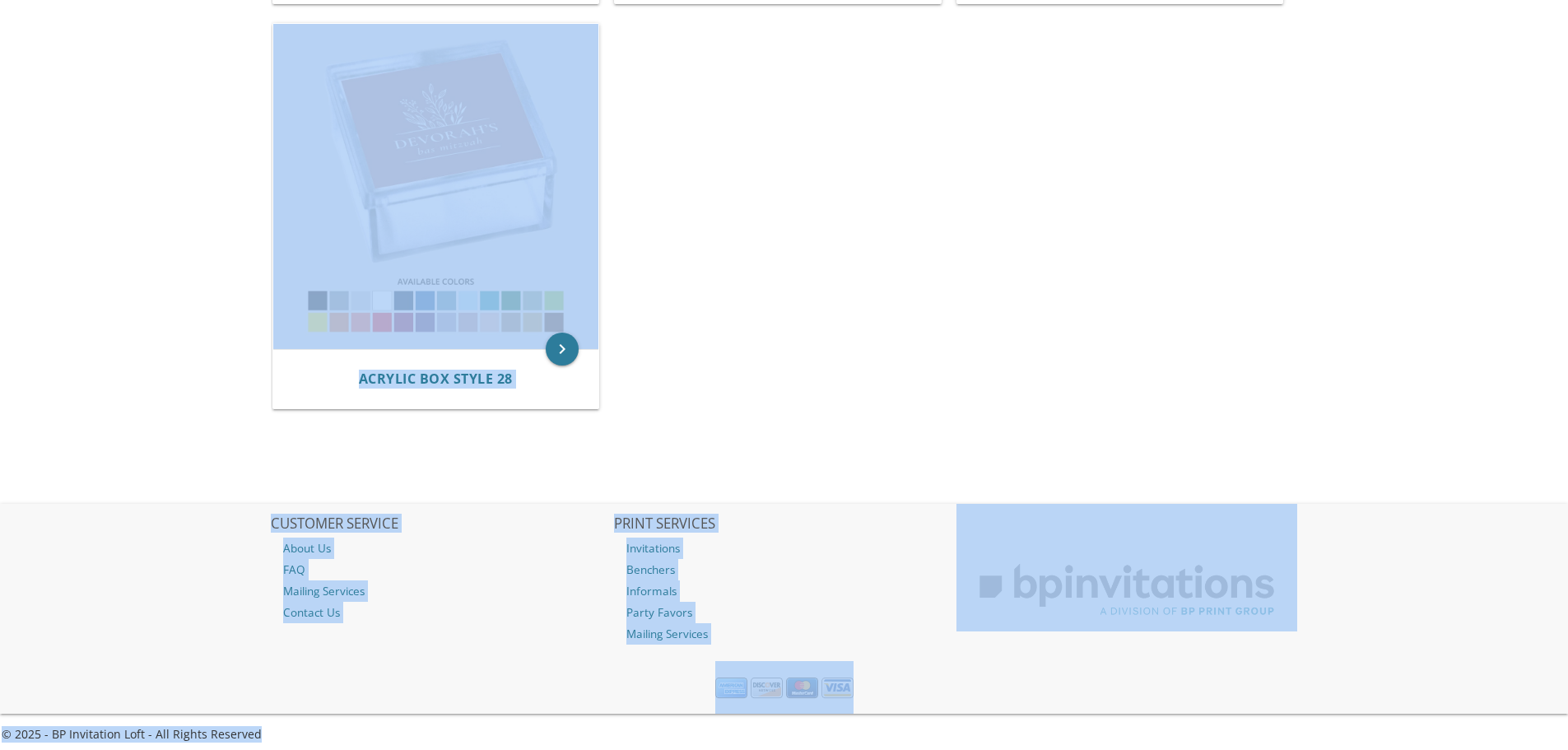
scroll to position [4006, 0]
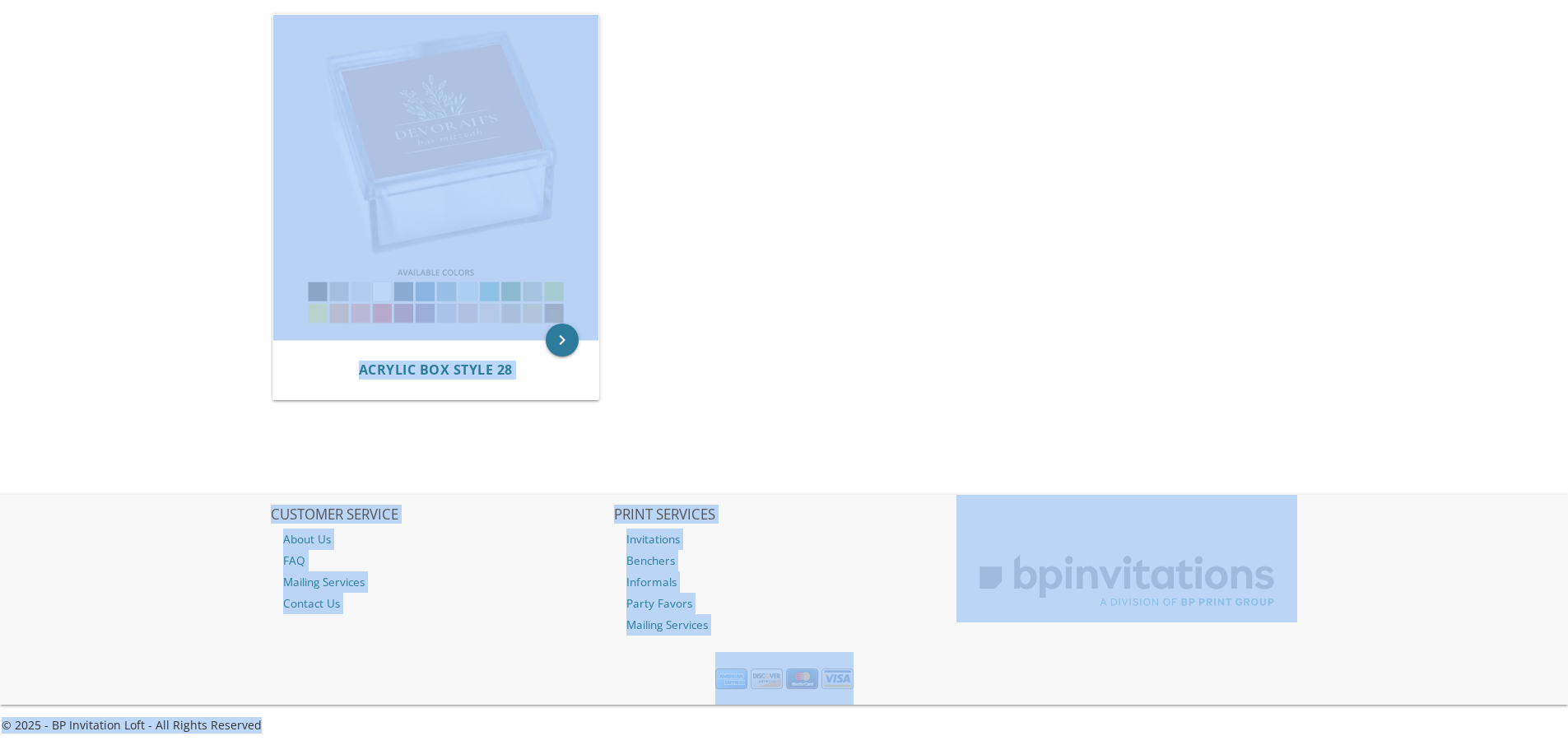
drag, startPoint x: 169, startPoint y: 59, endPoint x: 1506, endPoint y: 573, distance: 1432.4
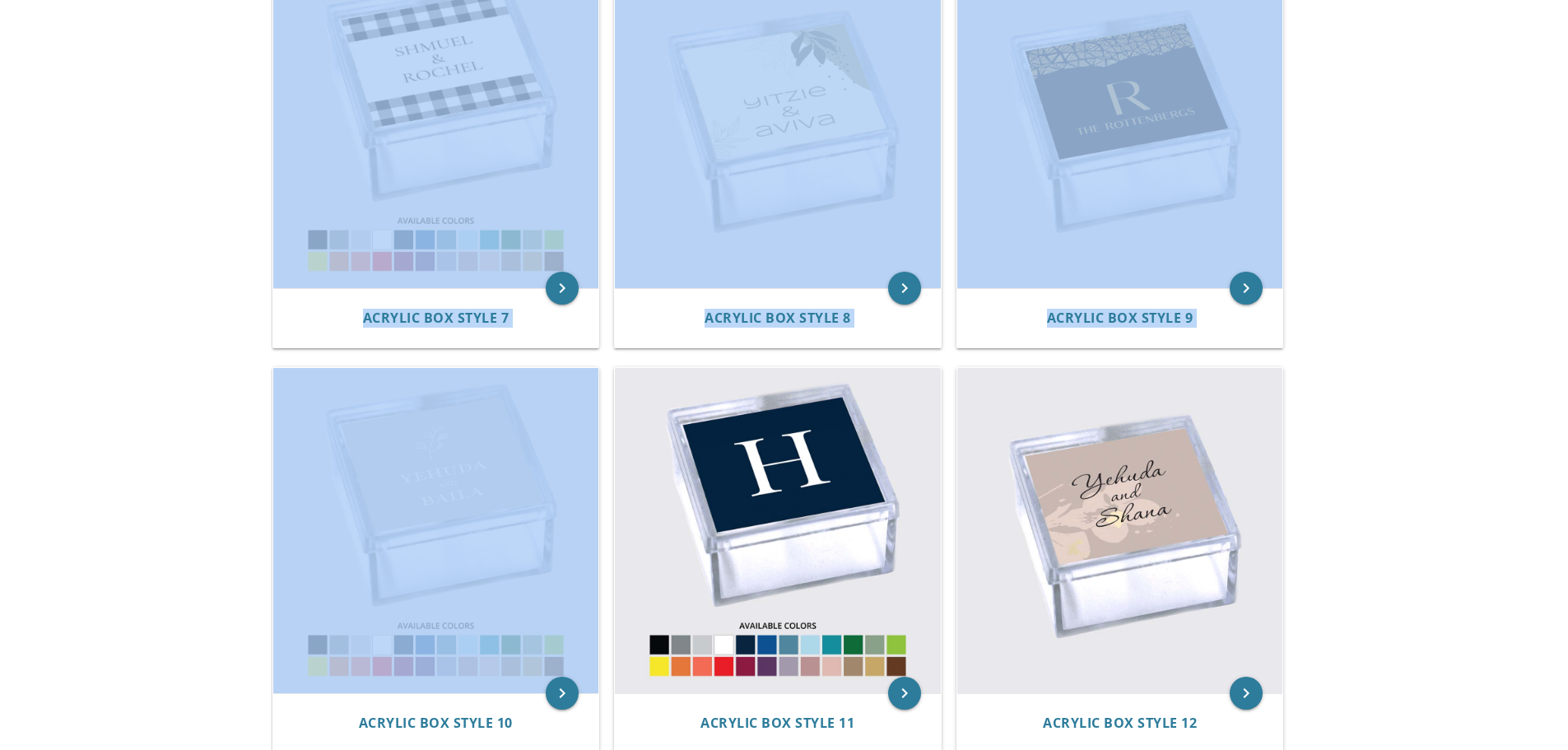
scroll to position [1214, 0]
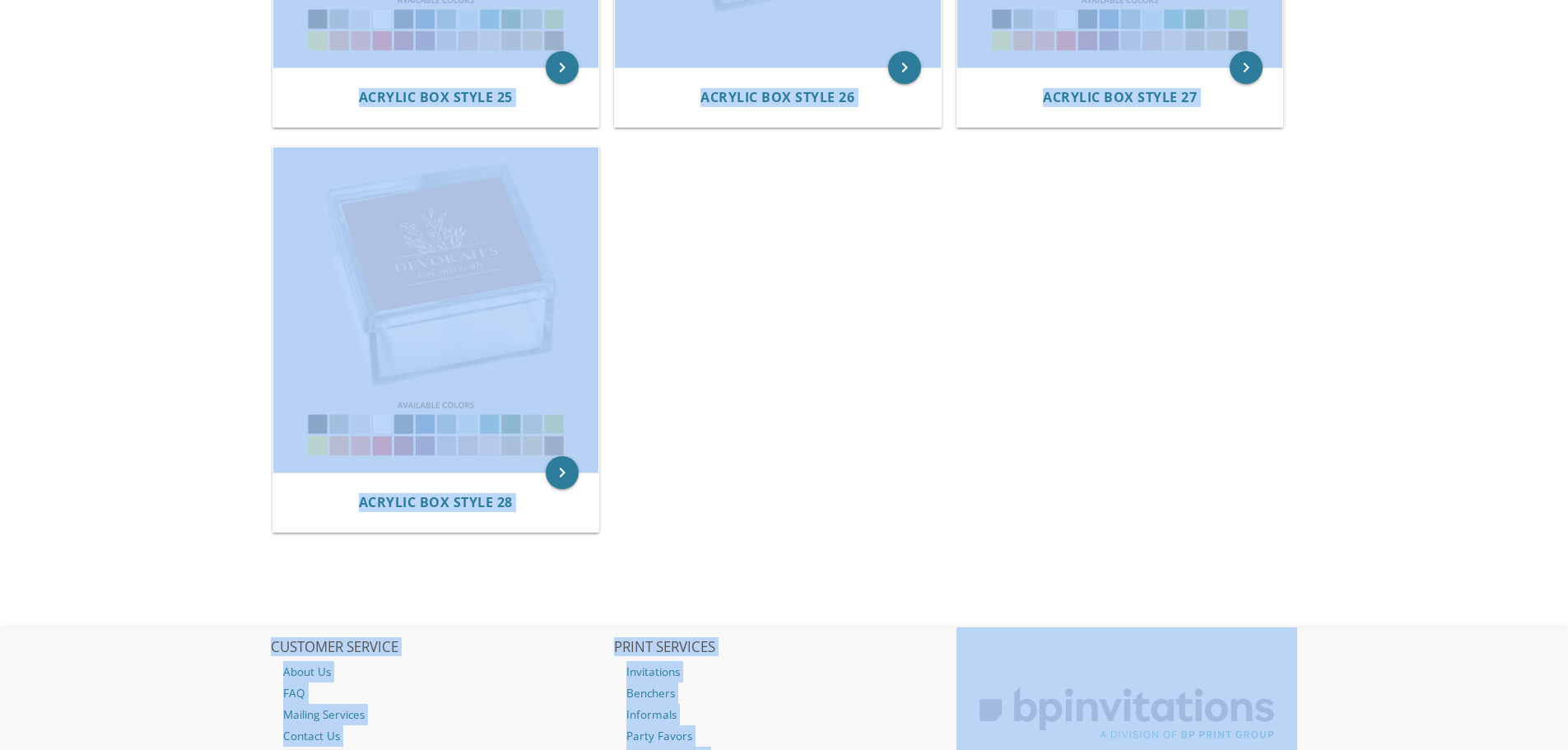
scroll to position [4006, 0]
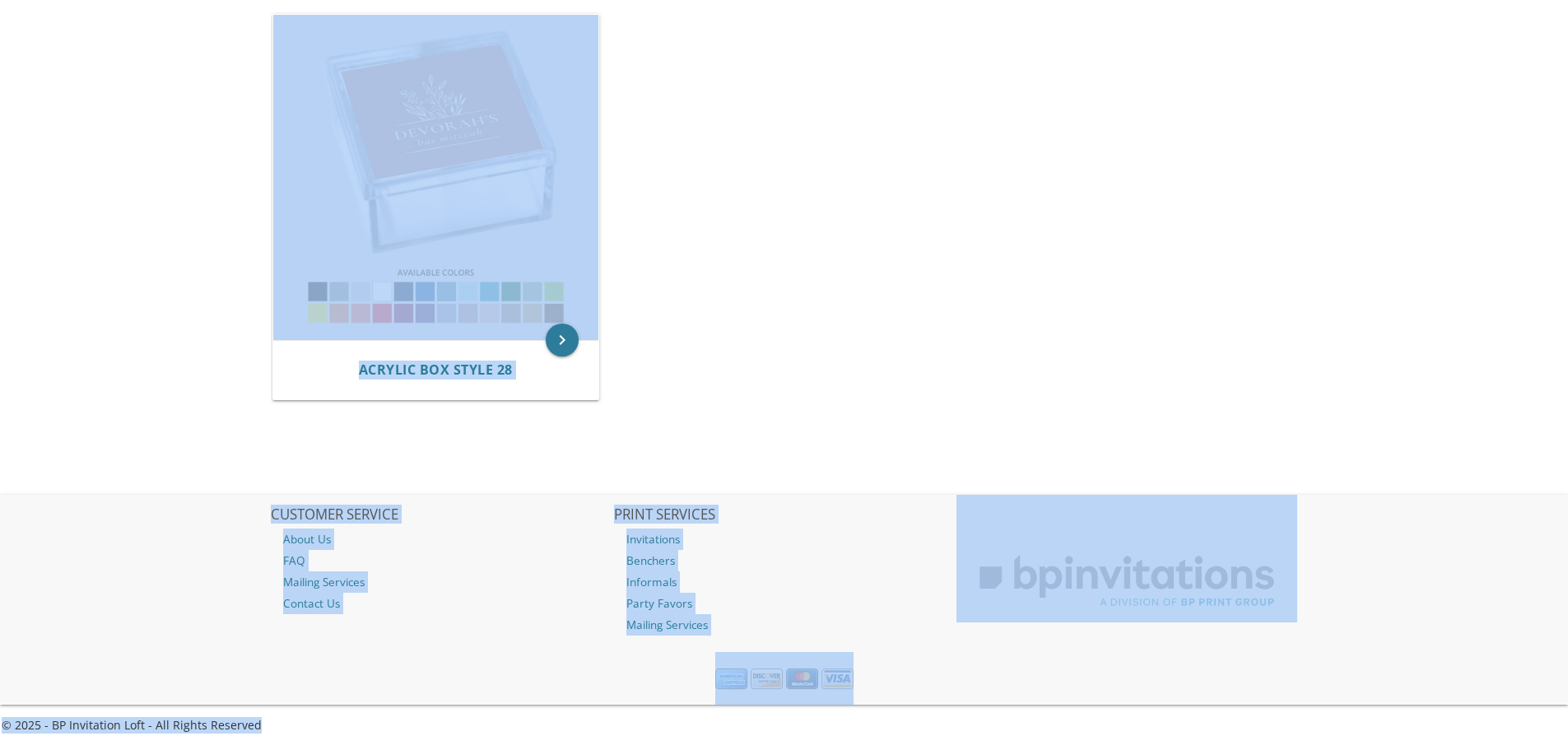
drag, startPoint x: 657, startPoint y: 99, endPoint x: 1562, endPoint y: 762, distance: 1121.9
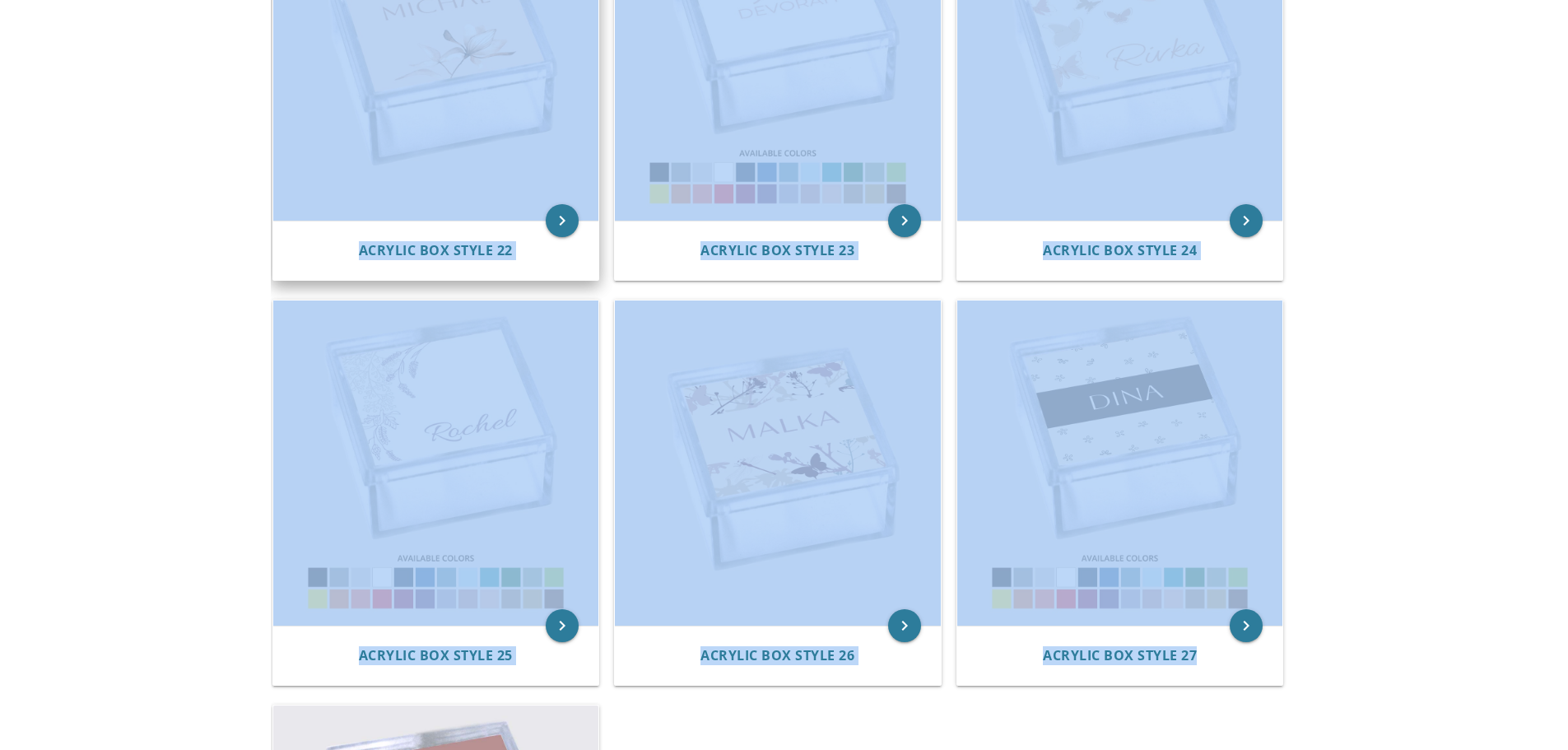
scroll to position [3284, 0]
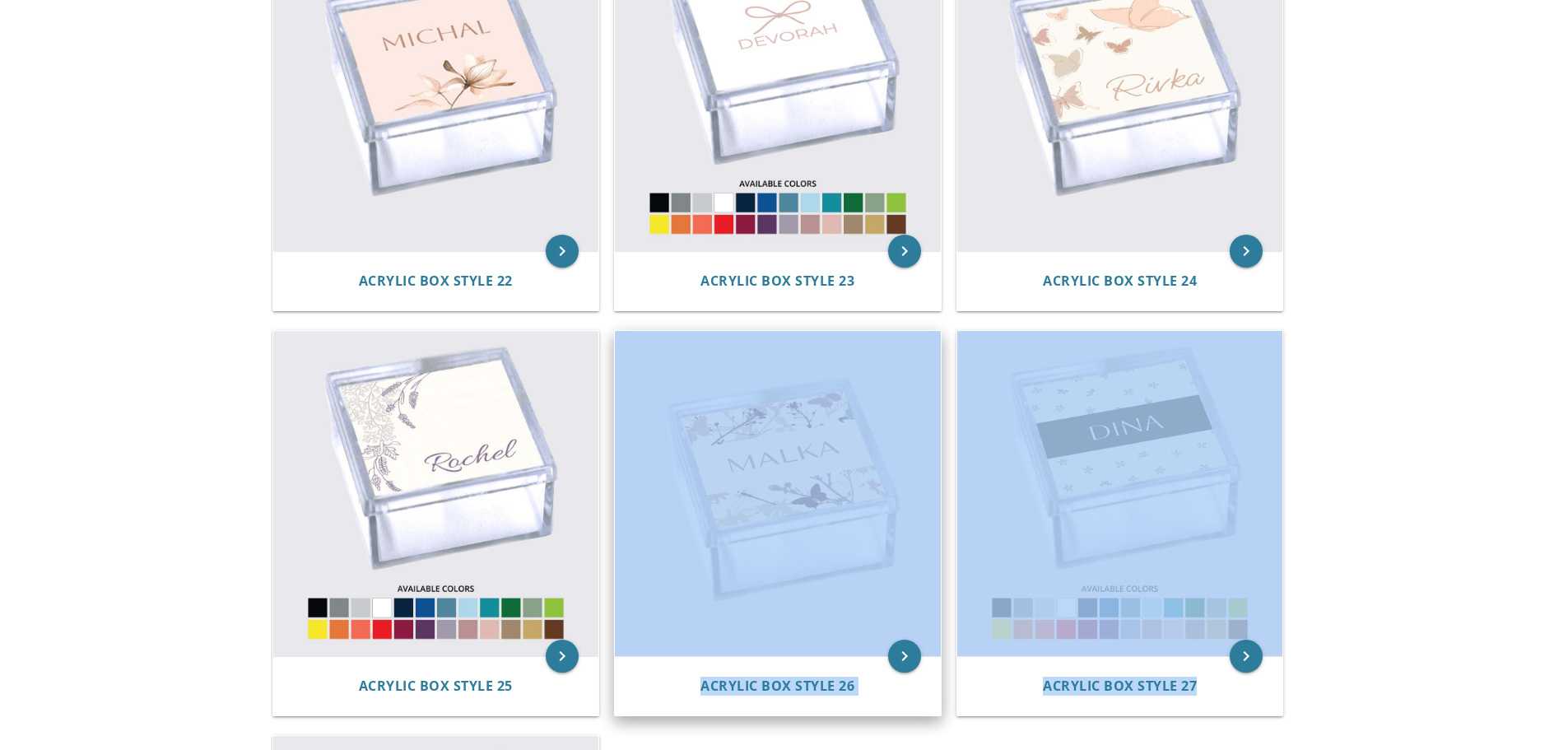
drag, startPoint x: 1475, startPoint y: 342, endPoint x: 819, endPoint y: 500, distance: 674.8
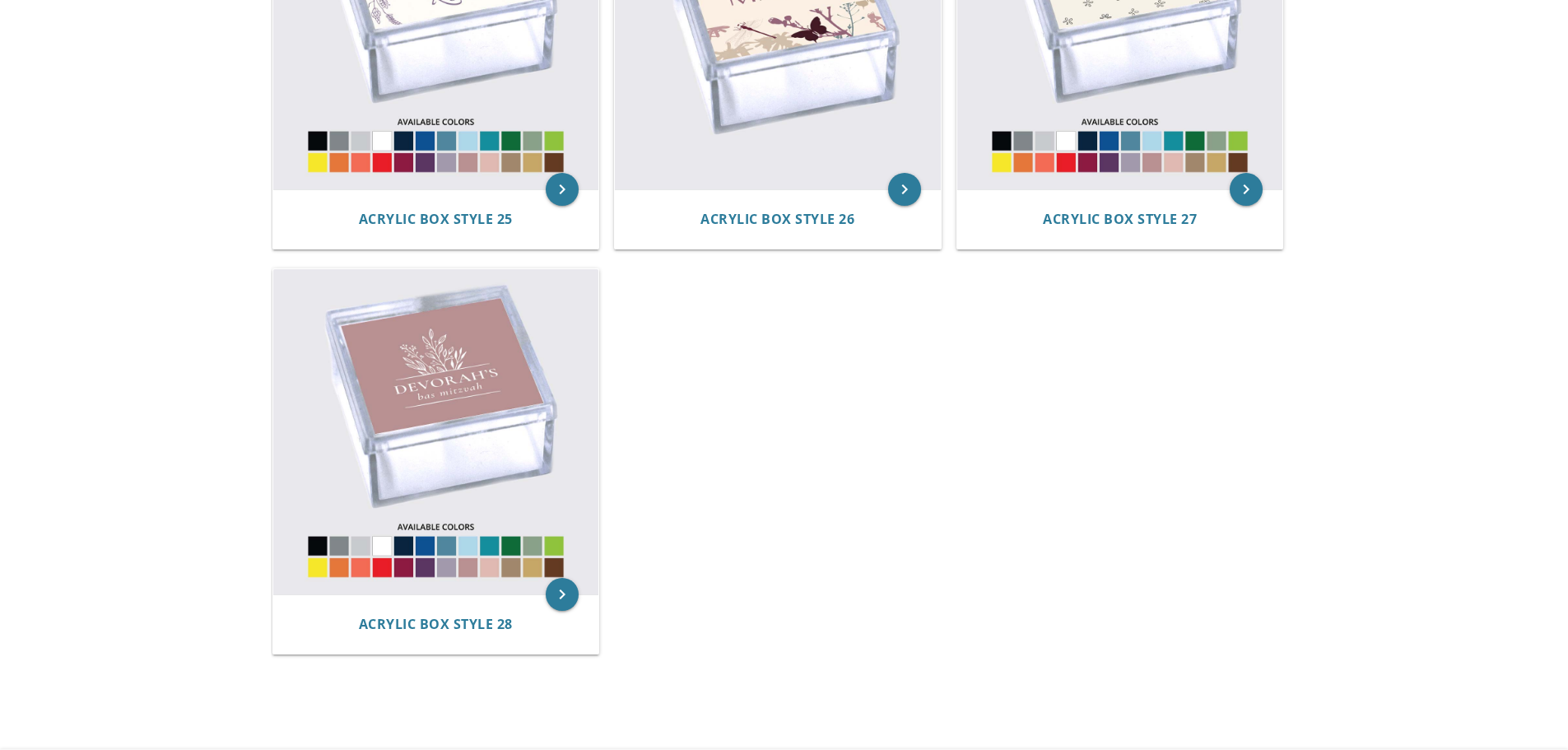
scroll to position [4006, 0]
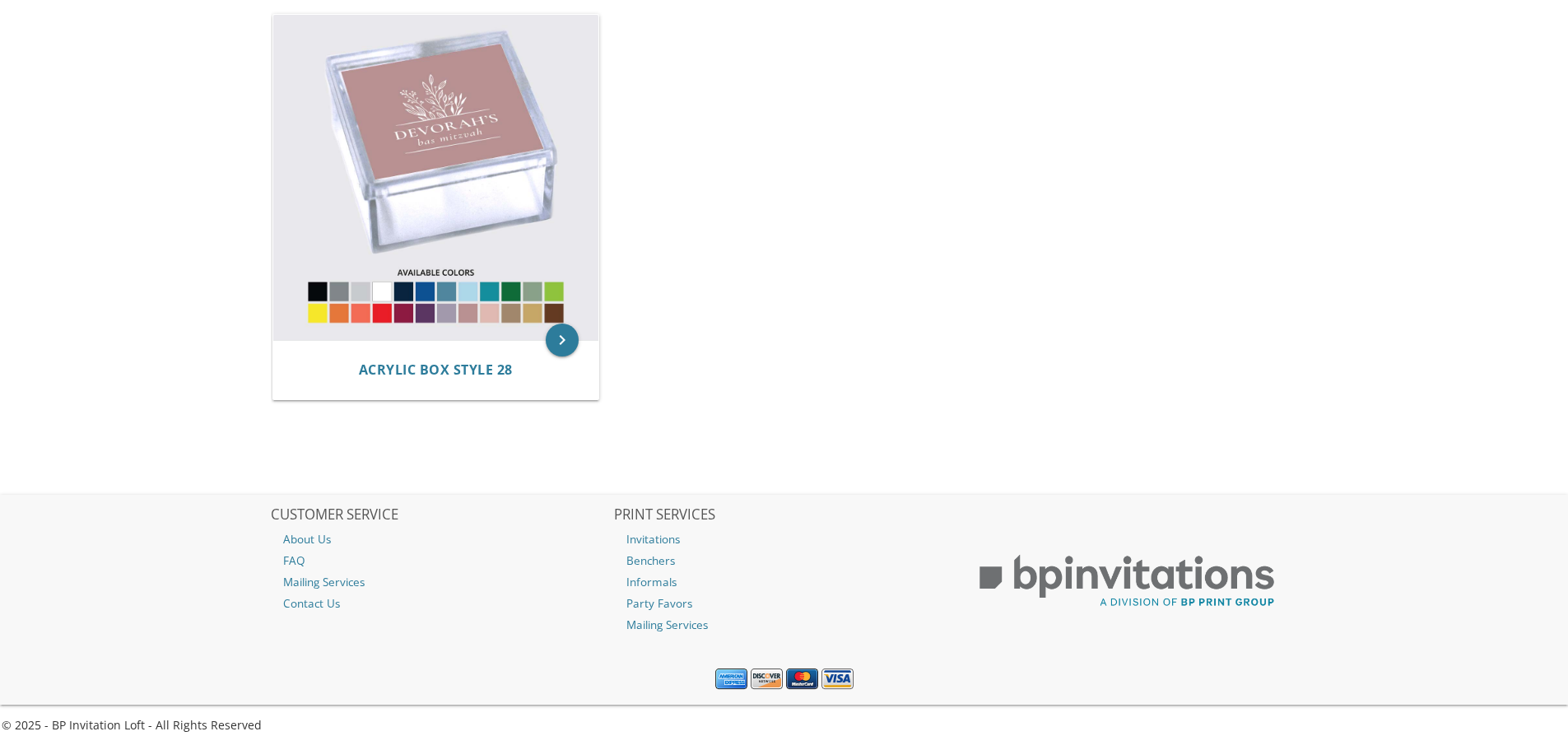
drag, startPoint x: 96, startPoint y: 126, endPoint x: 879, endPoint y: 448, distance: 846.6
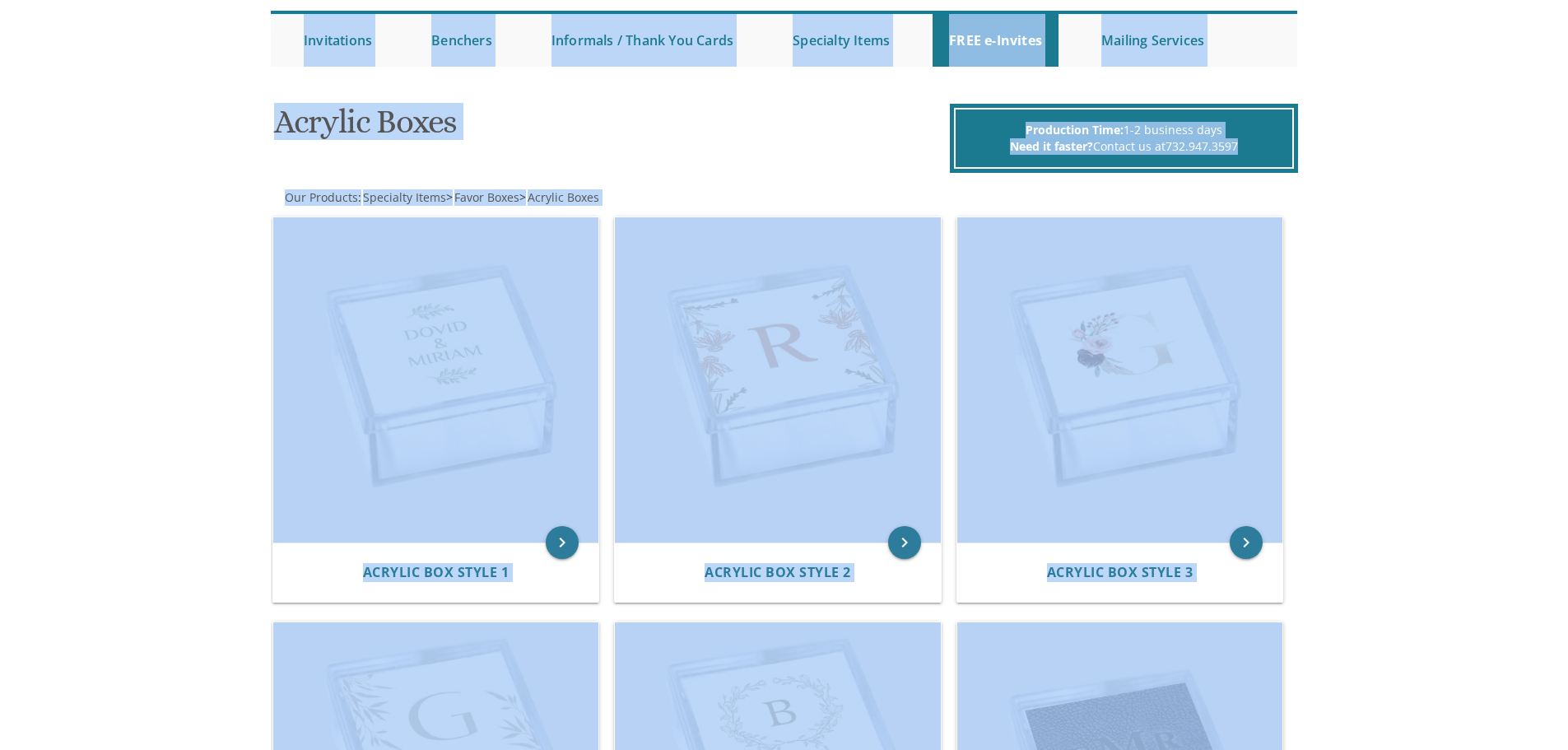
scroll to position [493, 0]
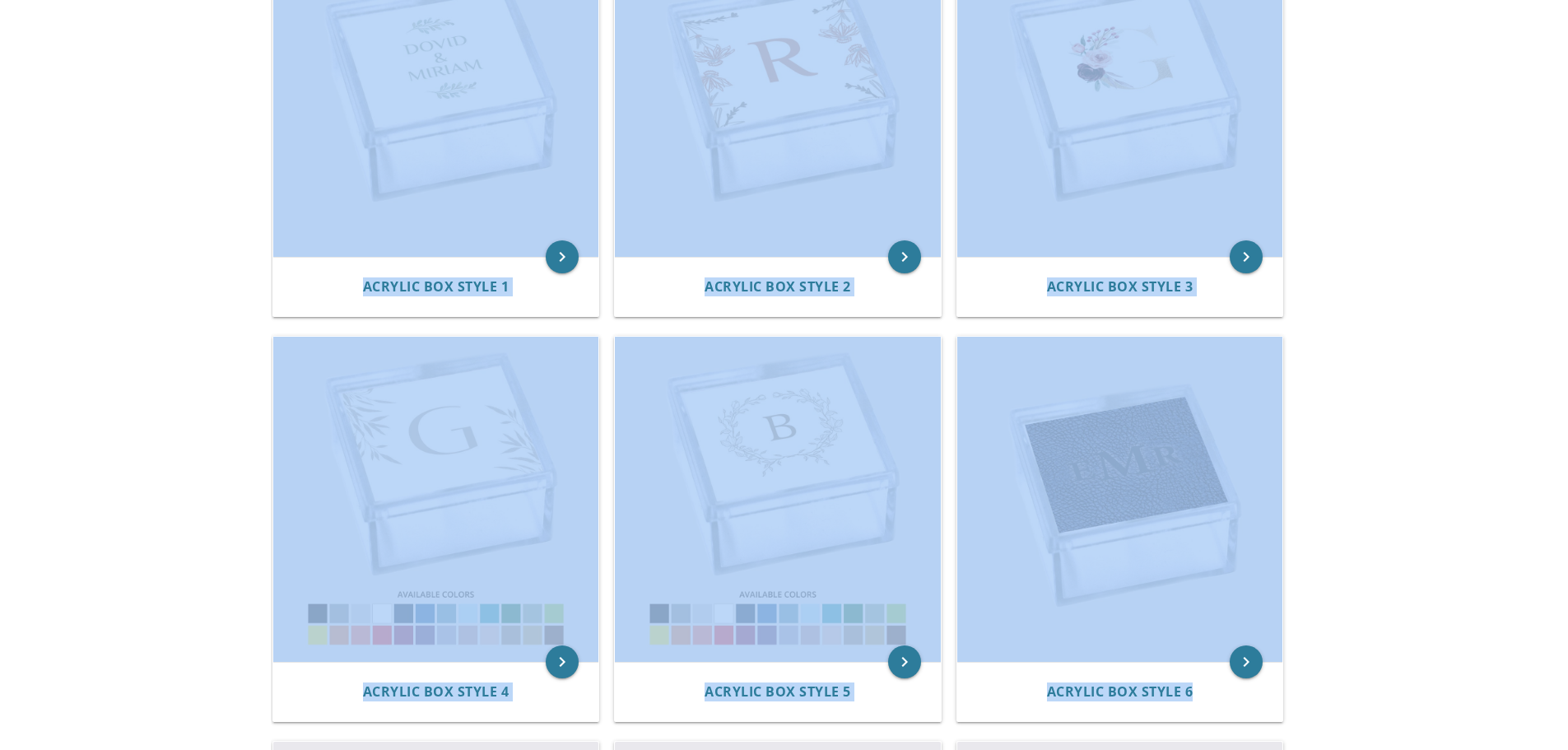
drag, startPoint x: 155, startPoint y: 58, endPoint x: 1224, endPoint y: 789, distance: 1295.0
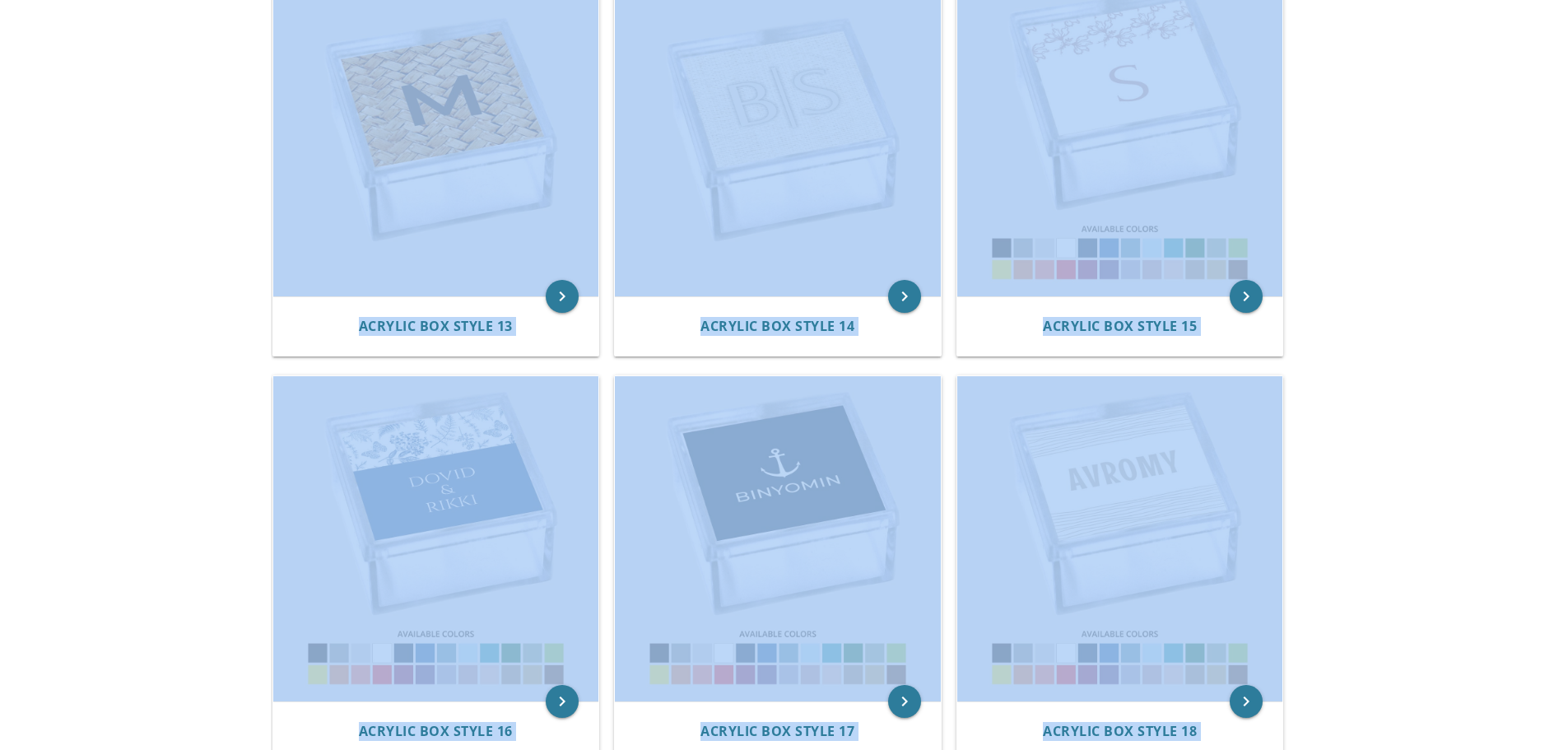
scroll to position [1635, 0]
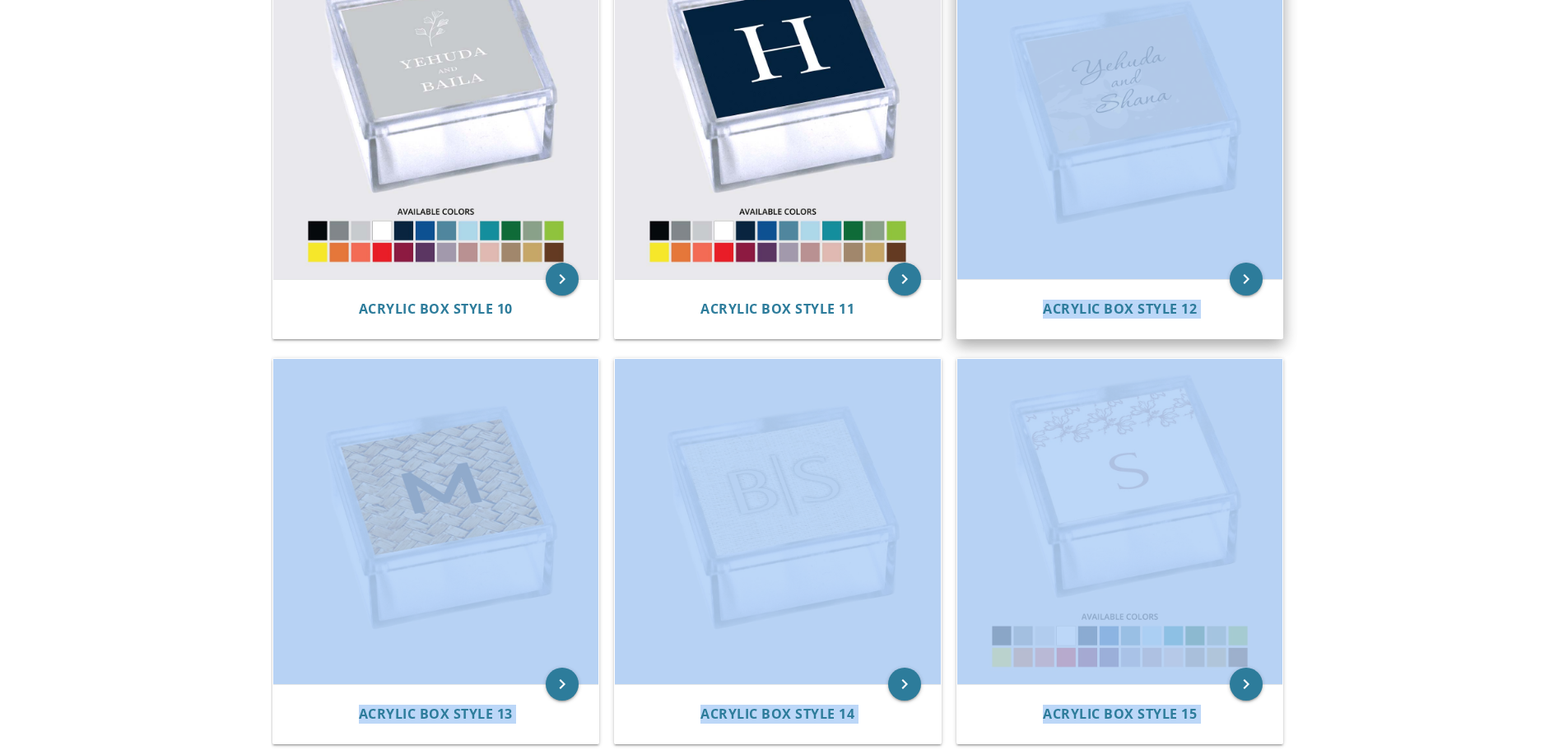
drag, startPoint x: 1238, startPoint y: 219, endPoint x: 1104, endPoint y: 102, distance: 177.9
click at [1104, 102] on body "My Cart Total: View Cart Item(s) Submit My Cart Total: View Cart Item(s) Login …" at bounding box center [784, 742] width 1568 height 4756
click at [1414, 140] on body "My Cart Total: View Cart Item(s) Submit My Cart Total: View Cart Item(s) Login …" at bounding box center [784, 742] width 1568 height 4756
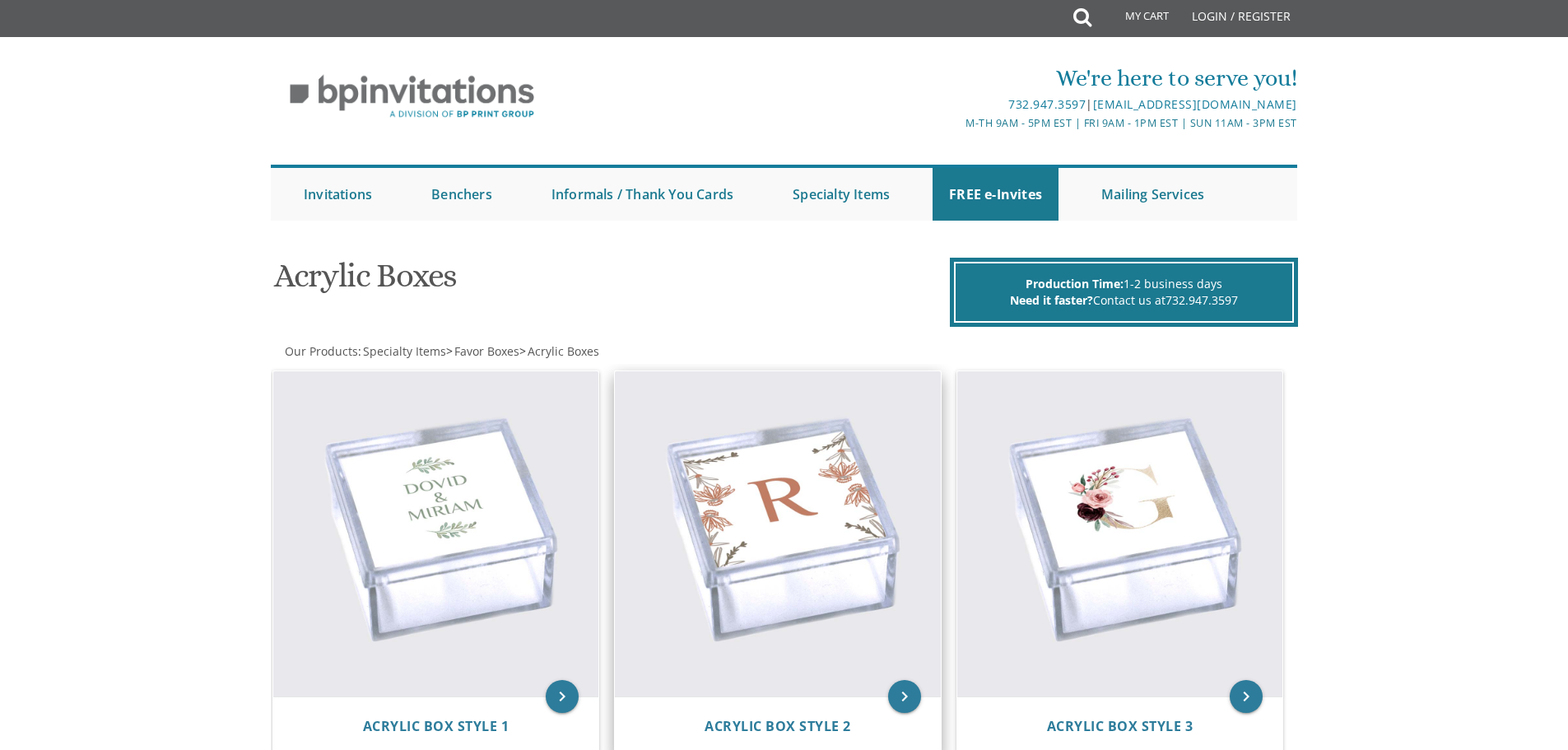
scroll to position [0, 0]
